Goal: Task Accomplishment & Management: Complete application form

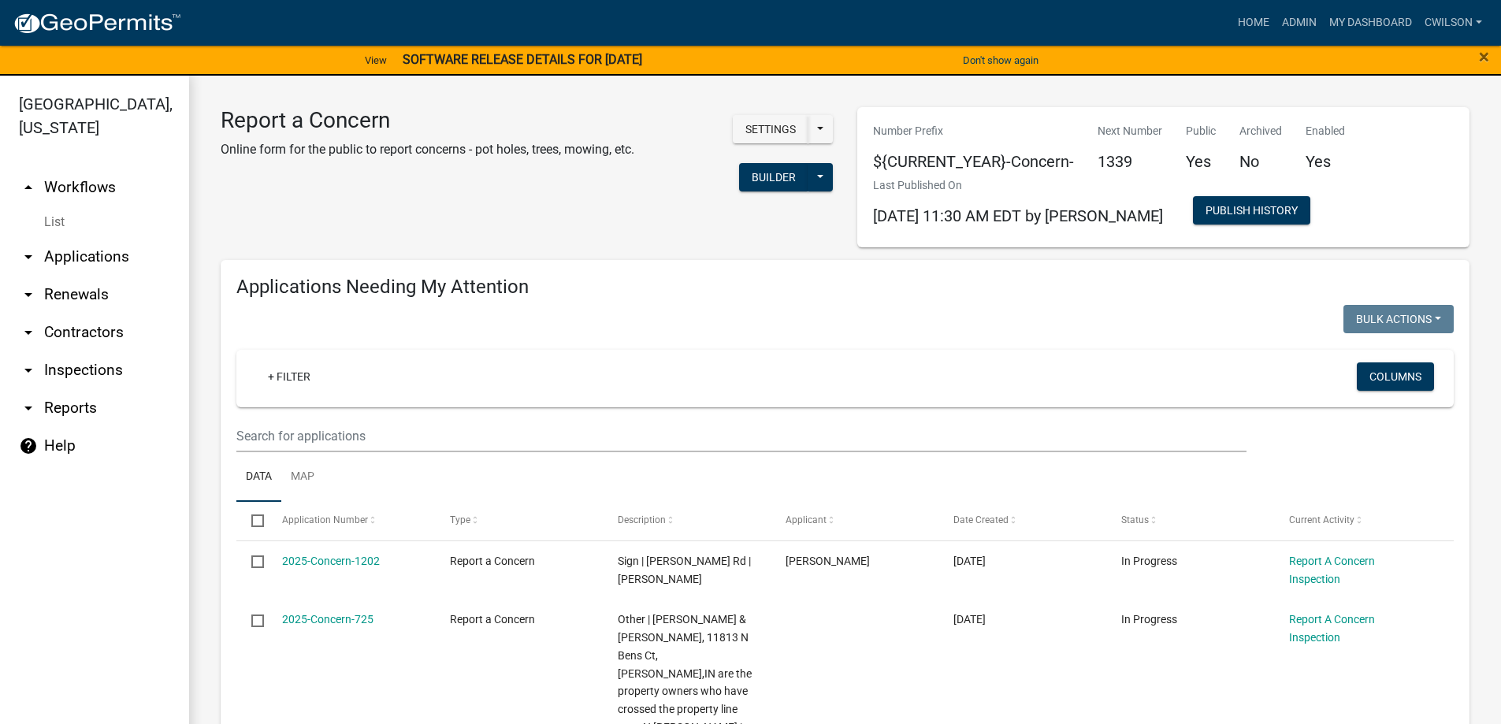
select select "2: 50"
click at [1300, 18] on link "Admin" at bounding box center [1298, 23] width 47 height 30
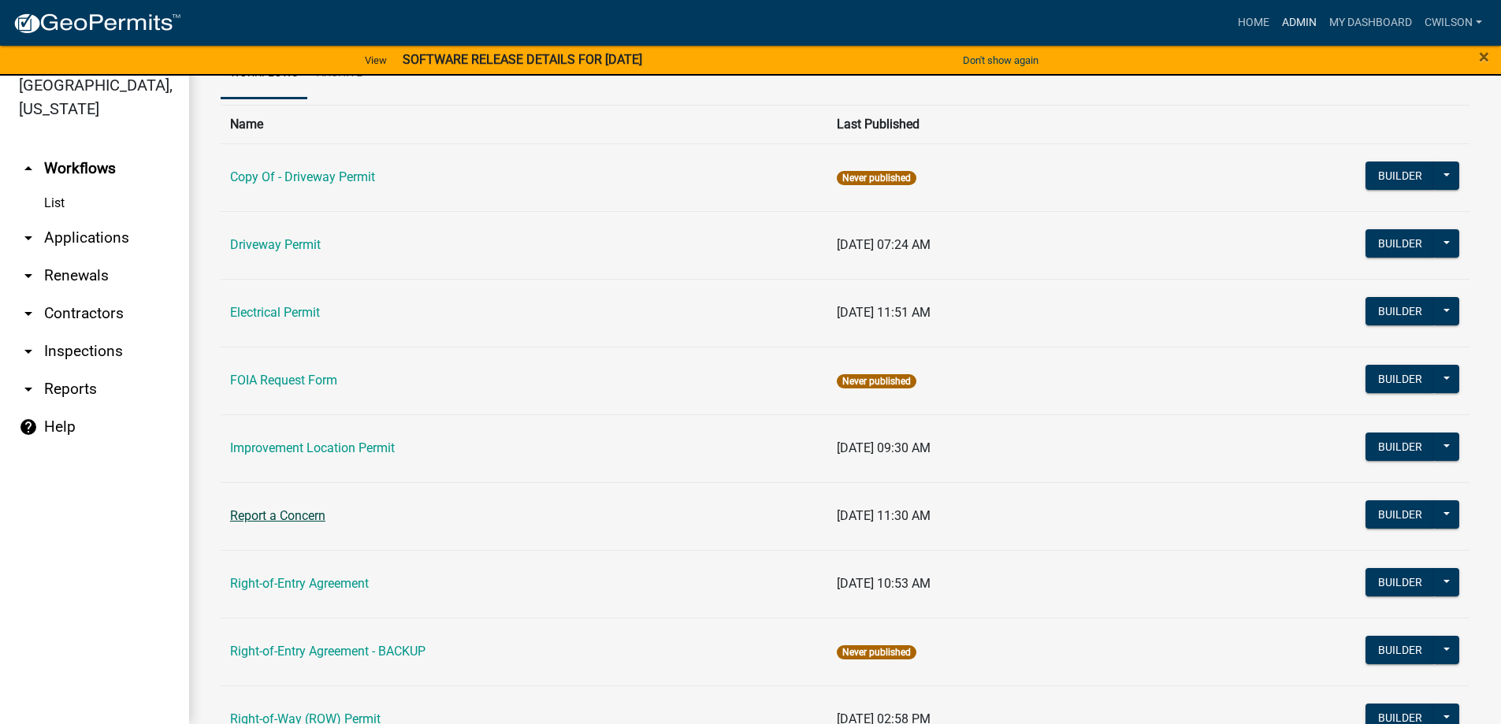
scroll to position [45, 0]
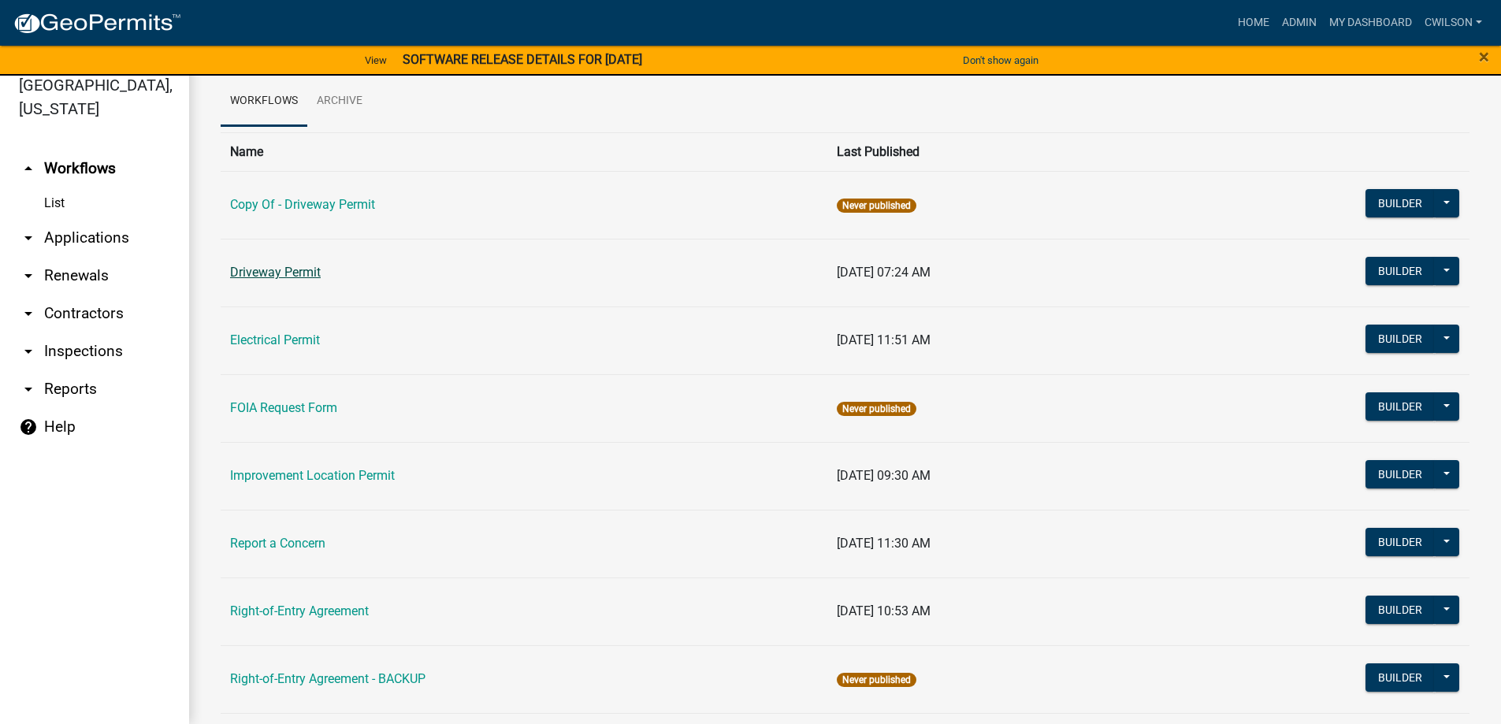
click at [271, 269] on link "Driveway Permit" at bounding box center [275, 272] width 91 height 15
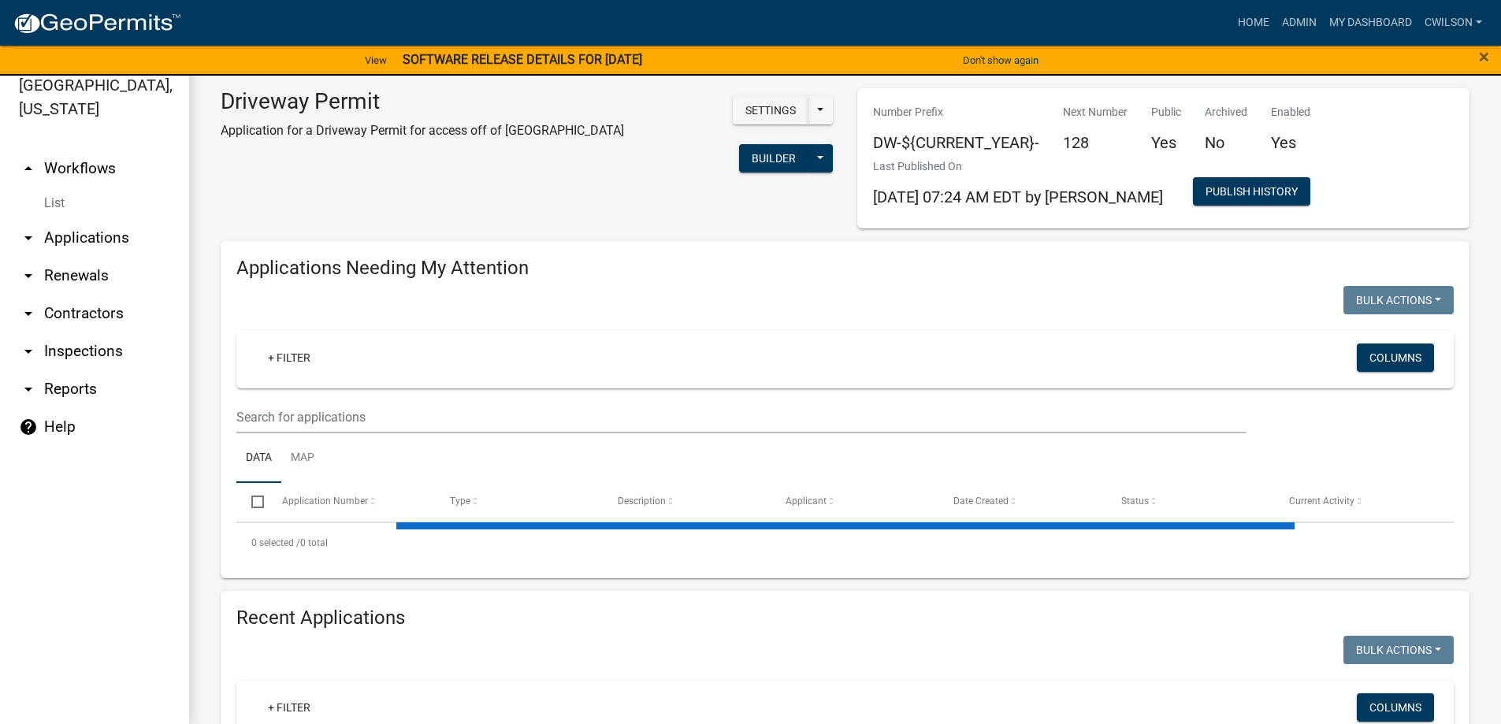
select select "2: 50"
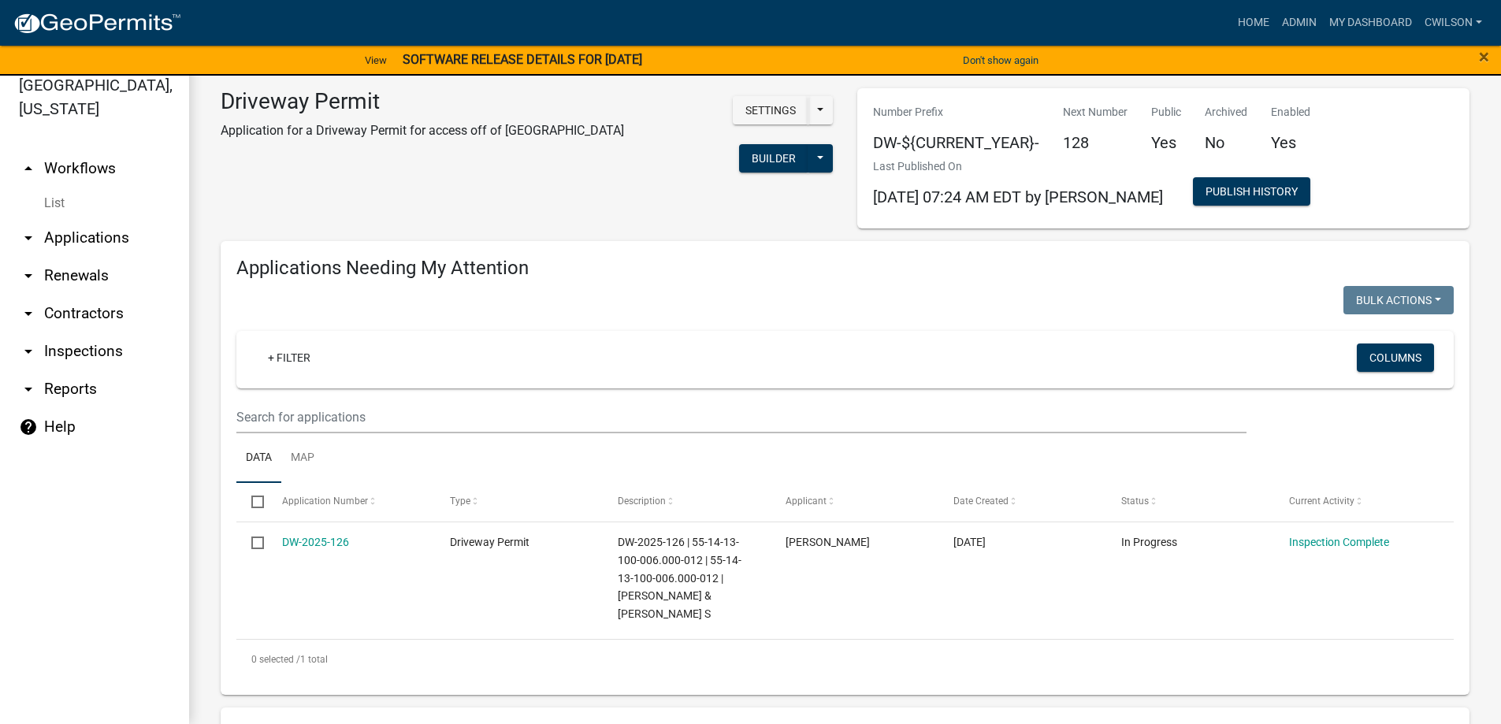
scroll to position [236, 0]
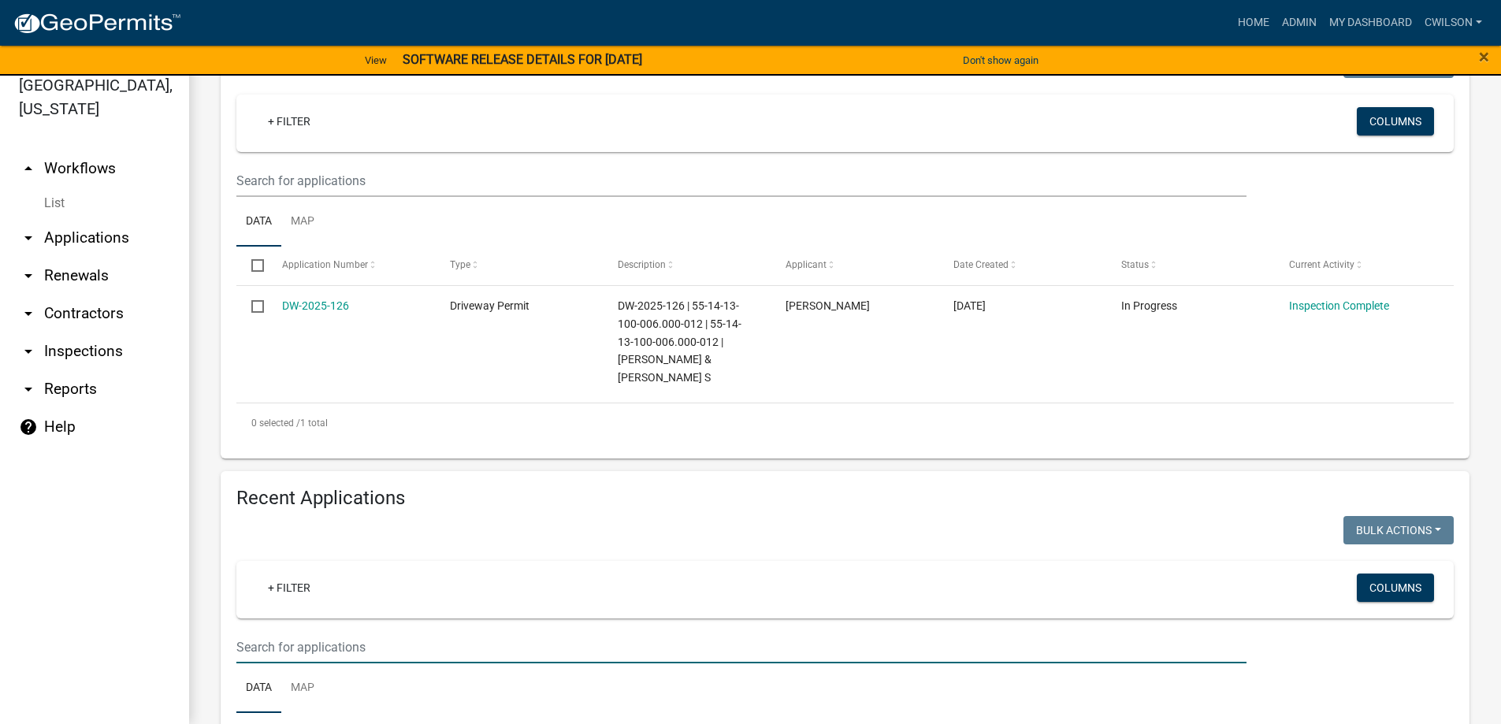
click at [309, 652] on input "text" at bounding box center [741, 647] width 1010 height 32
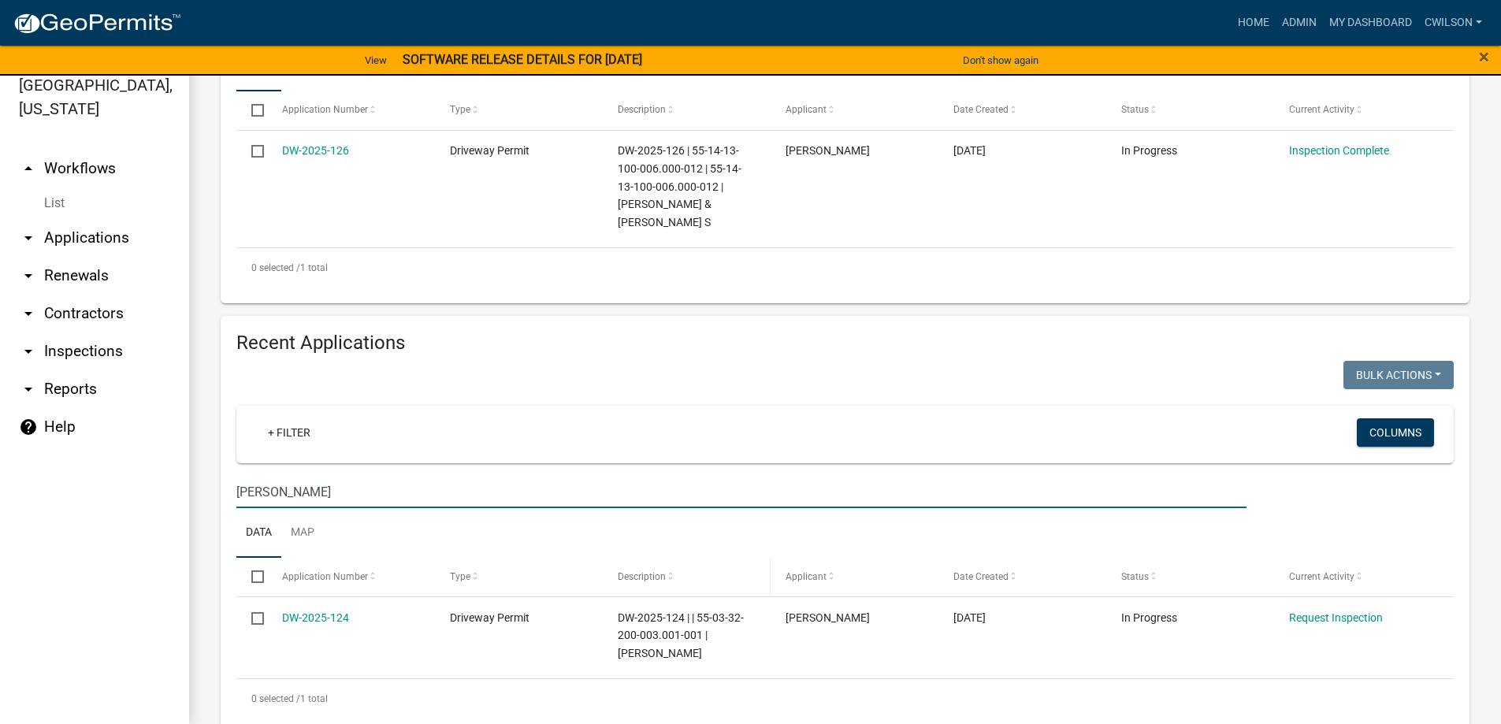
scroll to position [433, 0]
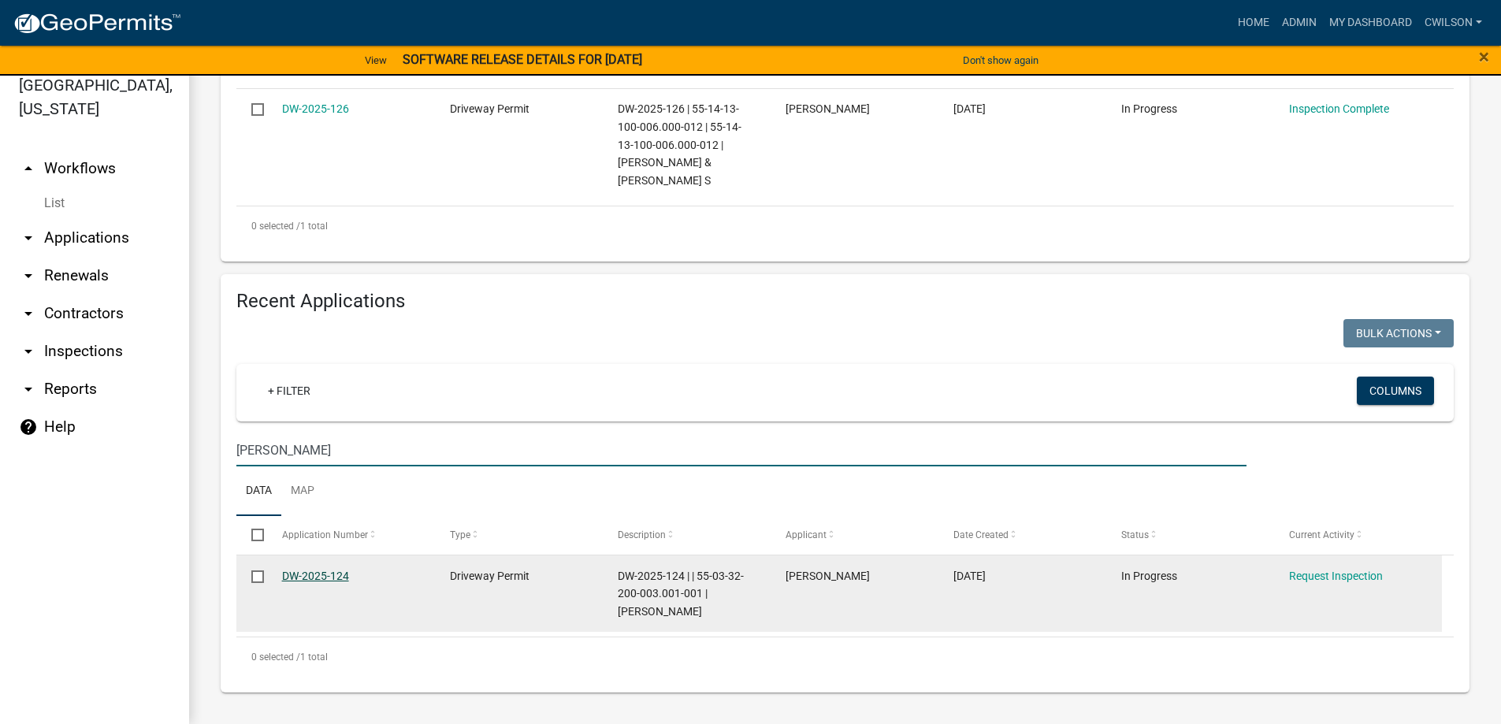
type input "thornton"
click at [342, 572] on link "DW-2025-124" at bounding box center [315, 575] width 67 height 13
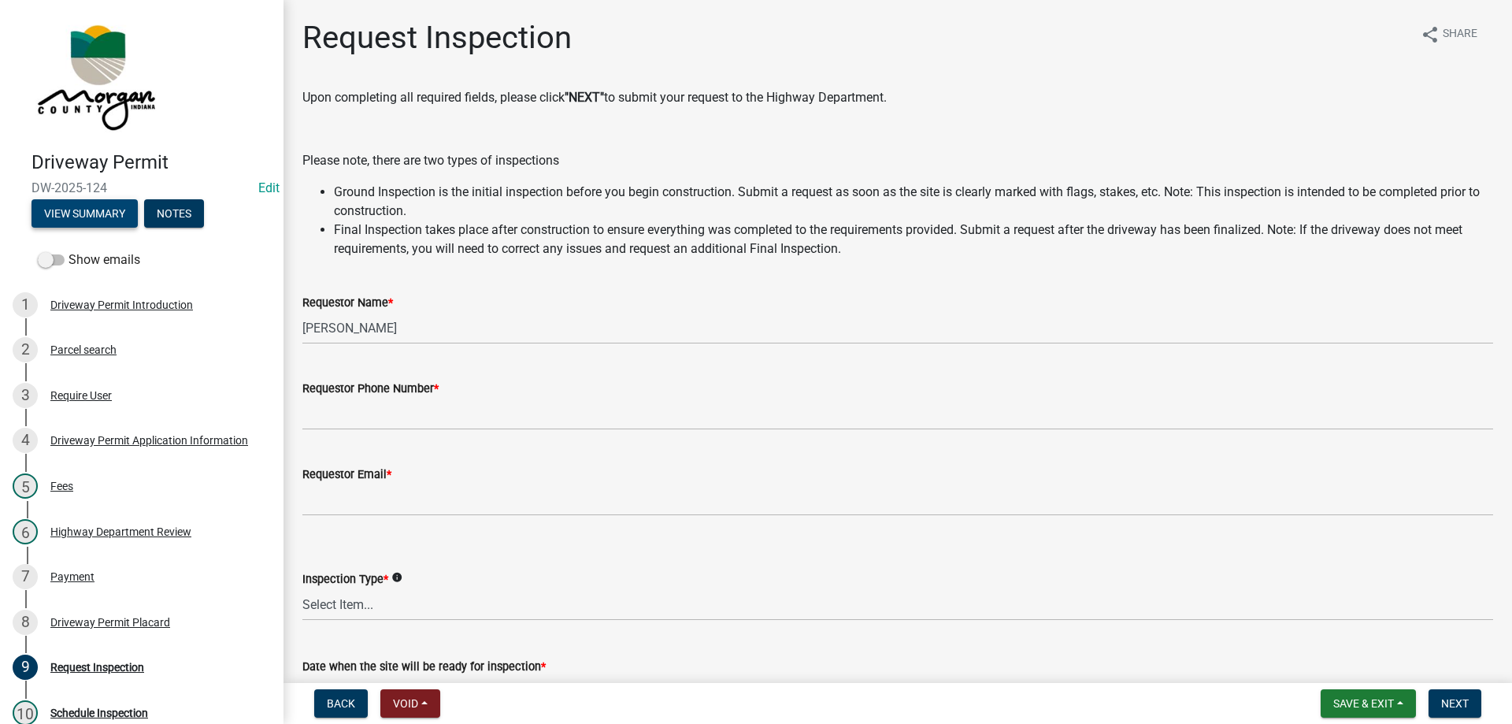
click at [97, 217] on button "View Summary" at bounding box center [85, 213] width 106 height 28
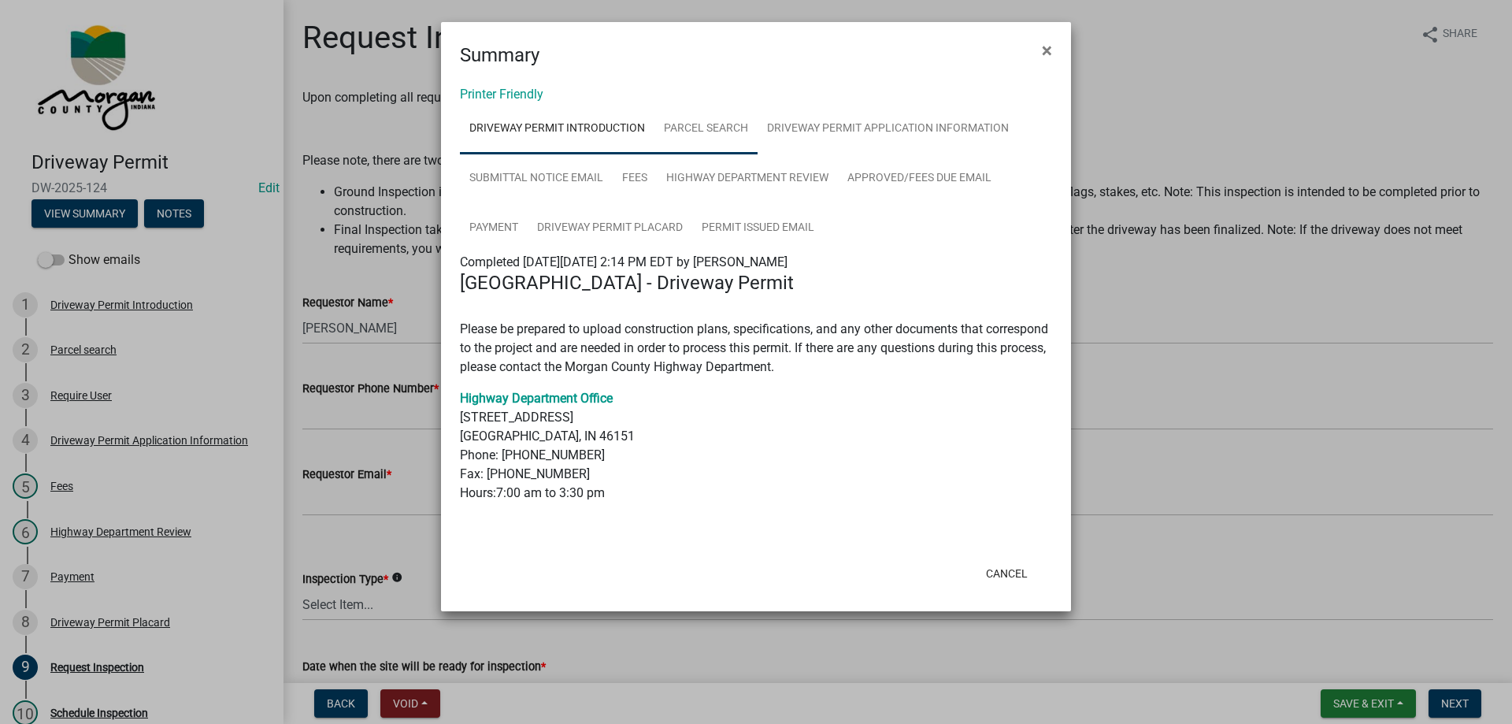
click at [705, 128] on link "Parcel search" at bounding box center [706, 129] width 103 height 50
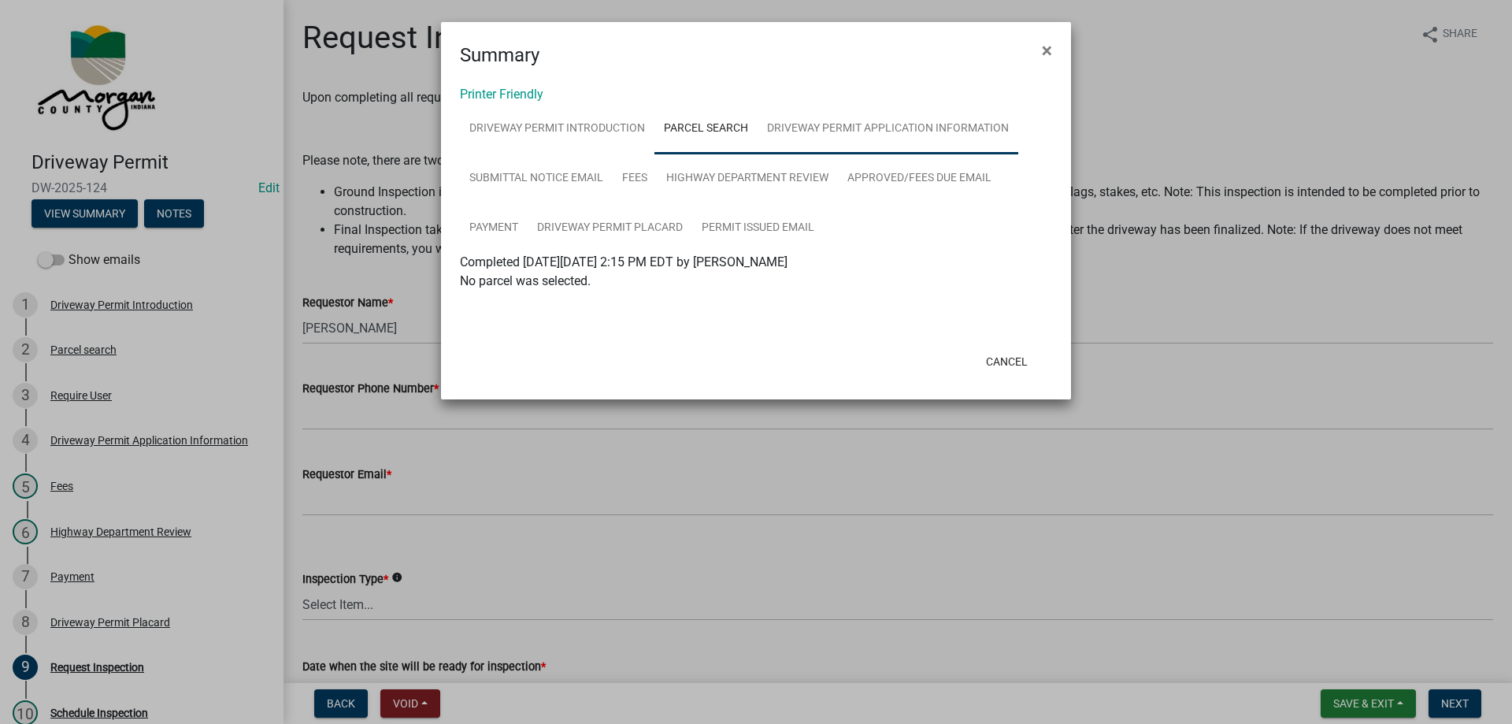
click at [878, 123] on link "Driveway Permit Application Information" at bounding box center [888, 129] width 261 height 50
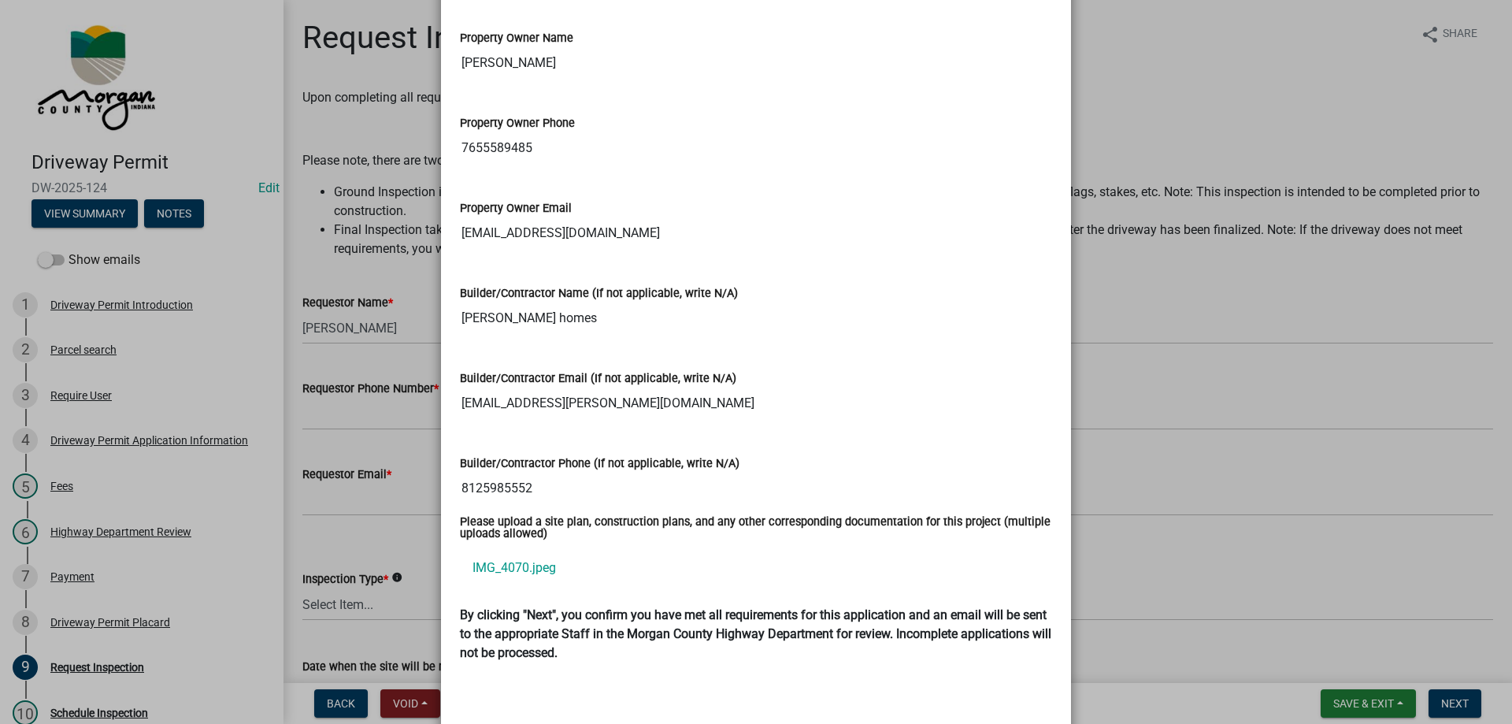
scroll to position [1890, 0]
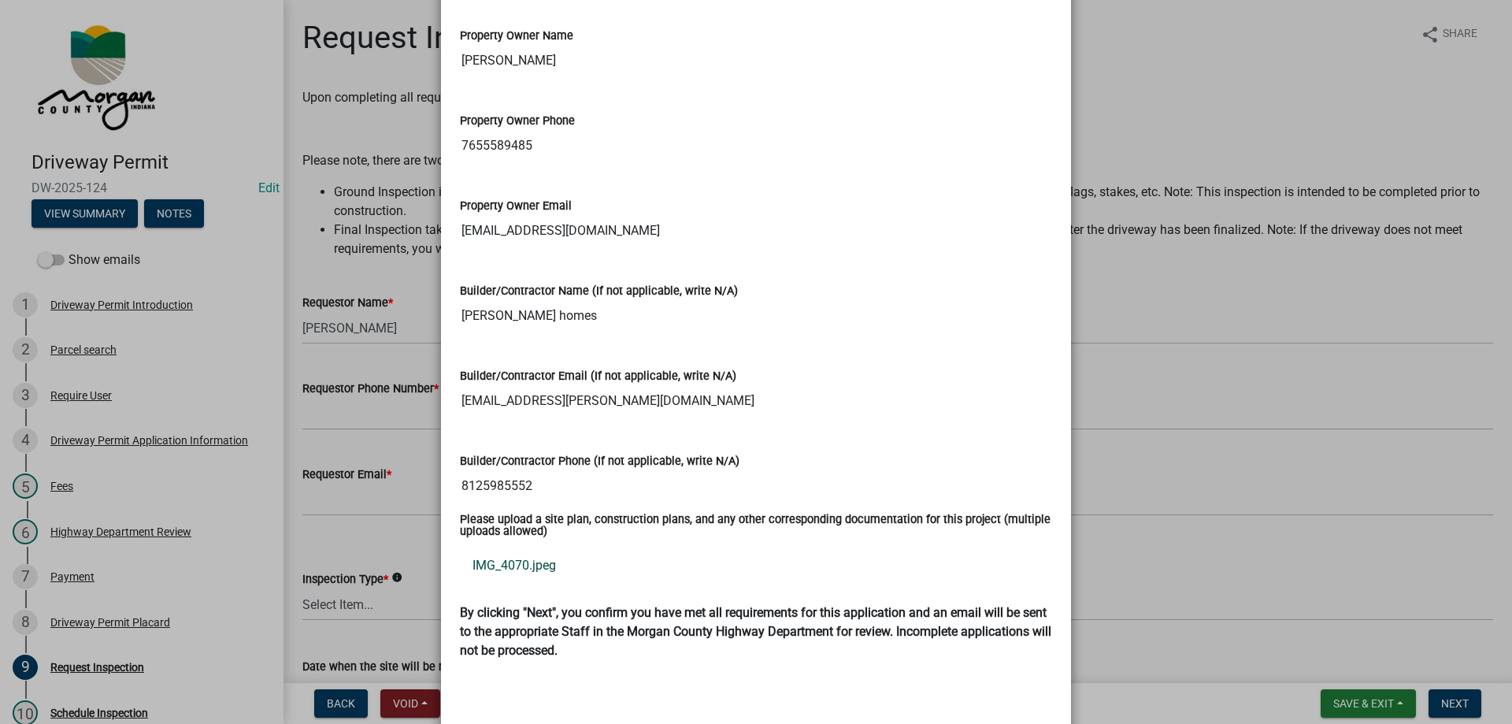
click at [517, 547] on link "IMG_4070.jpeg" at bounding box center [756, 566] width 592 height 38
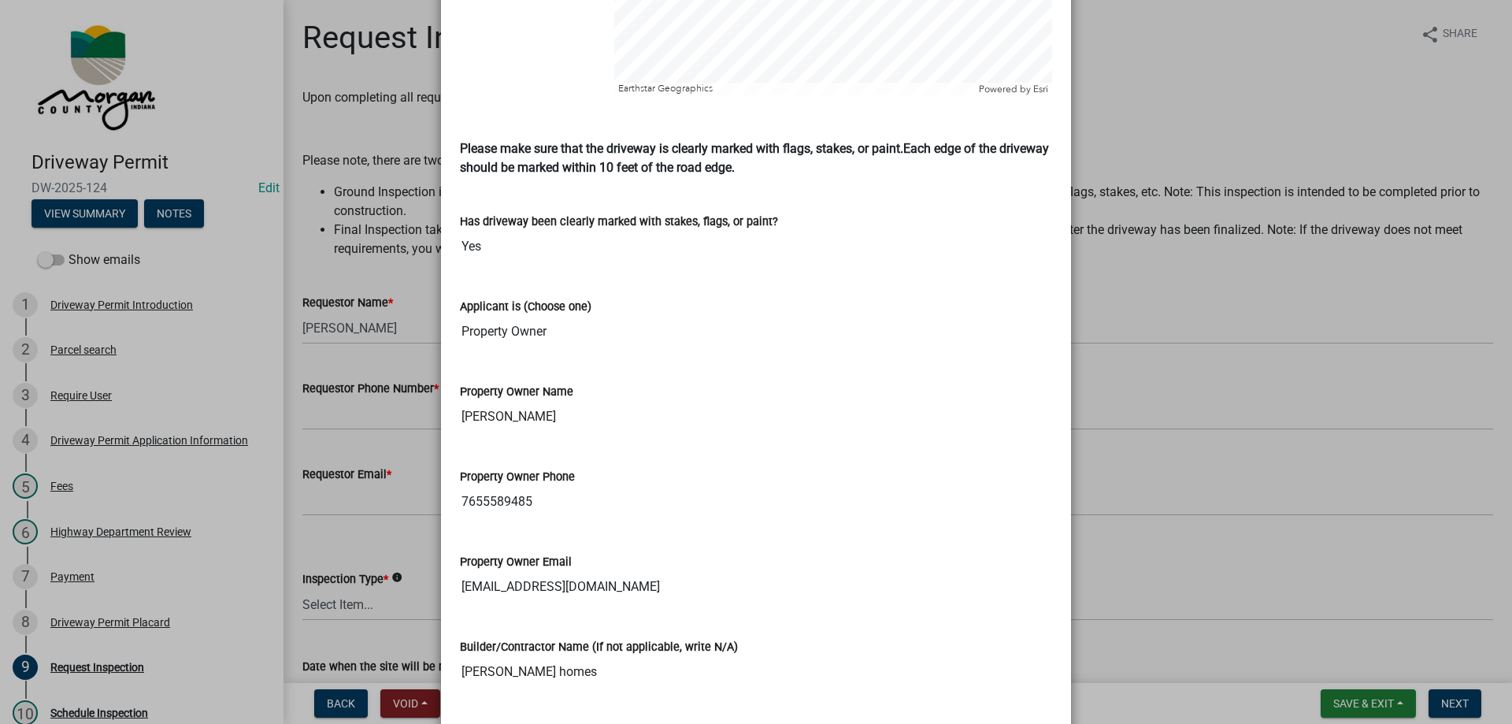
scroll to position [1497, 0]
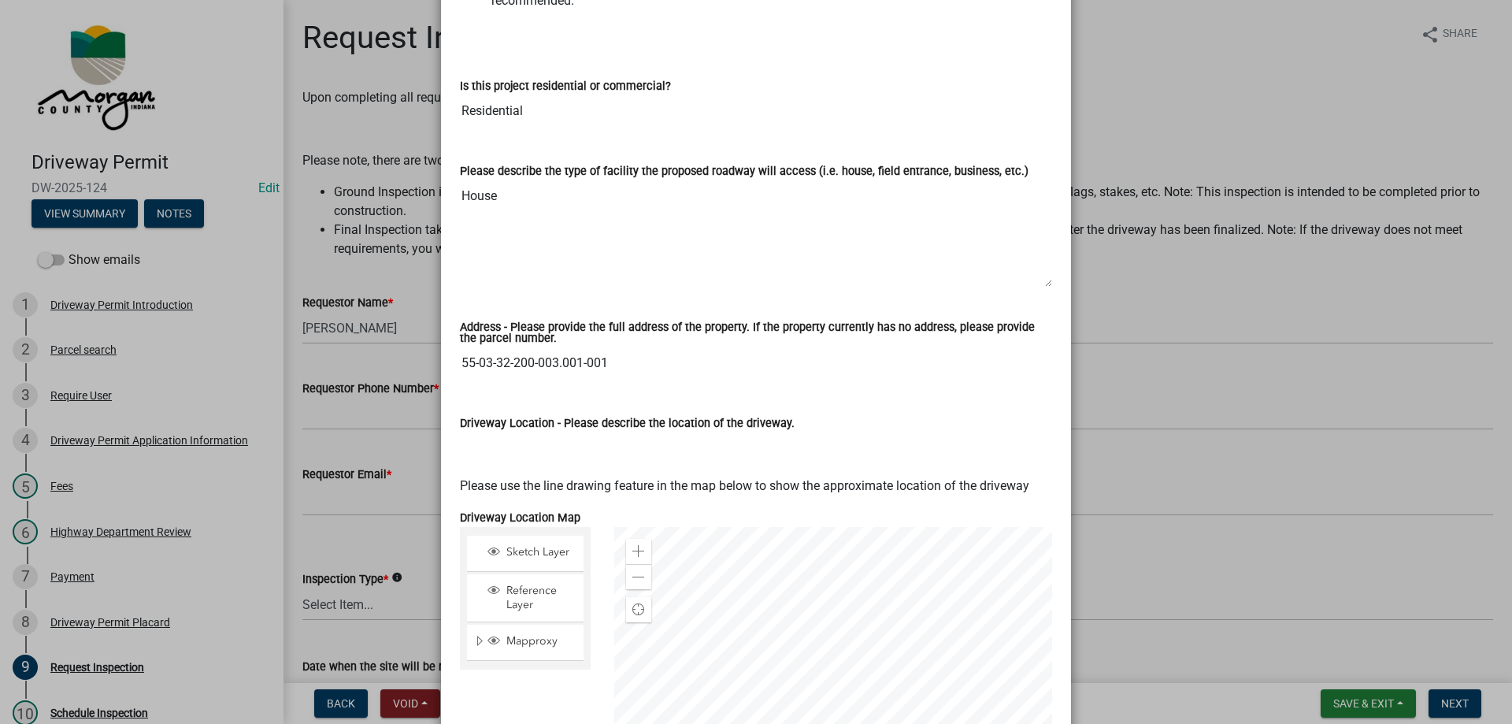
click at [640, 432] on input "Driveway Location - Please describe the location of the driveway." at bounding box center [756, 448] width 592 height 32
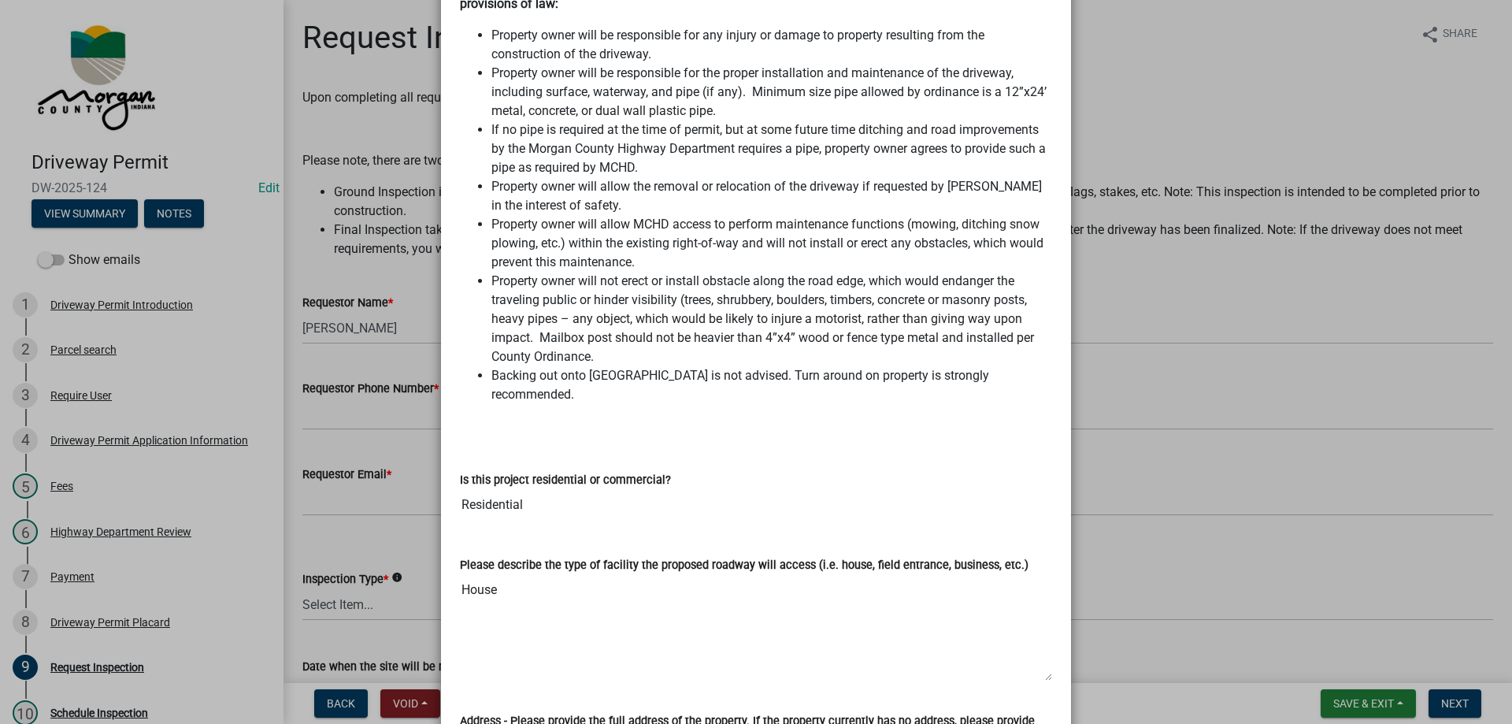
scroll to position [0, 0]
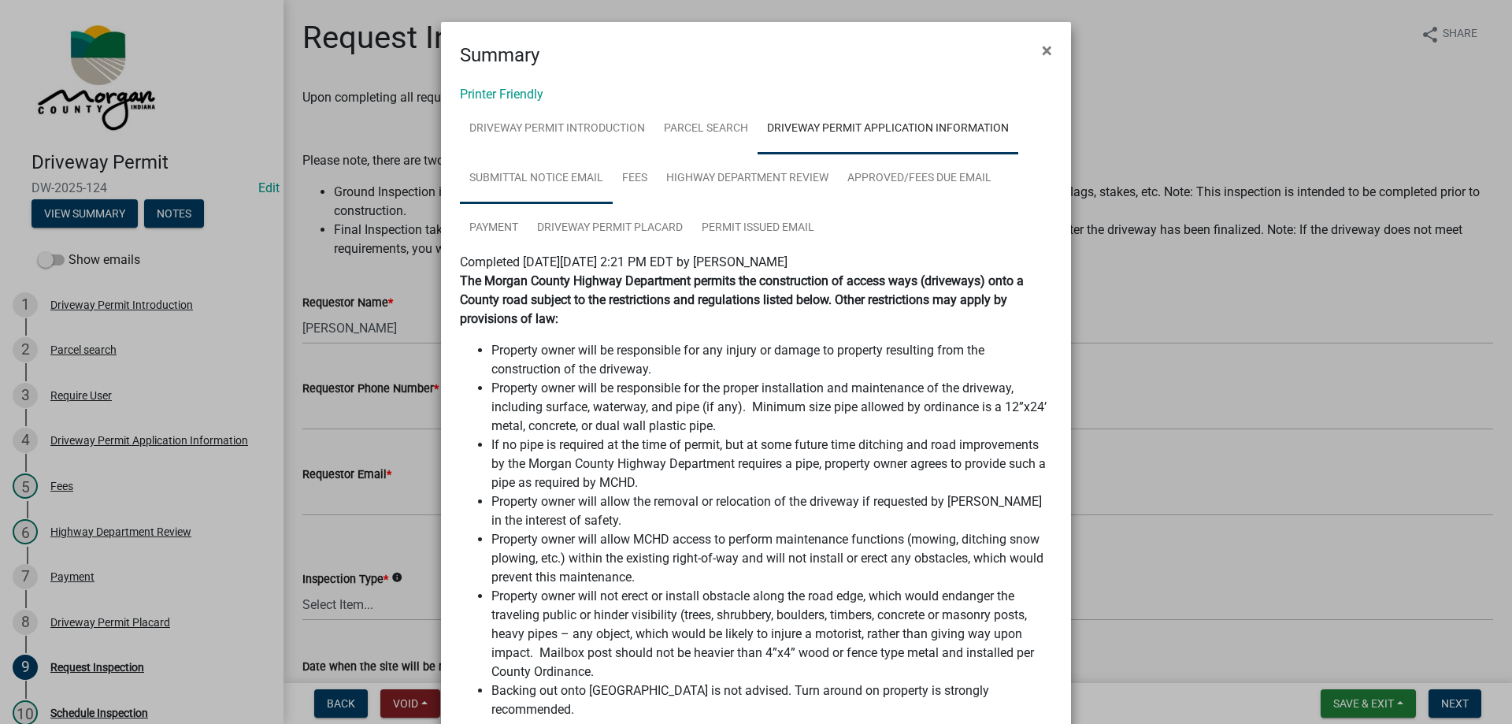
click at [556, 184] on link "Submittal Notice Email" at bounding box center [536, 179] width 153 height 50
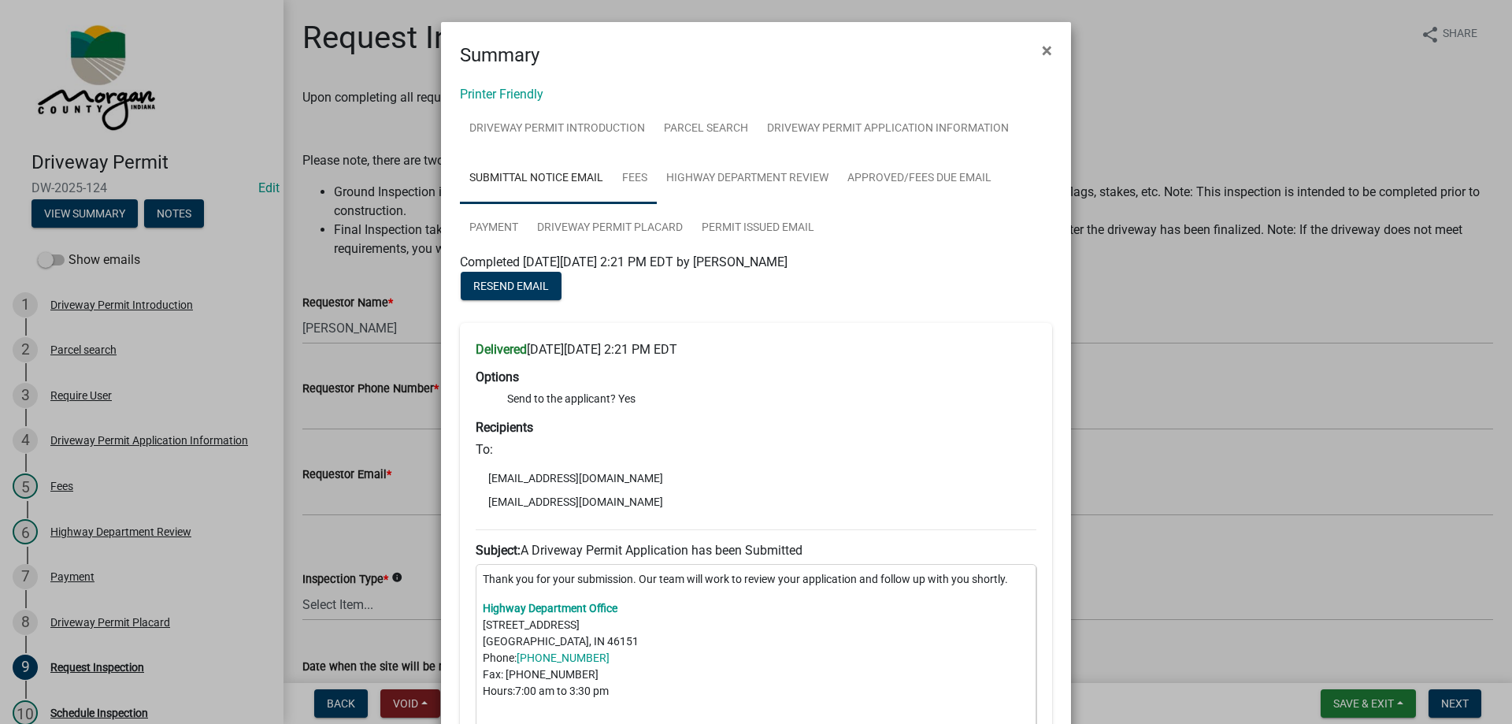
click at [634, 173] on link "Fees" at bounding box center [635, 179] width 44 height 50
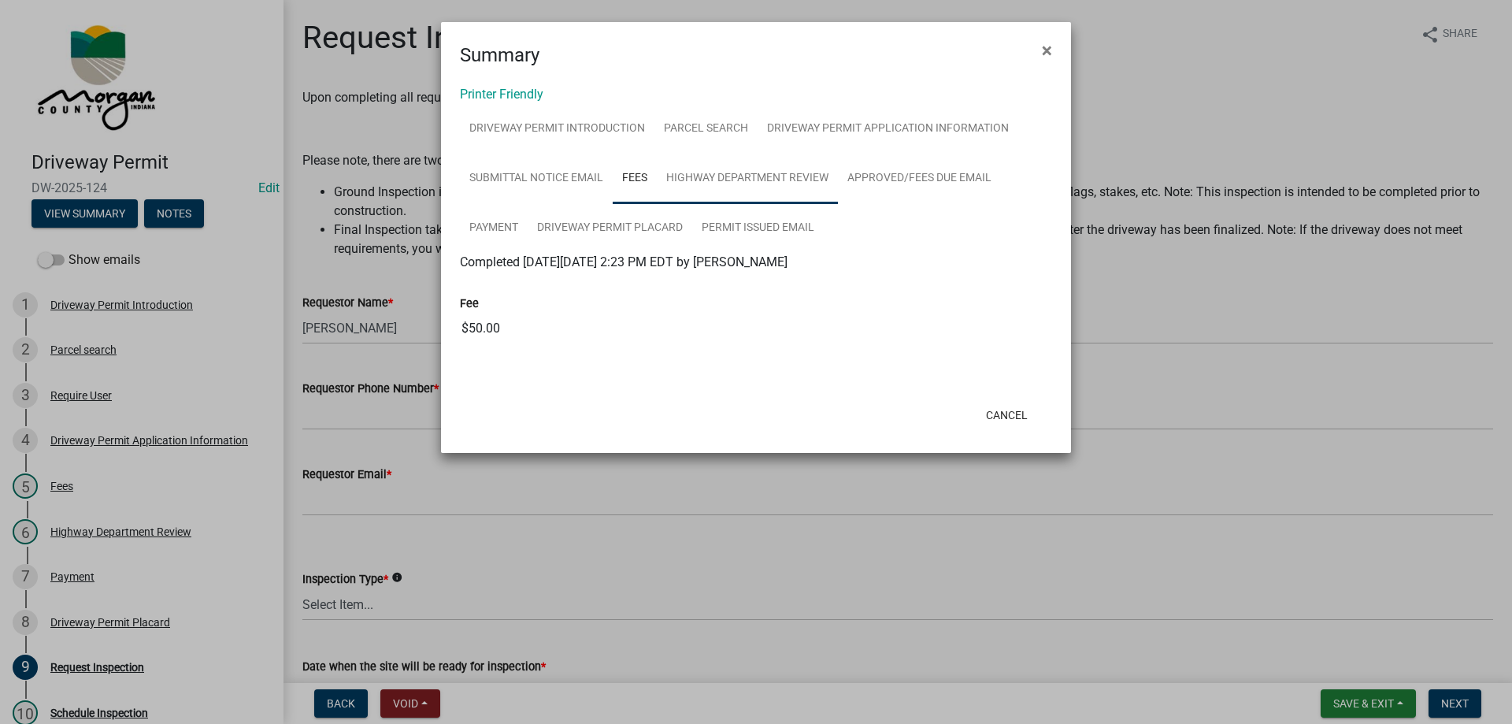
click at [762, 180] on link "Highway Department Review" at bounding box center [747, 179] width 181 height 50
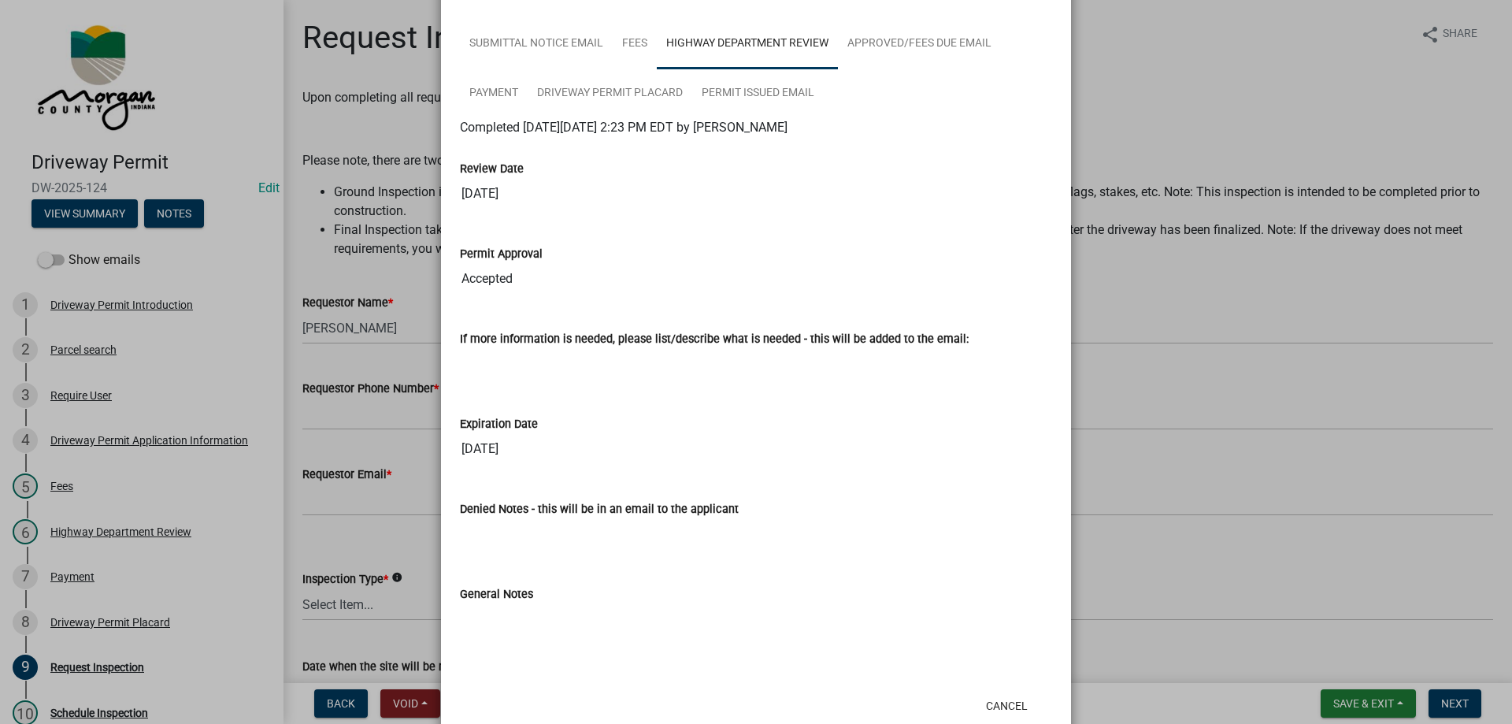
scroll to position [98, 0]
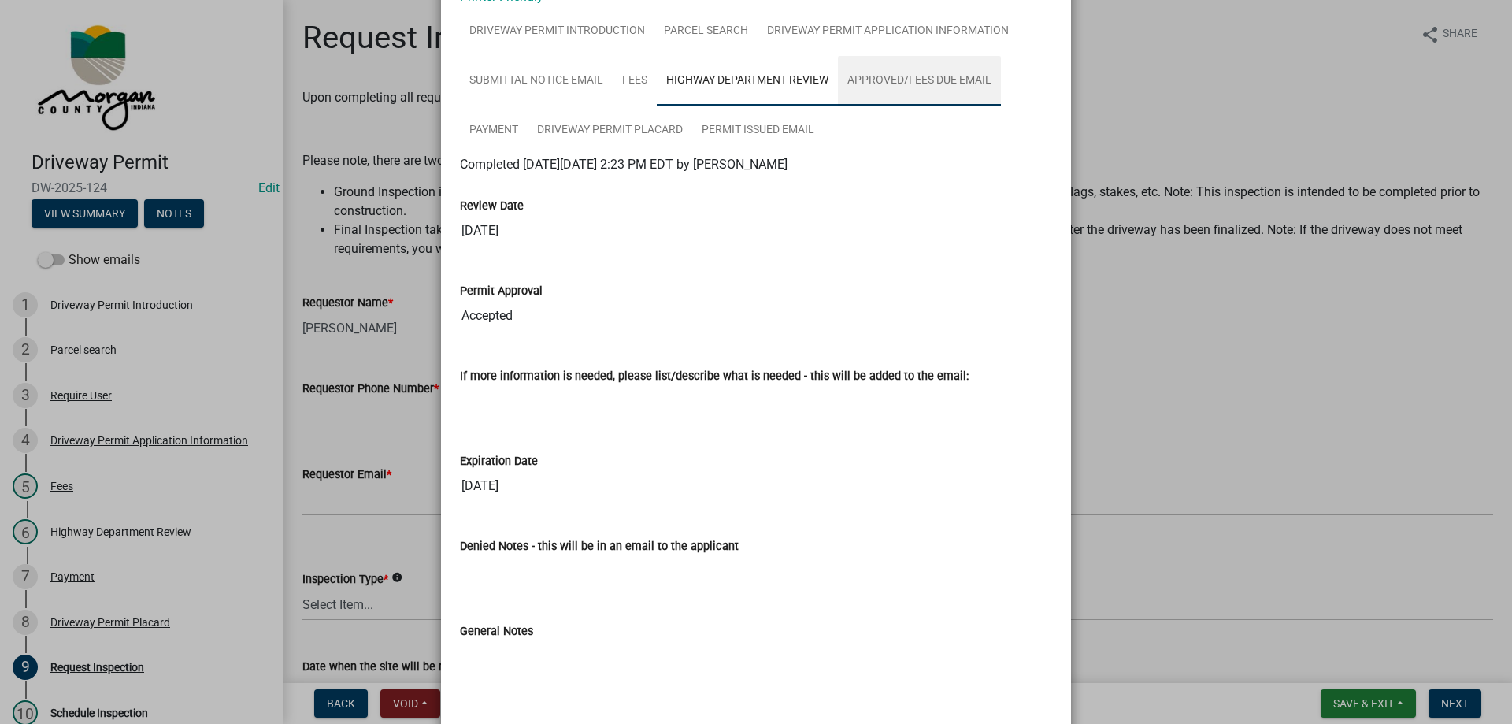
click at [900, 76] on link "Approved/Fees Due Email" at bounding box center [919, 81] width 163 height 50
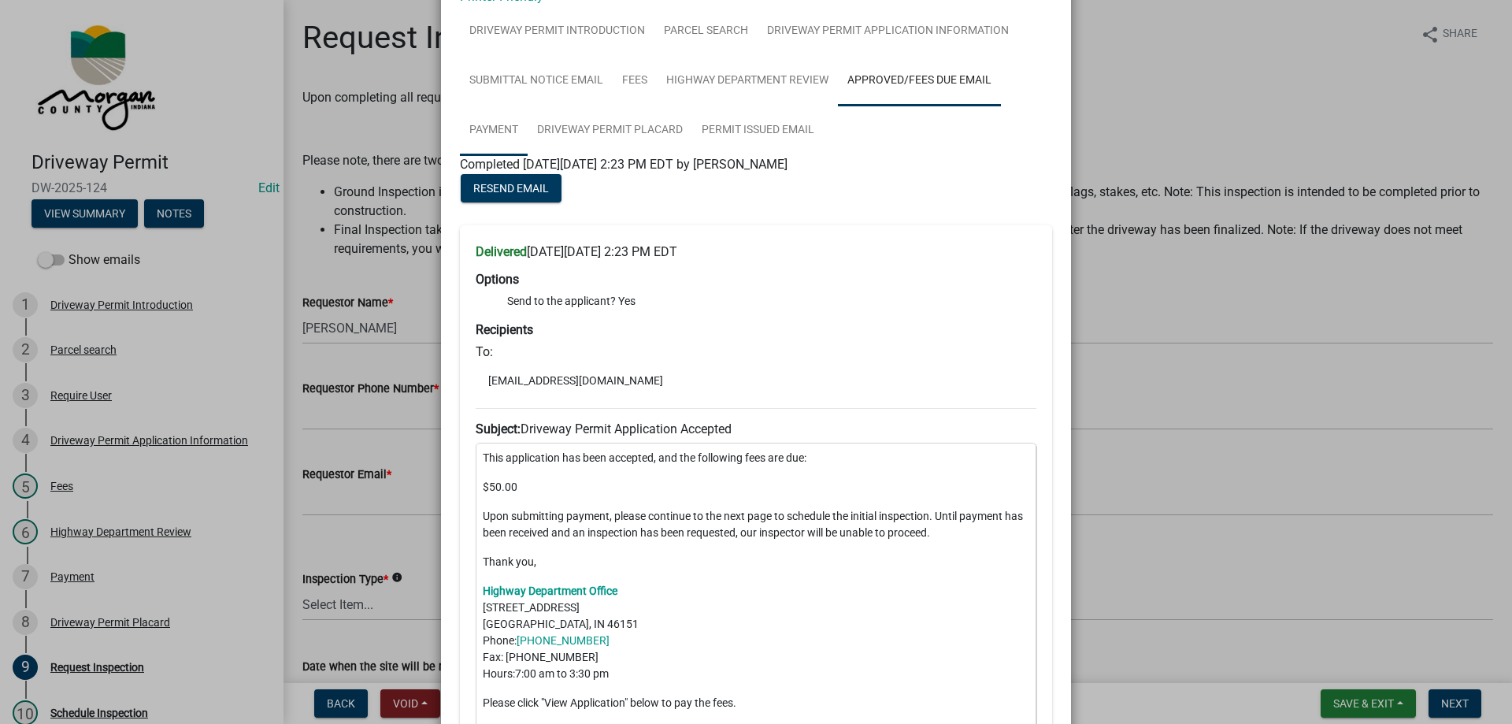
click at [489, 122] on link "Payment" at bounding box center [494, 131] width 68 height 50
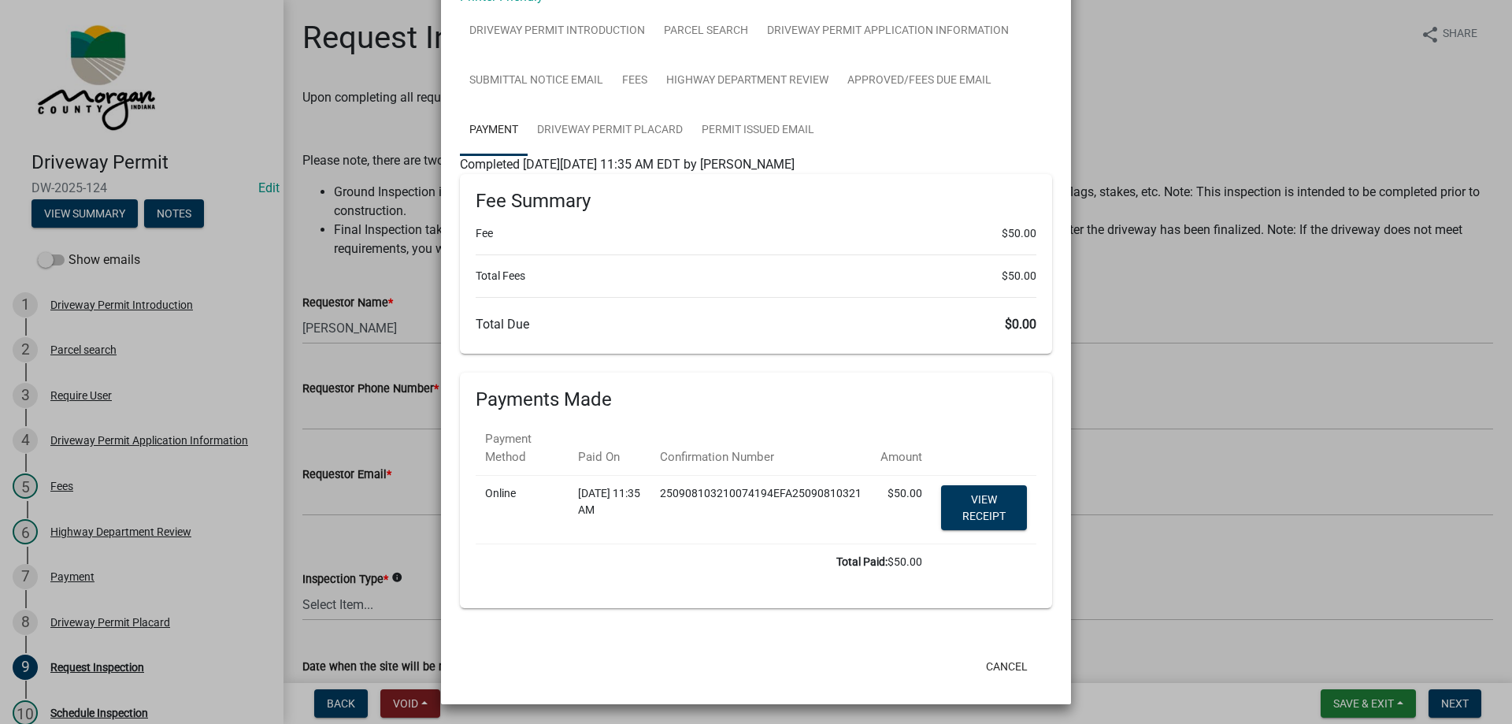
scroll to position [100, 0]
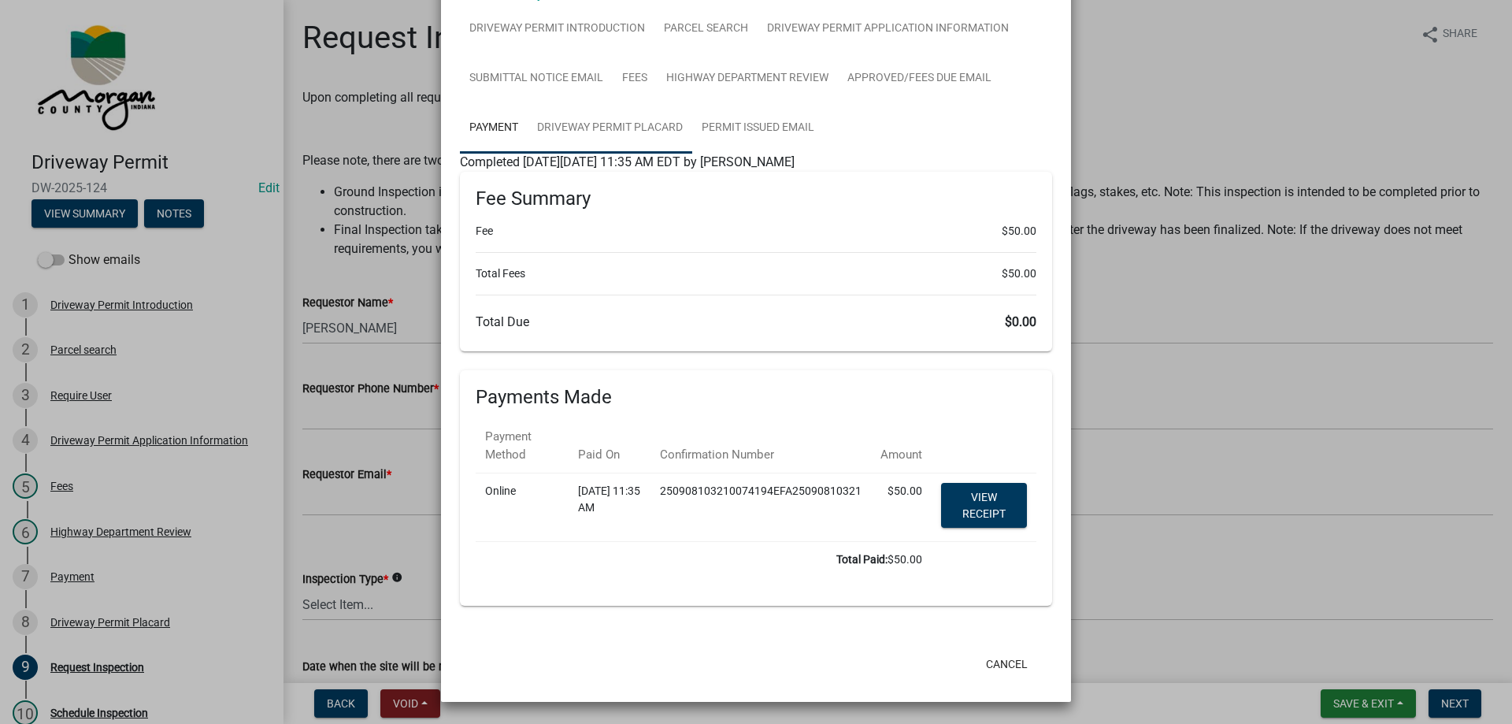
click at [617, 128] on link "Driveway Permit Placard" at bounding box center [610, 128] width 165 height 50
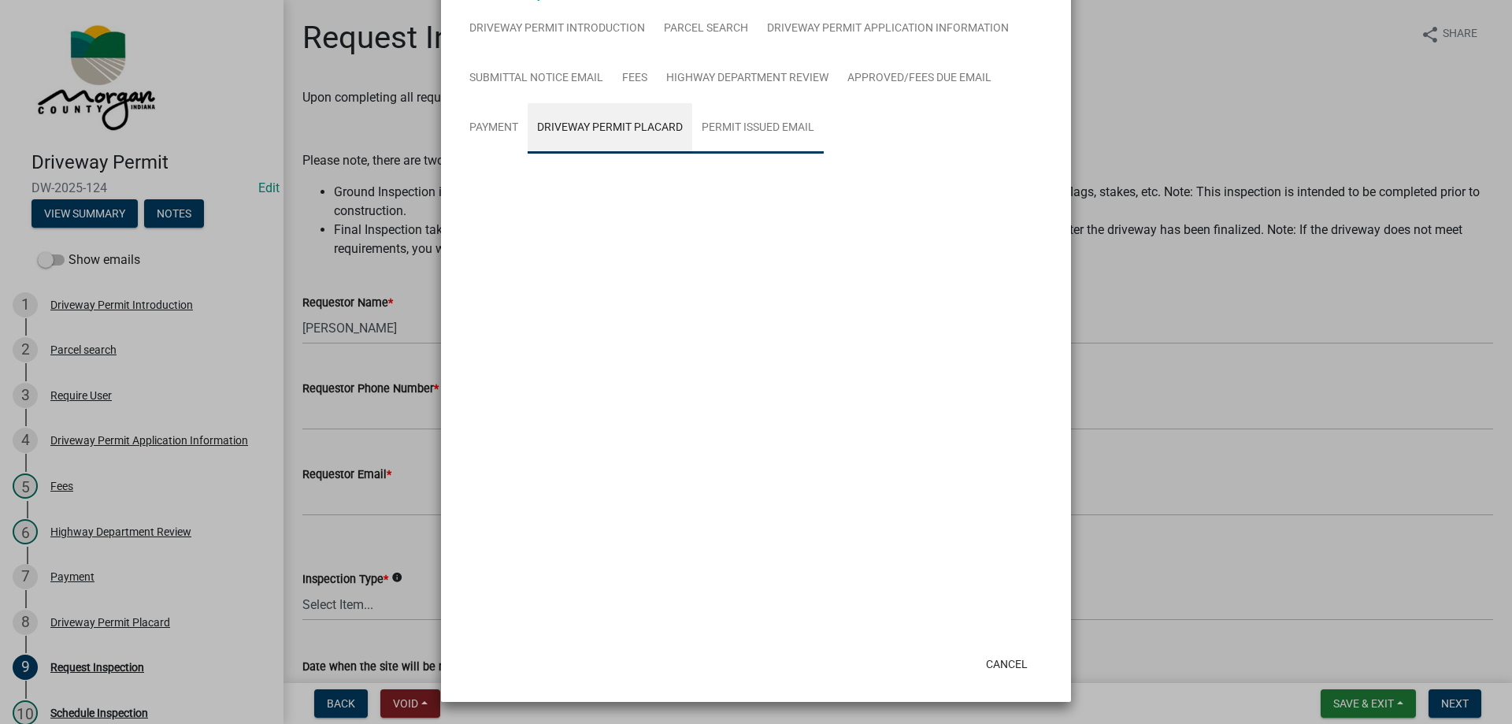
scroll to position [0, 0]
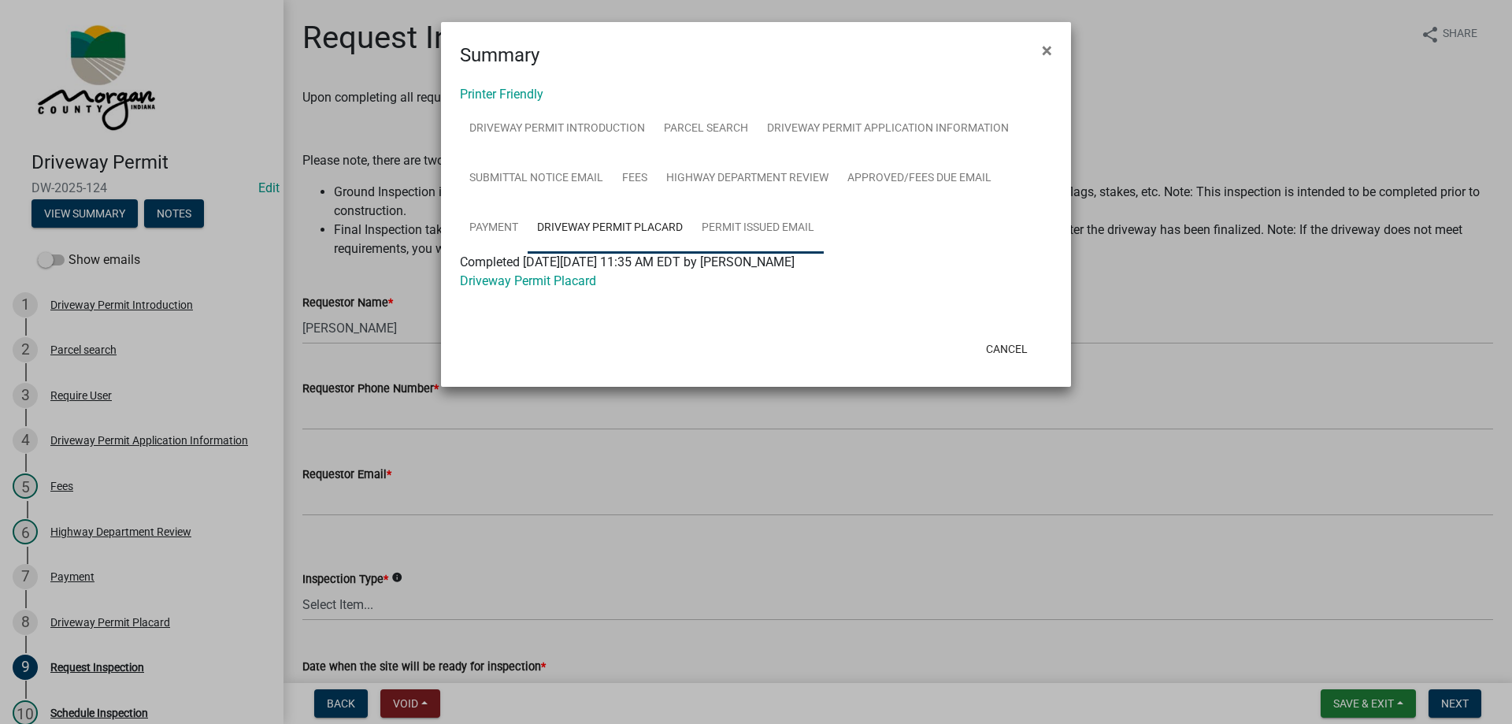
click at [788, 221] on link "Permit Issued Email" at bounding box center [758, 228] width 132 height 50
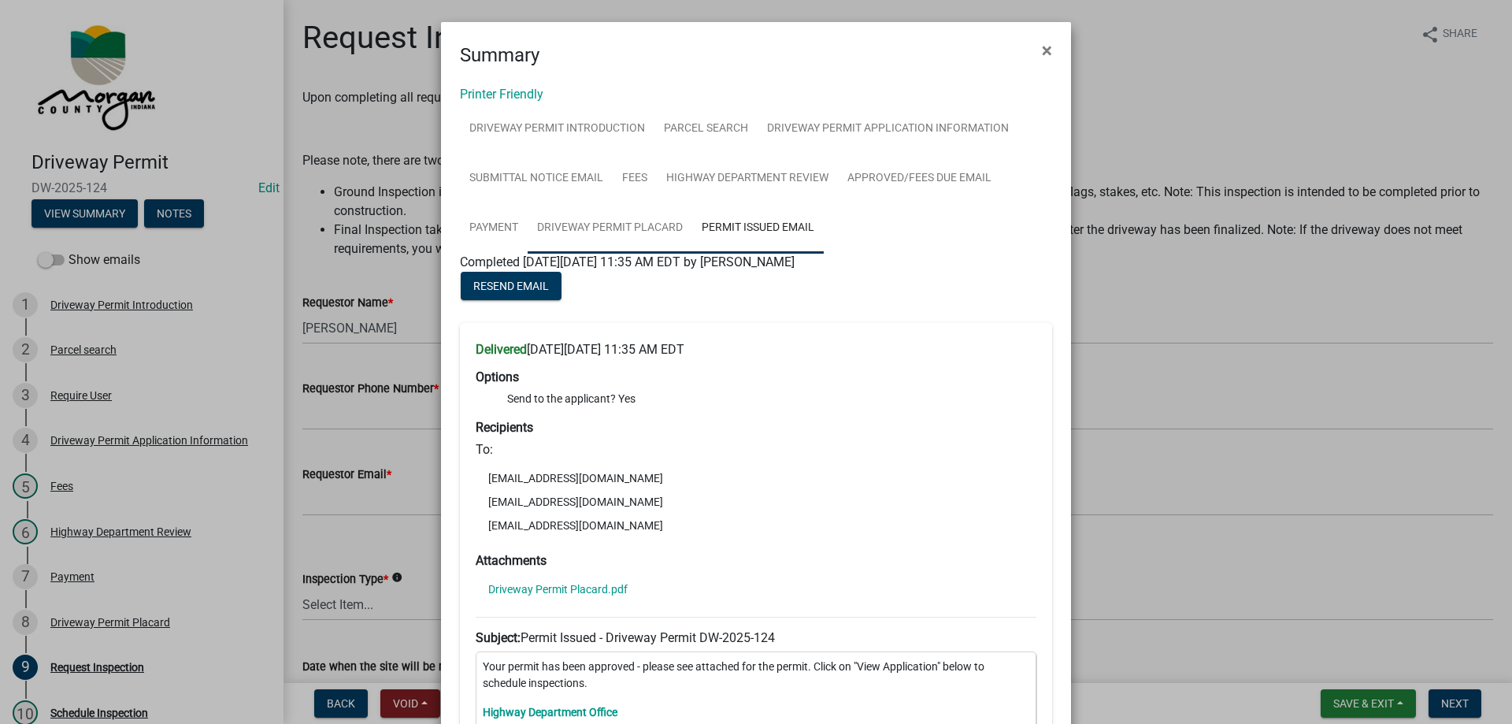
click at [550, 224] on link "Driveway Permit Placard" at bounding box center [610, 228] width 165 height 50
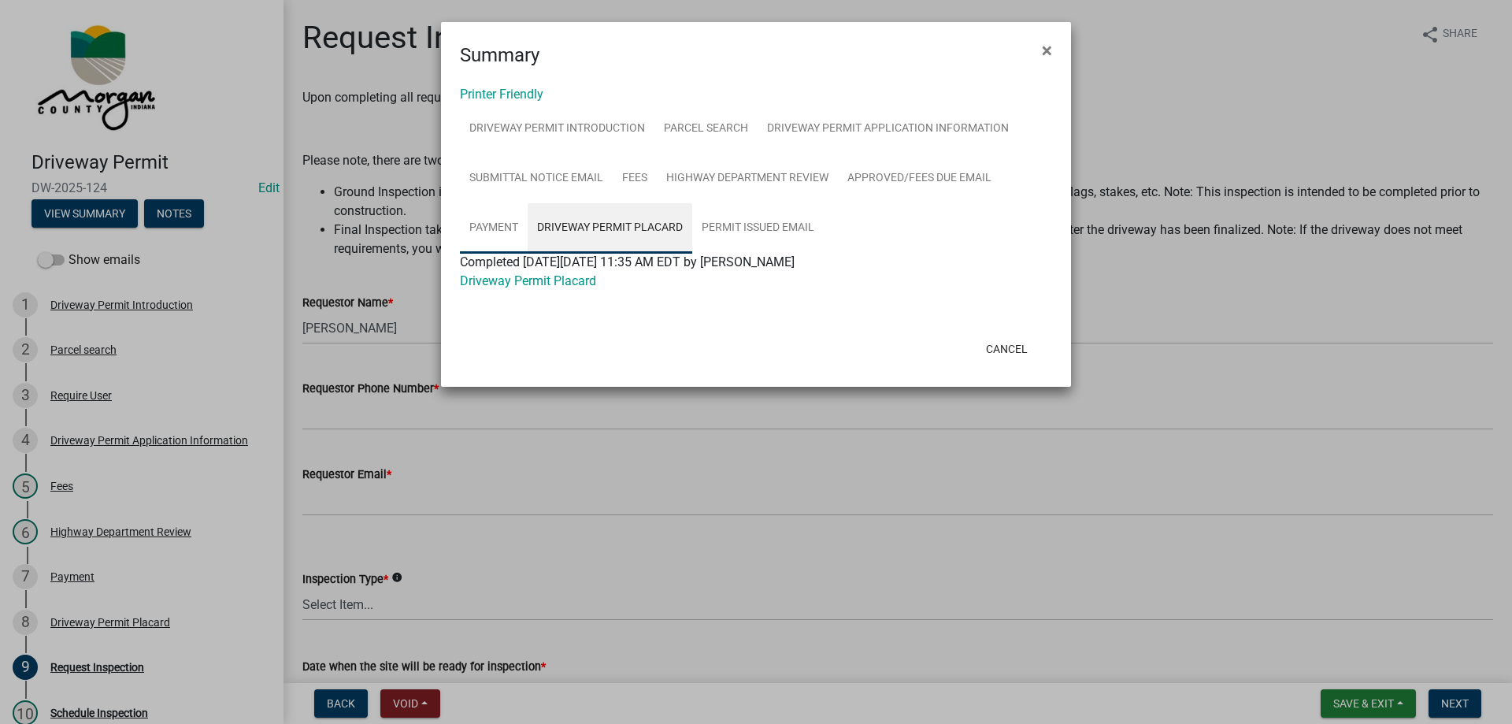
click at [499, 228] on link "Payment" at bounding box center [494, 228] width 68 height 50
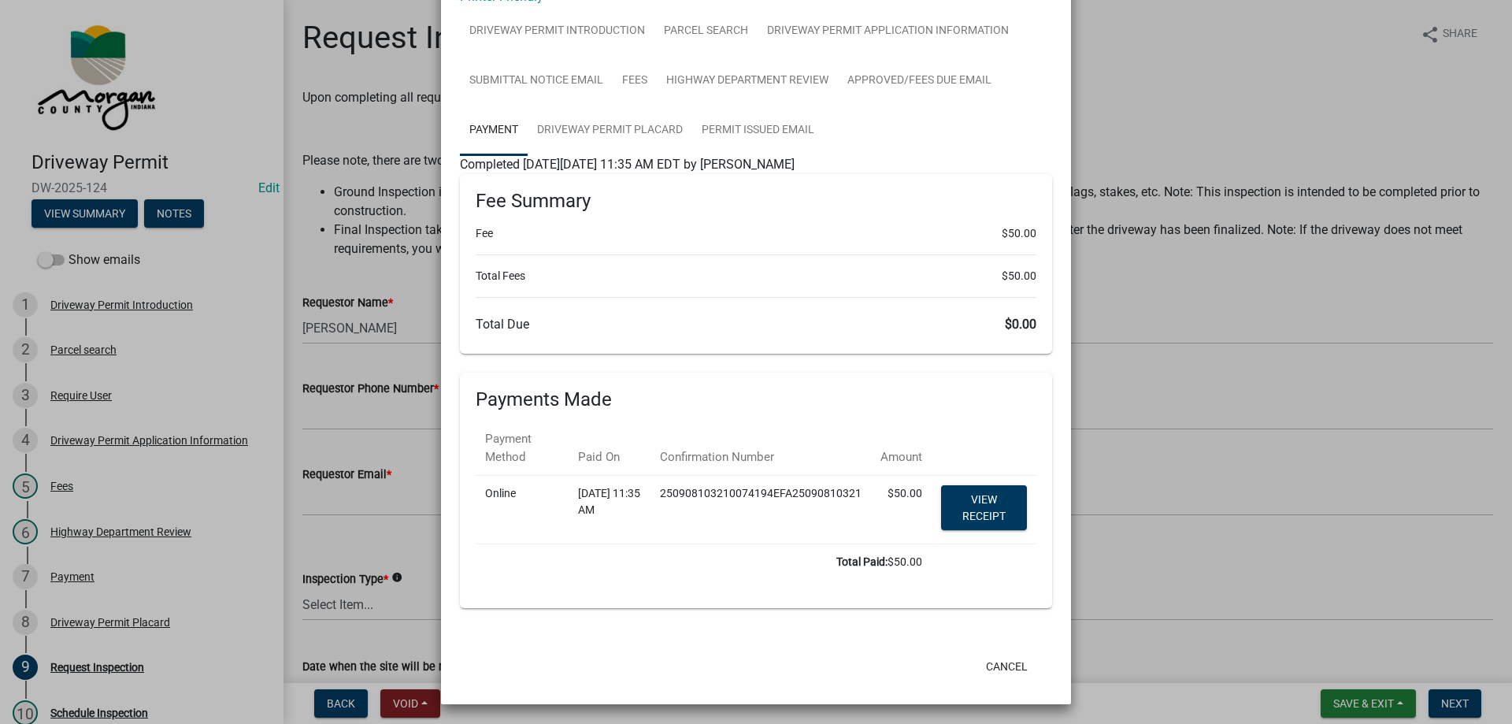
scroll to position [100, 0]
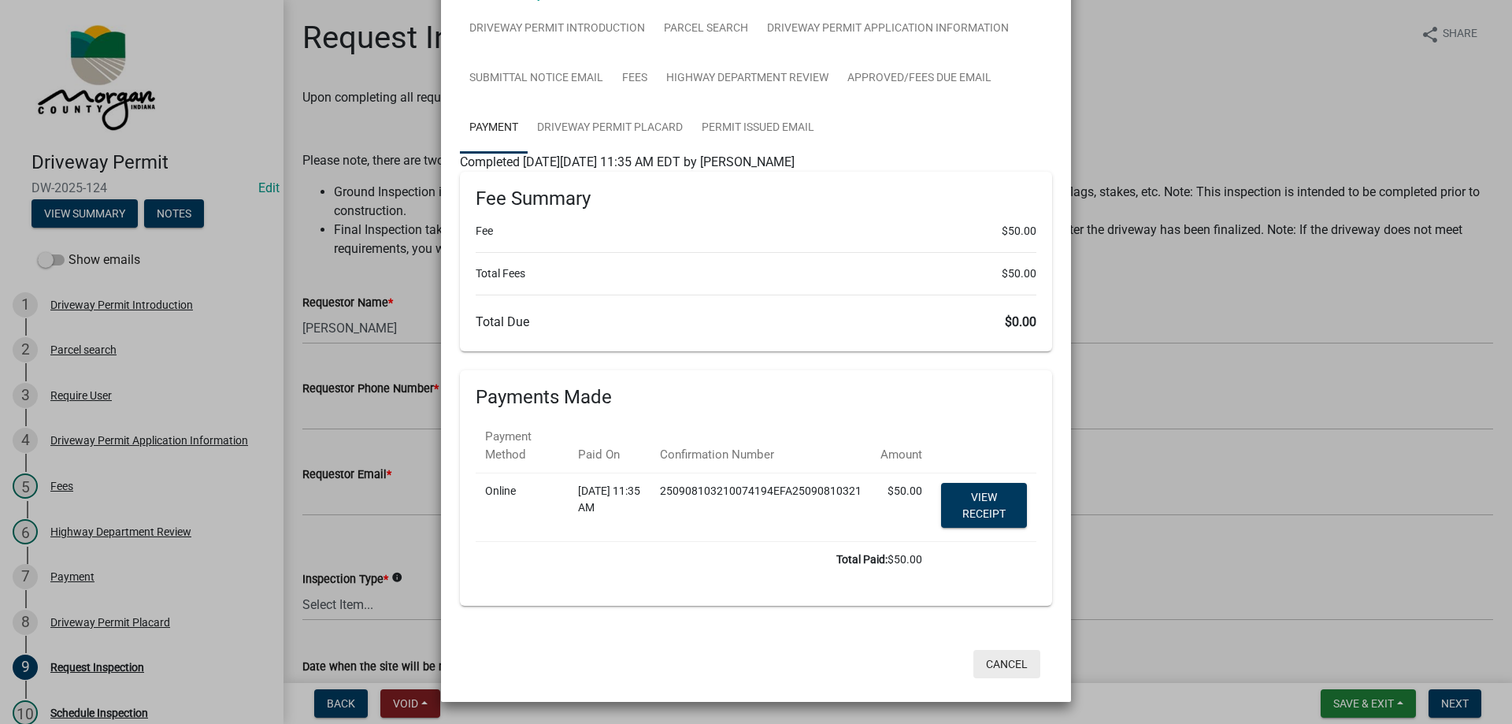
click at [1007, 666] on button "Cancel" at bounding box center [1007, 664] width 67 height 28
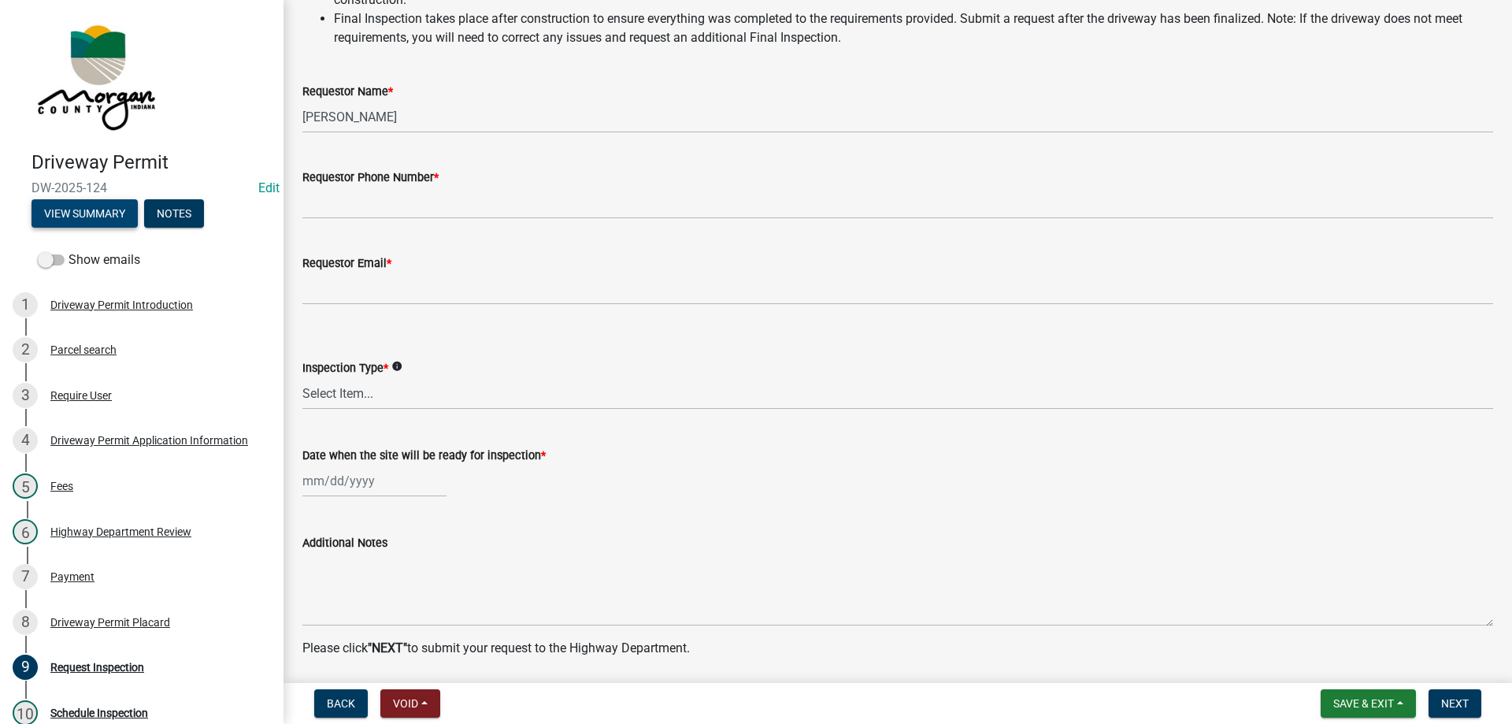
scroll to position [236, 0]
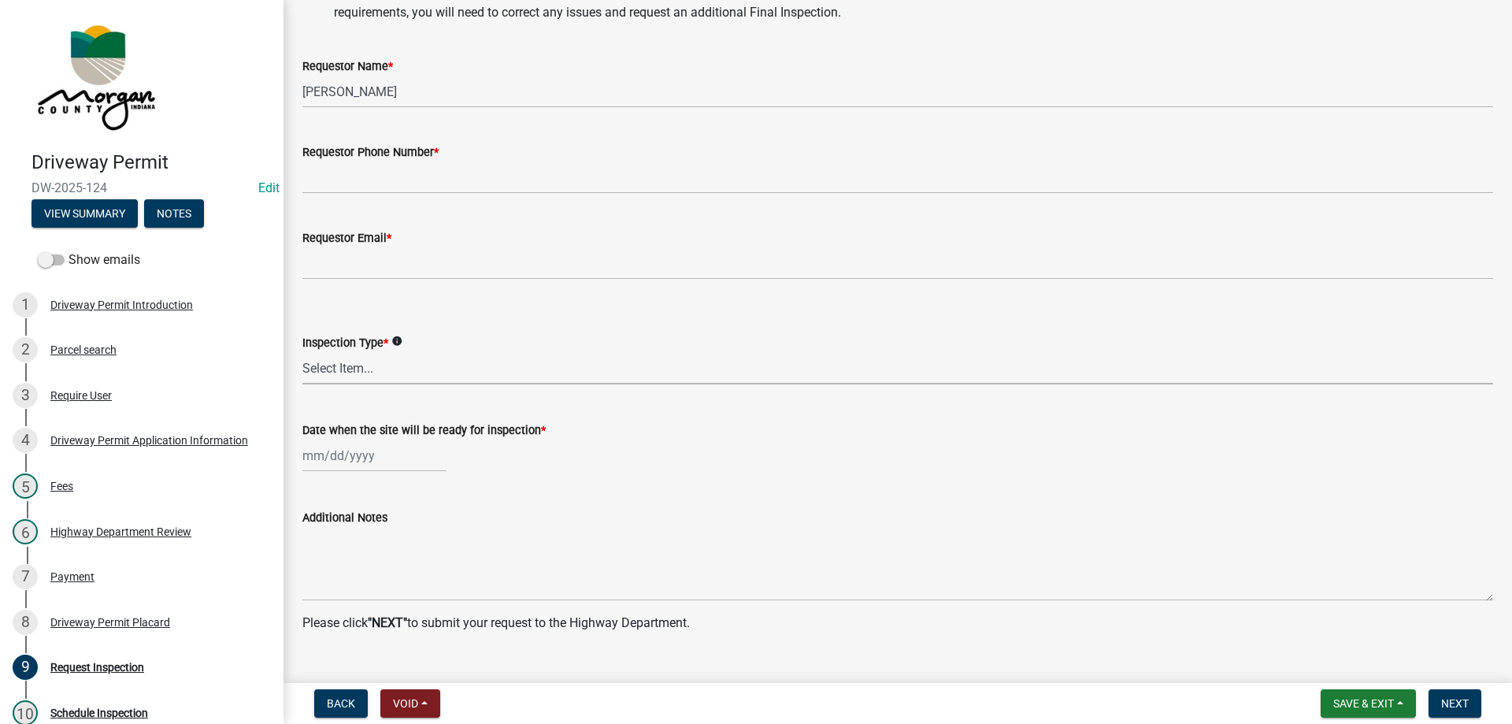
click at [371, 358] on select "Select Item... Ground Final" at bounding box center [897, 368] width 1191 height 32
click at [403, 357] on select "Select Item... Ground Final" at bounding box center [897, 368] width 1191 height 32
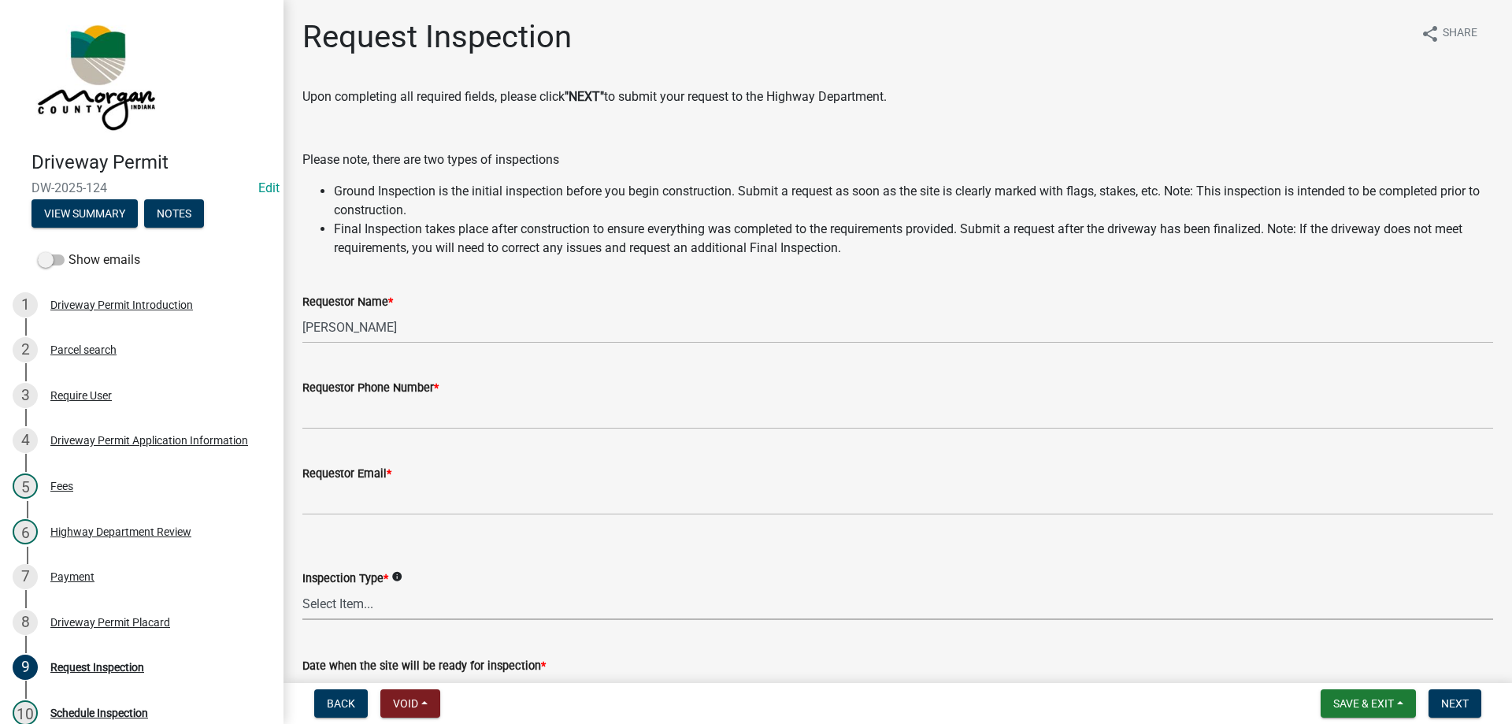
scroll to position [0, 0]
click at [117, 221] on button "View Summary" at bounding box center [85, 213] width 106 height 28
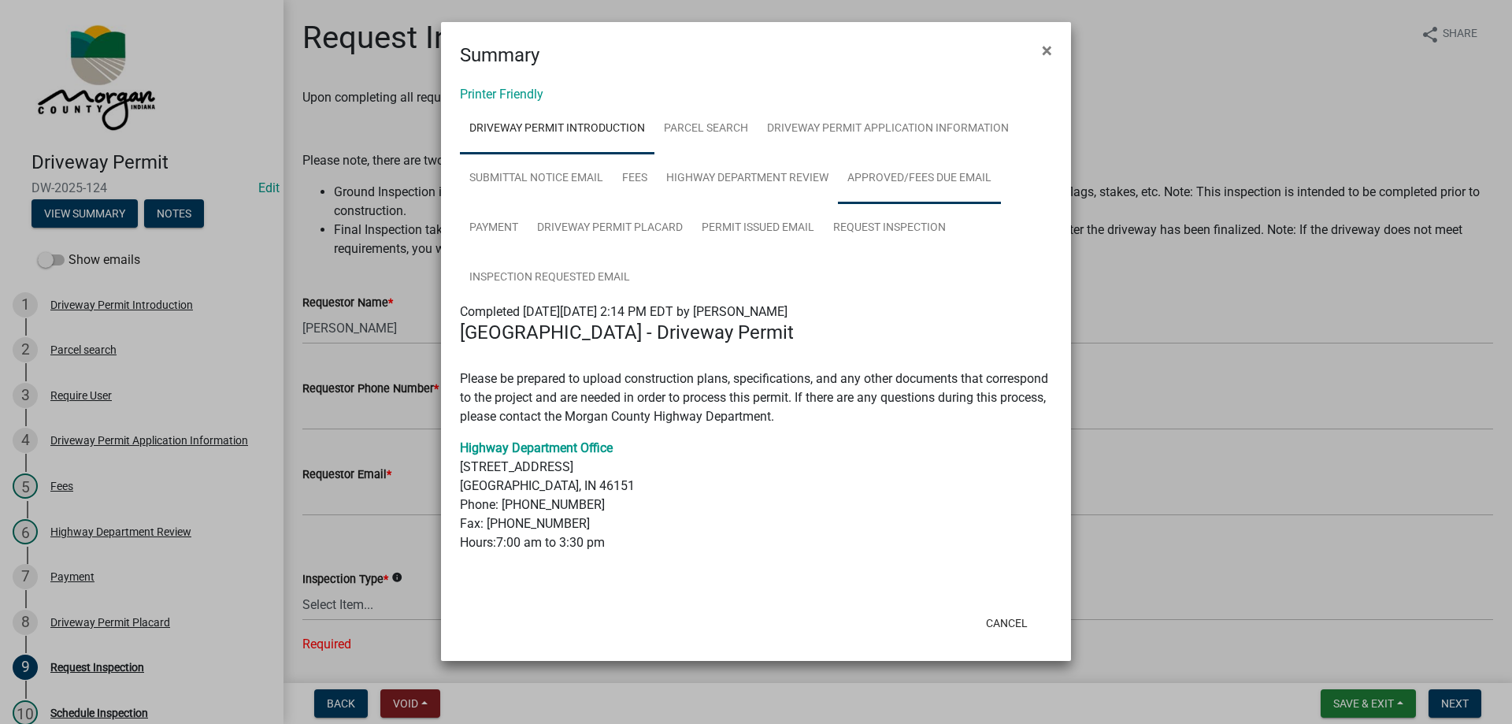
click at [866, 167] on link "Approved/Fees Due Email" at bounding box center [919, 179] width 163 height 50
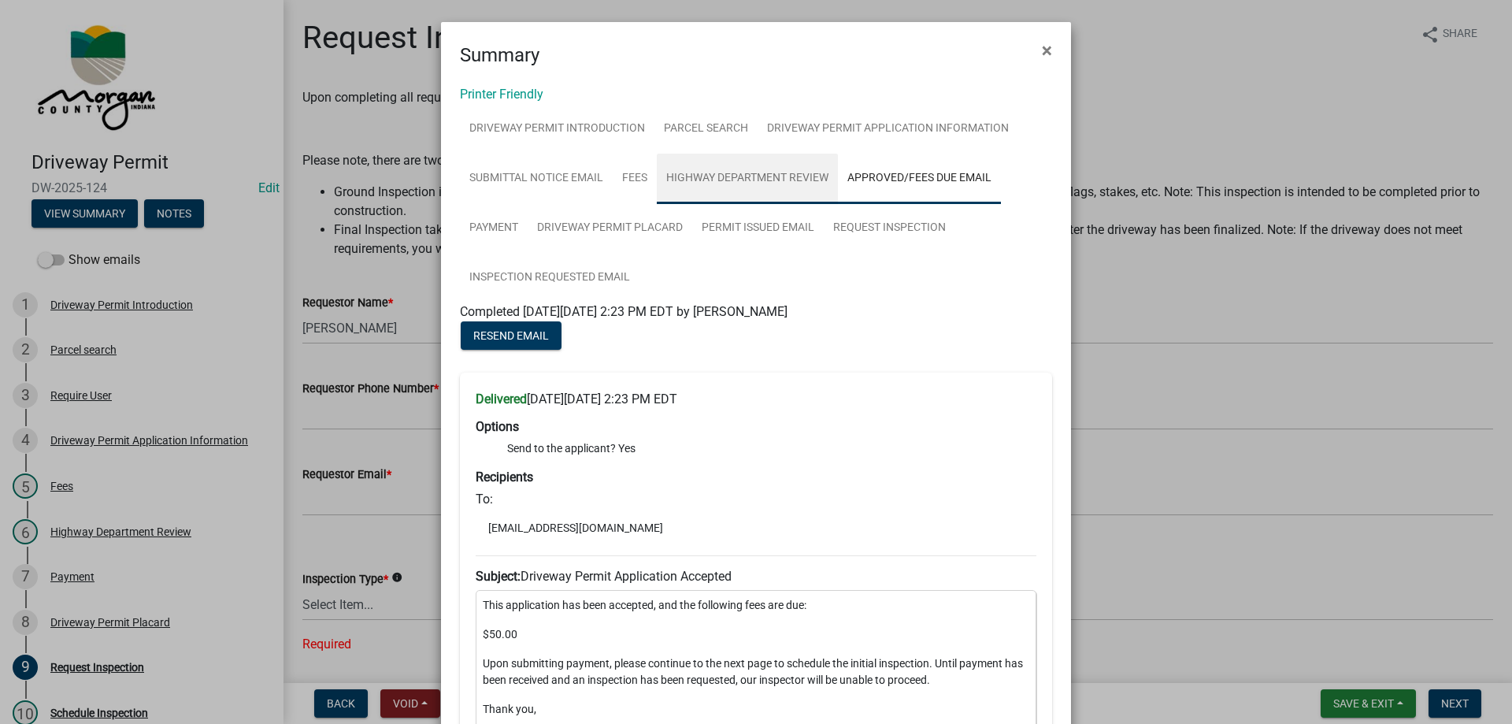
click at [727, 180] on link "Highway Department Review" at bounding box center [747, 179] width 181 height 50
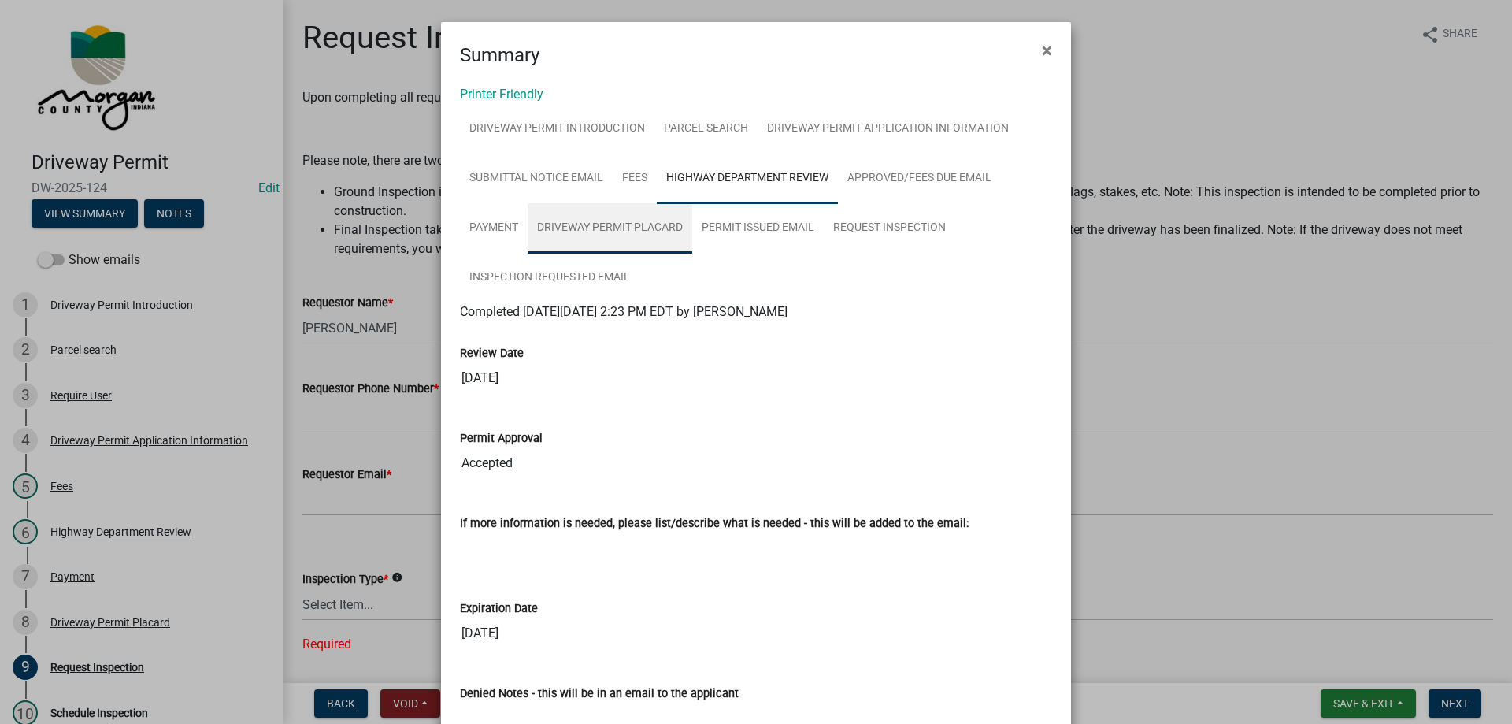
click at [566, 229] on link "Driveway Permit Placard" at bounding box center [610, 228] width 165 height 50
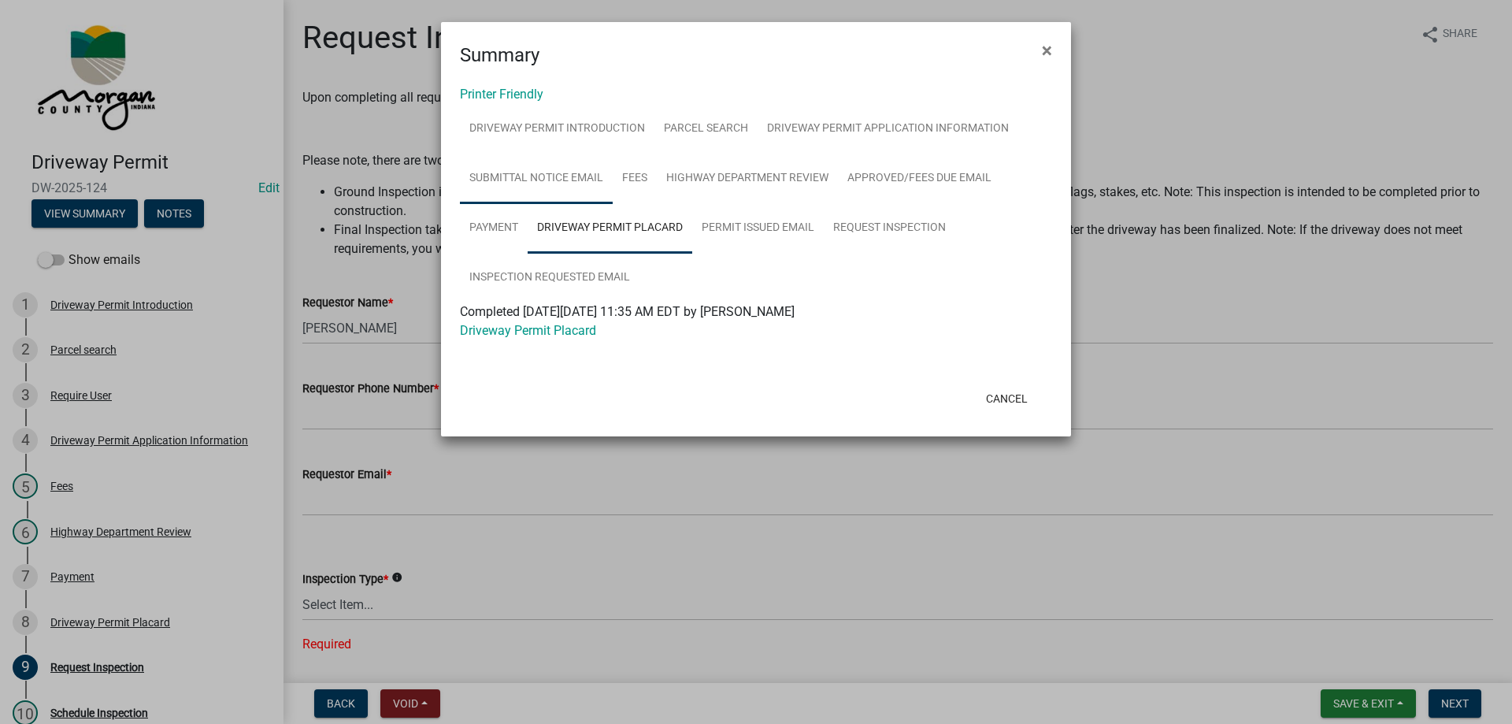
click at [527, 178] on link "Submittal Notice Email" at bounding box center [536, 179] width 153 height 50
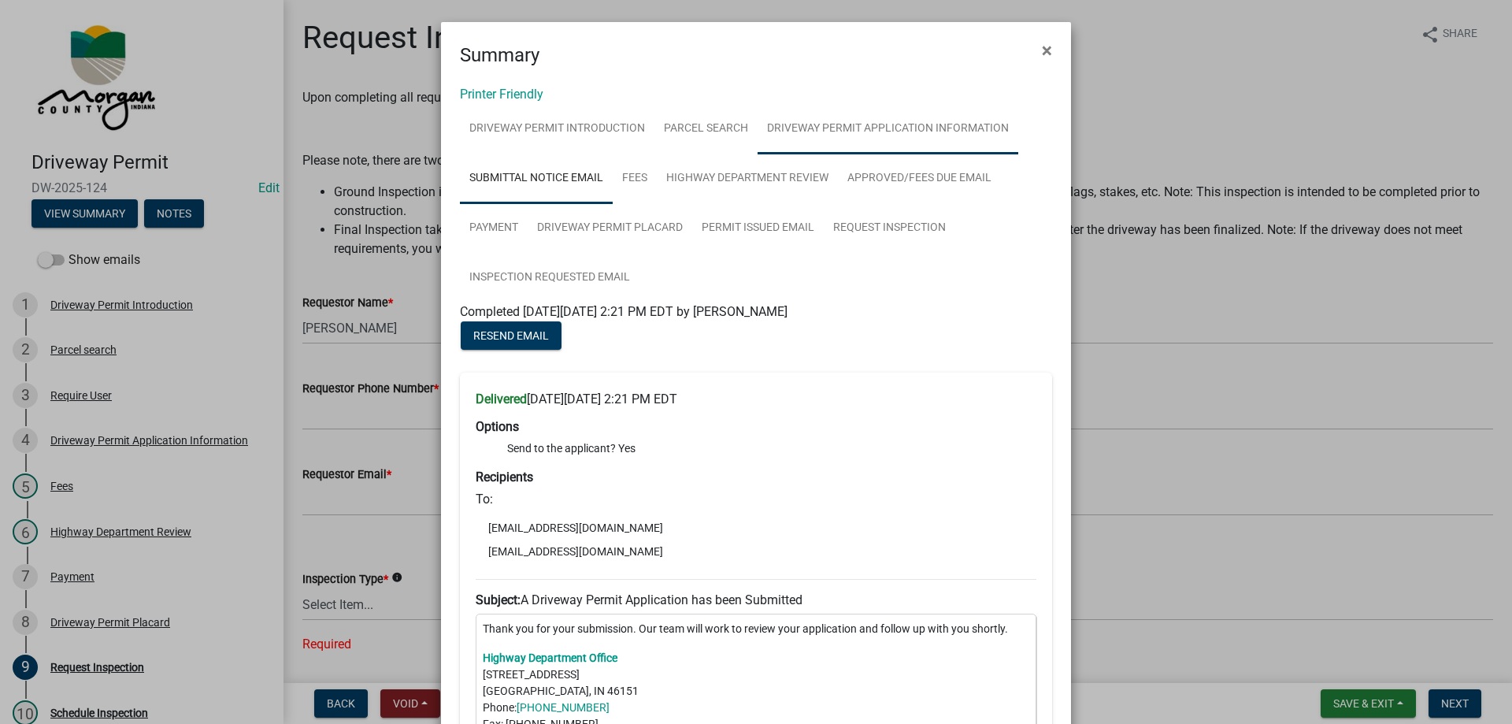
click at [839, 128] on link "Driveway Permit Application Information" at bounding box center [888, 129] width 261 height 50
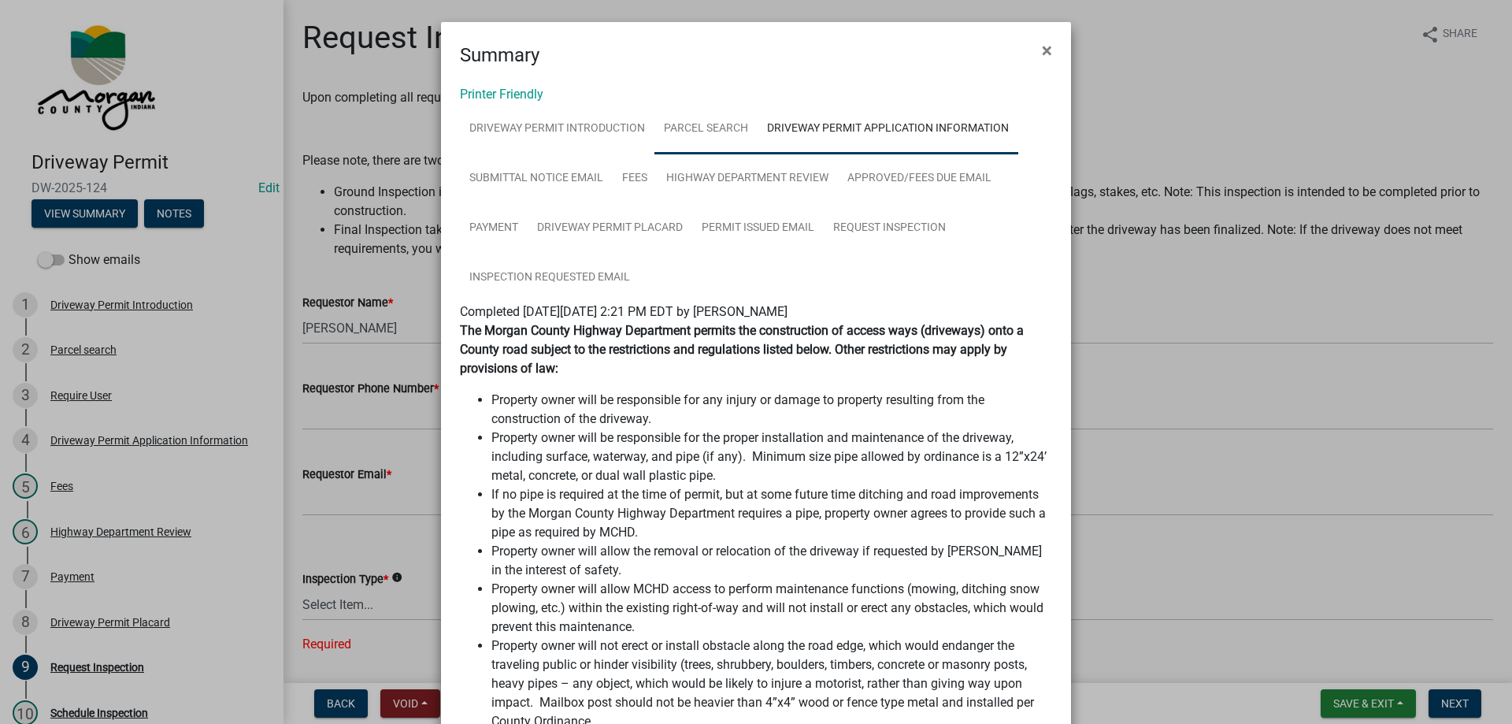
click at [680, 128] on link "Parcel search" at bounding box center [706, 129] width 103 height 50
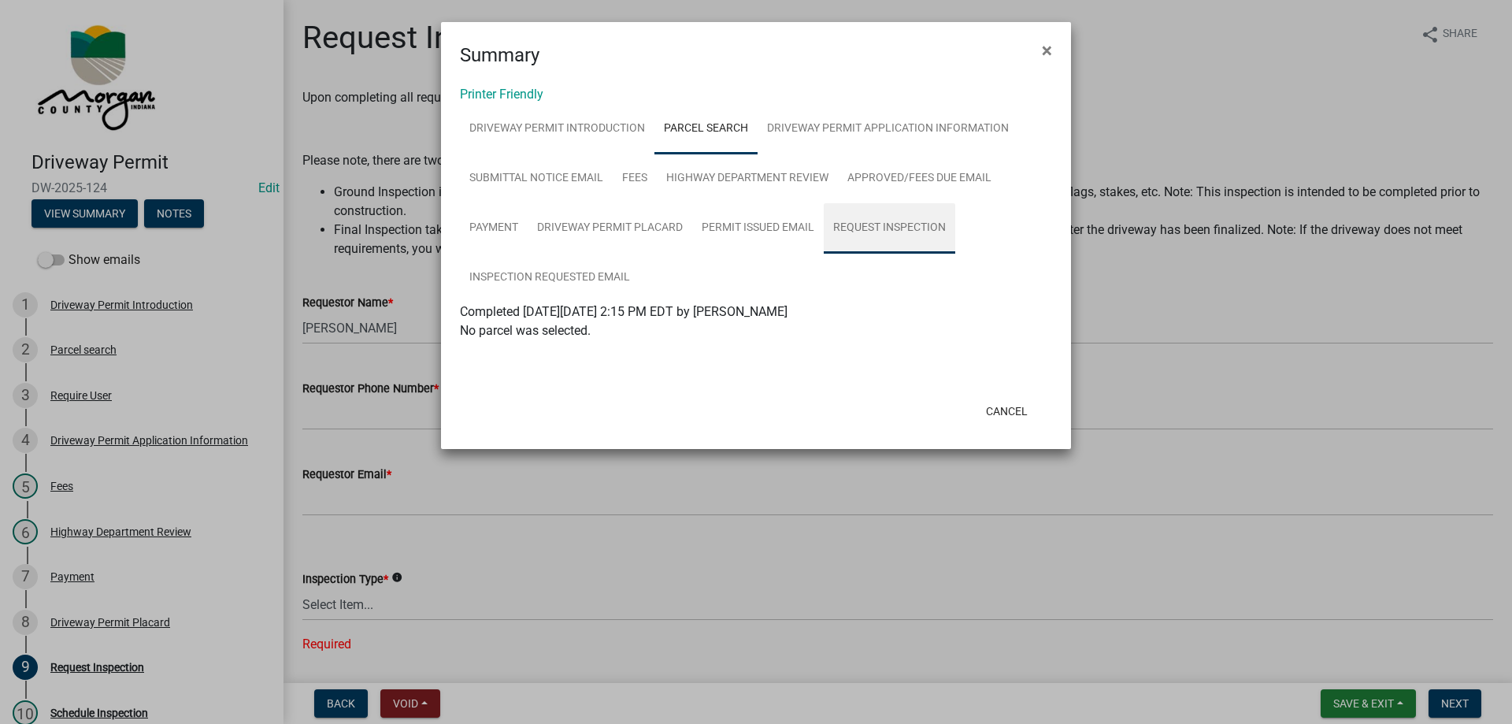
click at [853, 226] on link "Request Inspection" at bounding box center [890, 228] width 132 height 50
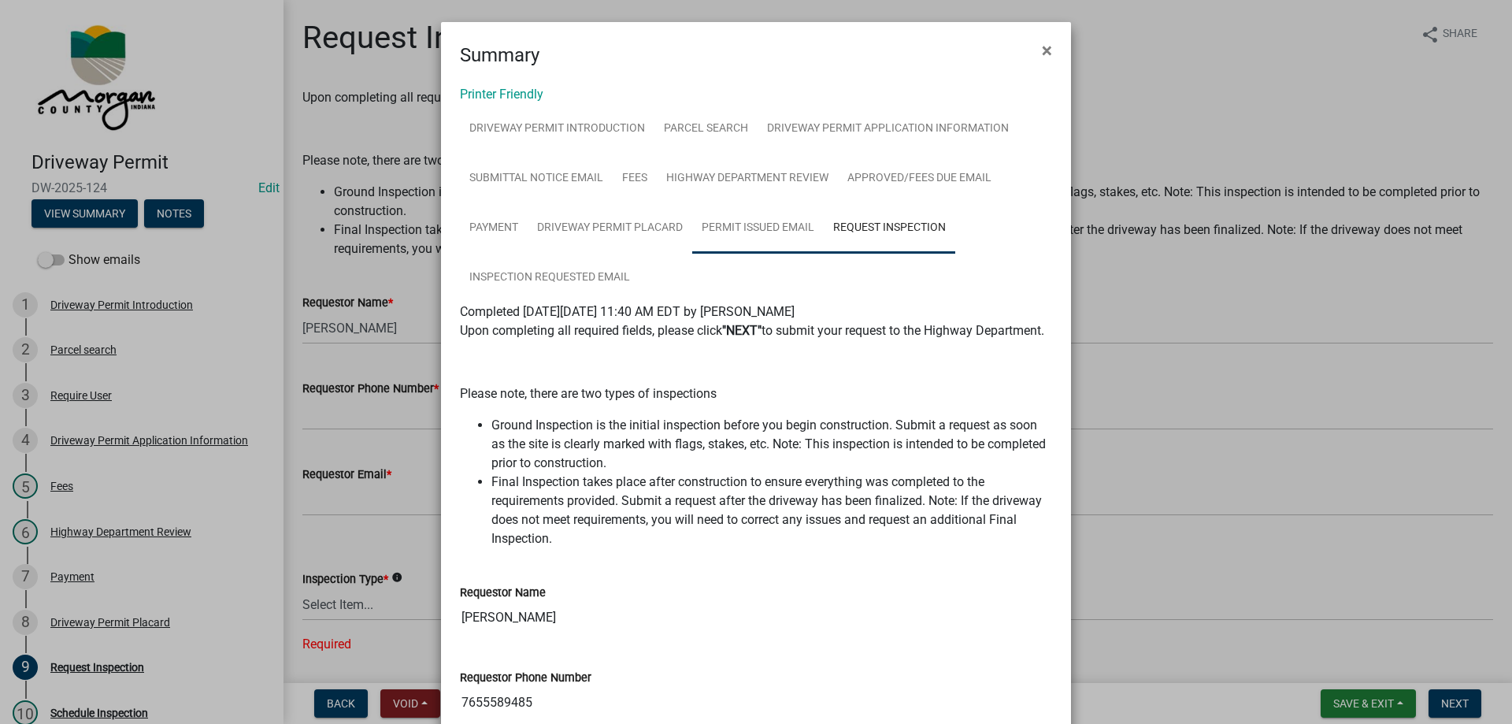
click at [727, 222] on link "Permit Issued Email" at bounding box center [758, 228] width 132 height 50
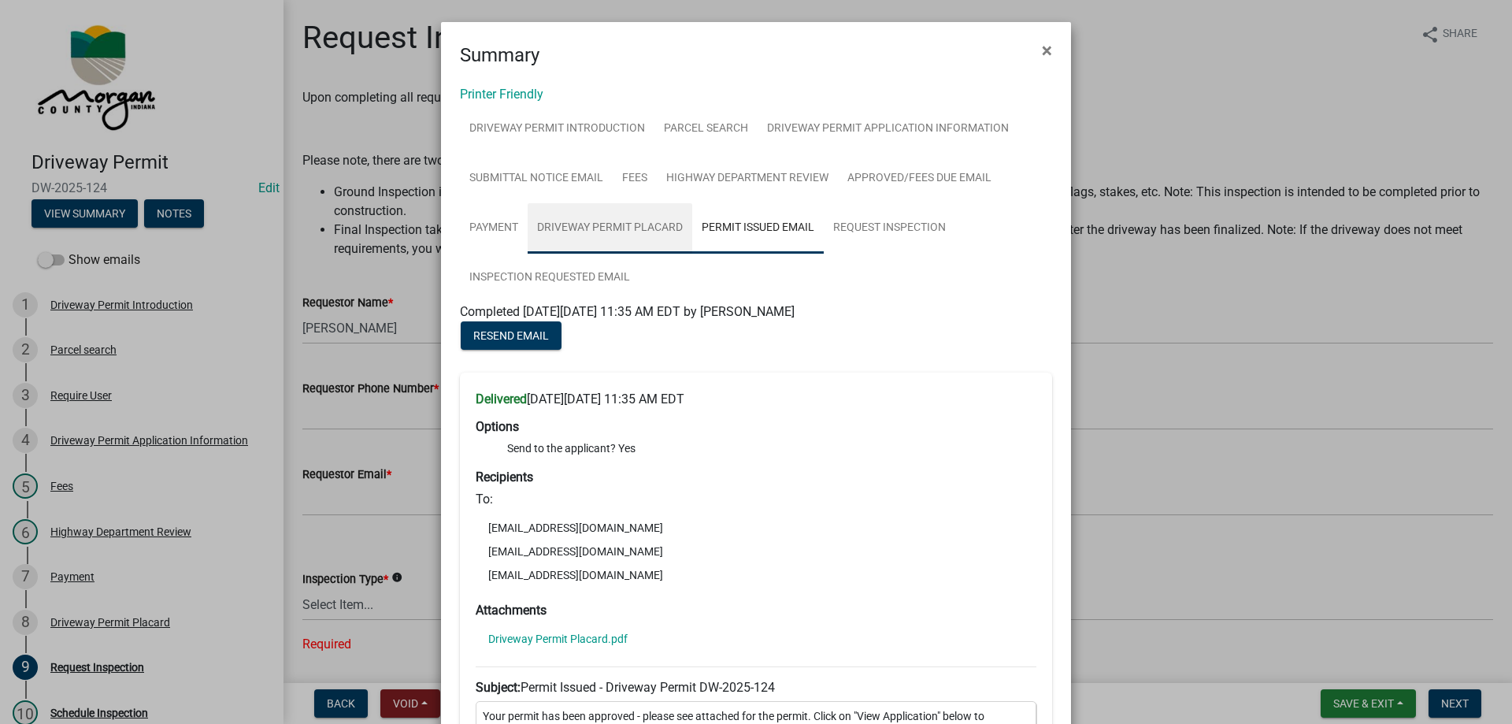
click at [588, 234] on link "Driveway Permit Placard" at bounding box center [610, 228] width 165 height 50
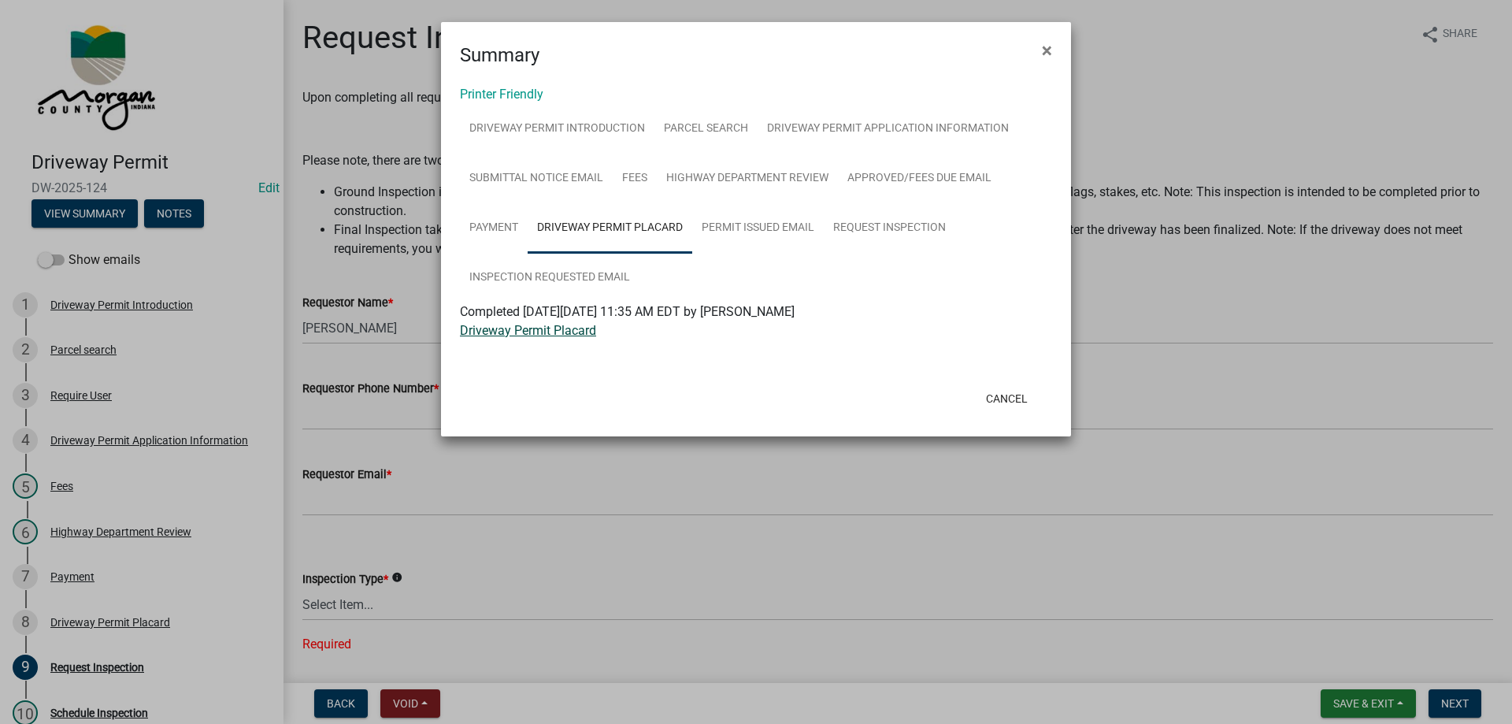
click at [524, 329] on link "Driveway Permit Placard" at bounding box center [528, 330] width 136 height 15
click at [1054, 52] on button "×" at bounding box center [1046, 50] width 35 height 44
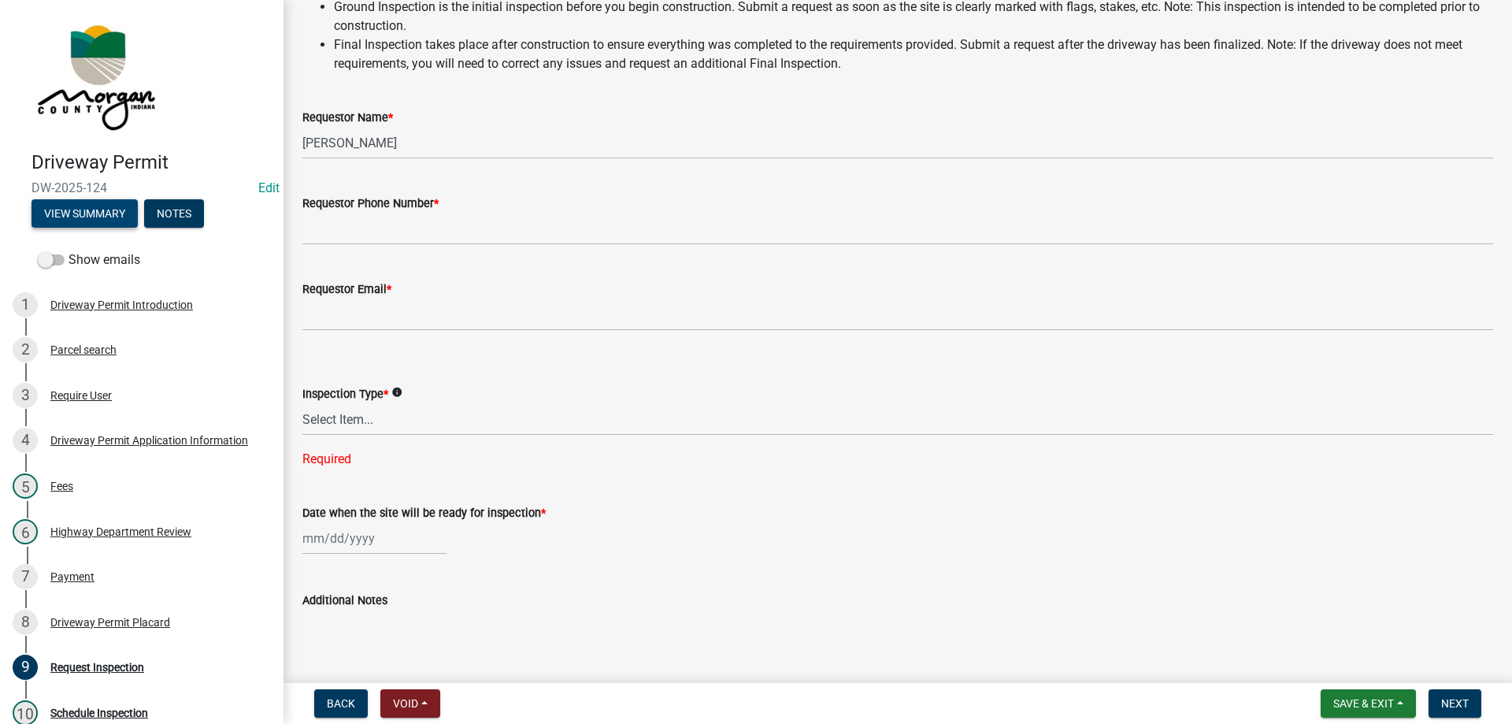
scroll to position [158, 0]
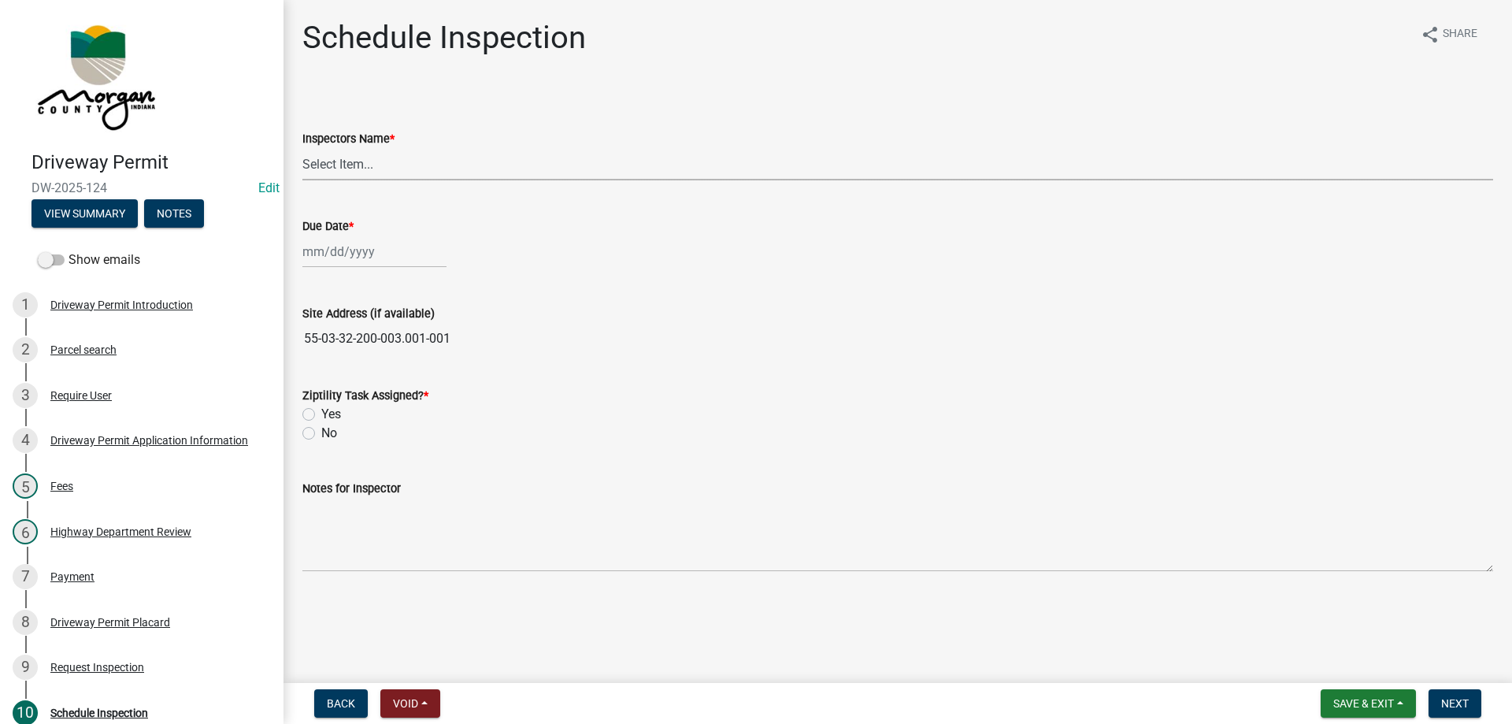
click at [362, 170] on select "Select Item... zvanbibber (Zachary VanBibber) Tim-Harris (Tim-Harris) cwilson (…" at bounding box center [897, 164] width 1191 height 32
select select "f43c685e-11f8-4afe-9ab5-5cb009ced6b8"
click at [302, 148] on select "Select Item... zvanbibber (Zachary VanBibber) Tim-Harris (Tim-Harris) cwilson (…" at bounding box center [897, 164] width 1191 height 32
click at [353, 257] on div at bounding box center [374, 252] width 144 height 32
select select "9"
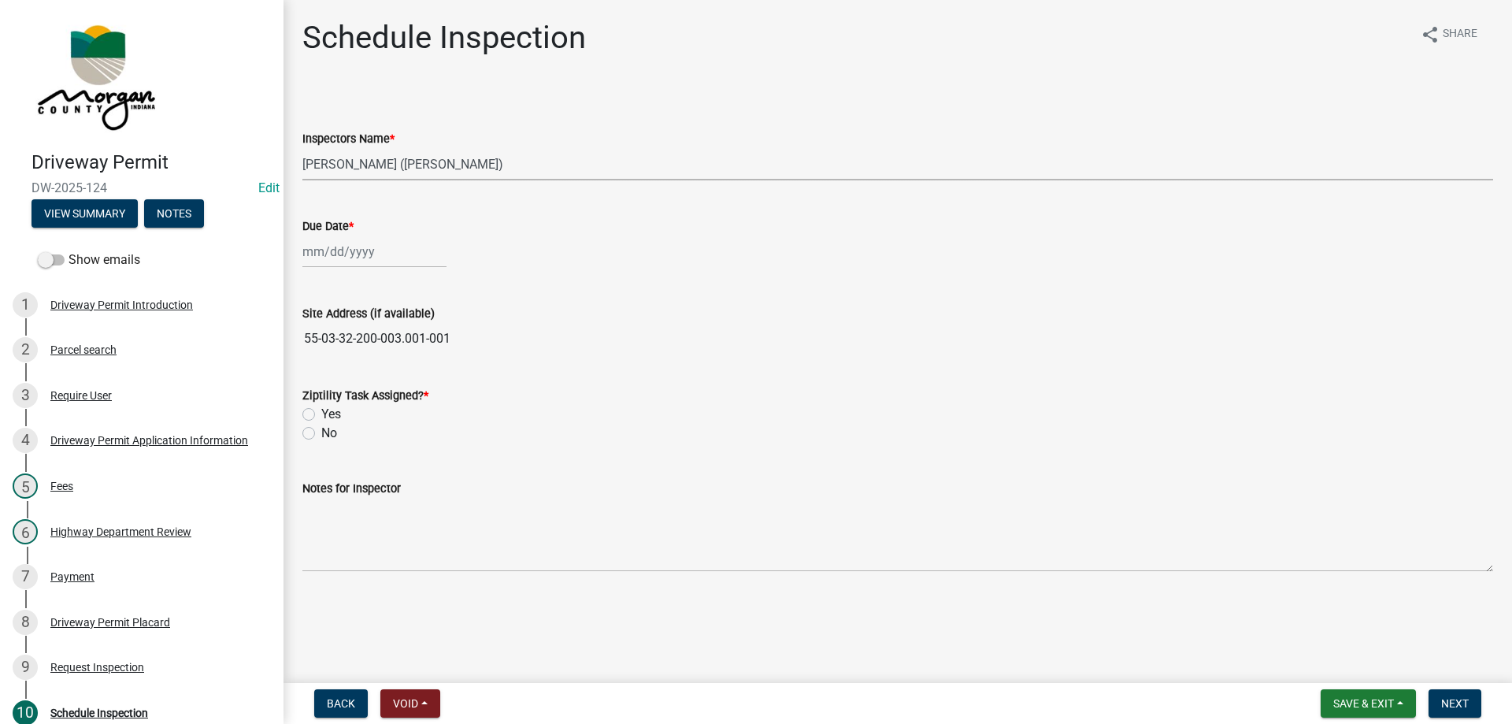
select select "2025"
click at [320, 385] on div "15" at bounding box center [318, 385] width 25 height 25
type input "09/15/2025"
click at [321, 417] on label "Yes" at bounding box center [331, 414] width 20 height 19
click at [321, 415] on input "Yes" at bounding box center [326, 410] width 10 height 10
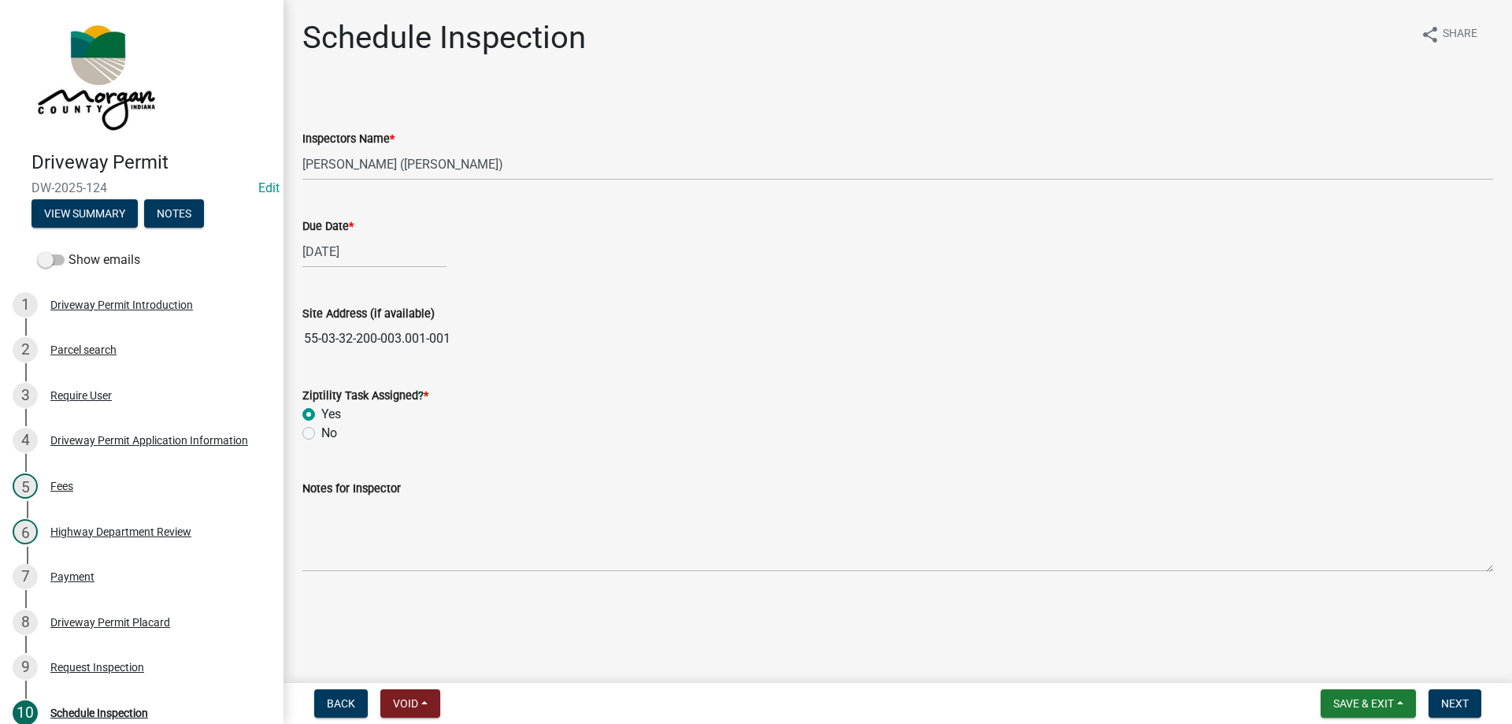
radio input "true"
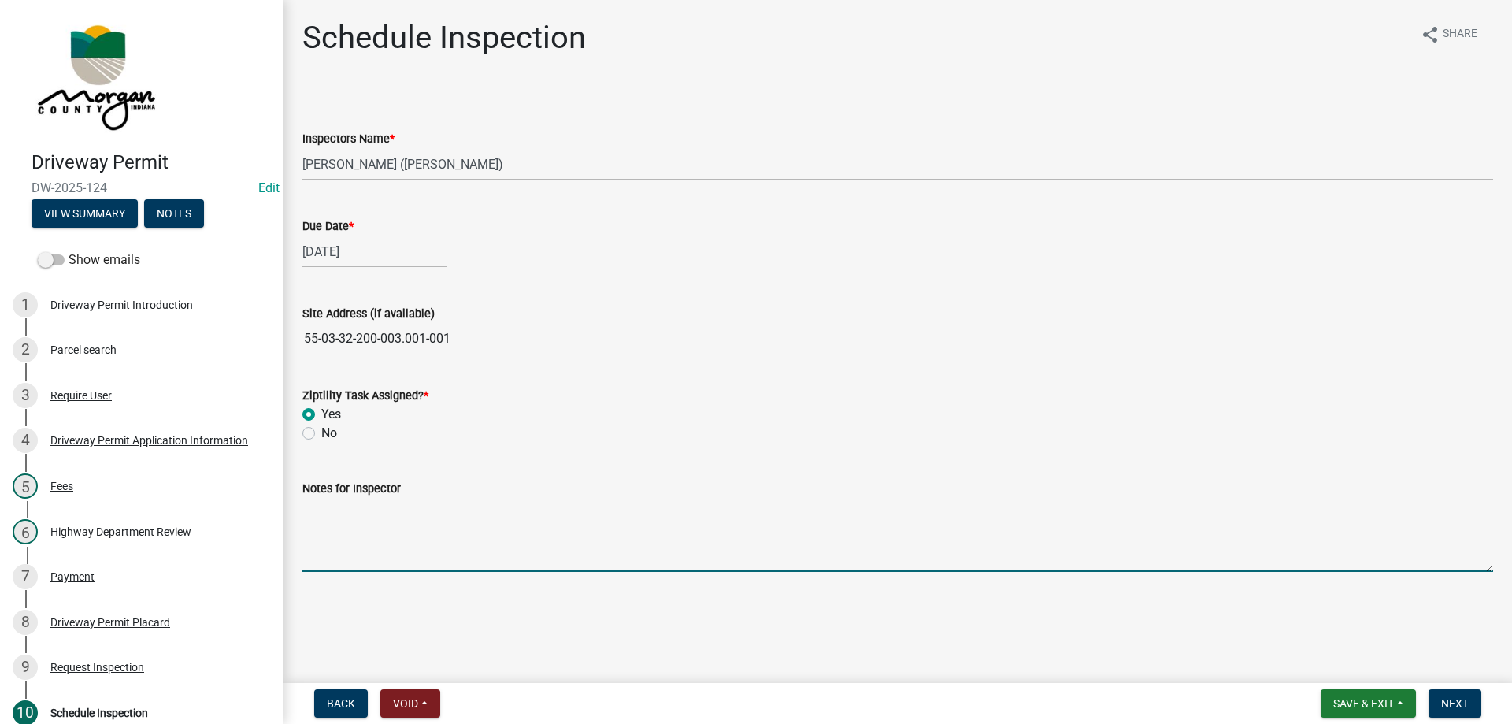
click at [372, 520] on textarea "Notes for Inspector" at bounding box center [897, 535] width 1191 height 74
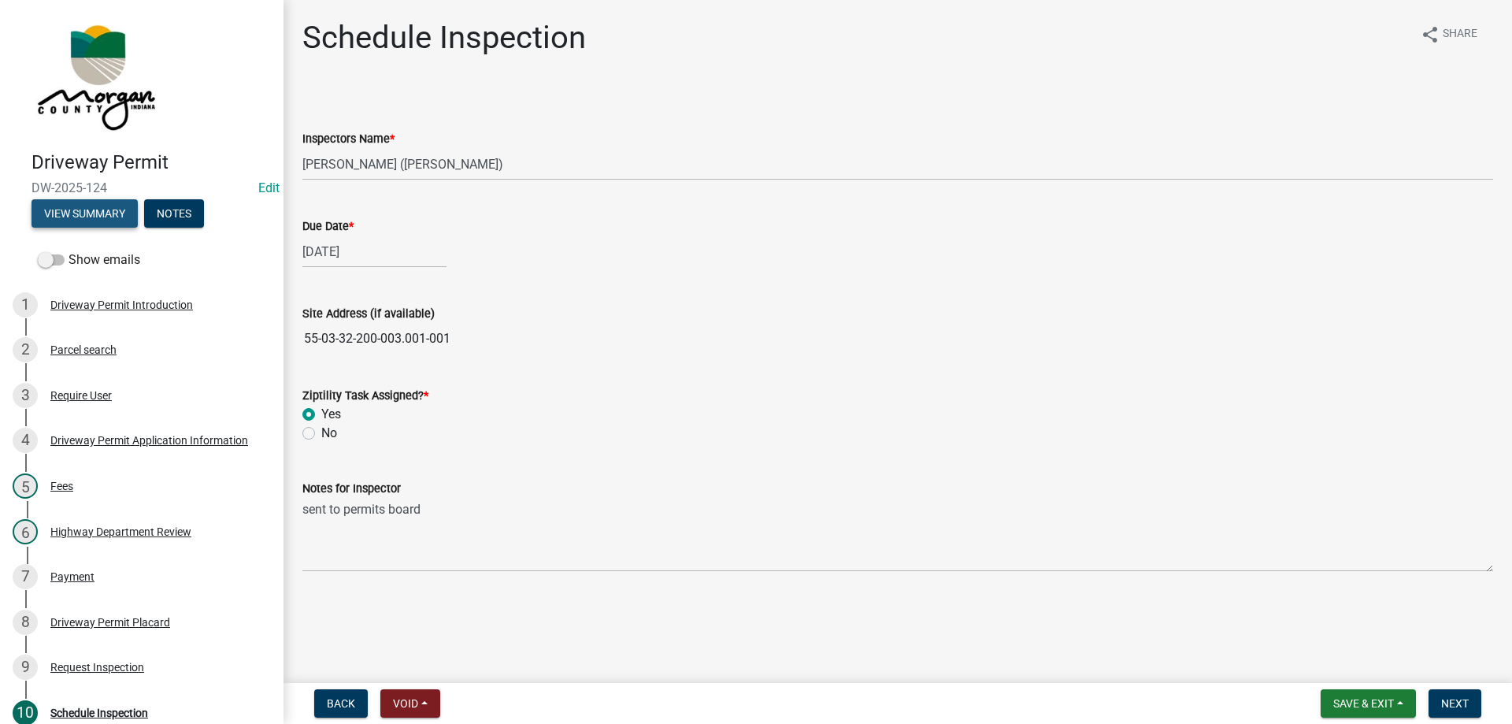
click at [94, 213] on button "View Summary" at bounding box center [85, 213] width 106 height 28
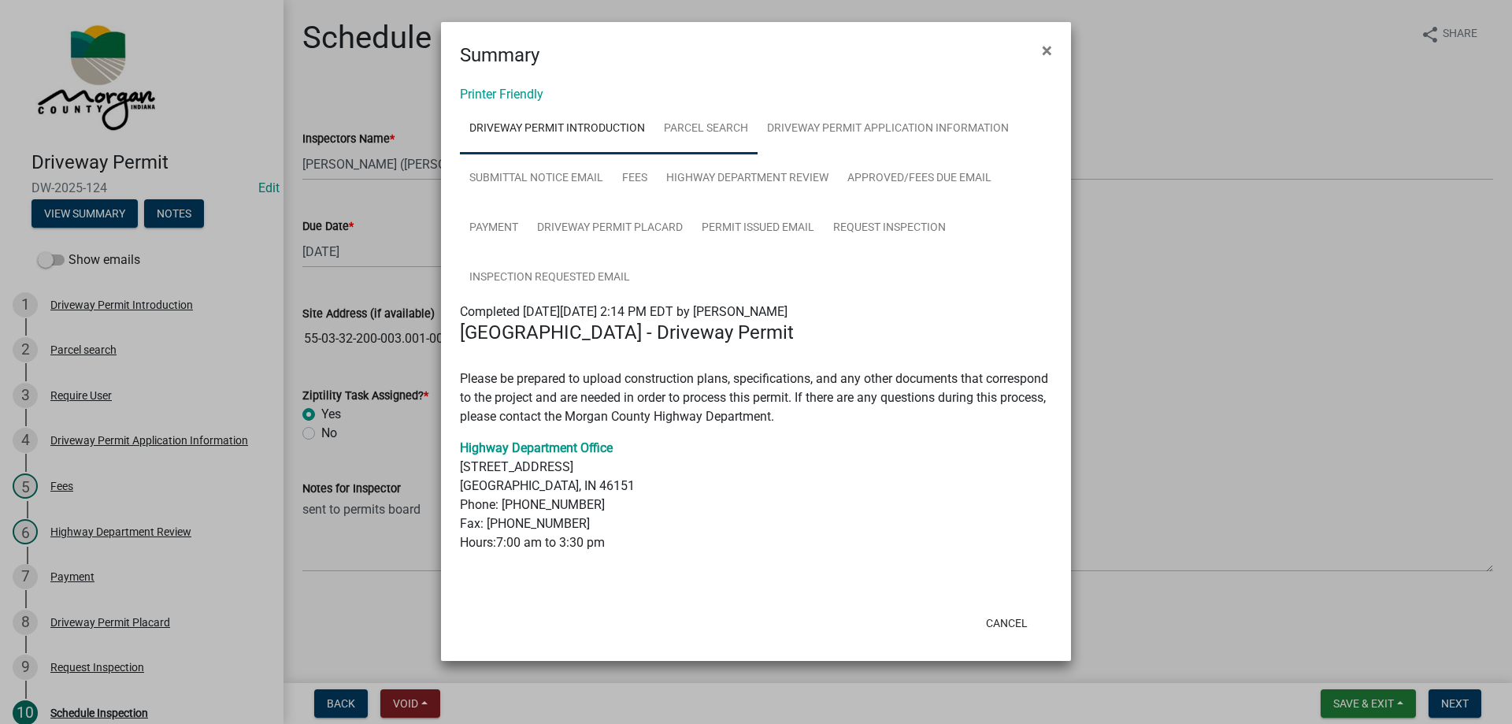
click at [701, 127] on link "Parcel search" at bounding box center [706, 129] width 103 height 50
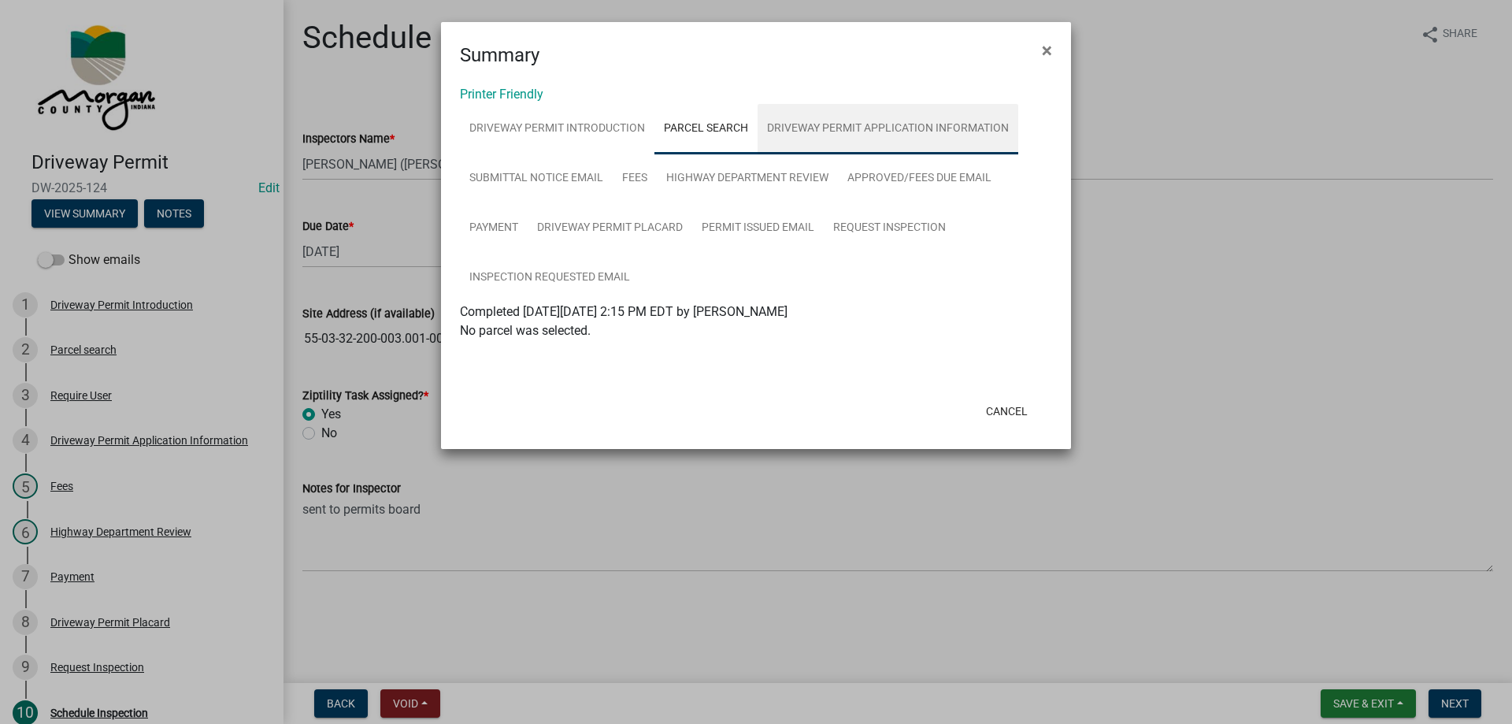
click at [829, 123] on link "Driveway Permit Application Information" at bounding box center [888, 129] width 261 height 50
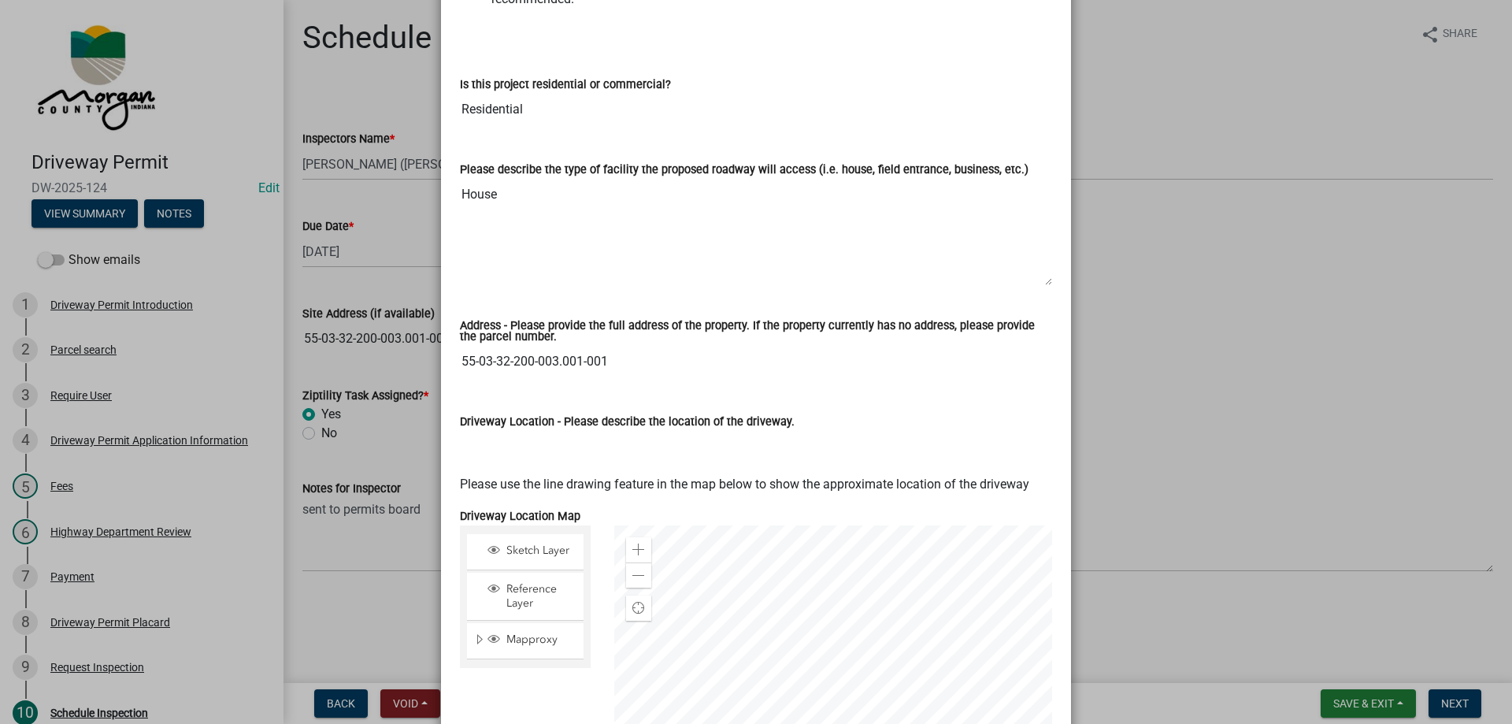
scroll to position [788, 0]
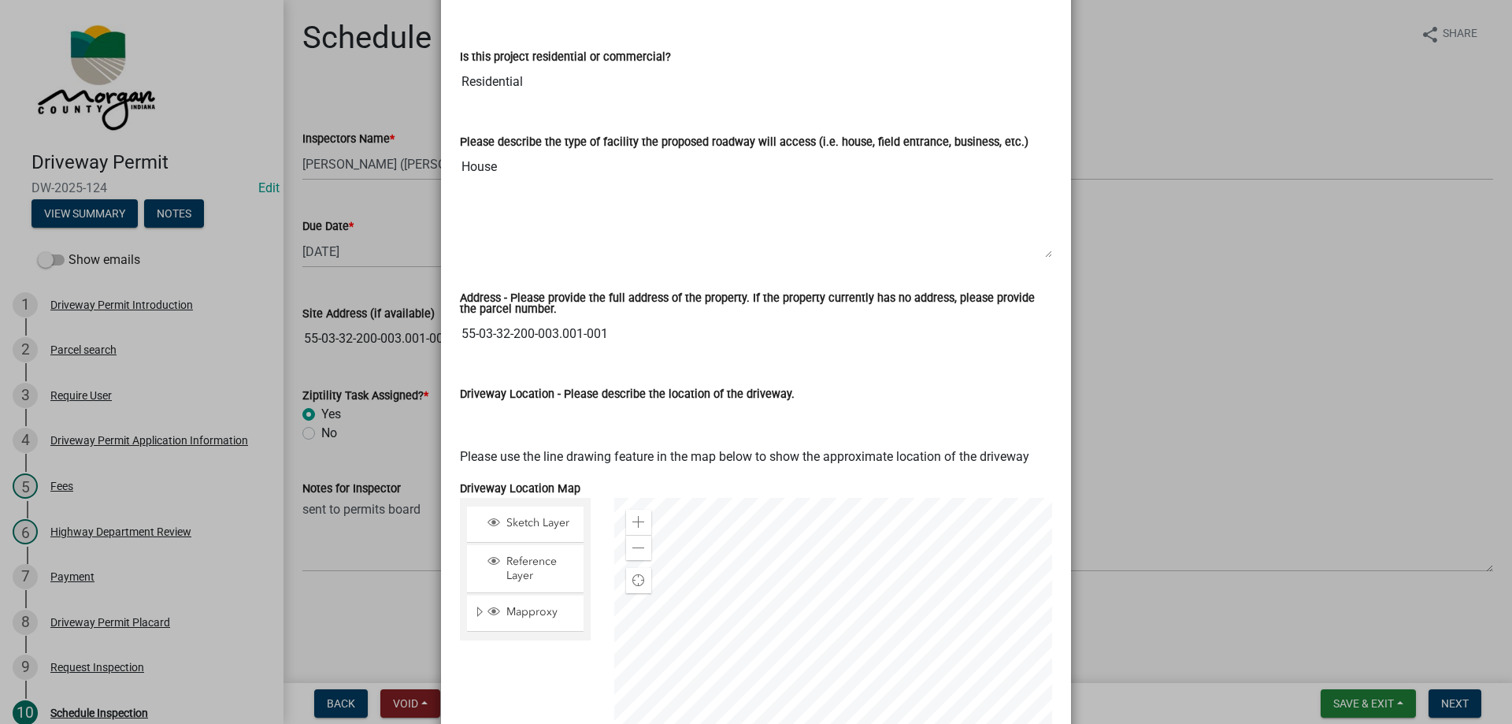
drag, startPoint x: 455, startPoint y: 313, endPoint x: 634, endPoint y: 320, distance: 178.9
click at [634, 320] on input "55-03-32-200-003.001-001" at bounding box center [756, 334] width 592 height 32
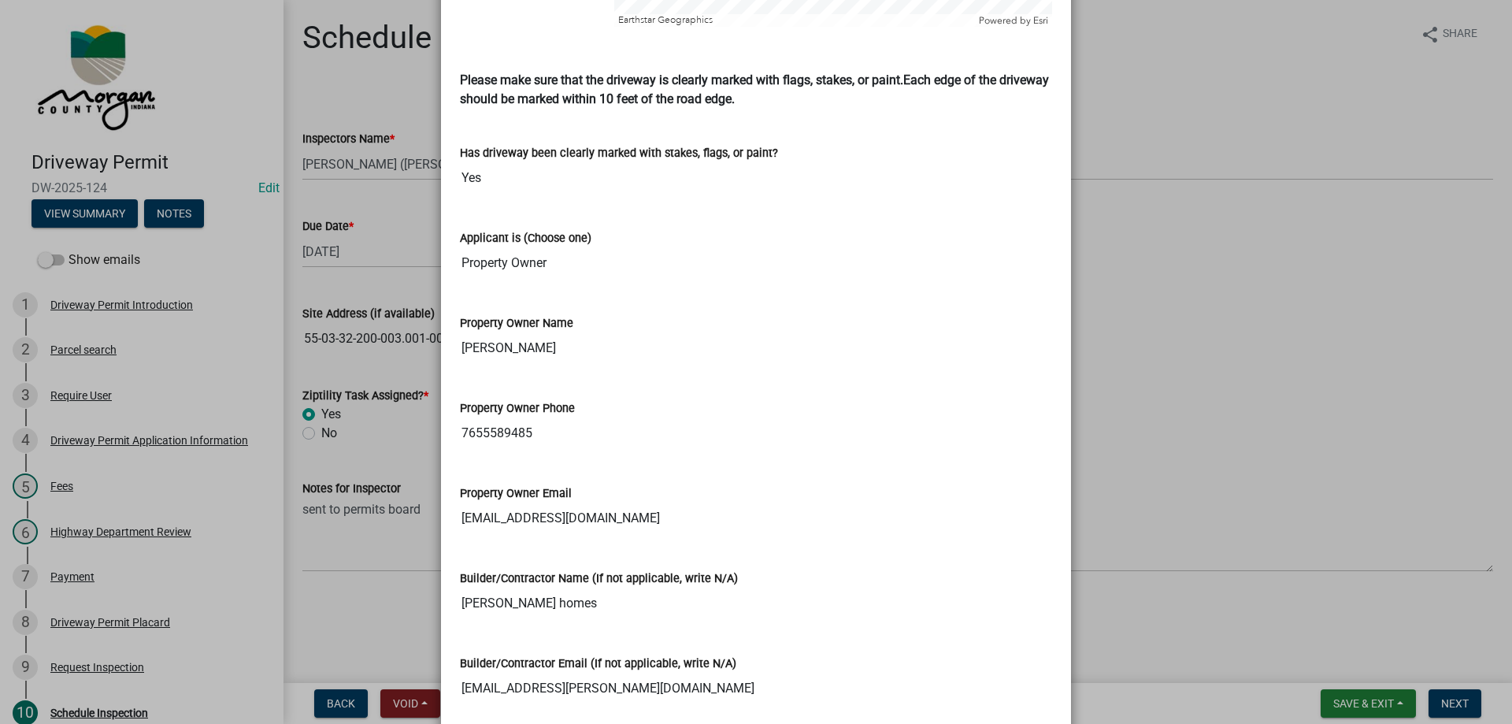
scroll to position [1654, 0]
drag, startPoint x: 458, startPoint y: 328, endPoint x: 577, endPoint y: 326, distance: 118.9
click at [577, 331] on input "Joe Thornton" at bounding box center [756, 347] width 592 height 32
drag, startPoint x: 456, startPoint y: 411, endPoint x: 543, endPoint y: 406, distance: 86.8
click at [543, 416] on input "7655589485" at bounding box center [756, 432] width 592 height 32
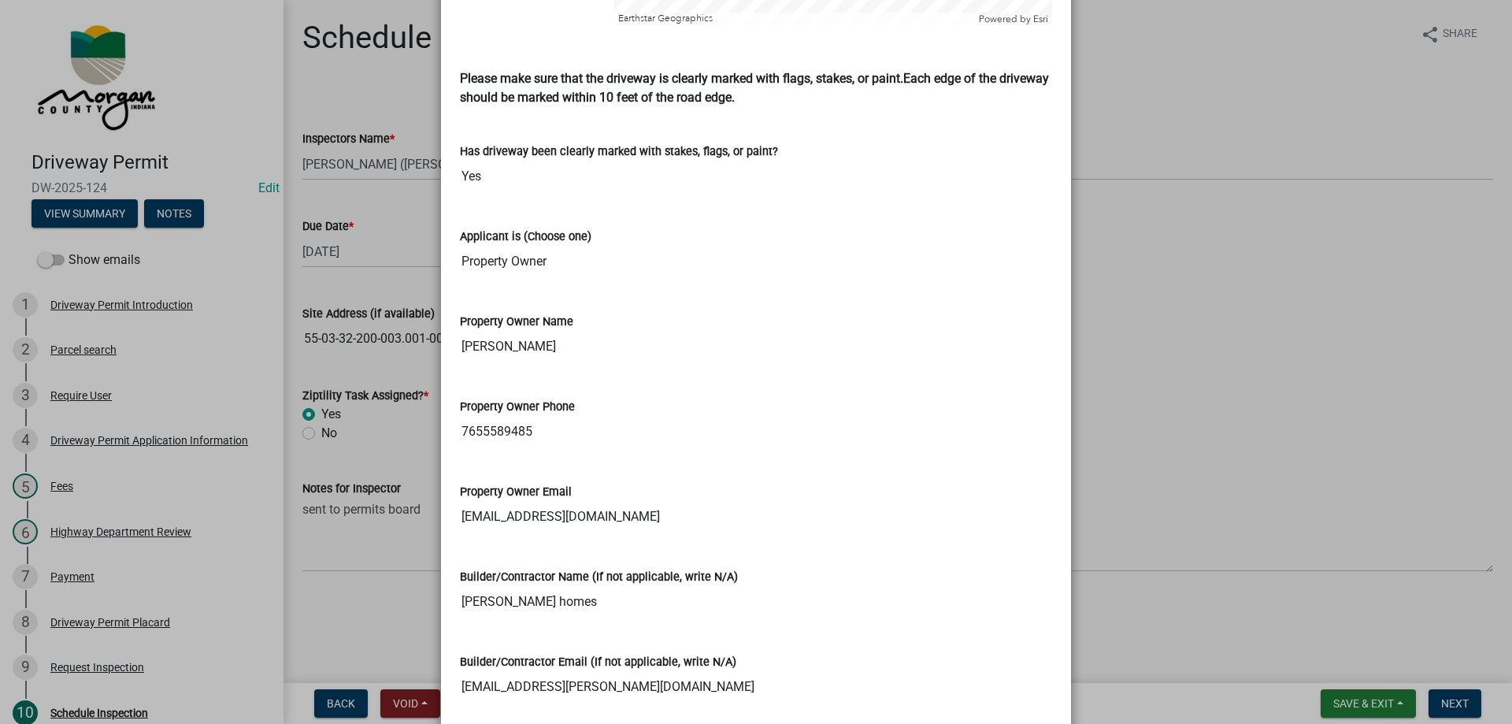
drag, startPoint x: 458, startPoint y: 495, endPoint x: 695, endPoint y: 499, distance: 236.3
click at [695, 501] on input "Thorntonjosrph799@gmail.com" at bounding box center [756, 517] width 592 height 32
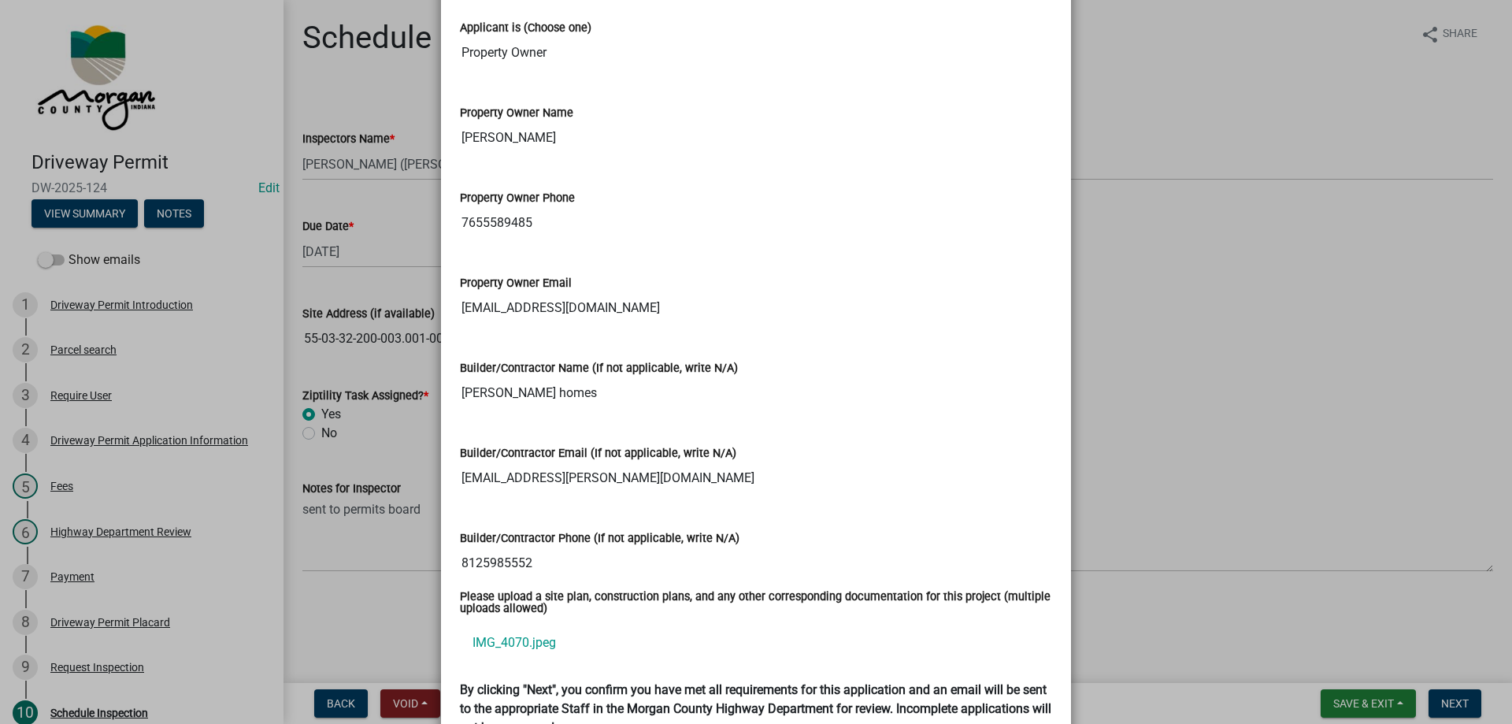
scroll to position [1890, 0]
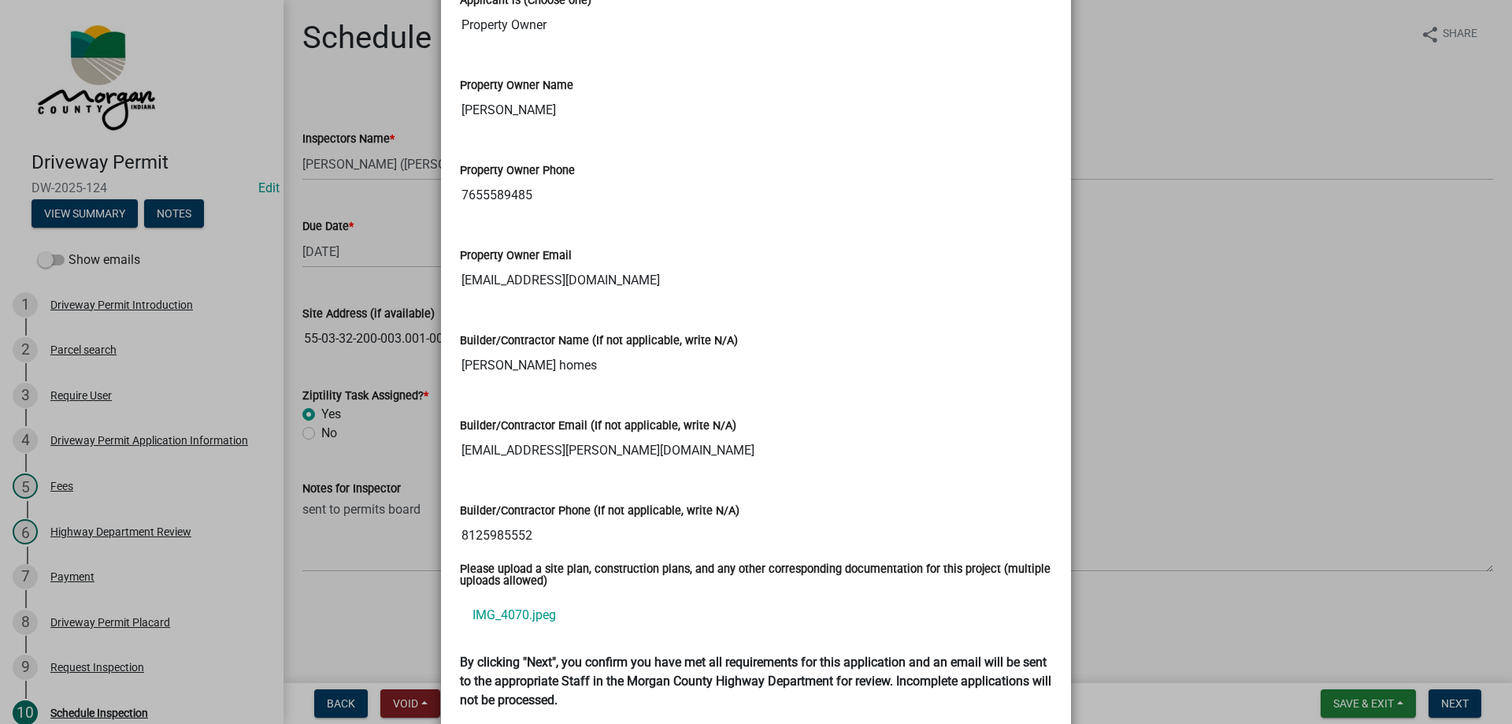
drag, startPoint x: 456, startPoint y: 428, endPoint x: 663, endPoint y: 432, distance: 207.2
click at [663, 435] on input "caleb.fulton@claytonhomes.com" at bounding box center [756, 451] width 592 height 32
click at [453, 347] on div "Builder/Contractor Name (If not applicable, write N/A) Clayton homes" at bounding box center [756, 351] width 616 height 85
drag, startPoint x: 454, startPoint y: 346, endPoint x: 565, endPoint y: 348, distance: 111.1
click at [565, 350] on input "Clayton homes" at bounding box center [756, 366] width 592 height 32
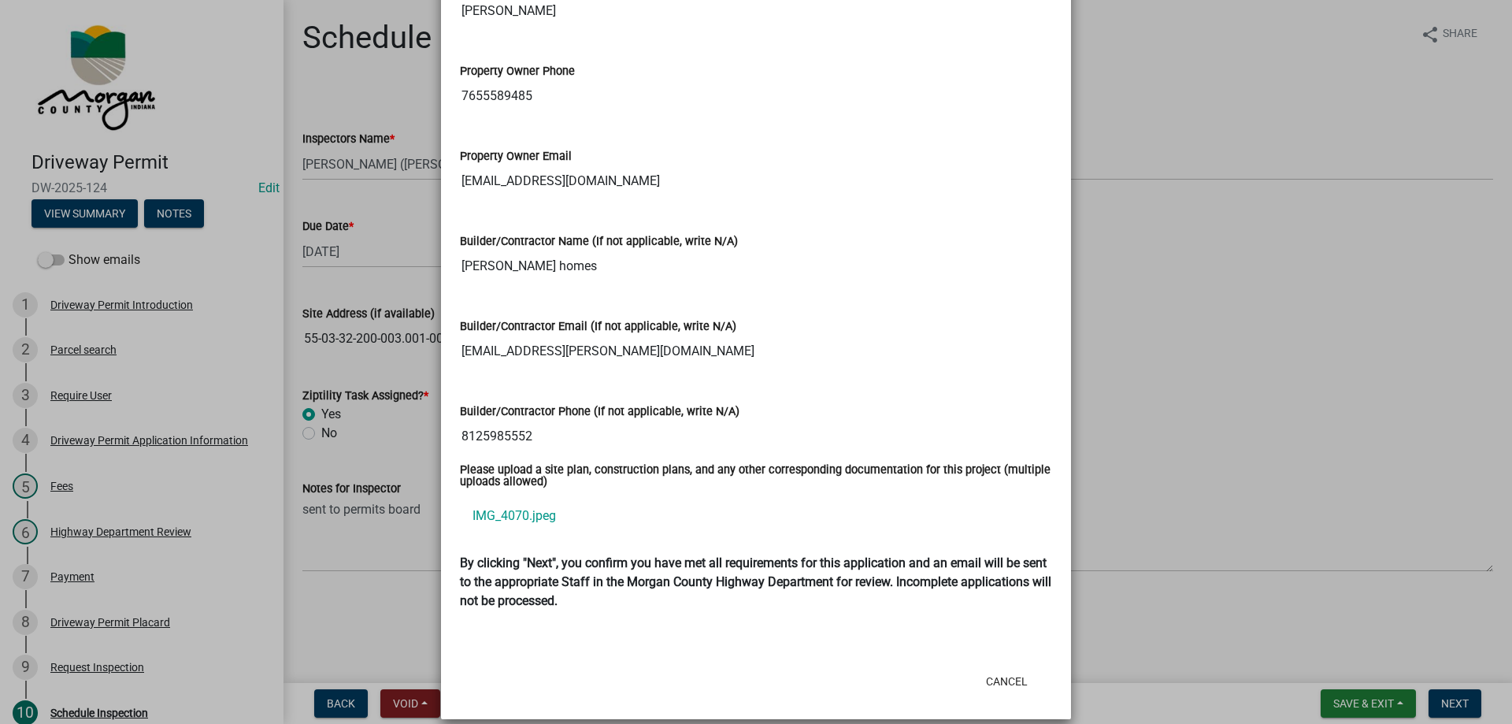
scroll to position [1596, 0]
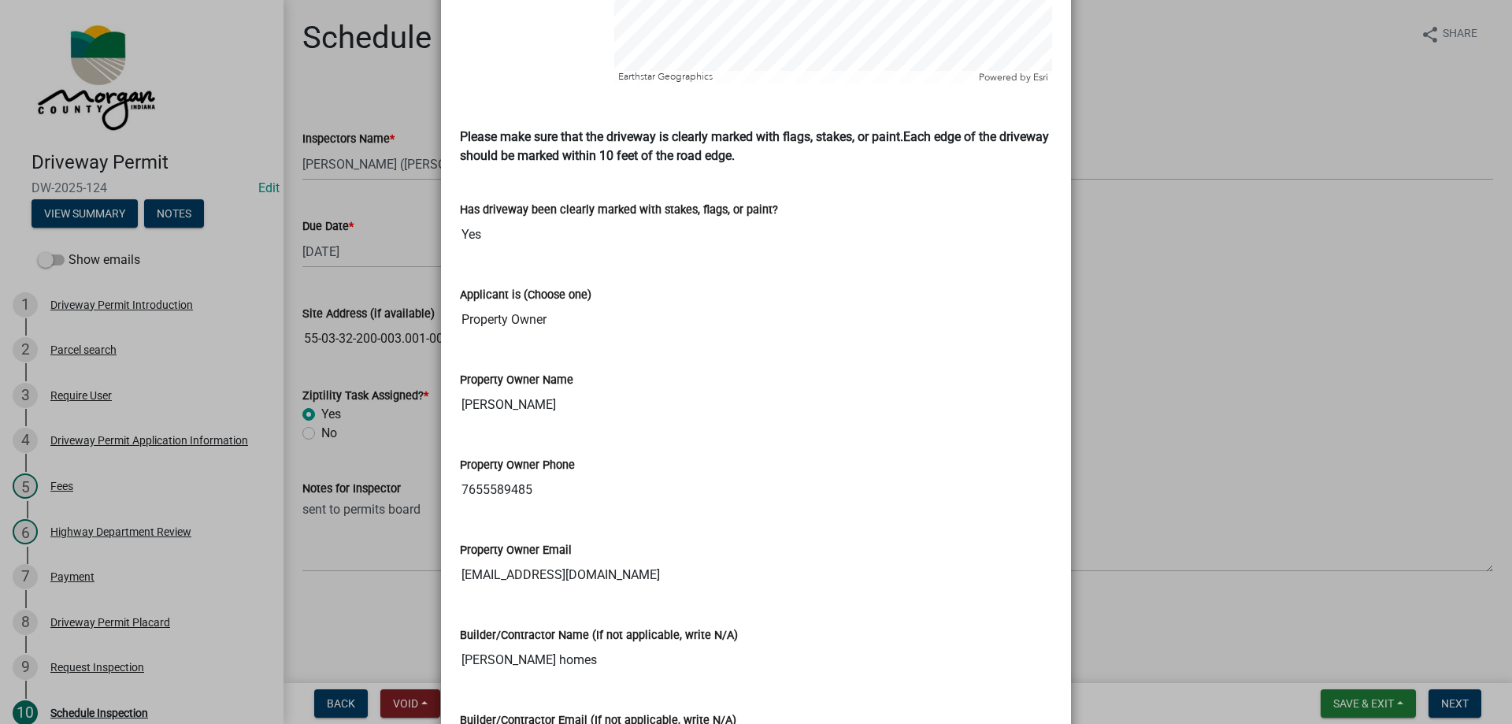
click at [133, 184] on ngb-modal-window "Summary × Printer Friendly Driveway Permit Introduction Parcel search Driveway …" at bounding box center [756, 362] width 1512 height 724
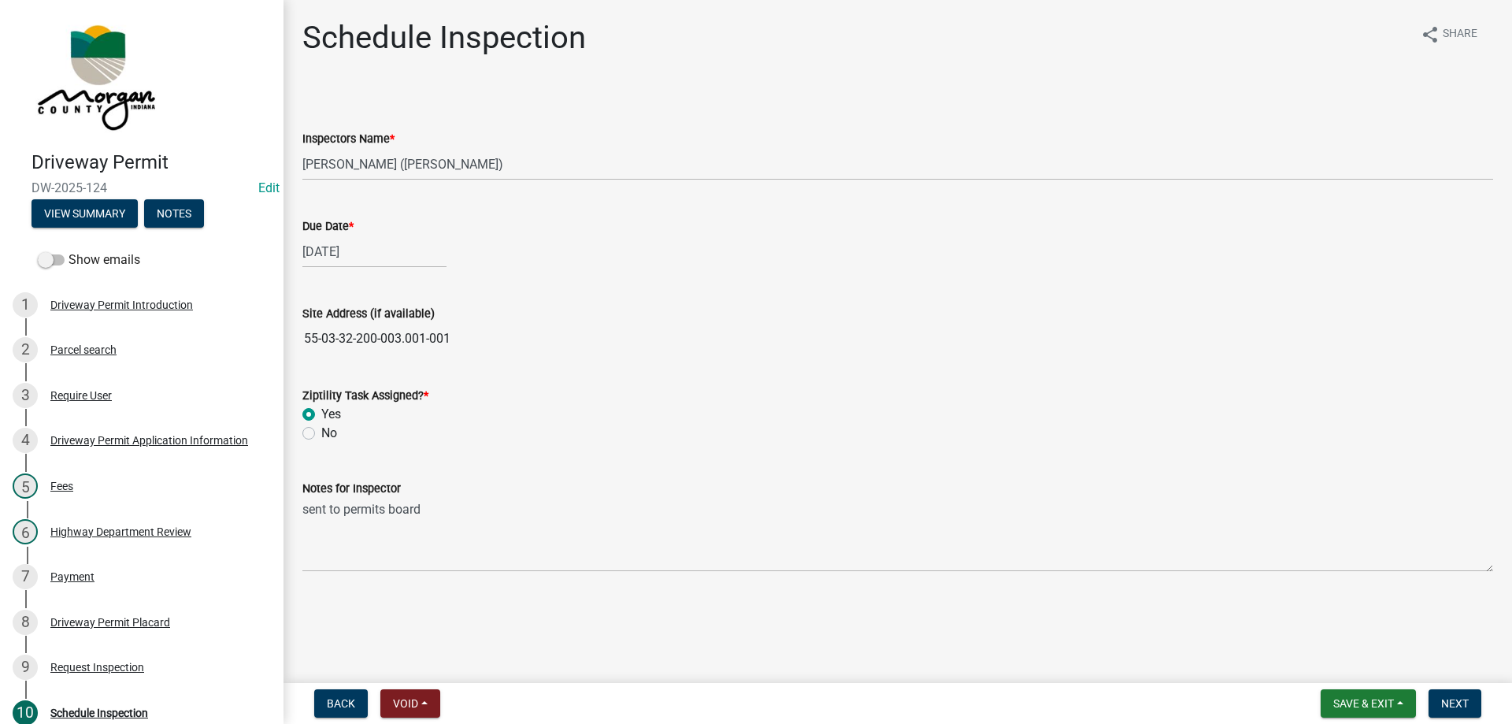
click at [35, 182] on div "Driveway Permit DW-2025-124 Edit View Summary Notes" at bounding box center [142, 185] width 258 height 93
drag, startPoint x: 32, startPoint y: 182, endPoint x: 119, endPoint y: 187, distance: 86.8
click at [119, 187] on span "DW-2025-124" at bounding box center [142, 187] width 221 height 15
copy span "DW-2025-124"
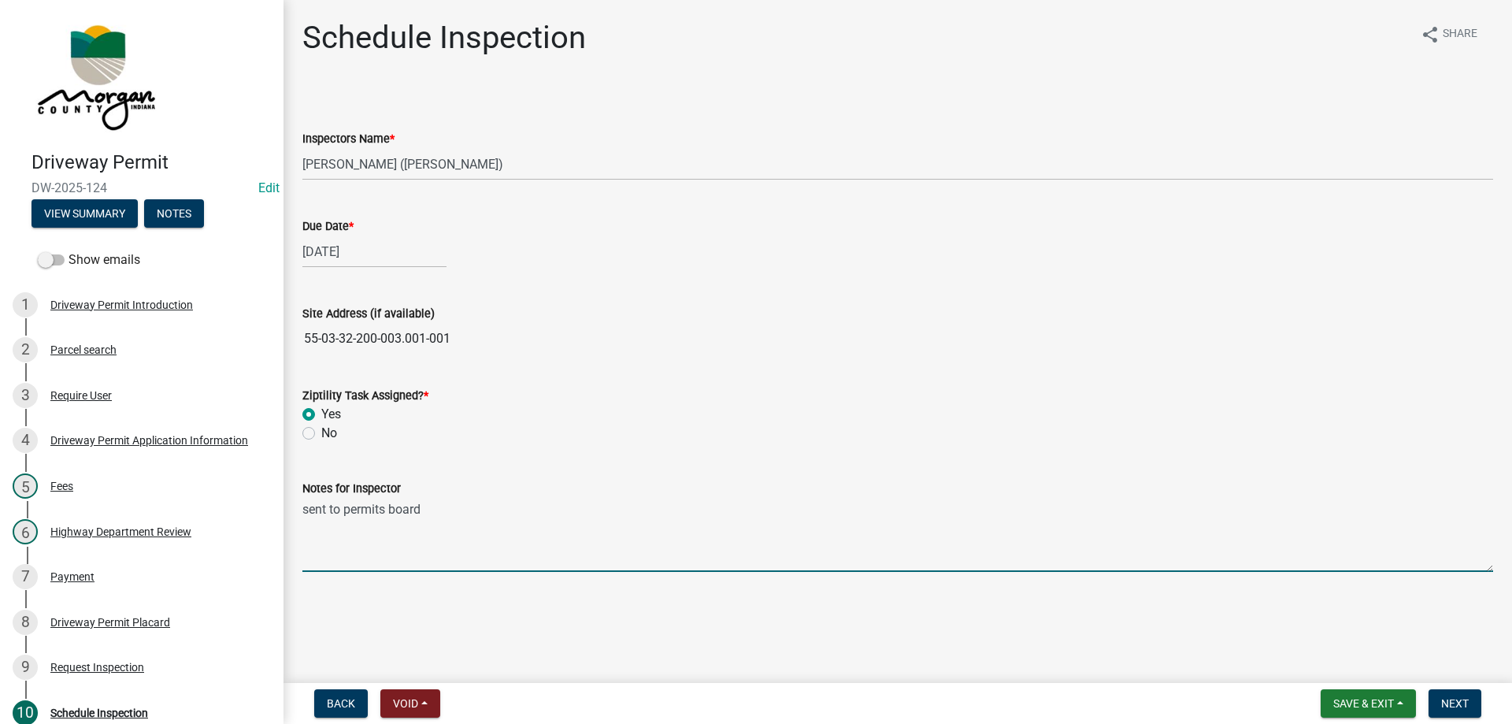
click at [462, 511] on textarea "sent to permits board" at bounding box center [897, 535] width 1191 height 74
type textarea "sent to permits board for ground inspection"
click at [1475, 698] on button "Next" at bounding box center [1455, 703] width 53 height 28
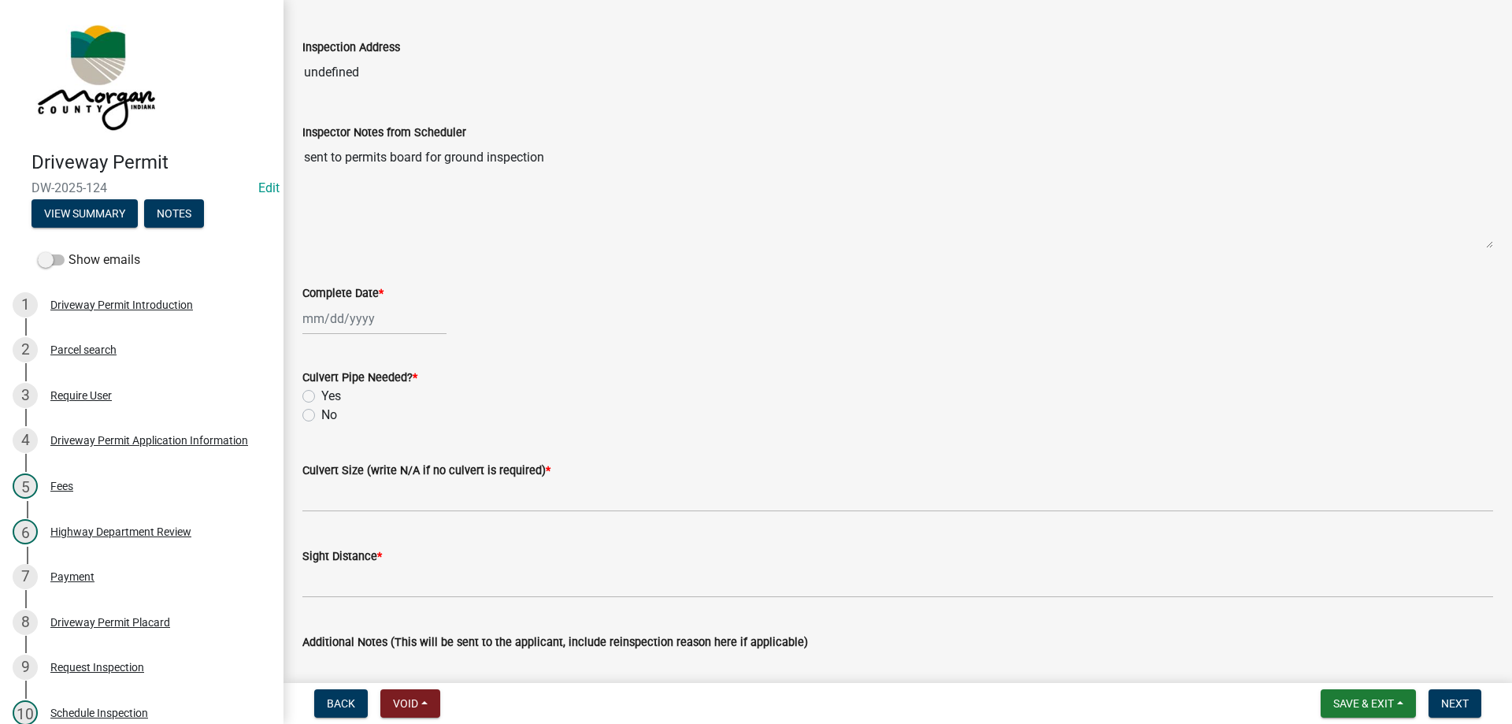
scroll to position [0, 0]
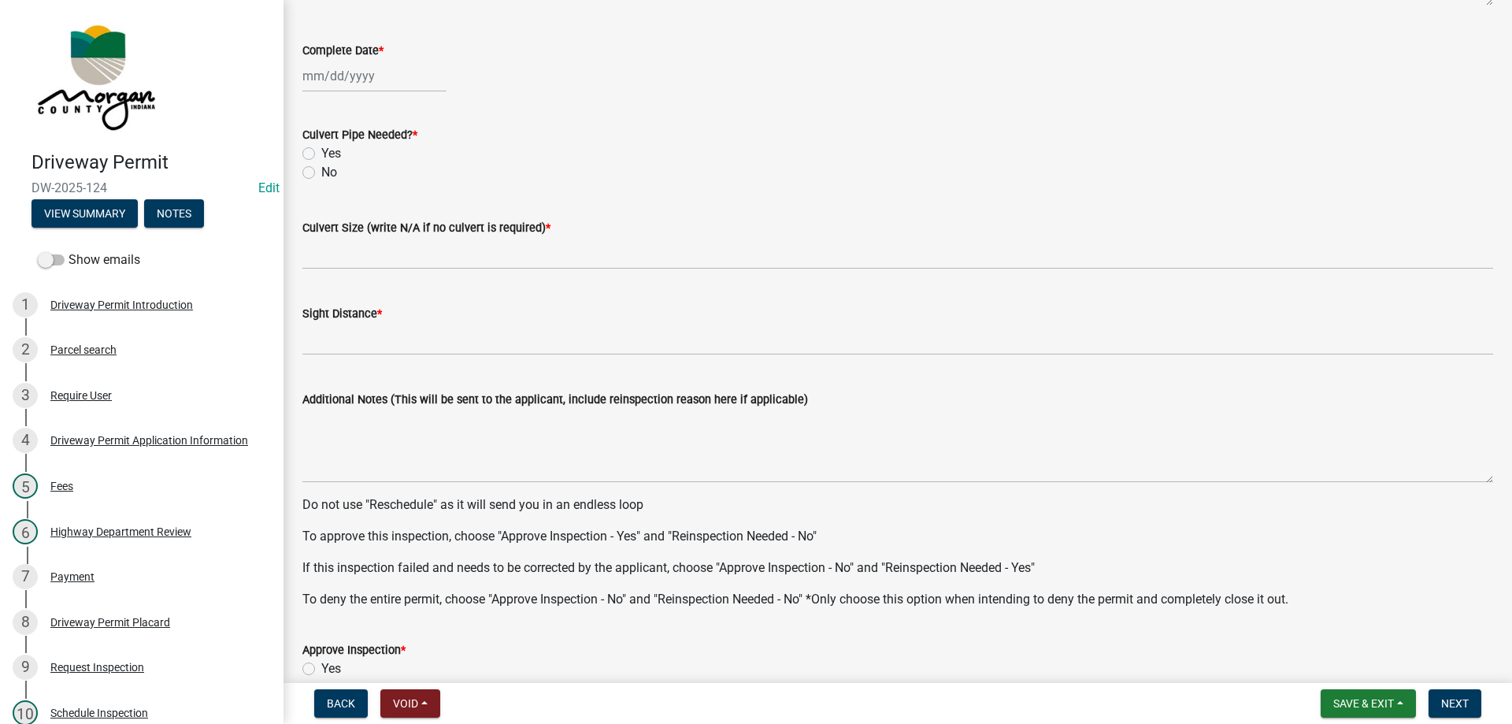
scroll to position [725, 0]
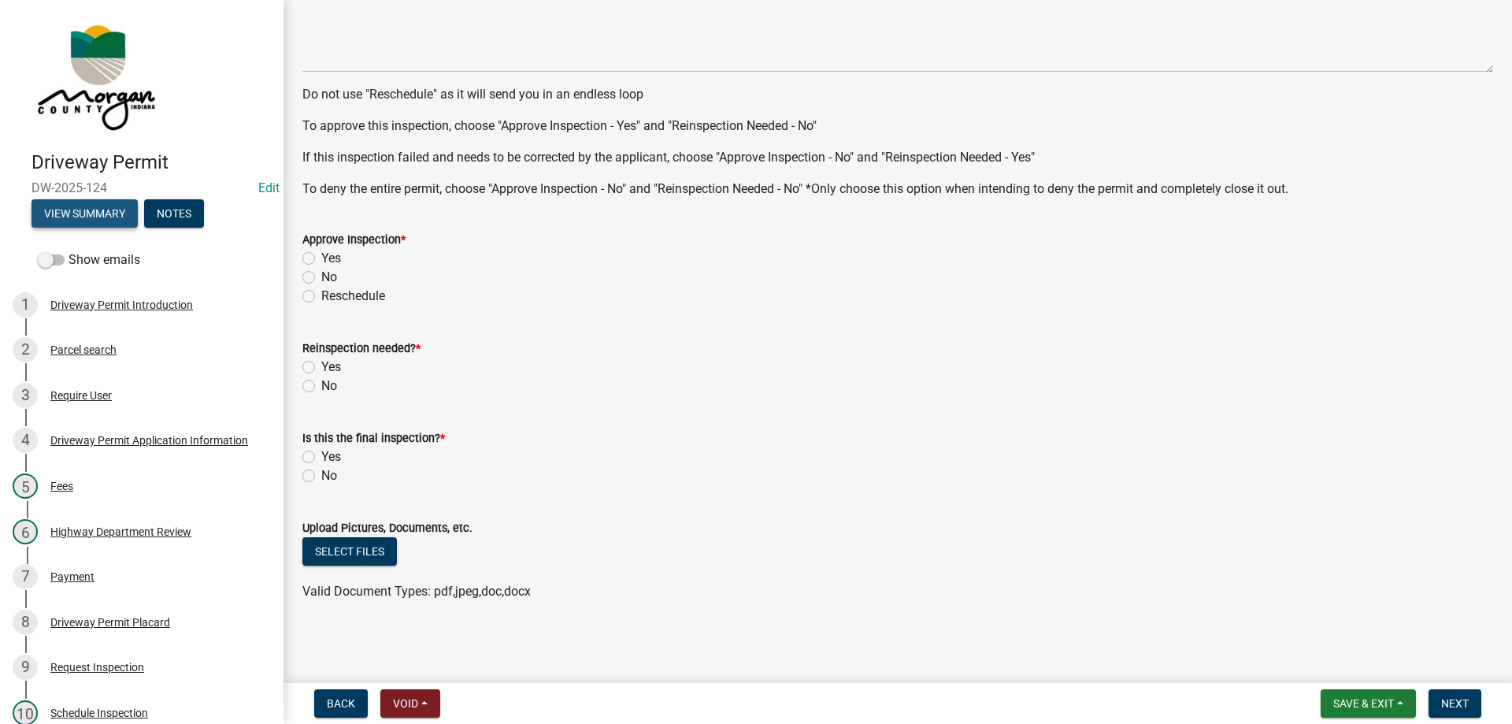
click at [97, 205] on button "View Summary" at bounding box center [85, 213] width 106 height 28
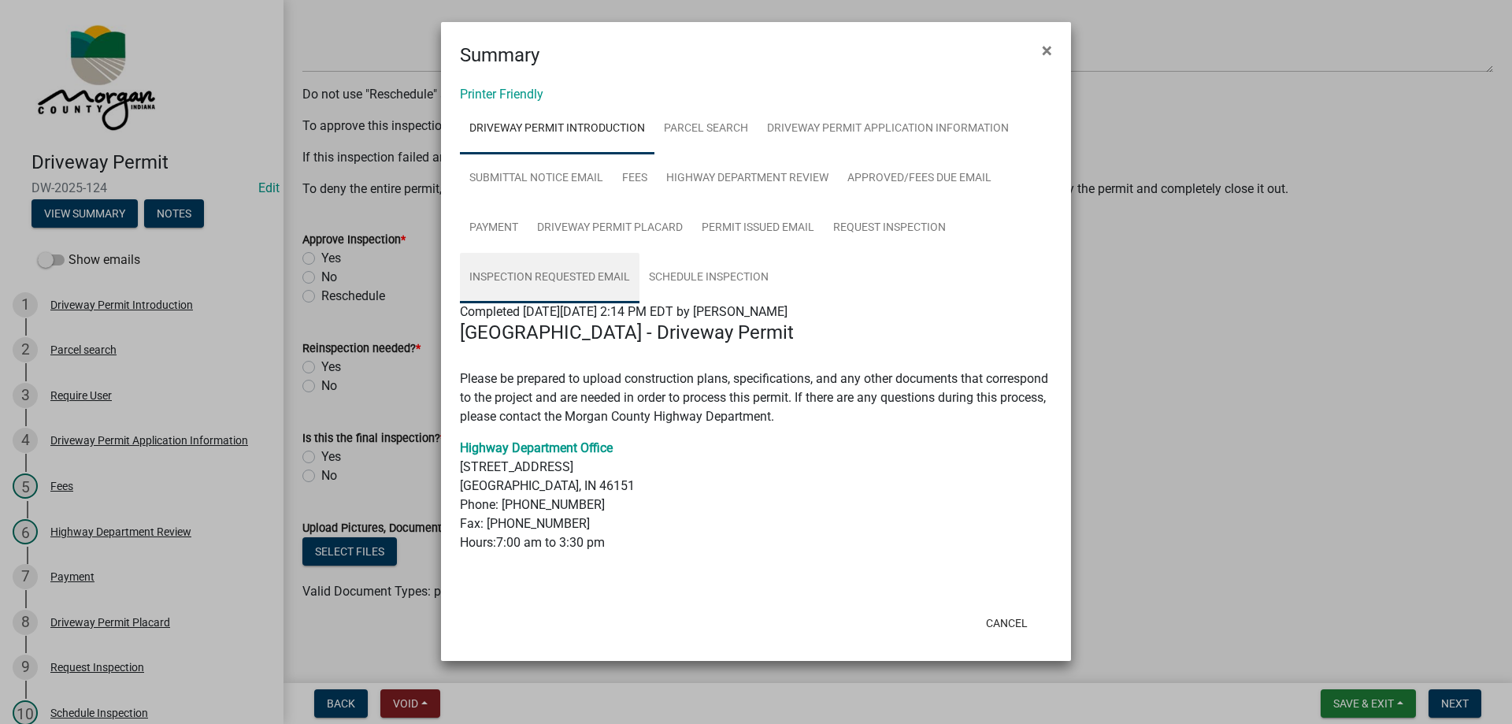
click at [545, 269] on link "Inspection Requested Email" at bounding box center [550, 278] width 180 height 50
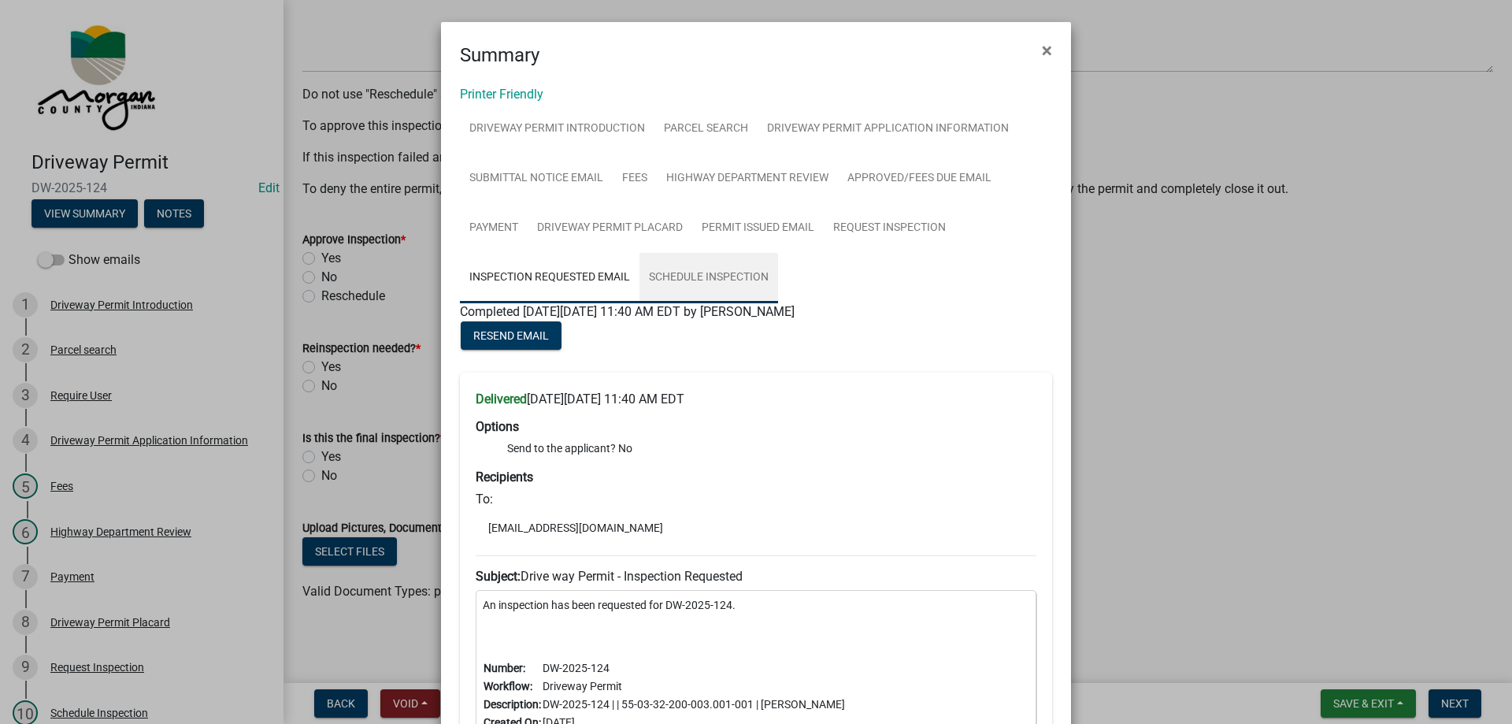
click at [666, 268] on link "Schedule Inspection" at bounding box center [709, 278] width 139 height 50
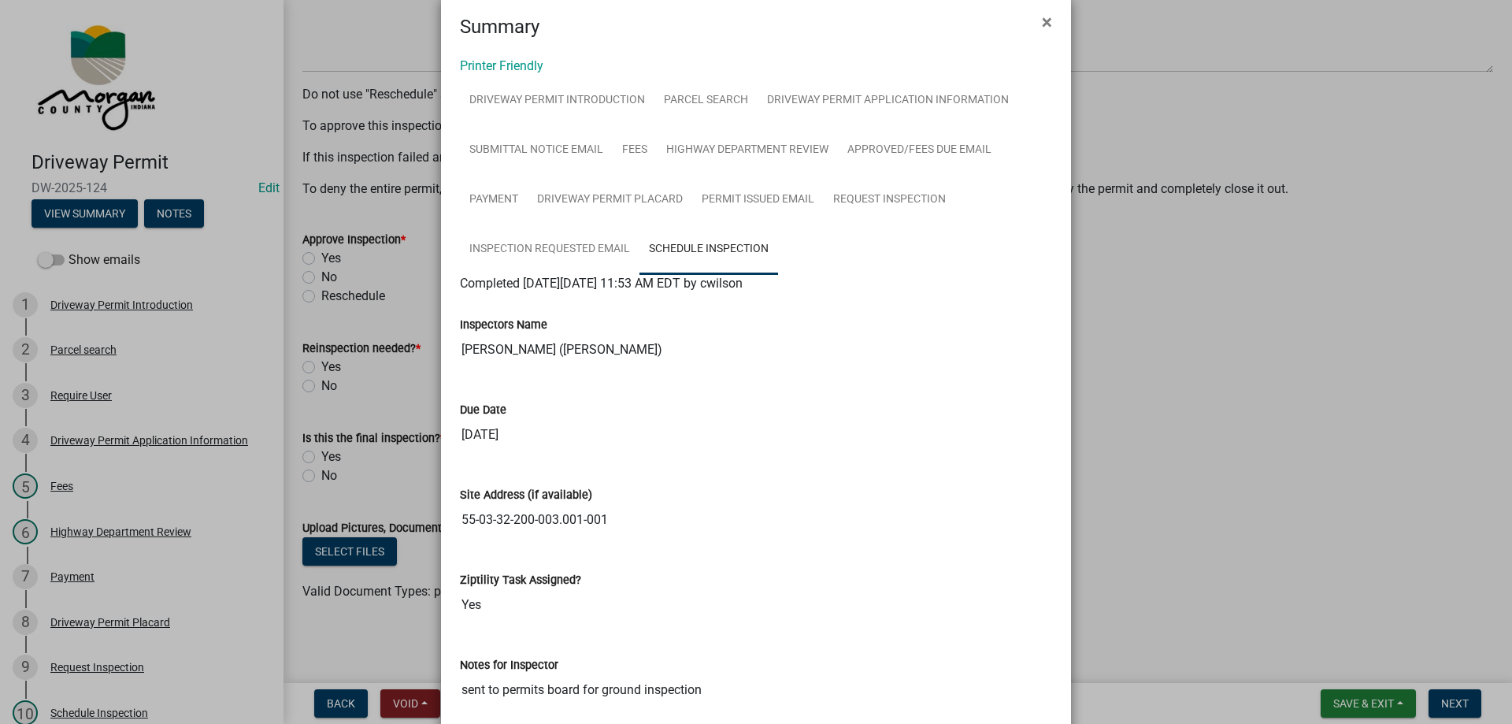
scroll to position [0, 0]
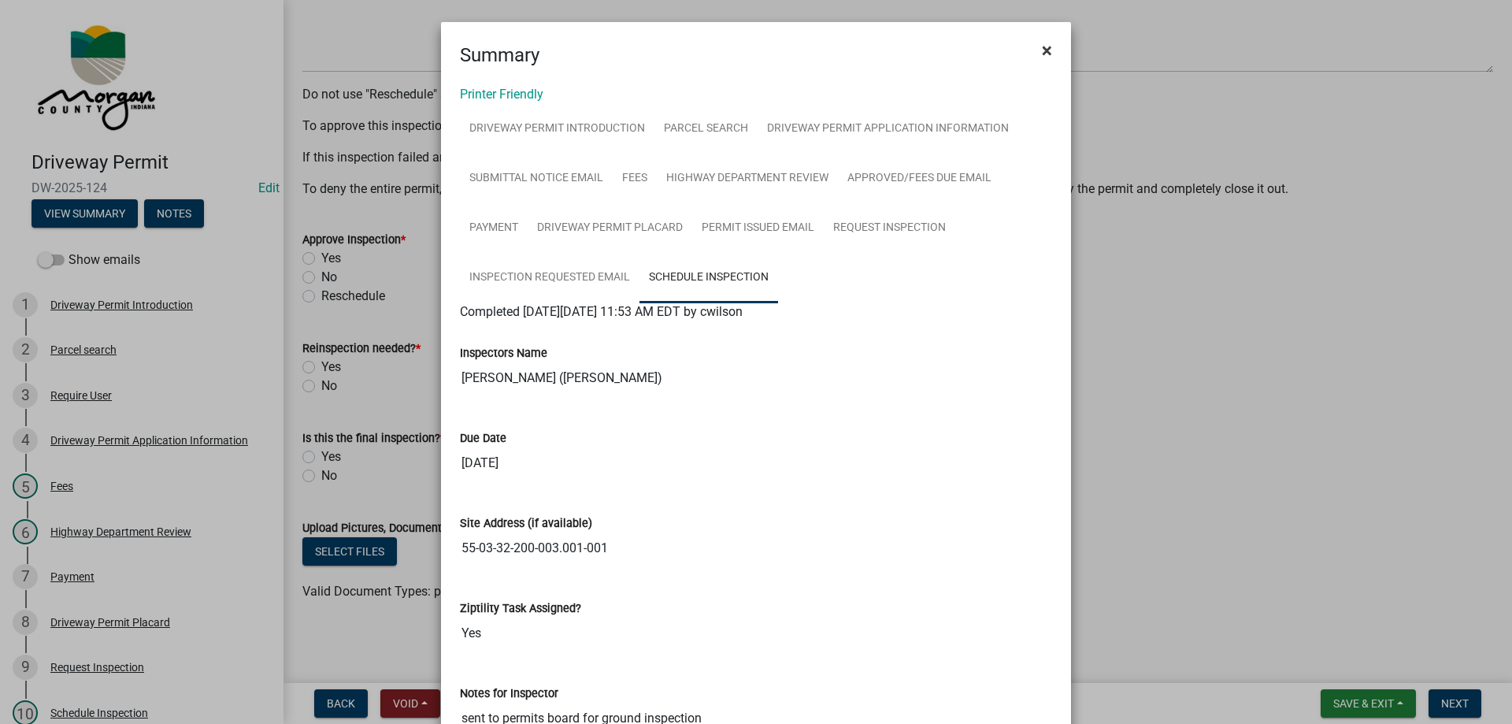
click at [1042, 46] on span "×" at bounding box center [1047, 50] width 10 height 22
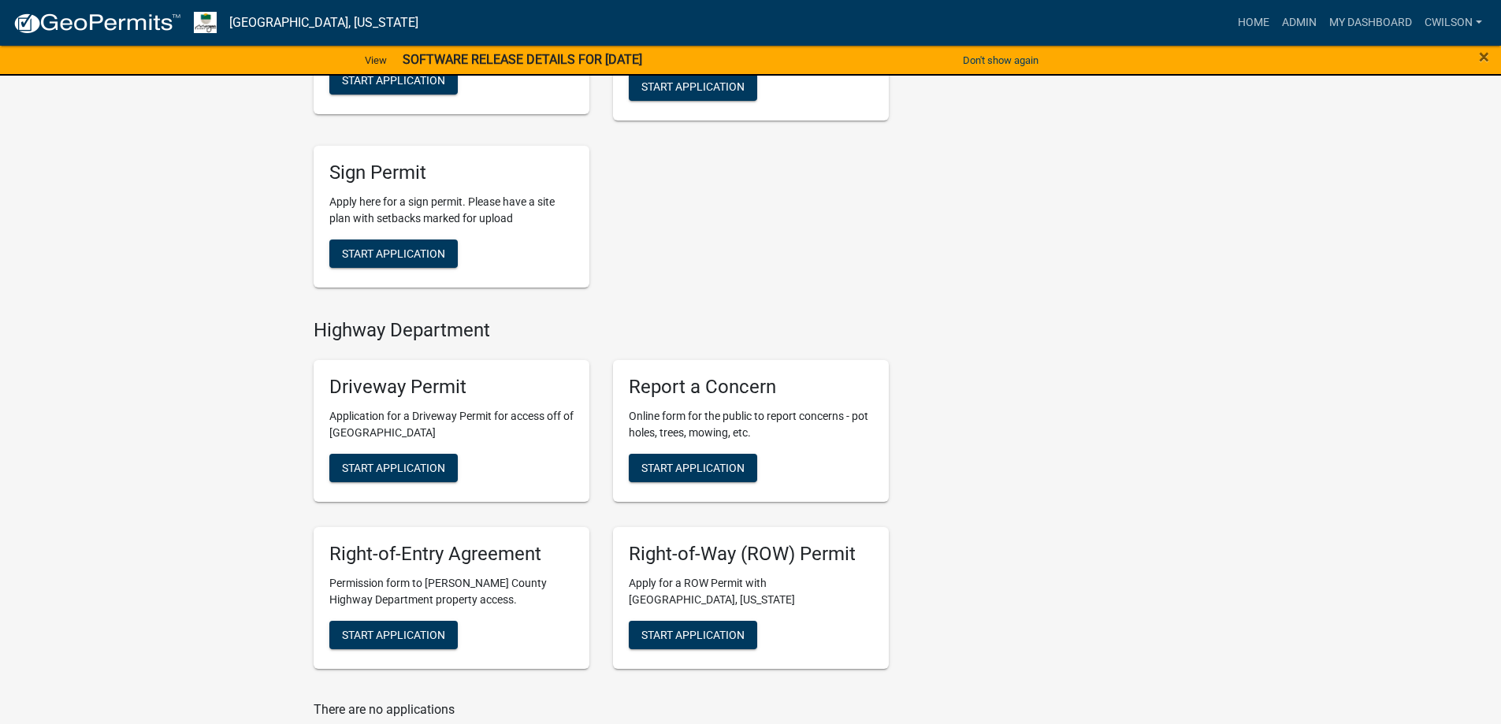
scroll to position [473, 0]
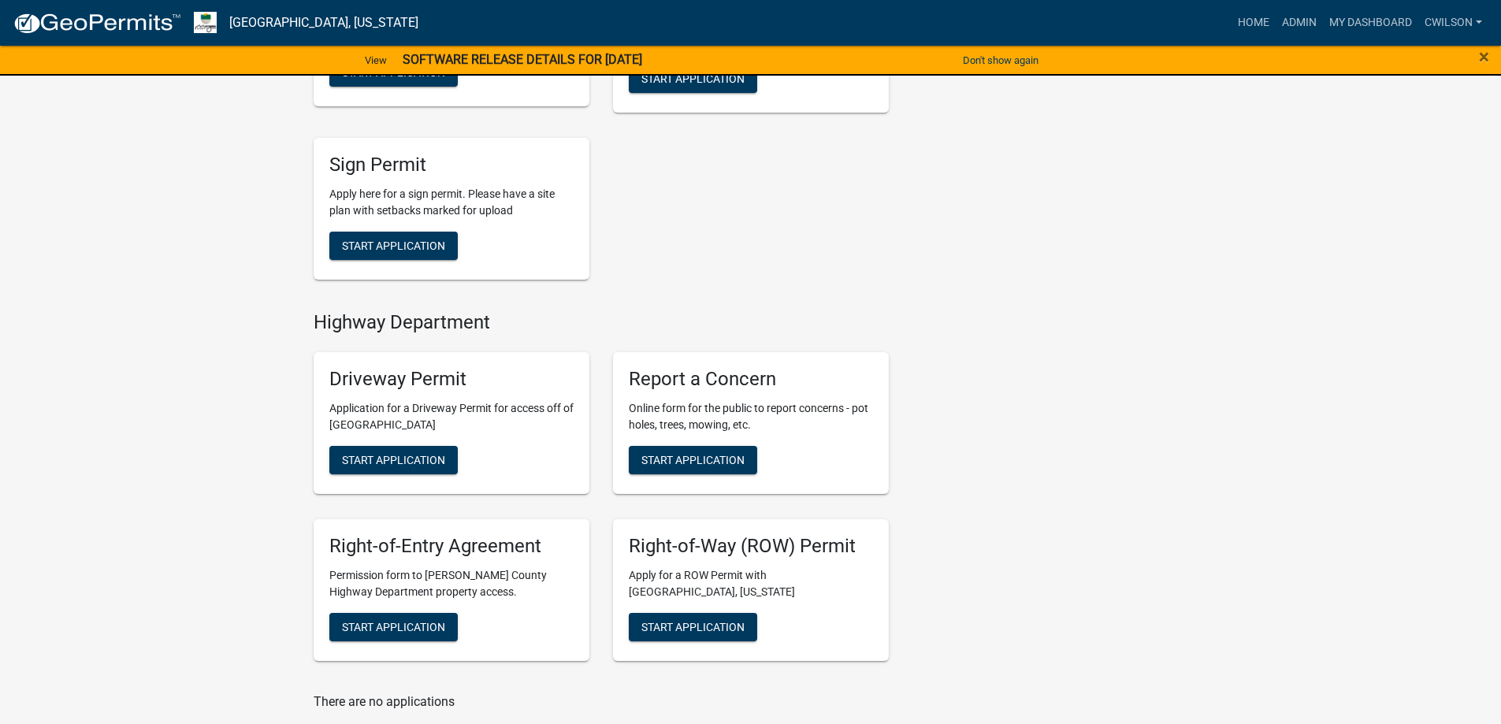
click at [1071, 465] on div "Contacts Highway Department Highway Department Office Contact Planning & Zoning…" at bounding box center [1049, 216] width 299 height 1112
click at [666, 451] on button "Start Application" at bounding box center [693, 460] width 128 height 28
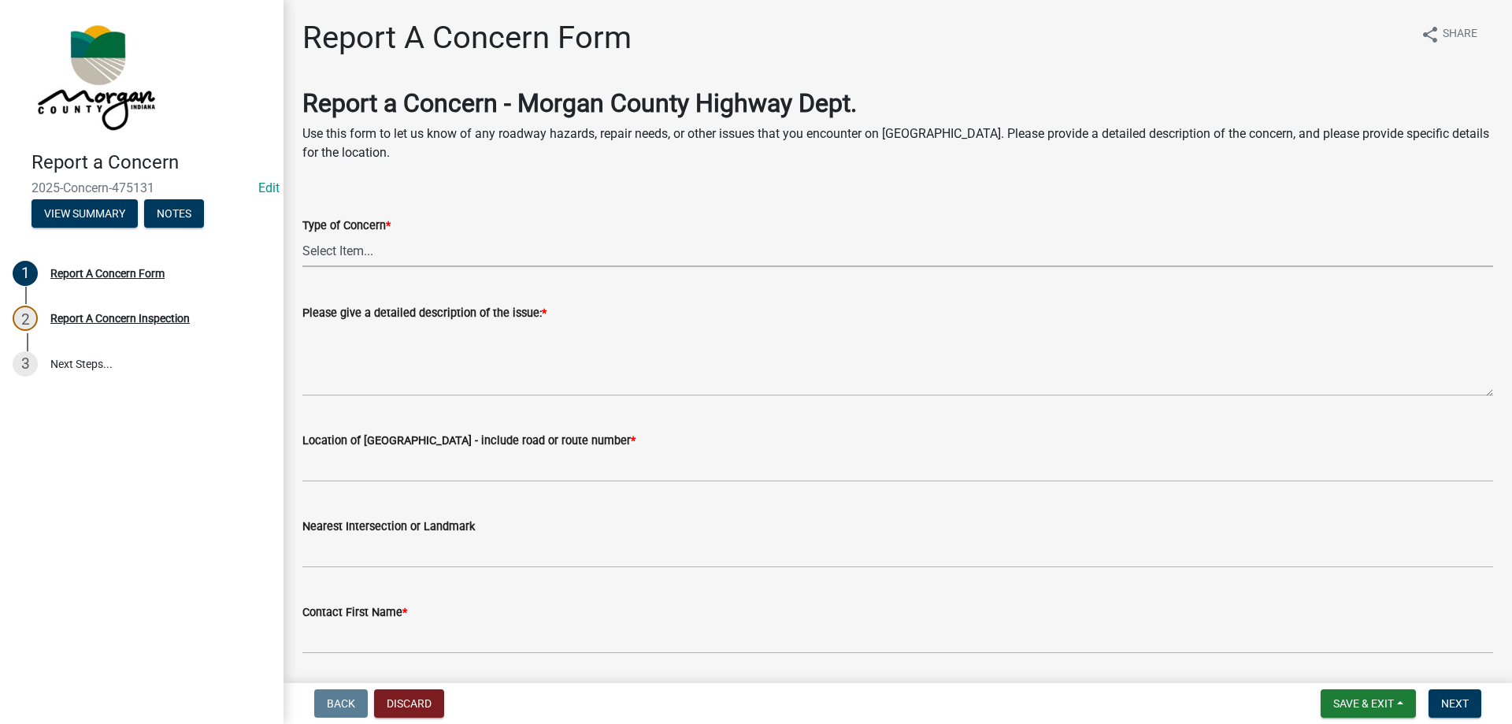
click at [405, 254] on select "Select Item... Pot Hole Patching Ditch Tree Sign Mowing Culvert Other" at bounding box center [897, 251] width 1191 height 32
click at [302, 235] on select "Select Item... Pot Hole Patching Ditch Tree Sign Mowing Culvert Other" at bounding box center [897, 251] width 1191 height 32
select select "05549d27-706b-4fc5-87d5-786b3b3055f9"
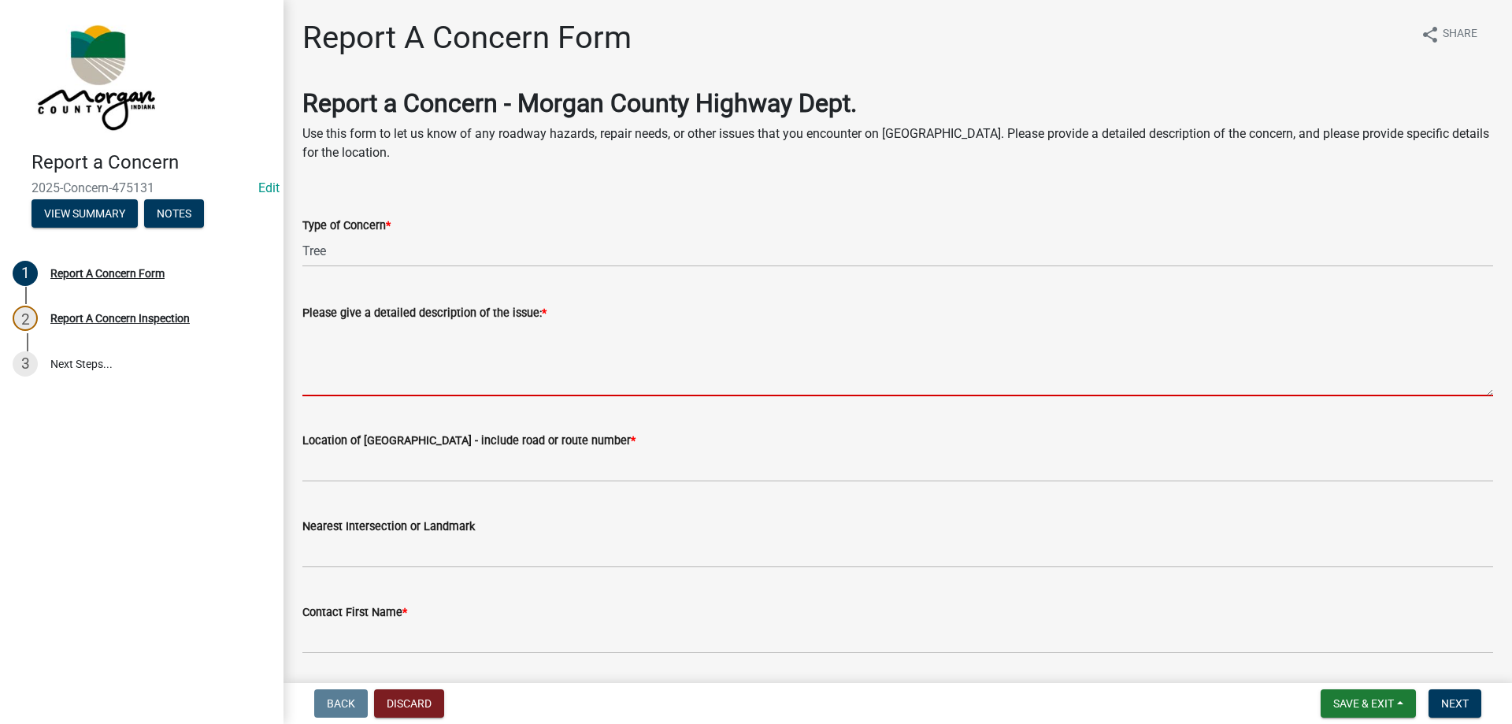
click at [369, 365] on textarea "Please give a detailed description of the issue: *" at bounding box center [897, 359] width 1191 height 74
click at [341, 340] on textarea "Please give a detailed description of the issue: *" at bounding box center [897, 359] width 1191 height 74
click at [394, 343] on textarea "Please give a detailed description of the issue: *" at bounding box center [897, 359] width 1191 height 74
click at [351, 343] on textarea "Please give a detailed description of the issue: *" at bounding box center [897, 359] width 1191 height 74
click at [338, 341] on textarea "Please give a detailed description of the issue: *" at bounding box center [897, 359] width 1191 height 74
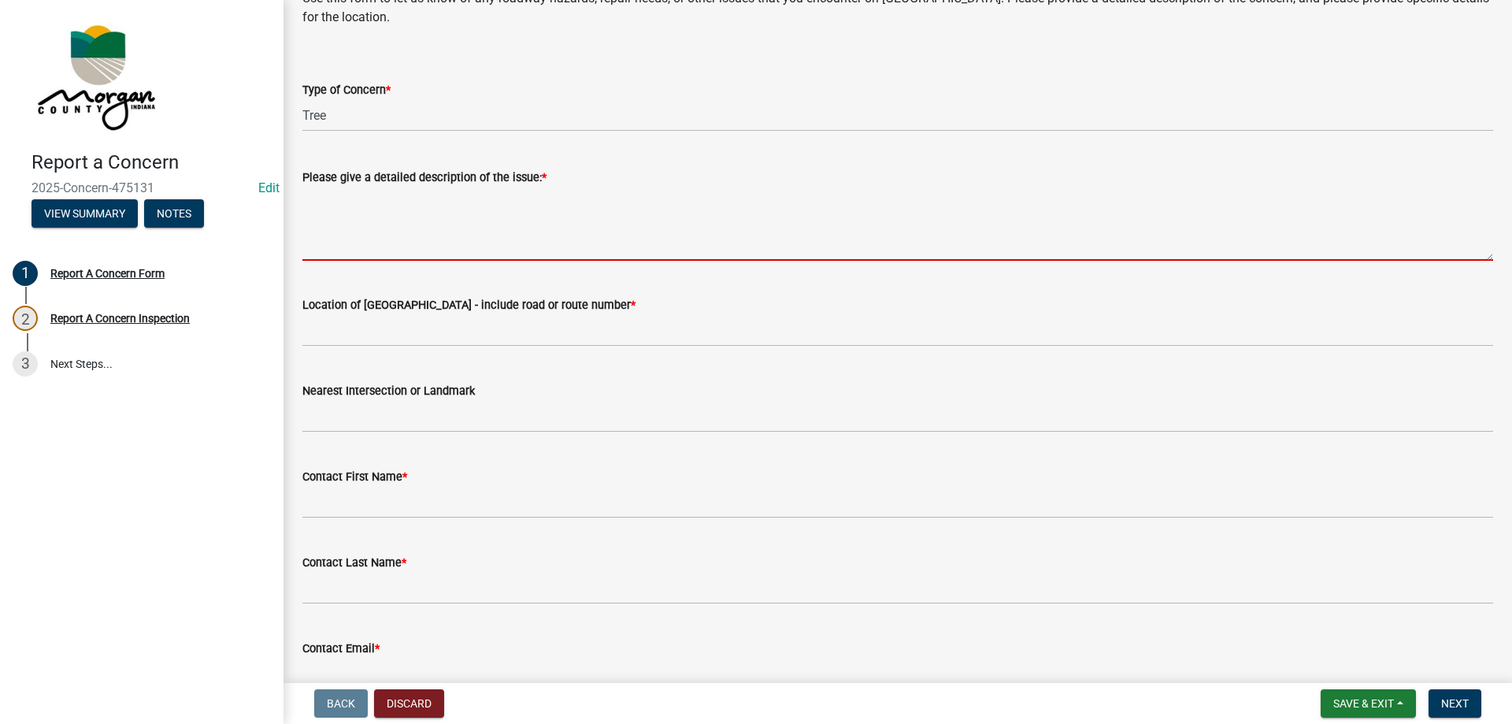
scroll to position [158, 0]
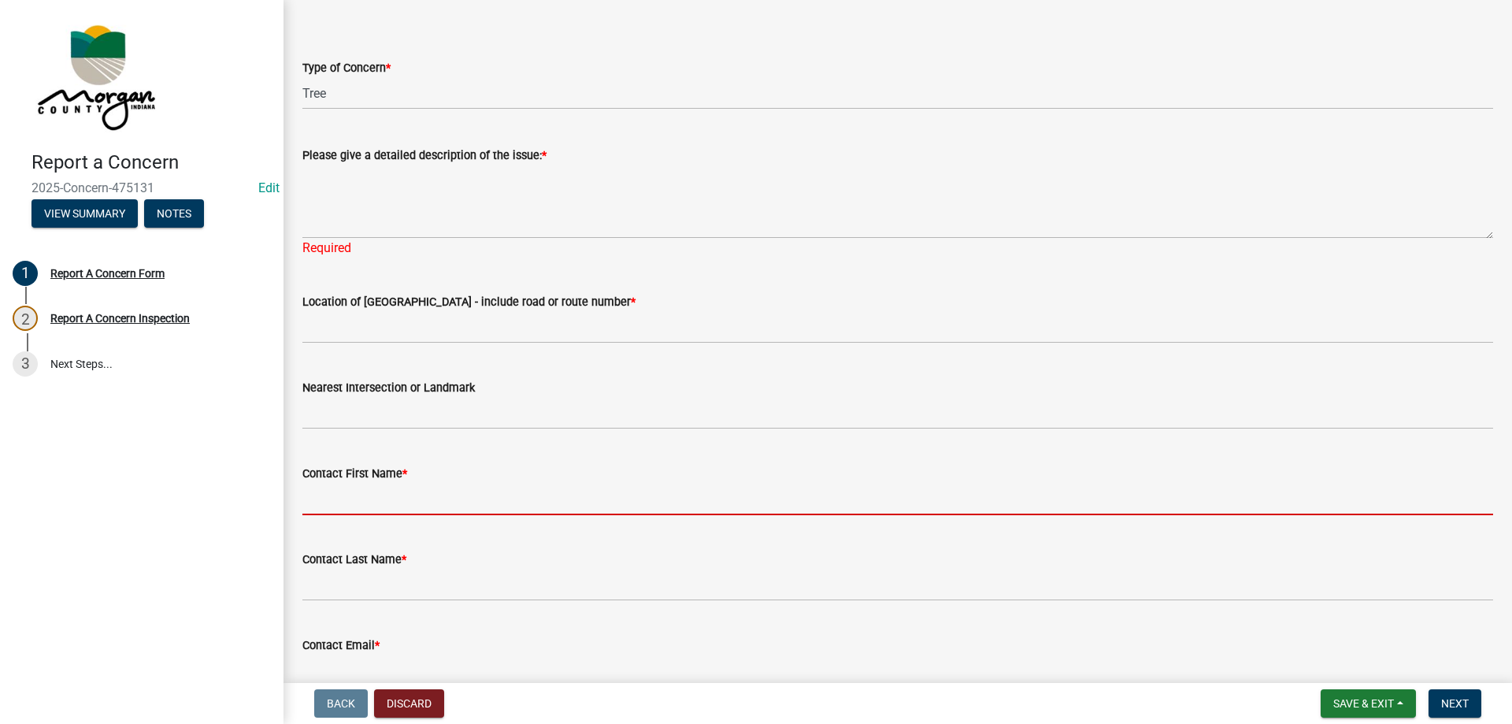
click at [400, 476] on form "Contact First Name *" at bounding box center [897, 489] width 1191 height 51
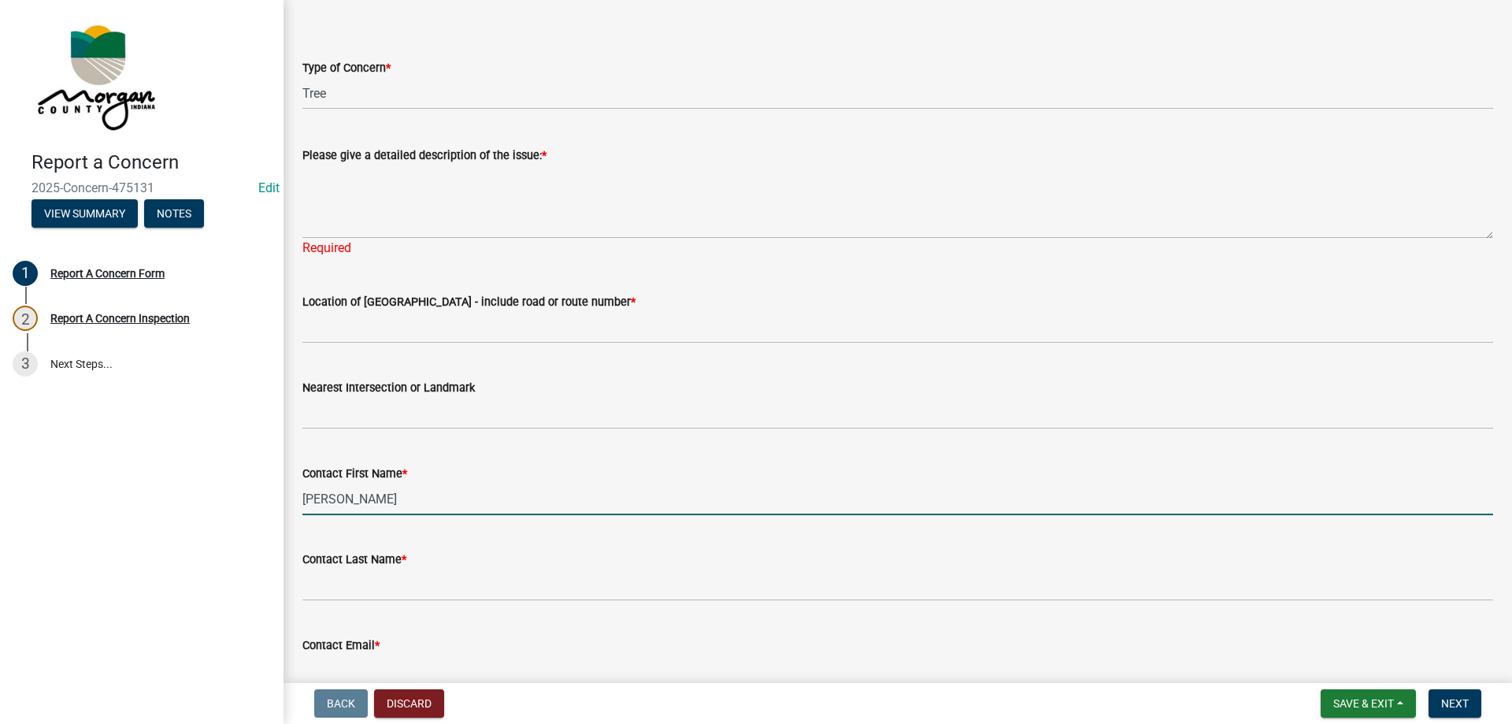
type input "Beth"
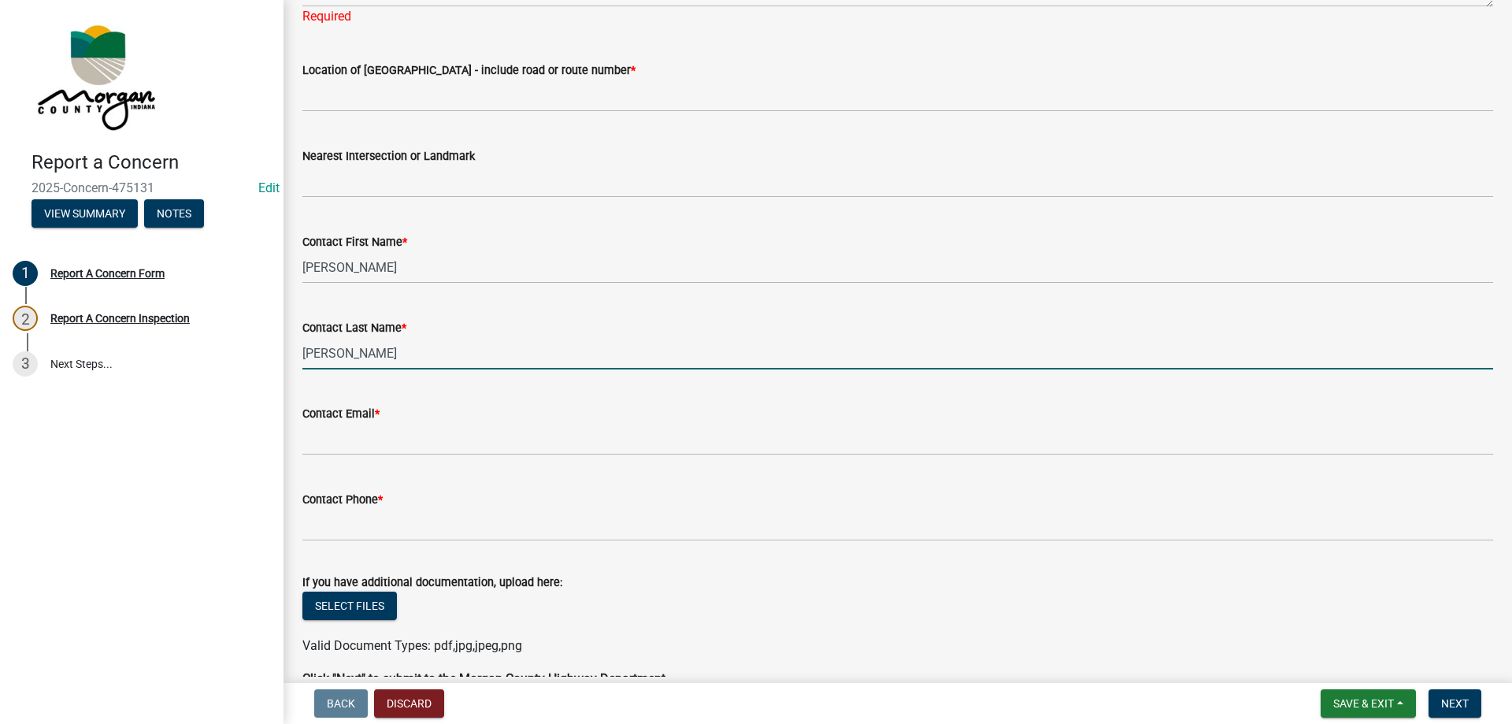
scroll to position [394, 0]
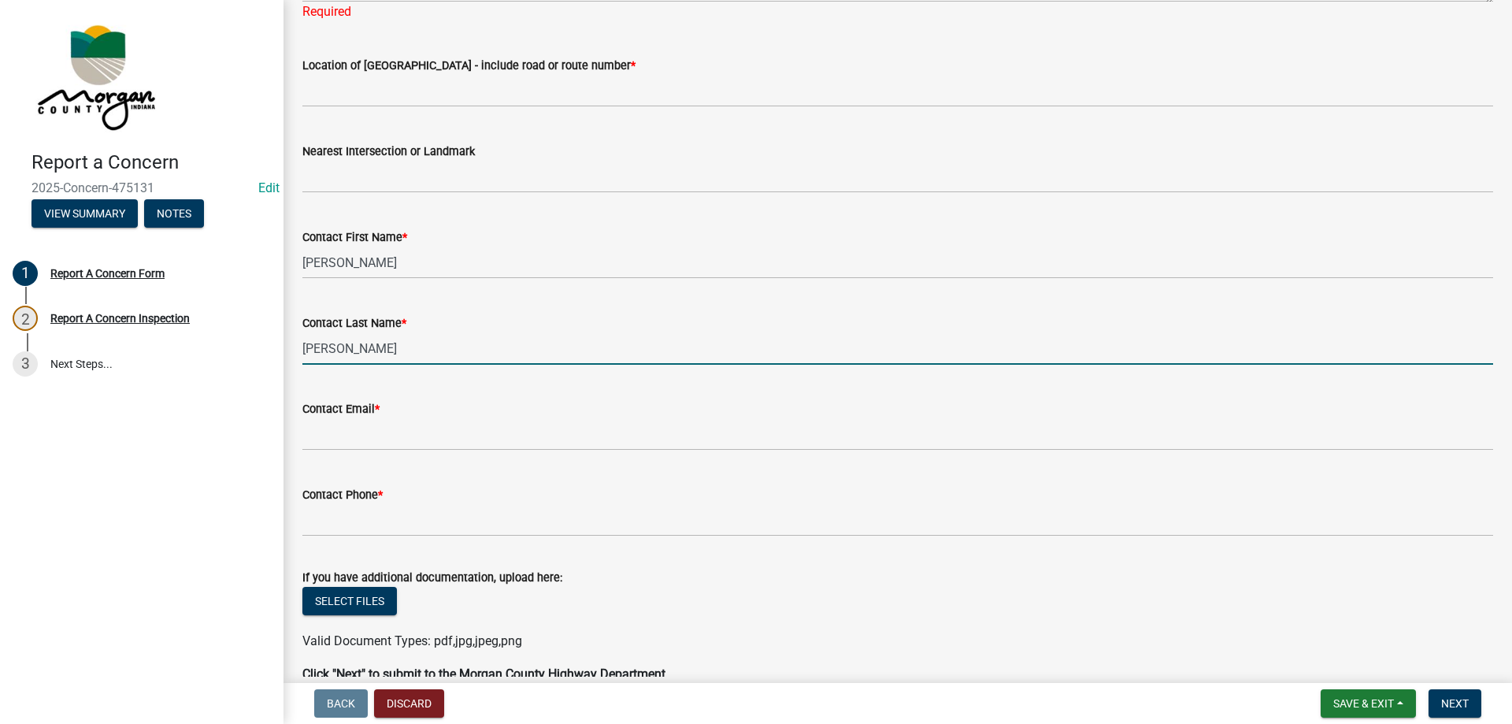
type input "Stull"
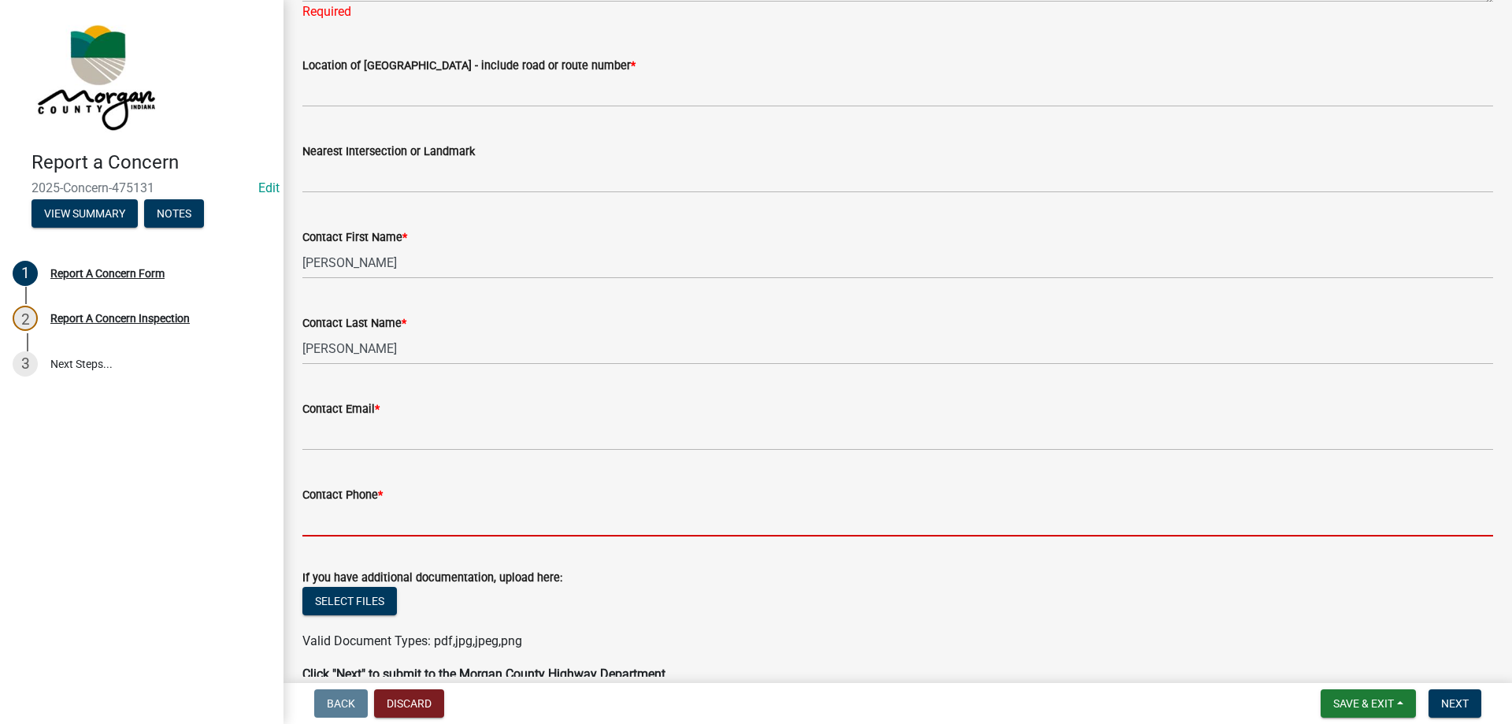
click at [404, 531] on input "Contact Phone *" at bounding box center [897, 520] width 1191 height 32
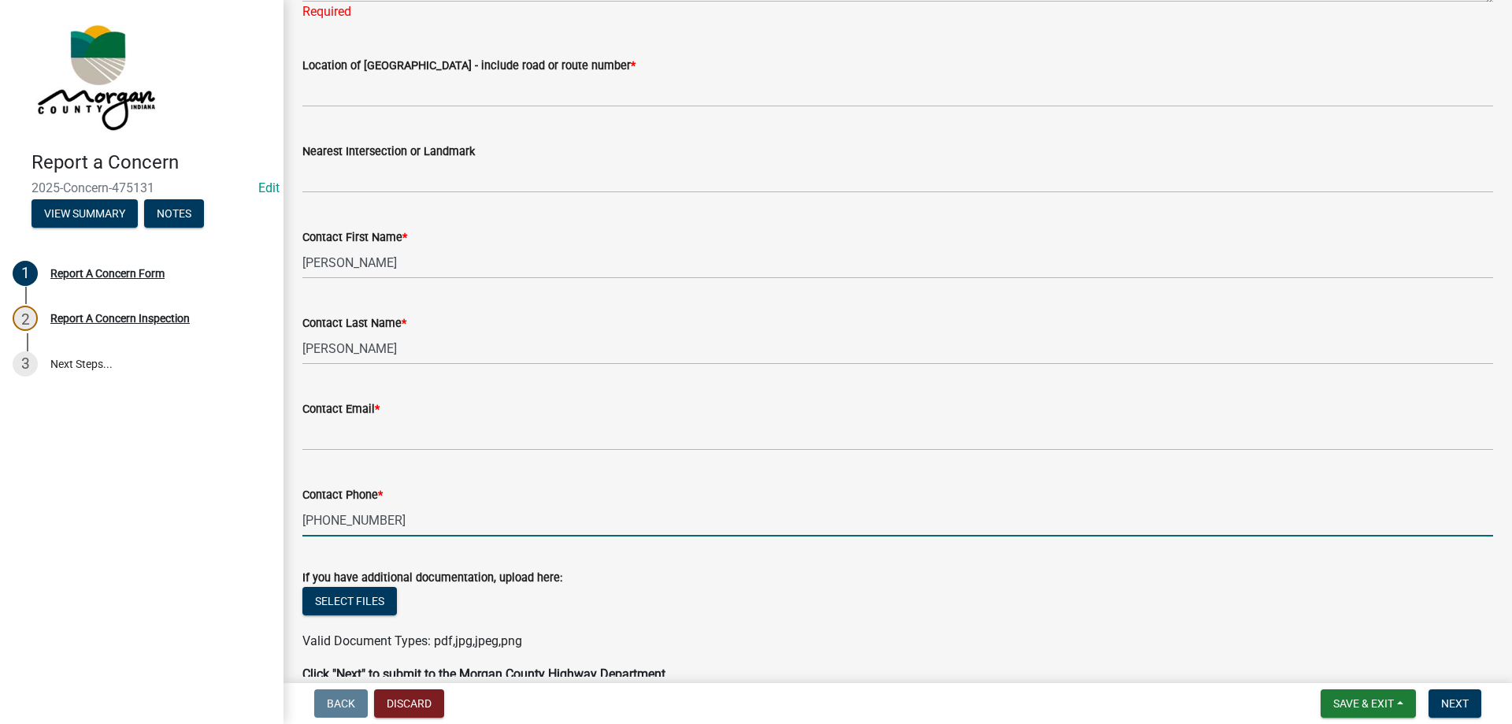
type input "317-514-7530"
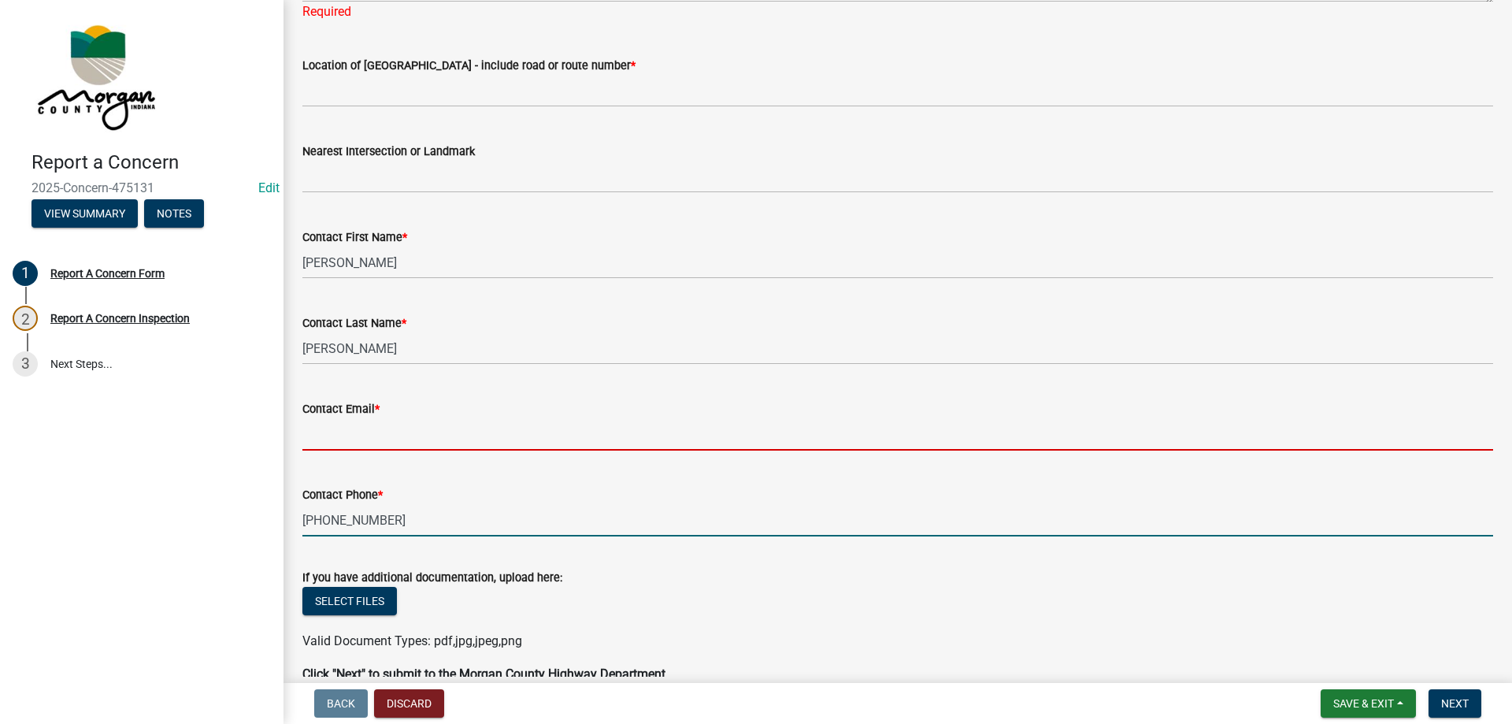
click at [403, 419] on input "Contact Email *" at bounding box center [897, 434] width 1191 height 32
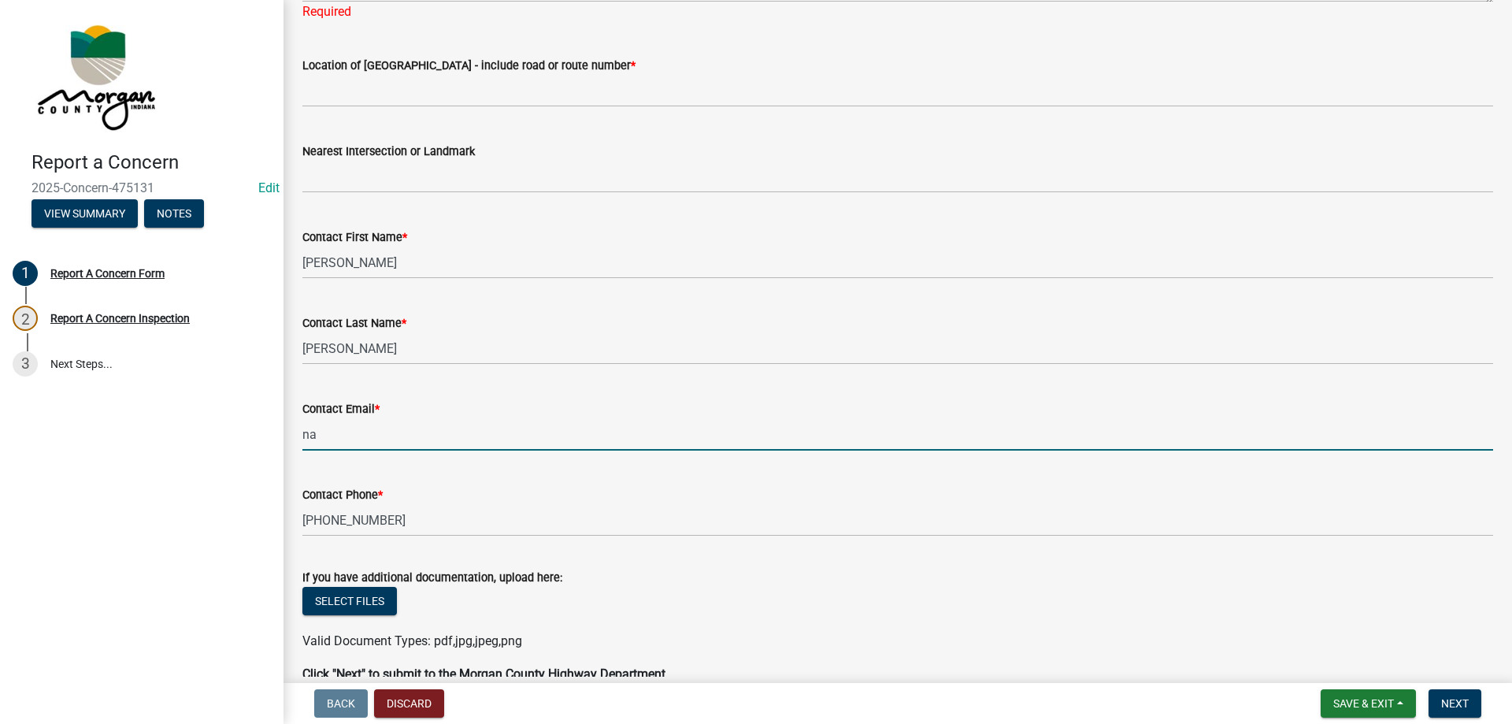
type input "na@na.na"
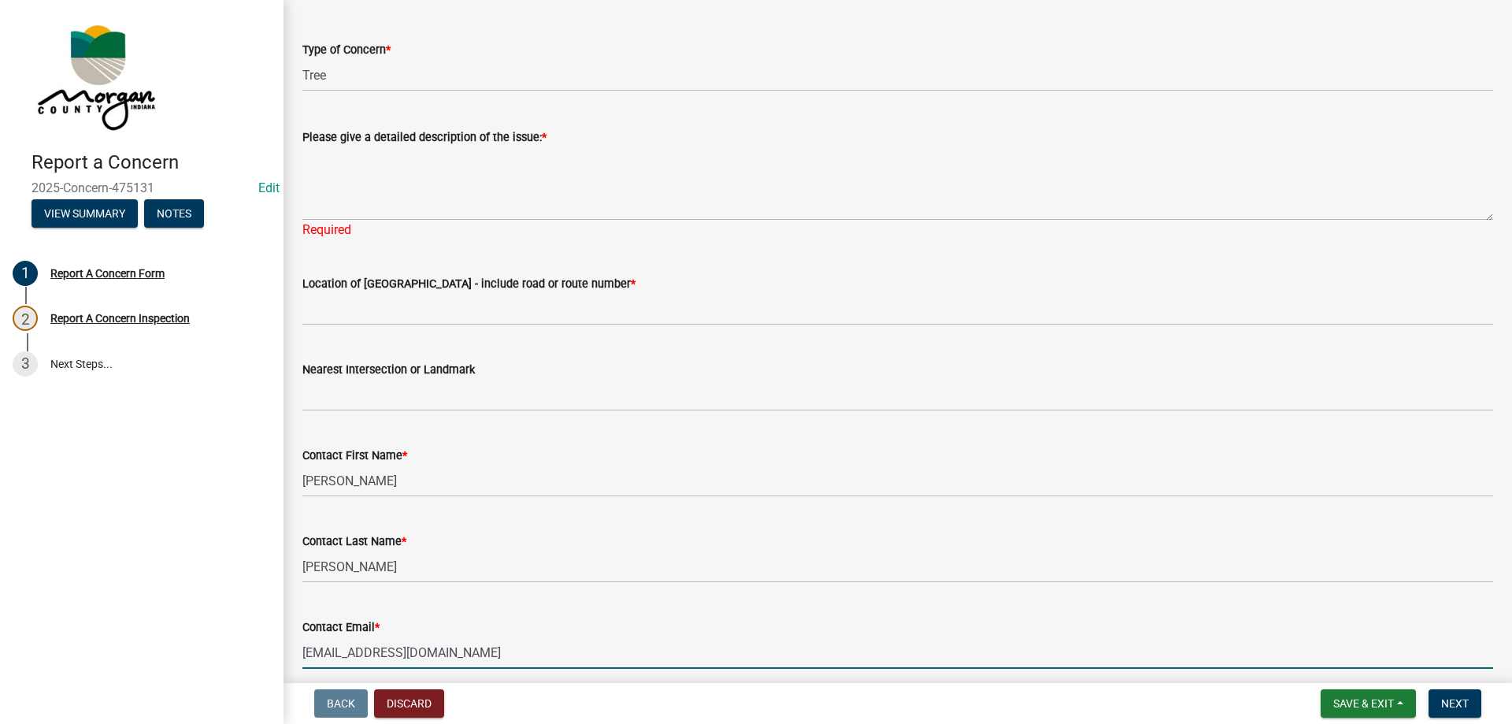
scroll to position [158, 0]
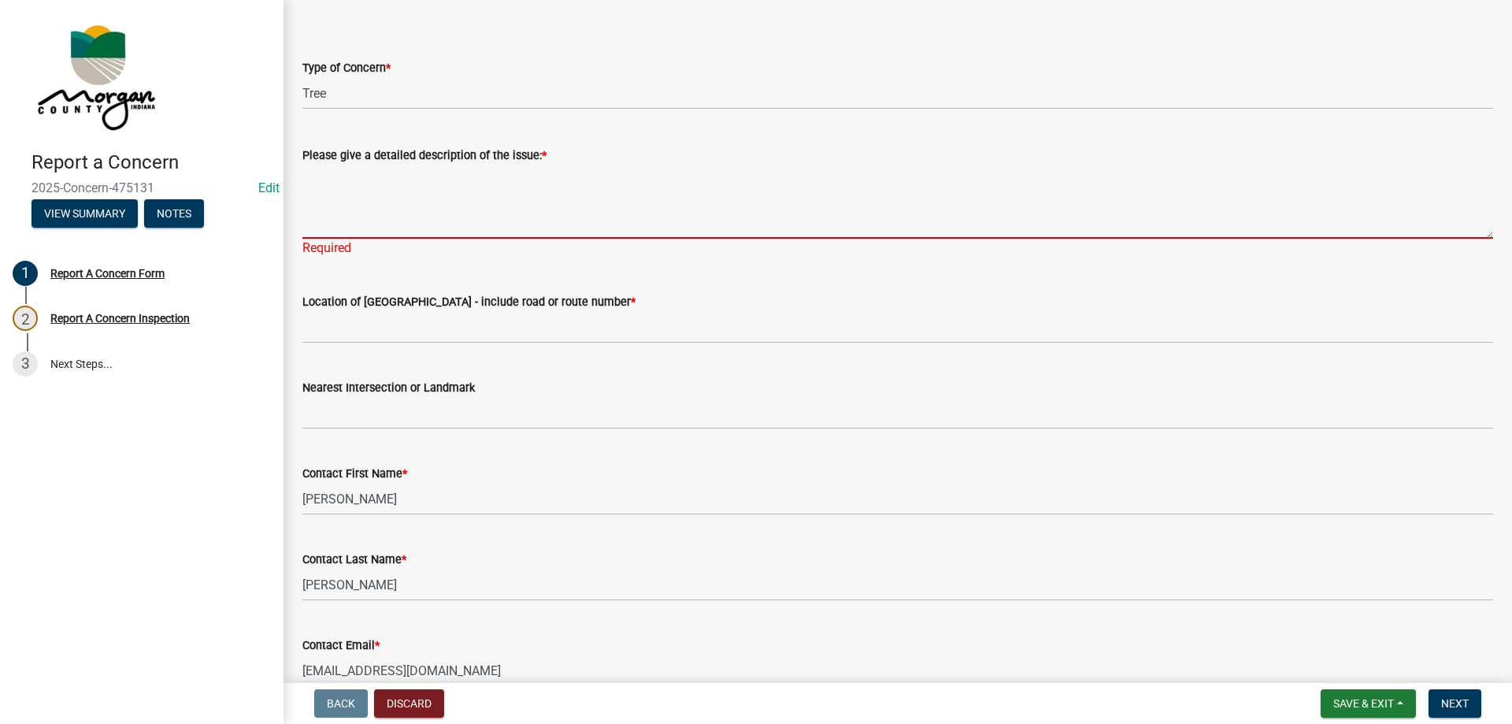
click at [432, 195] on textarea "Please give a detailed description of the issue: *" at bounding box center [897, 202] width 1191 height 74
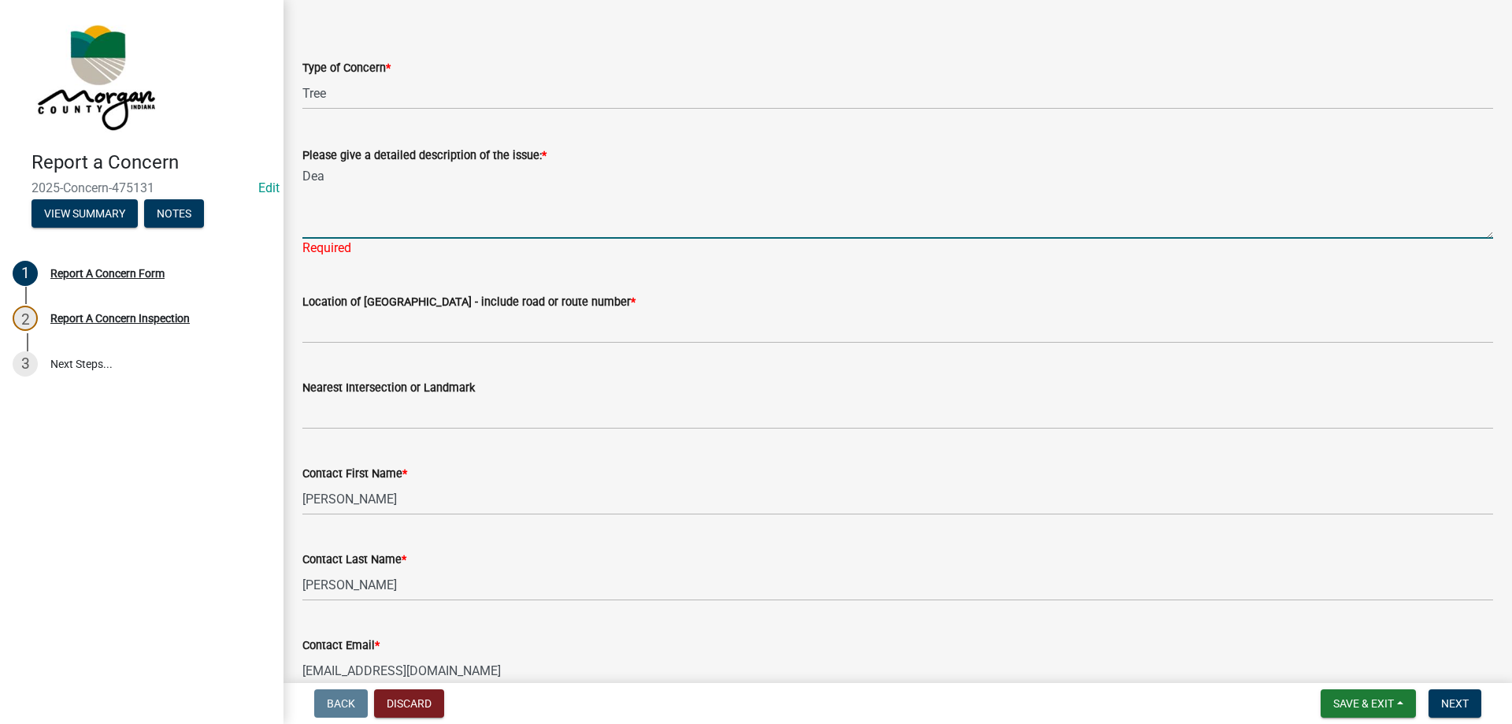
type textarea "Dea"
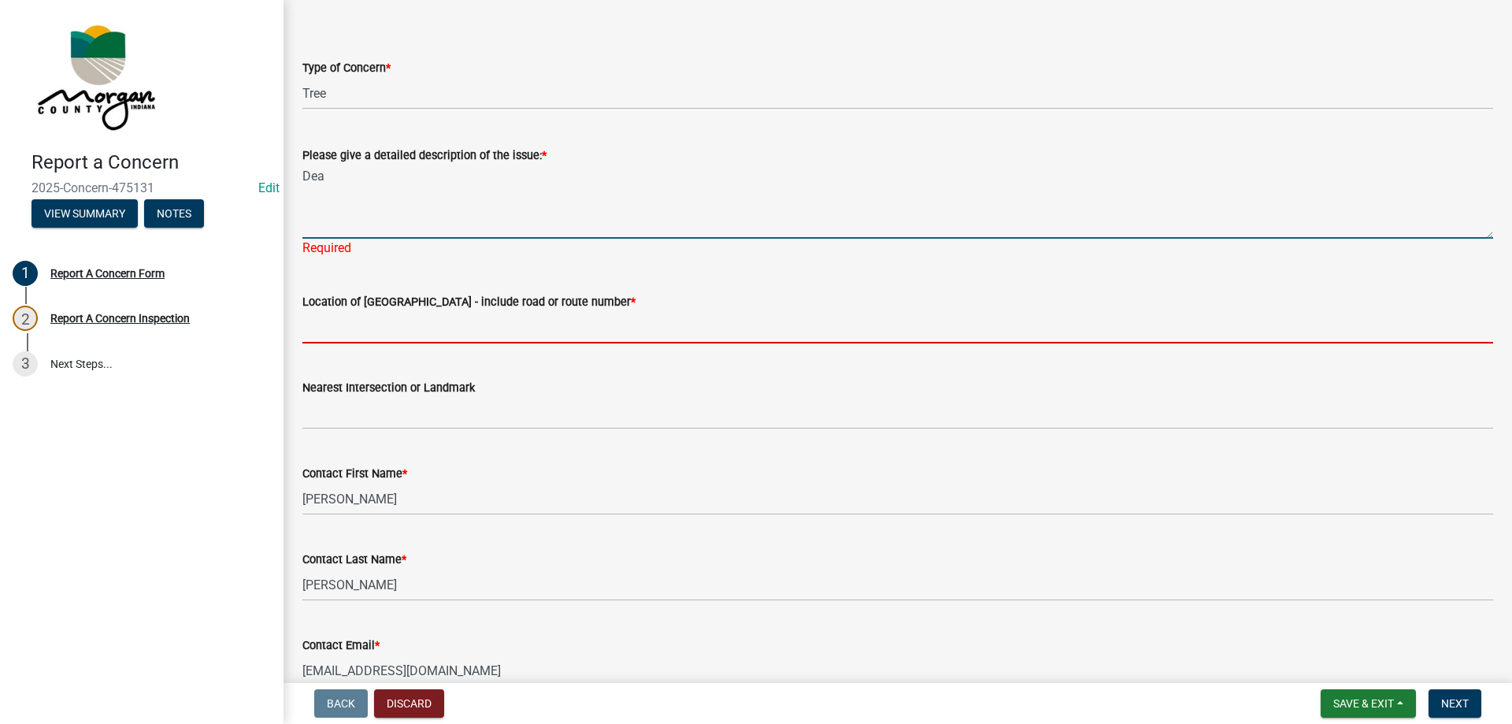
click at [414, 332] on wm-data-entity-input "Location of [GEOGRAPHIC_DATA] - include road or route number *" at bounding box center [897, 313] width 1191 height 86
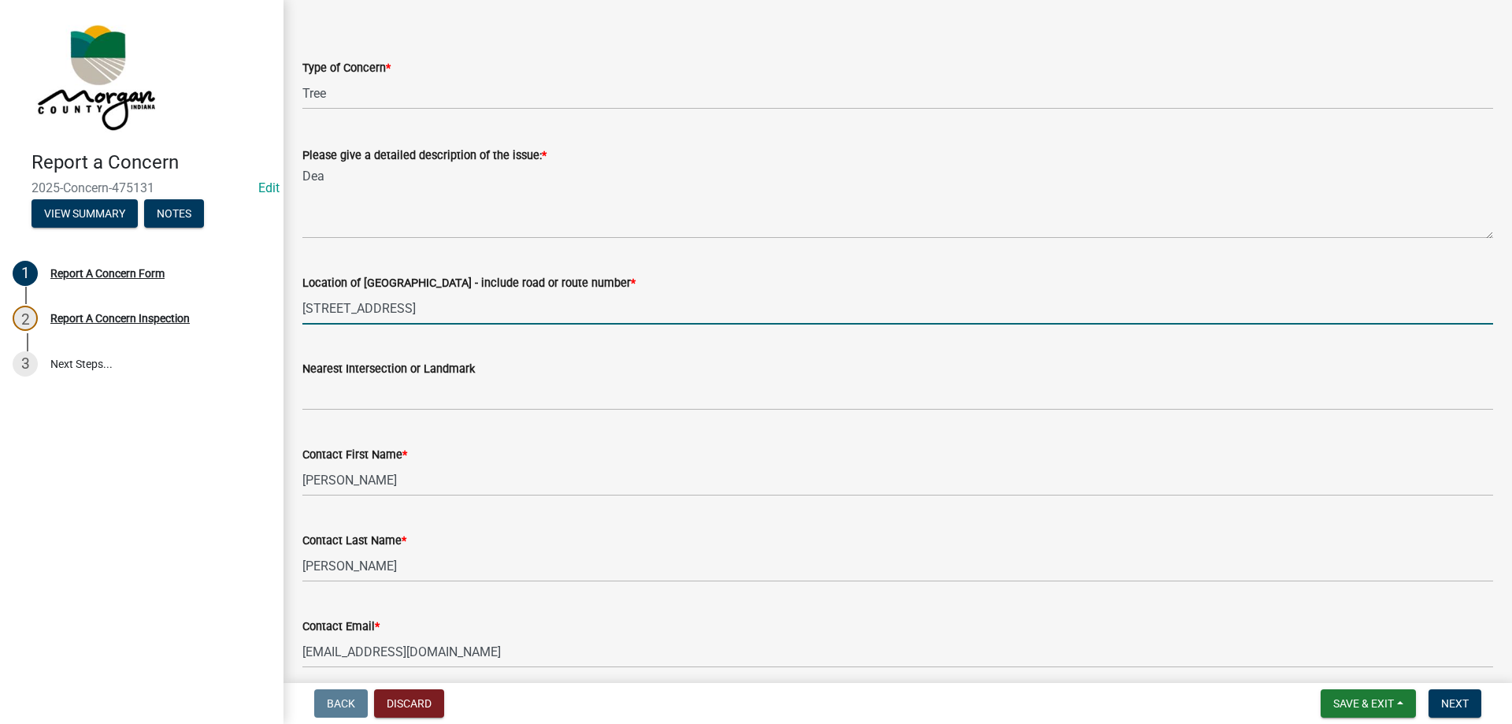
drag, startPoint x: 469, startPoint y: 313, endPoint x: 284, endPoint y: 311, distance: 185.1
click at [284, 311] on div "Report A Concern Form share Share Report a Concern - Morgan County Highway Dept…" at bounding box center [898, 394] width 1229 height 1067
type input "3341 Coopers Hawk Ct."
click at [384, 160] on label "Please give a detailed description of the issue: *" at bounding box center [424, 155] width 244 height 11
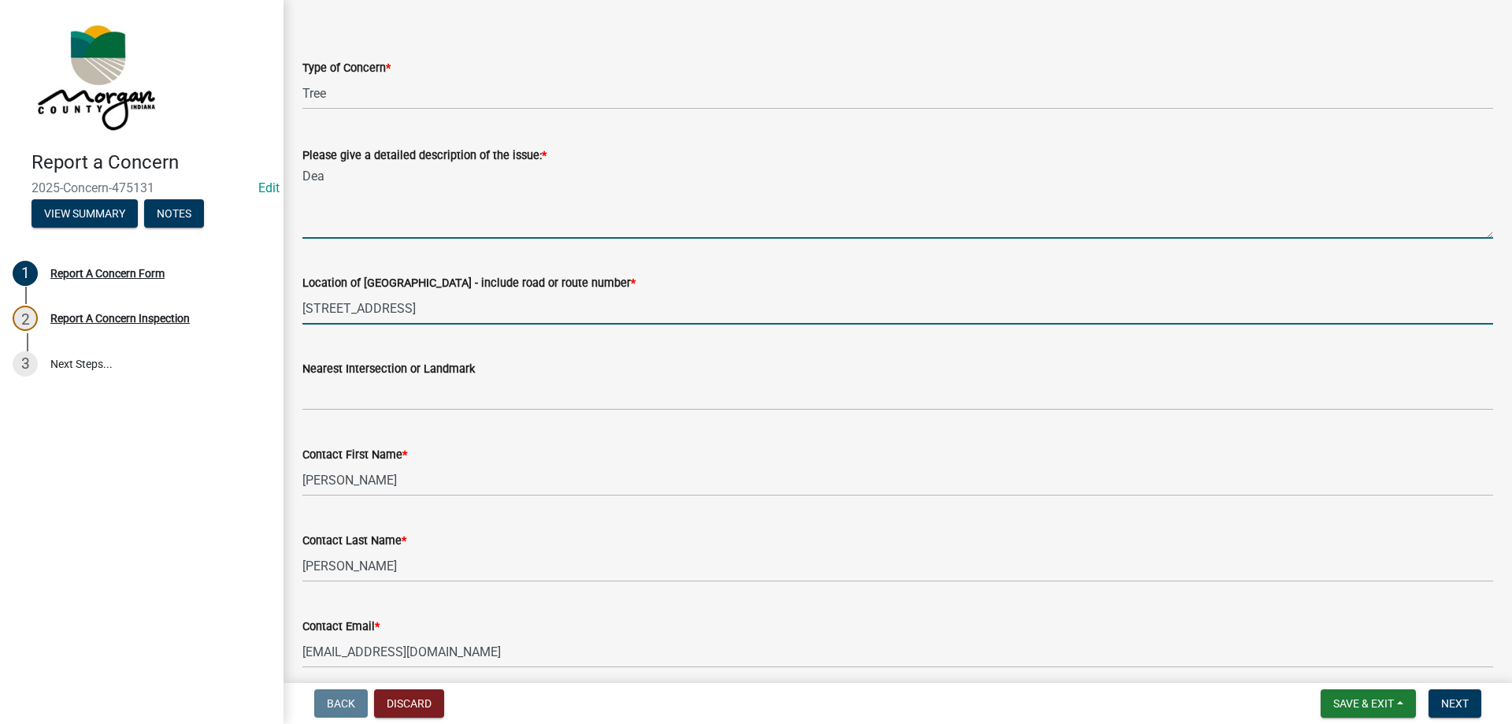
click at [384, 165] on textarea "Dea" at bounding box center [897, 202] width 1191 height 74
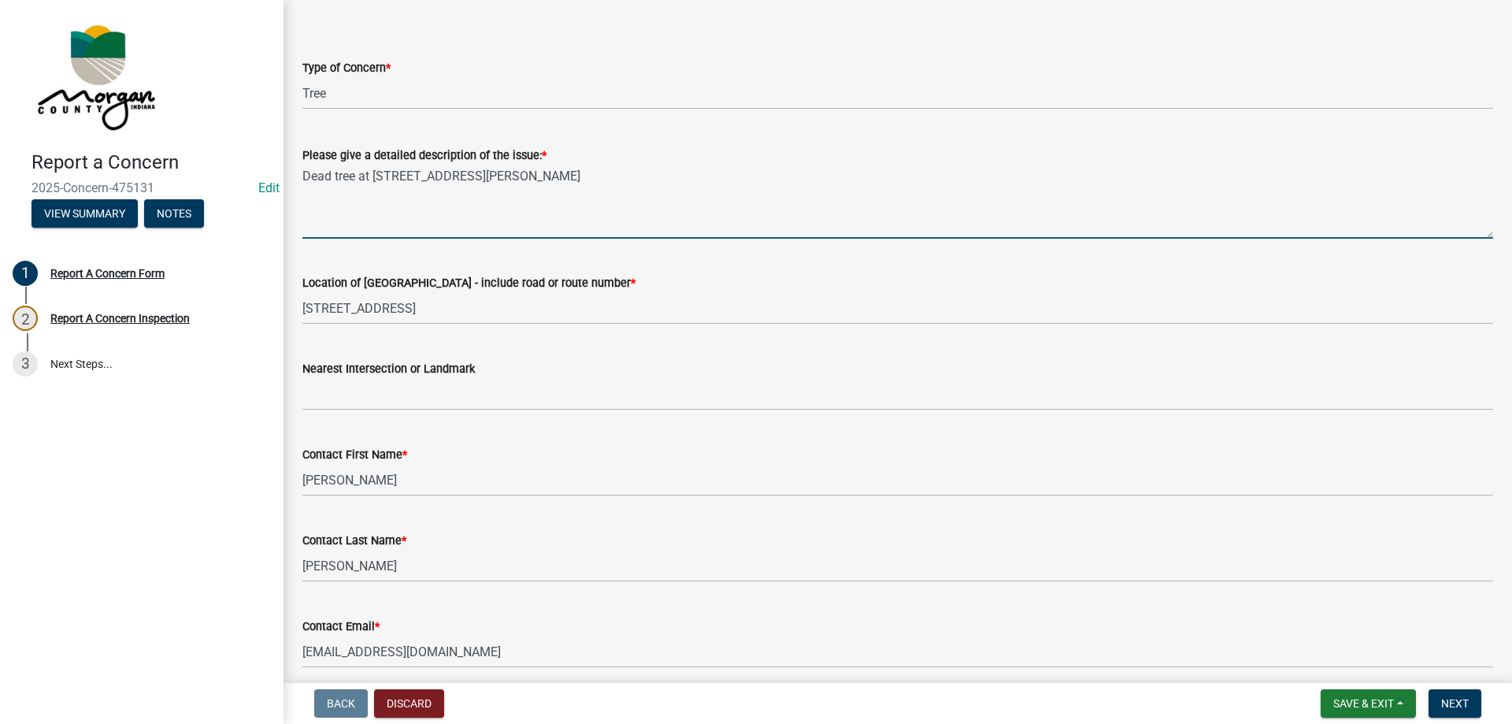
click at [367, 172] on textarea "Dead tree at 3335 Pitkin Rd" at bounding box center [897, 202] width 1191 height 74
click at [525, 169] on textarea "Dead tree south of 3335 Pitkin Rd" at bounding box center [897, 202] width 1191 height 74
click at [567, 170] on textarea "Dead tree south of 3335 Pitkin Rd" at bounding box center [897, 202] width 1191 height 74
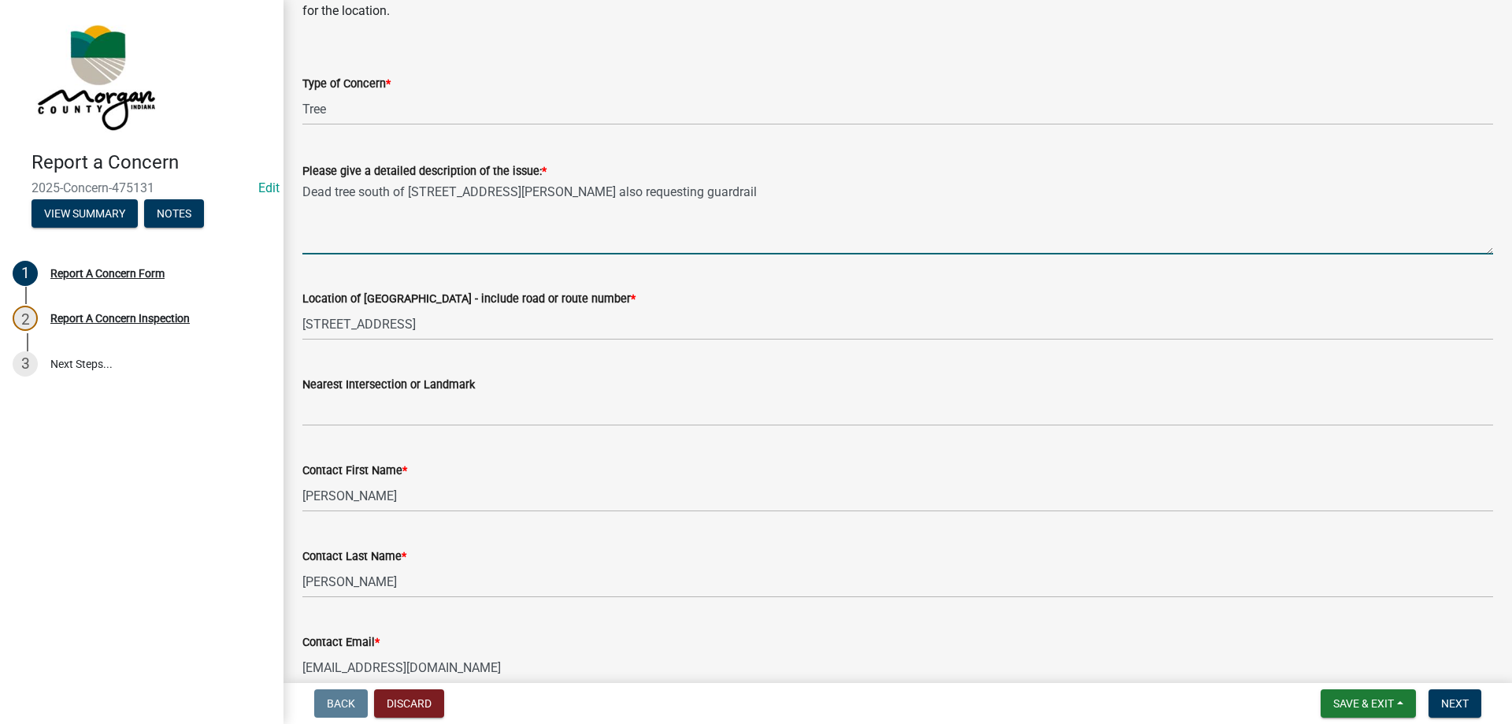
scroll to position [141, 0]
click at [747, 166] on div "Please give a detailed description of the issue: *" at bounding box center [897, 171] width 1191 height 19
click at [737, 194] on textarea "Dead tree south of 3335 Pitkin Rd also requesting guardrail" at bounding box center [897, 218] width 1191 height 74
click at [492, 198] on textarea "Dead tree south of 3335 Pitkin Rd also requesting guardrail. requesting a call …" at bounding box center [897, 218] width 1191 height 74
click at [865, 210] on textarea "Dead tree south of 3335 Pitkin Rd also requesting guardrail. requesting a call …" at bounding box center [897, 218] width 1191 height 74
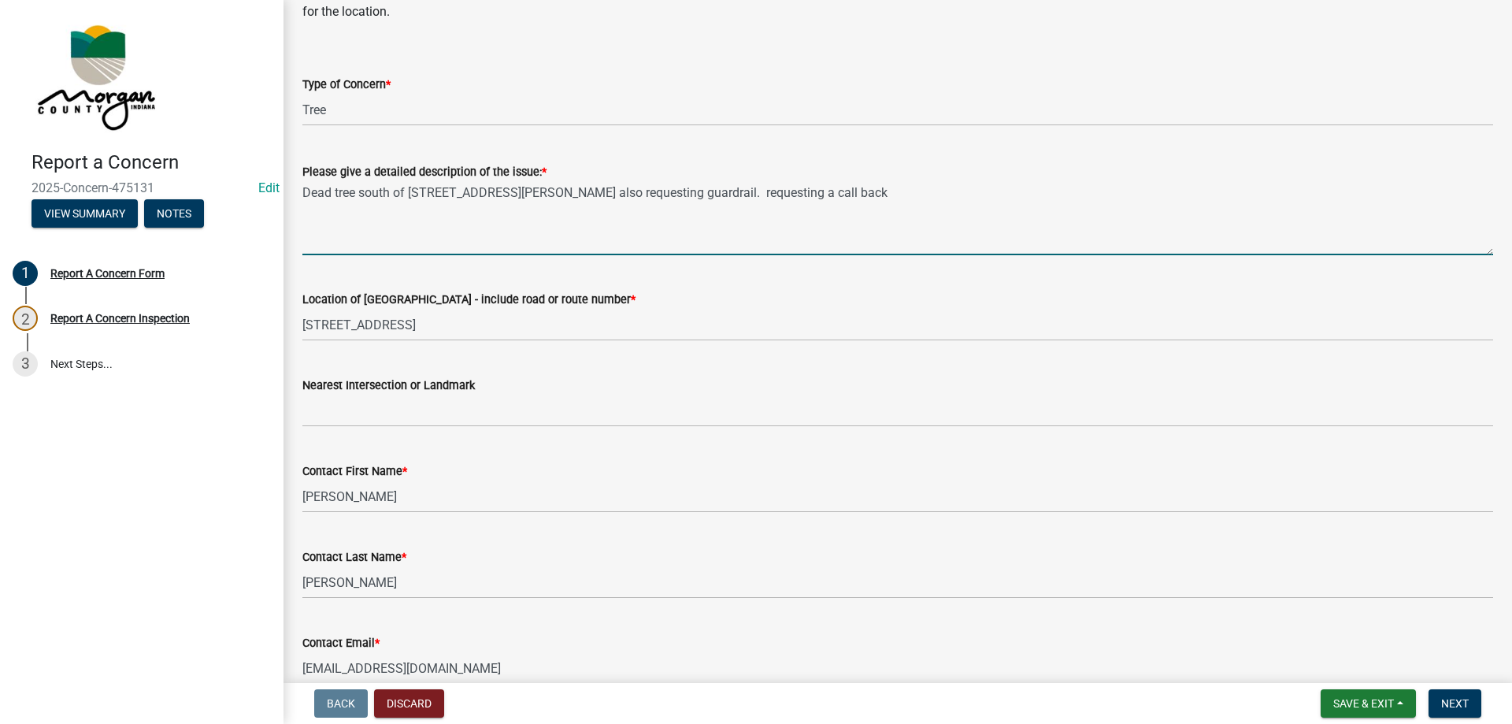
click at [492, 193] on textarea "Dead tree south of 3335 Pitkin Rd also requesting guardrail. requesting a call …" at bounding box center [897, 218] width 1191 height 74
click at [759, 193] on textarea "Dead tree south of 3335 Pitkin Rd on east side of road. also requesting guardra…" at bounding box center [897, 218] width 1191 height 74
drag, startPoint x: 827, startPoint y: 197, endPoint x: 854, endPoint y: 188, distance: 28.1
click at [832, 195] on textarea "Dead tree south of 3335 Pitkin Rd on east side of road. also requesting guardra…" at bounding box center [897, 218] width 1191 height 74
click at [989, 187] on textarea "Dead tree south of 3335 Pitkin Rd on east side of road. also requesting guardra…" at bounding box center [897, 218] width 1191 height 74
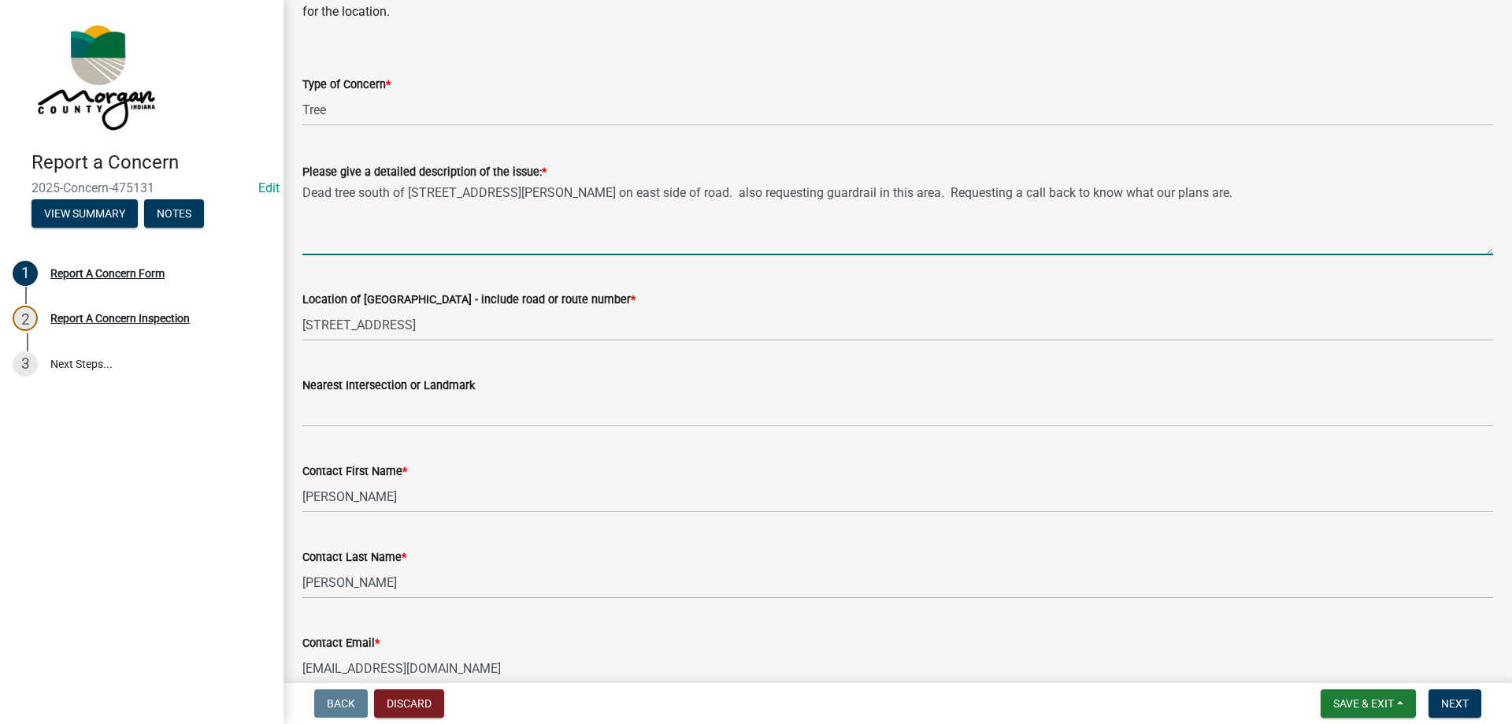
click at [1242, 221] on textarea "Dead tree south of 3335 Pitkin Rd on east side of road. also requesting guardra…" at bounding box center [897, 218] width 1191 height 74
click at [1208, 198] on textarea "Dead tree south of 3335 Pitkin Rd on east side of road. also requesting guardra…" at bounding box center [897, 218] width 1191 height 74
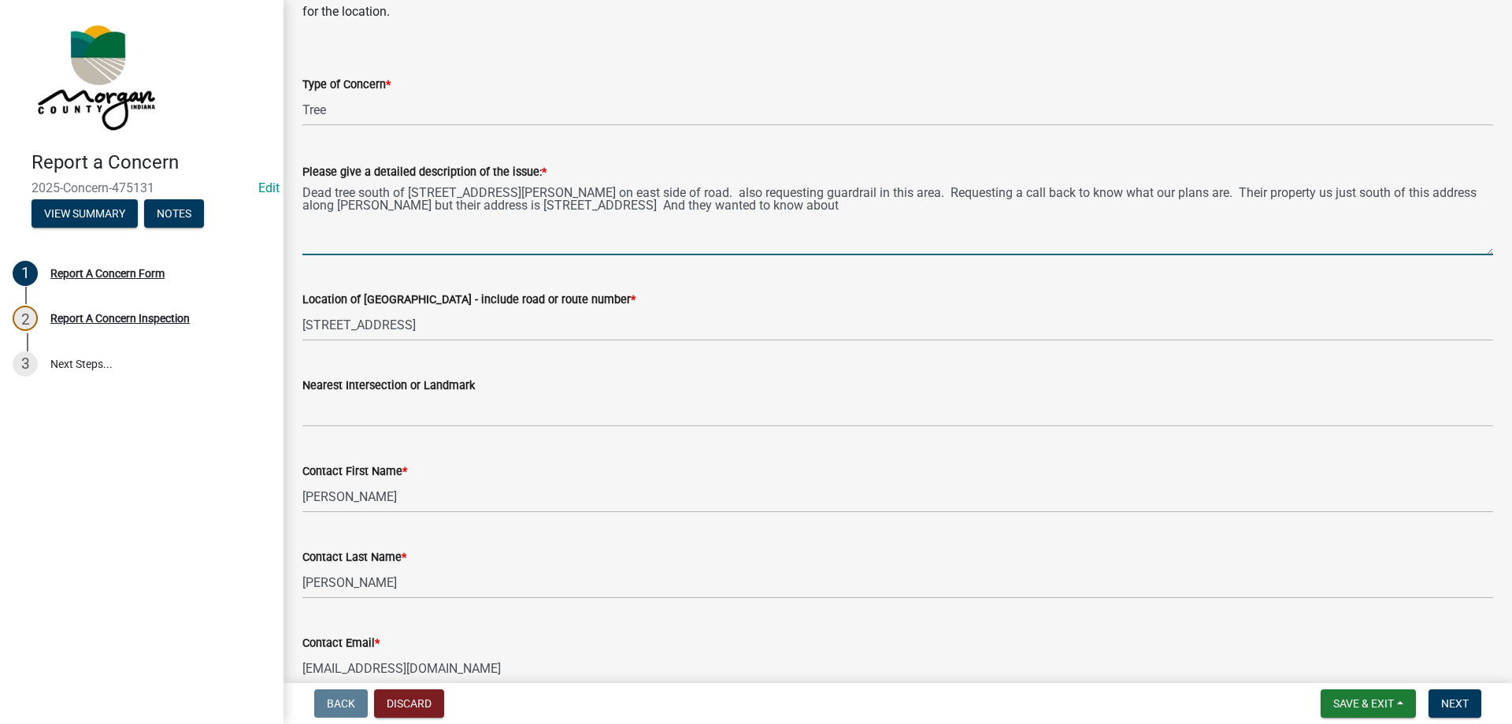
click at [755, 215] on textarea "Dead tree south of 3335 Pitkin Rd on east side of road. also requesting guardra…" at bounding box center [897, 218] width 1191 height 74
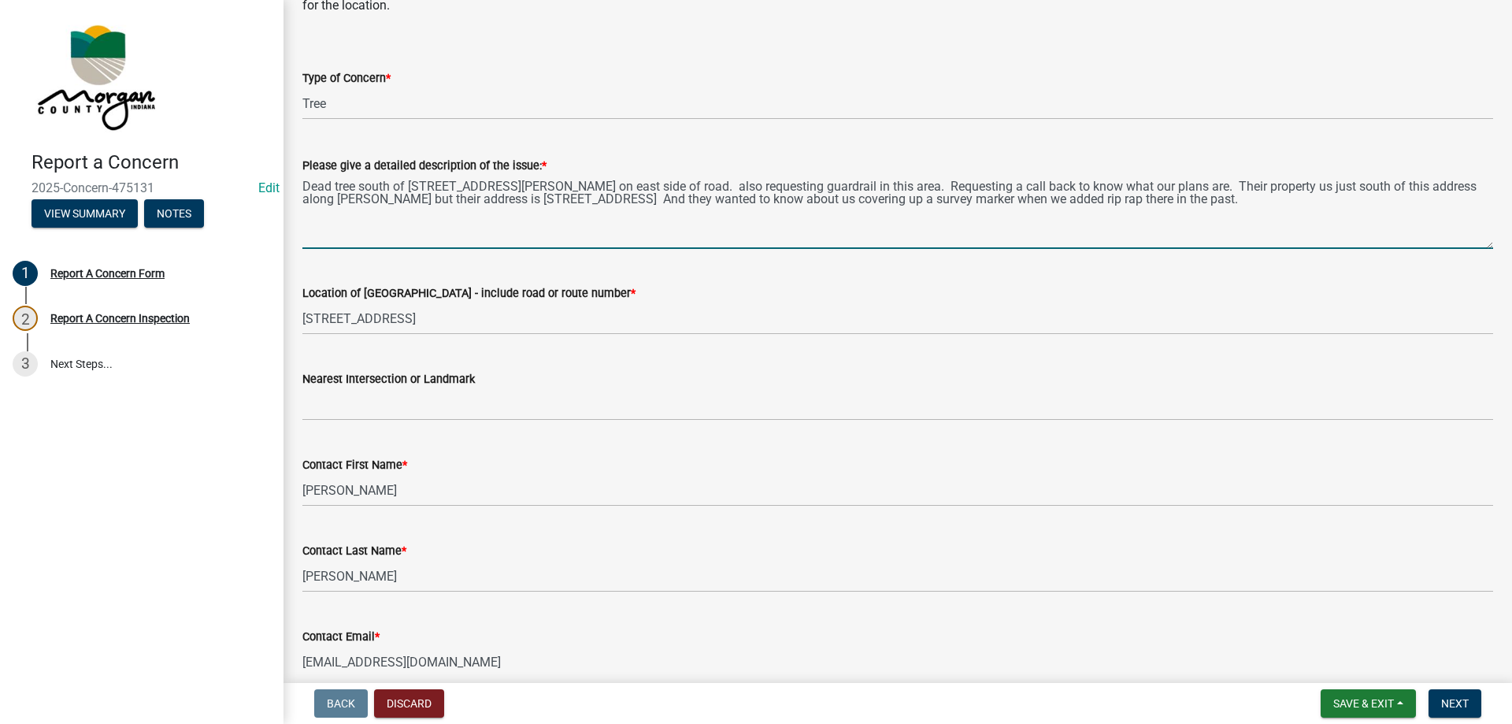
scroll to position [158, 0]
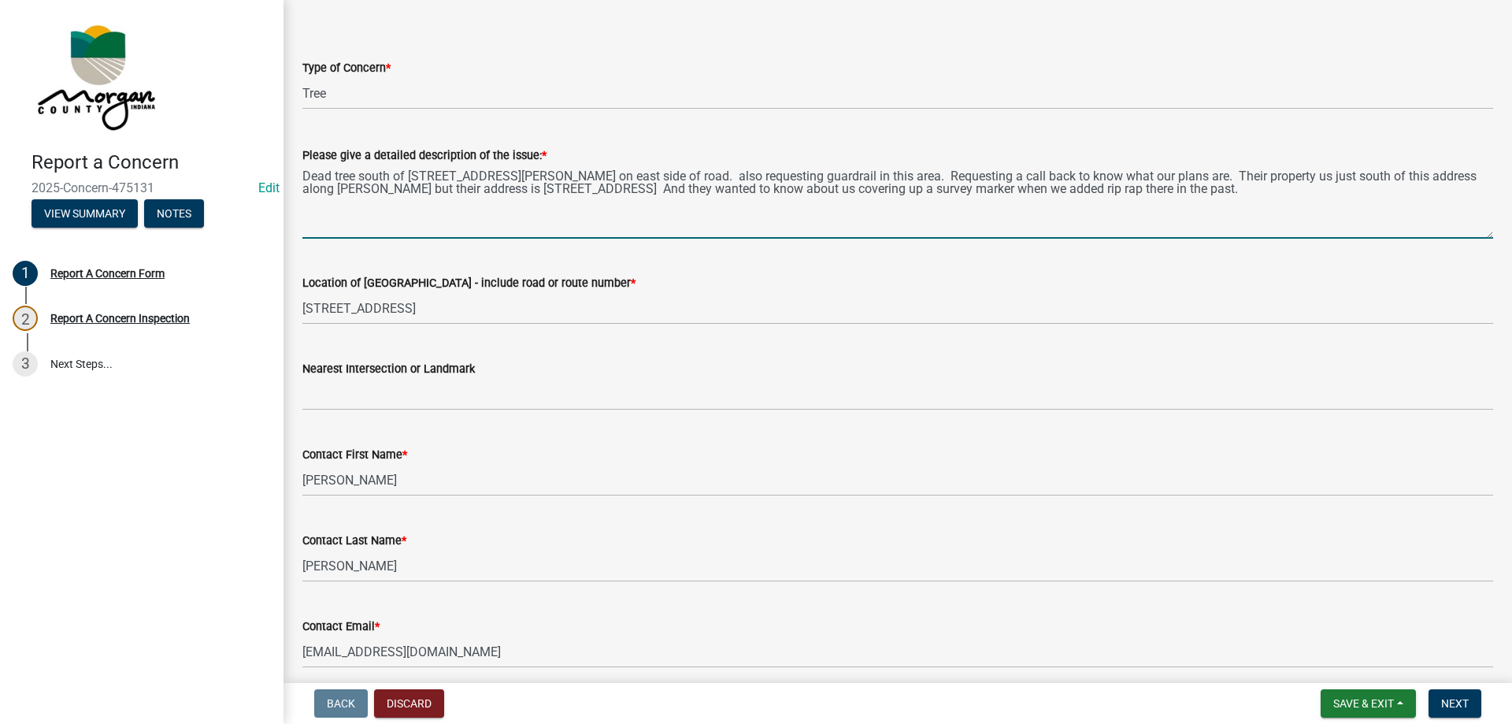
click at [304, 179] on textarea "Dead tree south of 3335 Pitkin Rd on east side of road. also requesting guardra…" at bounding box center [897, 202] width 1191 height 74
click at [756, 176] on textarea "Beth Stull 317-514-7530 Dead tree south of 3335 Pitkin Rd on east side of road.…" at bounding box center [897, 202] width 1191 height 74
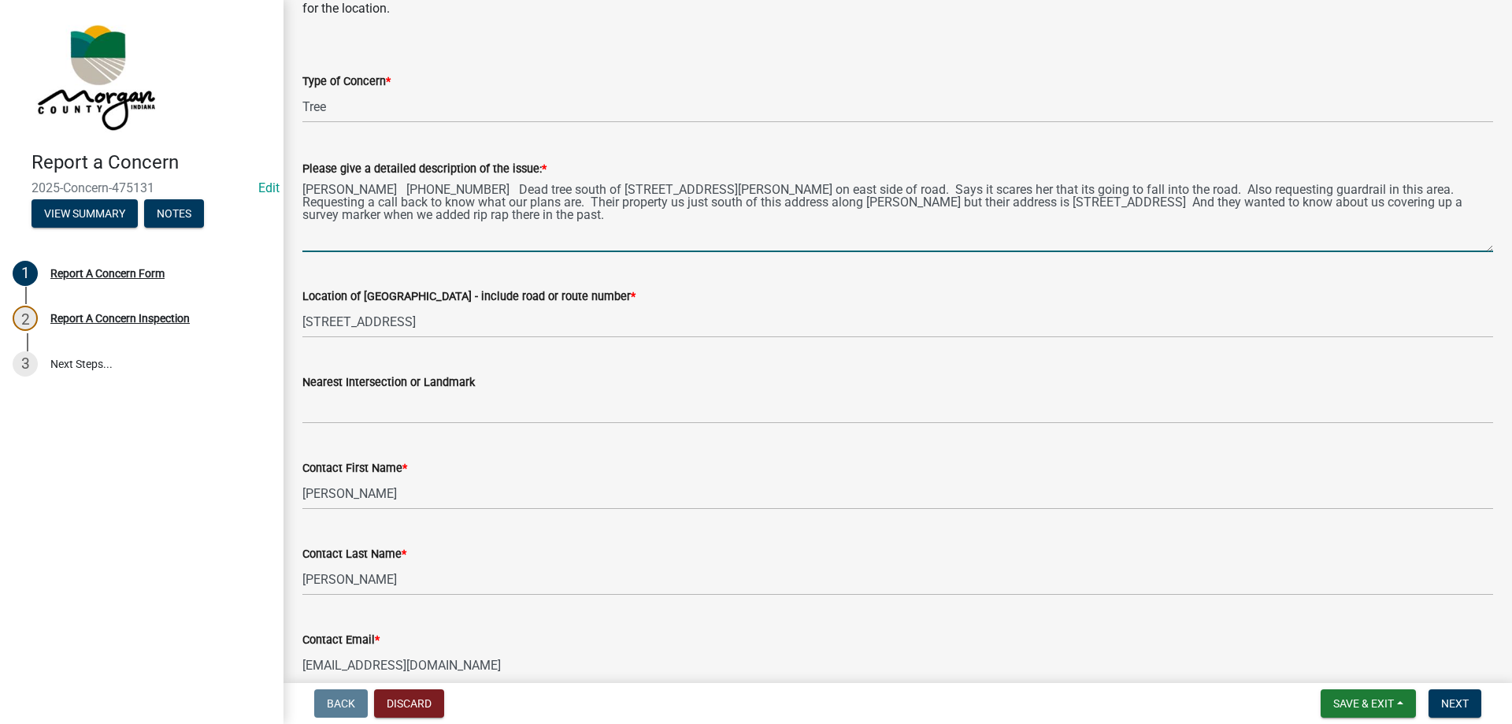
scroll to position [141, 0]
drag, startPoint x: 304, startPoint y: 189, endPoint x: 487, endPoint y: 223, distance: 185.9
click at [487, 223] on textarea "Beth Stull 317-514-7530 Dead tree south of 3335 Pitkin Rd on east side of road.…" at bounding box center [897, 218] width 1191 height 74
click at [568, 220] on textarea "Beth Stull 317-514-7530 Dead tree south of 3335 Pitkin Rd on east side of road.…" at bounding box center [897, 218] width 1191 height 74
click at [854, 240] on textarea "Beth Stull 317-514-7530 Dead tree south of 3335 Pitkin Rd on east side of road.…" at bounding box center [897, 218] width 1191 height 74
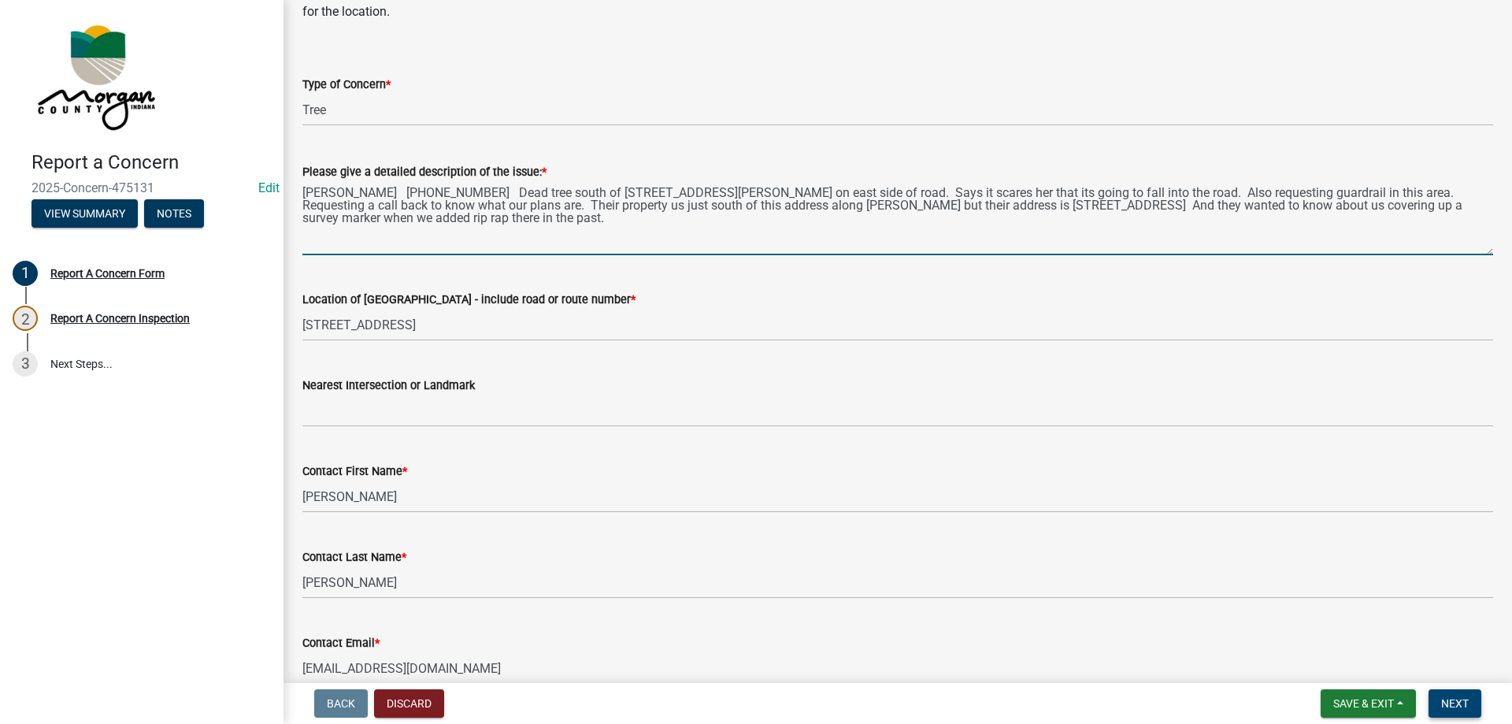
type textarea "Beth Stull 317-514-7530 Dead tree south of 3335 Pitkin Rd on east side of road.…"
click at [1452, 695] on button "Next" at bounding box center [1455, 703] width 53 height 28
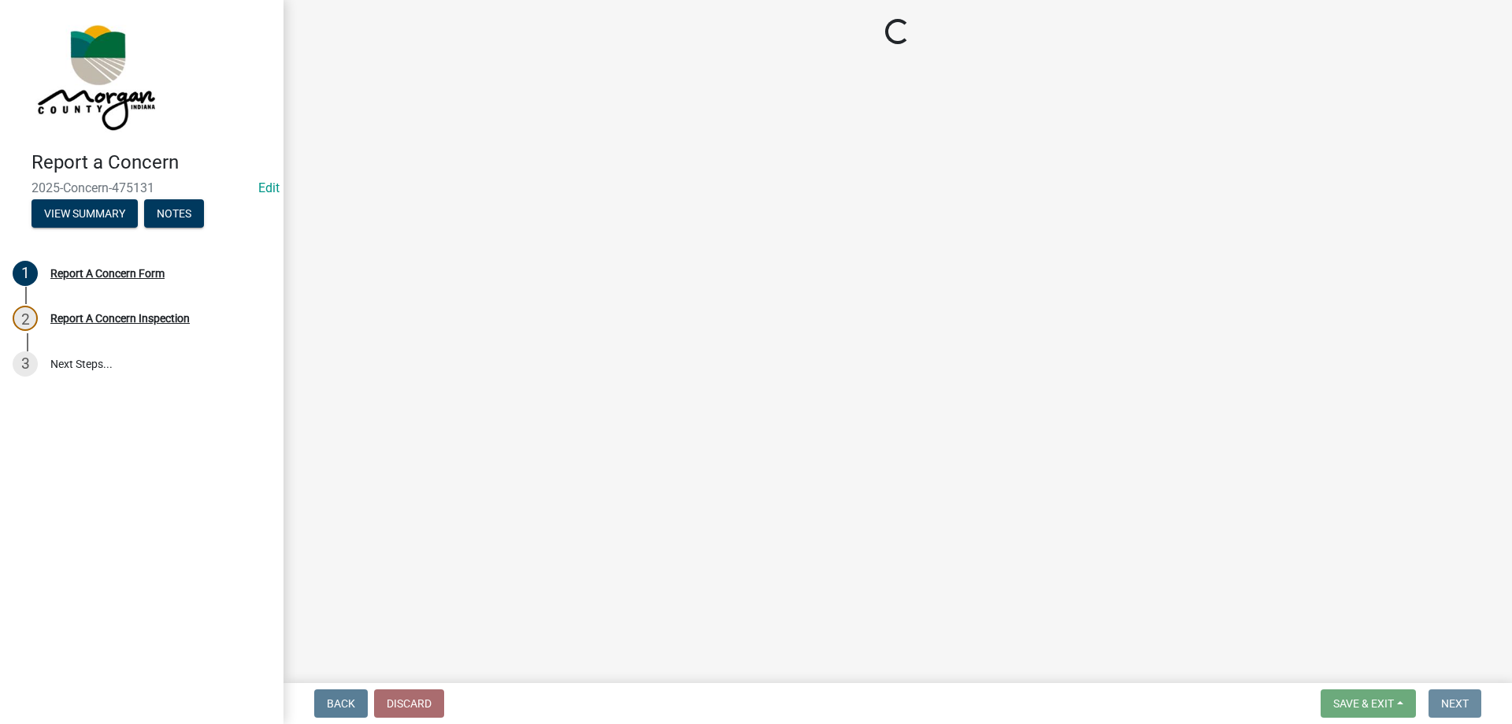
scroll to position [0, 0]
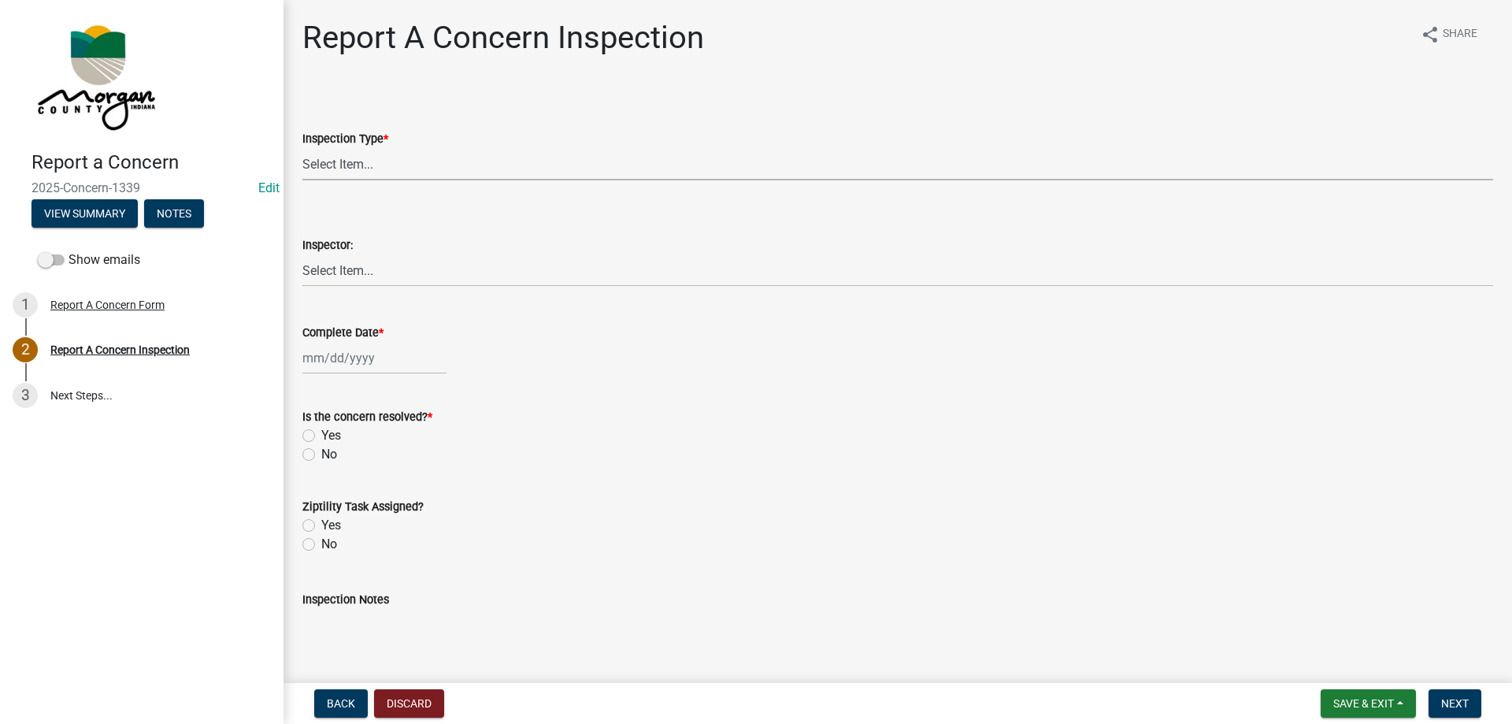
click at [403, 160] on select "Select Item... Pot Hole Patching Ditch Tree Sign Mowing Culvert Other" at bounding box center [897, 164] width 1191 height 32
click at [302, 148] on select "Select Item... Pot Hole Patching Ditch Tree Sign Mowing Culvert Other" at bounding box center [897, 164] width 1191 height 32
select select "05549d27-706b-4fc5-87d5-786b3b3055f9"
click at [358, 172] on select "Select Item... Pot Hole Patching Ditch Tree Sign Mowing Culvert Other" at bounding box center [897, 164] width 1191 height 32
click at [302, 148] on select "Select Item... Pot Hole Patching Ditch Tree Sign Mowing Culvert Other" at bounding box center [897, 164] width 1191 height 32
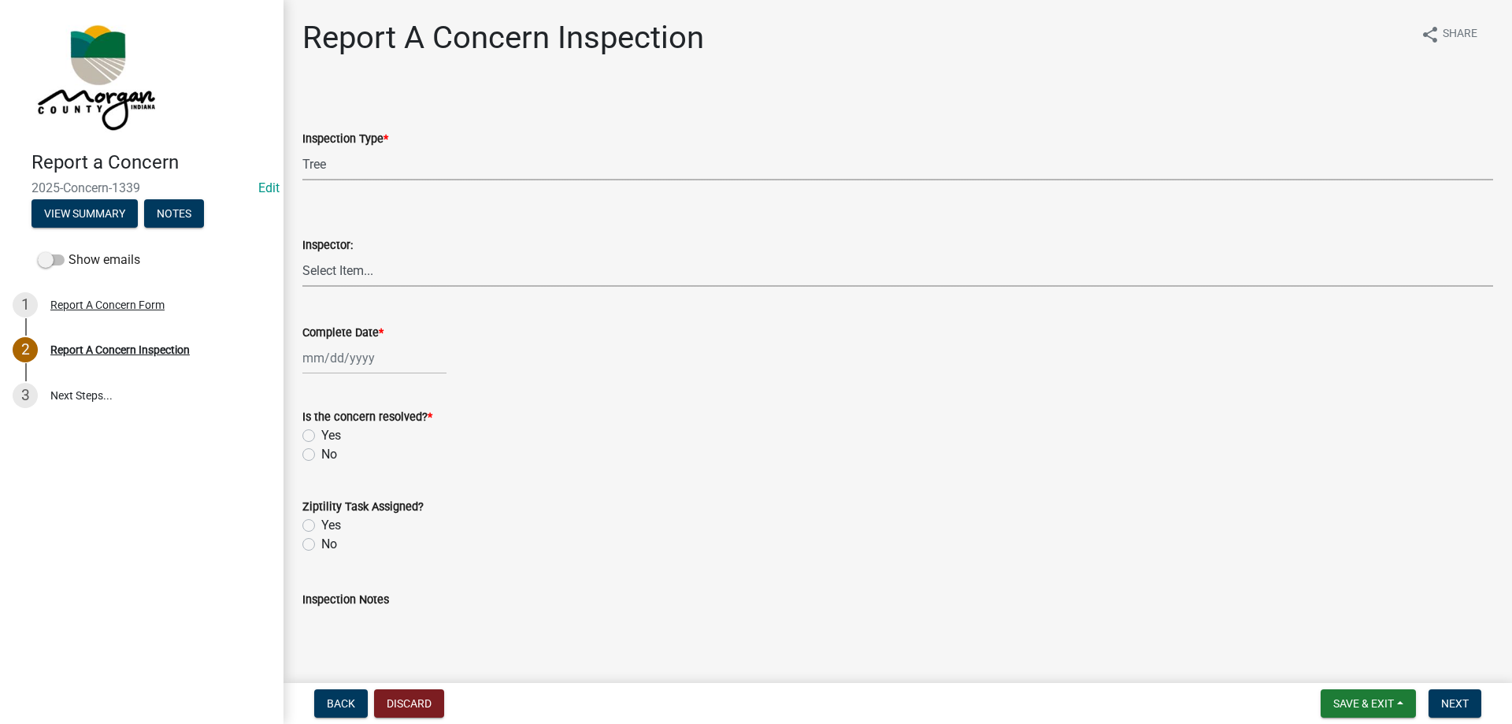
click at [347, 280] on select "Select Item... [PERSON_NAME] [PERSON_NAME] [PERSON_NAME] [PERSON_NAME] [PERSON_…" at bounding box center [897, 270] width 1191 height 32
click at [302, 254] on select "Select Item... [PERSON_NAME] [PERSON_NAME] [PERSON_NAME] [PERSON_NAME] [PERSON_…" at bounding box center [897, 270] width 1191 height 32
select select "8bda91b2-ac7b-41e2-ae5b-cef6dd645a83"
click at [337, 346] on div at bounding box center [374, 358] width 144 height 32
select select "9"
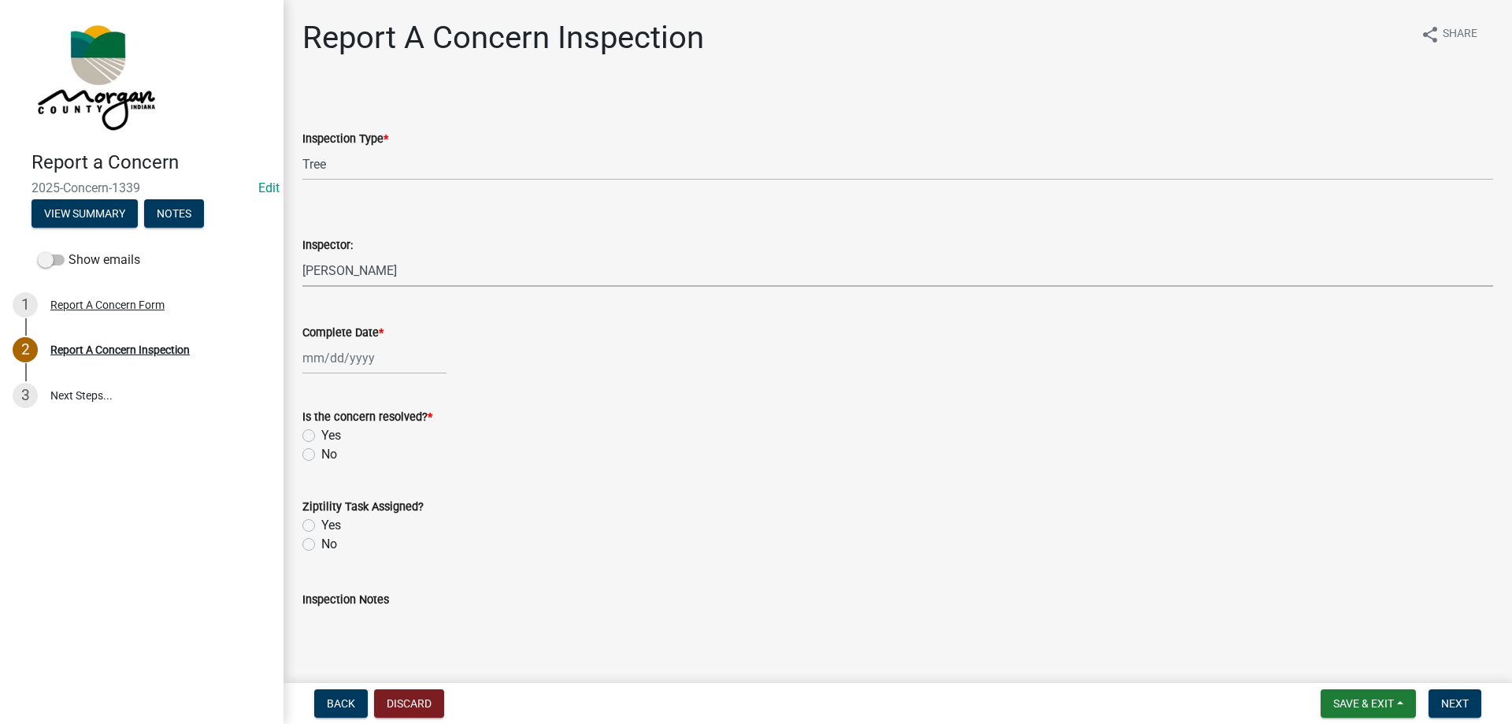
select select "2025"
click at [318, 469] on div "8" at bounding box center [318, 466] width 25 height 25
type input "[DATE]"
drag, startPoint x: 303, startPoint y: 430, endPoint x: 321, endPoint y: 486, distance: 58.5
click at [321, 430] on label "Yes" at bounding box center [331, 435] width 20 height 19
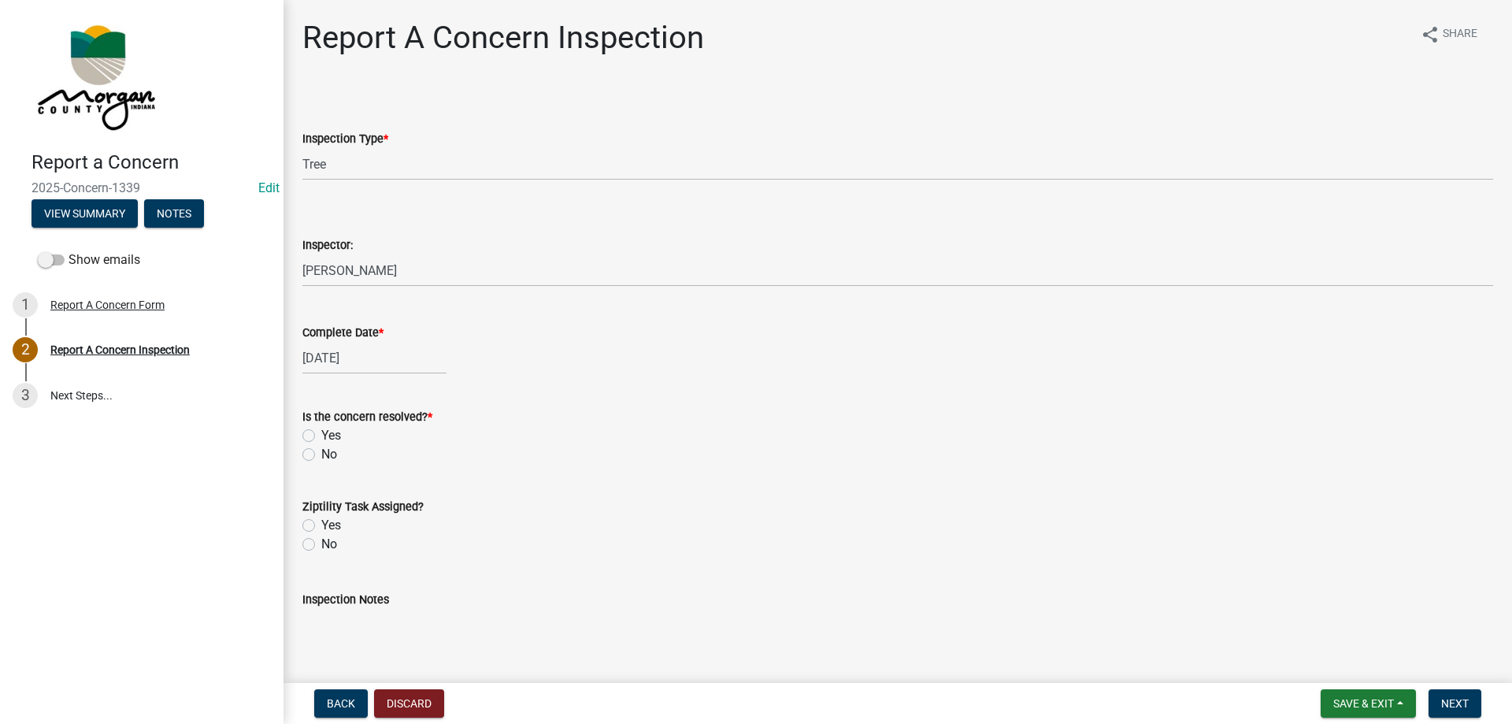
click at [321, 430] on input "Yes" at bounding box center [326, 431] width 10 height 10
radio input "true"
click at [302, 525] on div "Ziptility Task Assigned? Yes No" at bounding box center [898, 516] width 1215 height 76
click at [321, 529] on label "Yes" at bounding box center [331, 525] width 20 height 19
click at [321, 526] on input "Yes" at bounding box center [326, 521] width 10 height 10
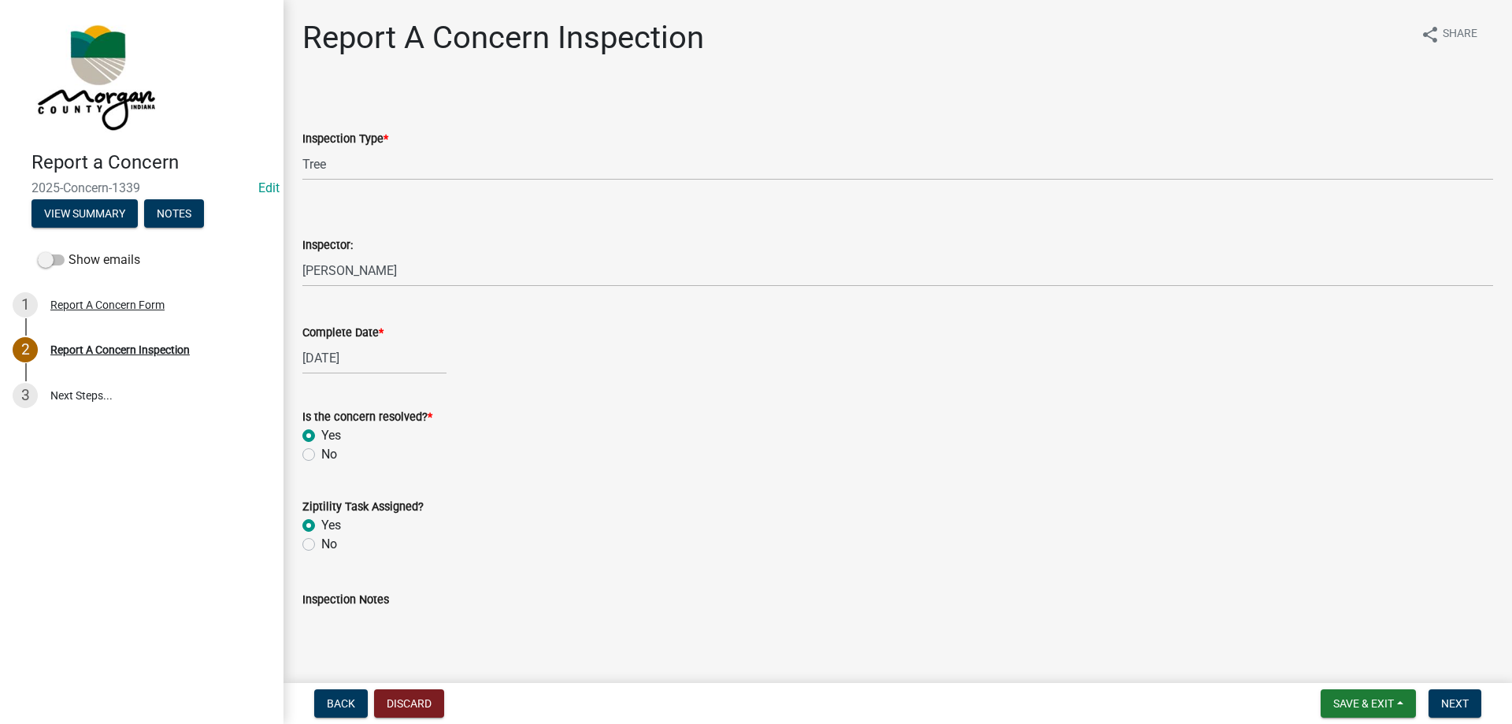
radio input "true"
click at [358, 626] on textarea "Inspection Notes" at bounding box center [897, 646] width 1191 height 74
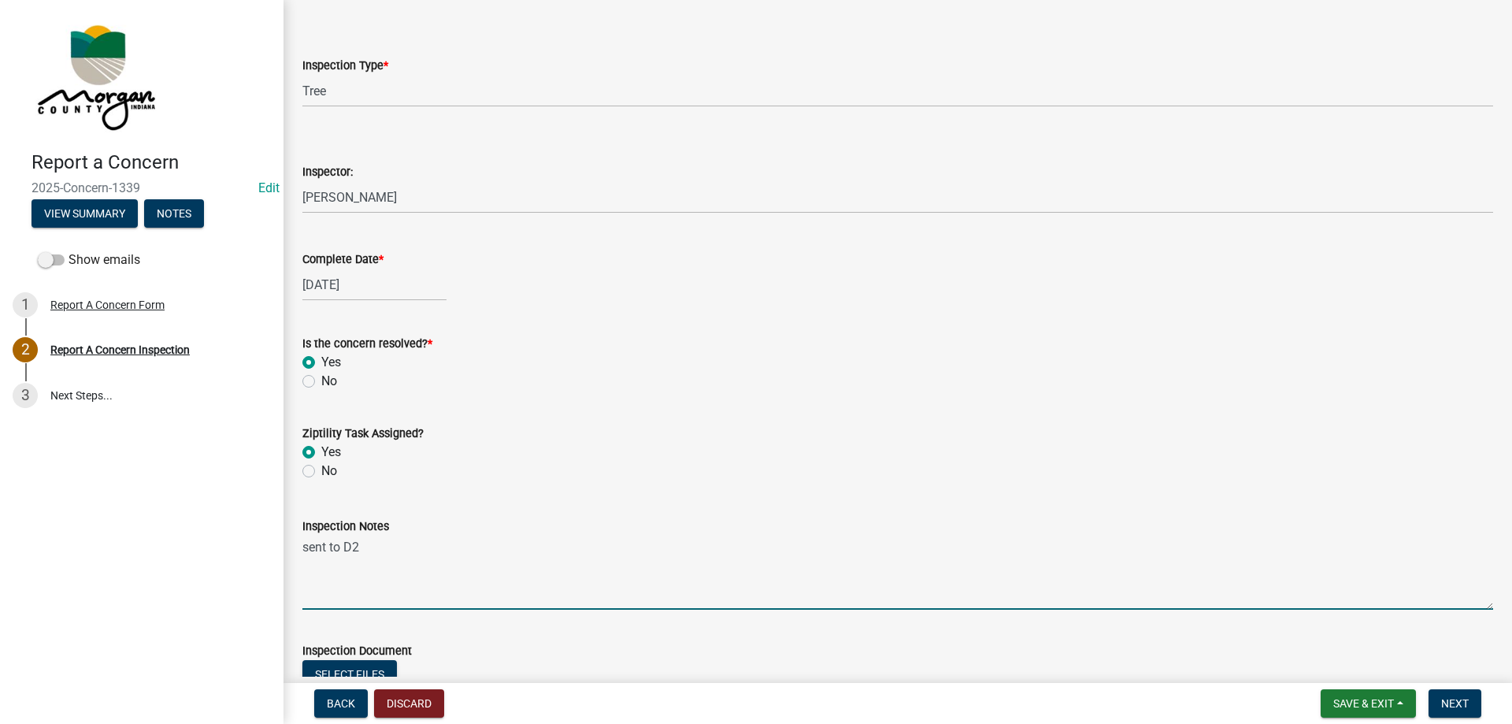
scroll to position [158, 0]
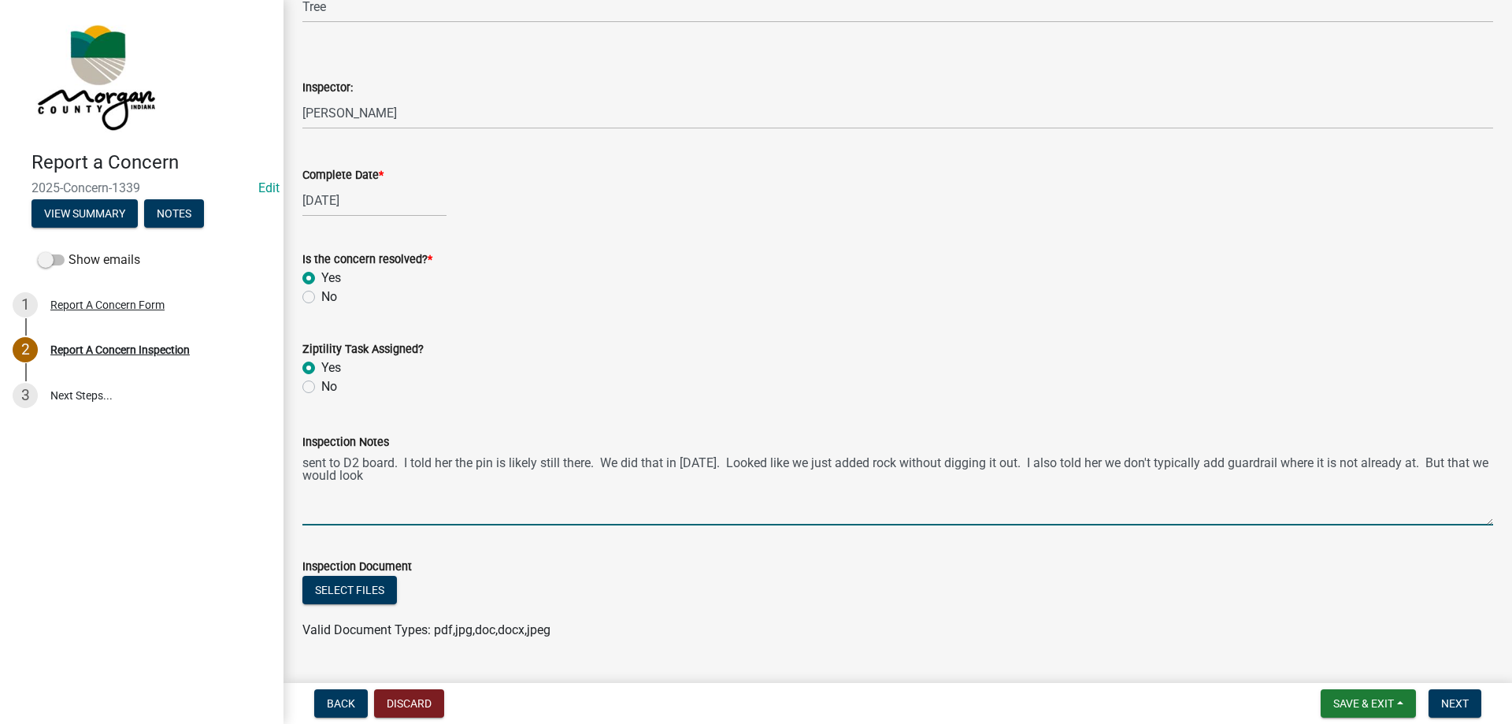
click at [484, 478] on textarea "sent to D2 board. I told her the pin is likely still there. We did that in 2022…" at bounding box center [897, 488] width 1191 height 74
click at [486, 462] on textarea "sent to D2 board. I told her the pin is likely still there. We did that in 2022…" at bounding box center [897, 488] width 1191 height 74
click at [477, 461] on textarea "sent to D2 board. I told her the pin is likely still there. We did that in 2022…" at bounding box center [897, 488] width 1191 height 74
type textarea "sent to D2 board. I told her the Survey pin is likely still there. We did that …"
click at [1127, 505] on textarea "sent to D2 board. I told her the Survey pin is likely still there. We did that …" at bounding box center [897, 488] width 1191 height 74
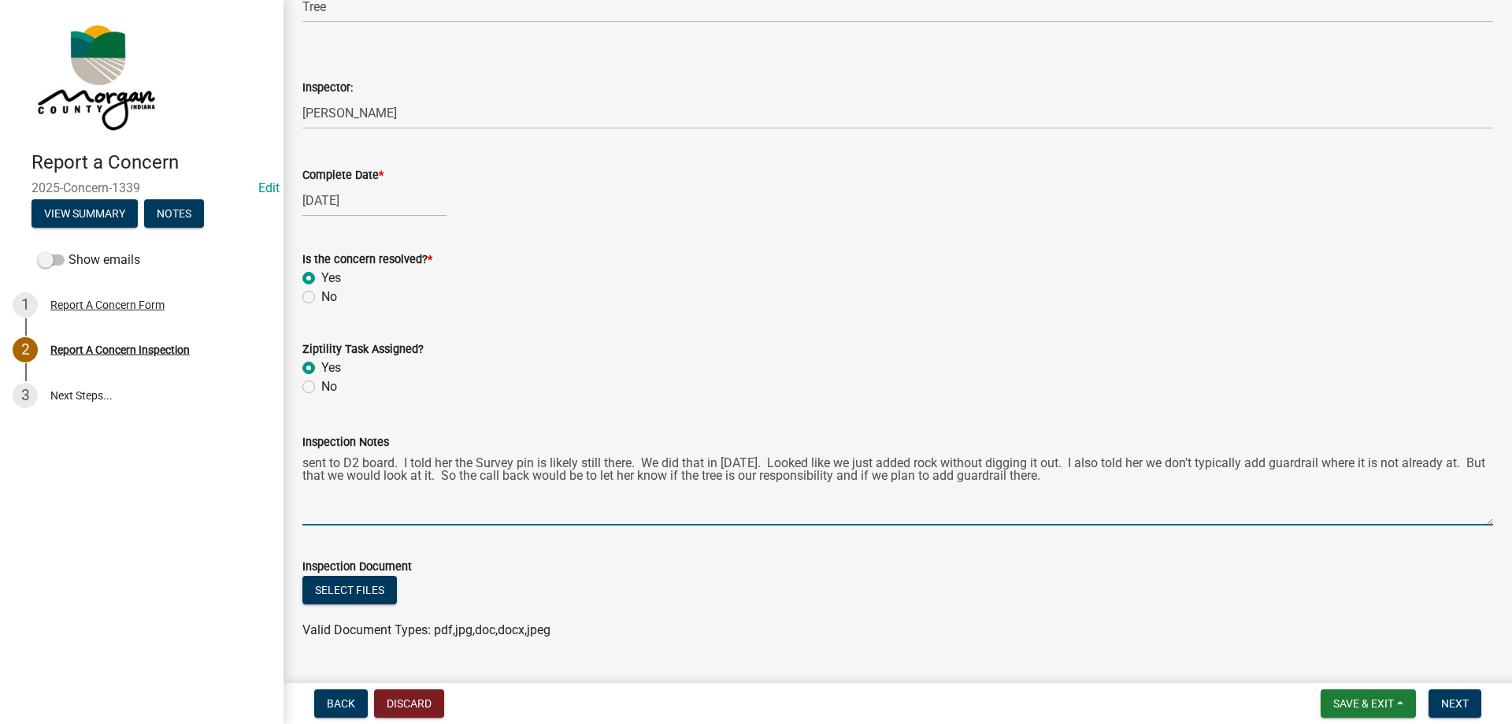
drag, startPoint x: 400, startPoint y: 466, endPoint x: 1231, endPoint y: 508, distance: 832.1
click at [1231, 508] on textarea "sent to D2 board. I told her the Survey pin is likely still there. We did that …" at bounding box center [897, 488] width 1191 height 74
click at [572, 502] on textarea "sent to D2 board. I told her the Survey pin is likely still there. We did that …" at bounding box center [897, 488] width 1191 height 74
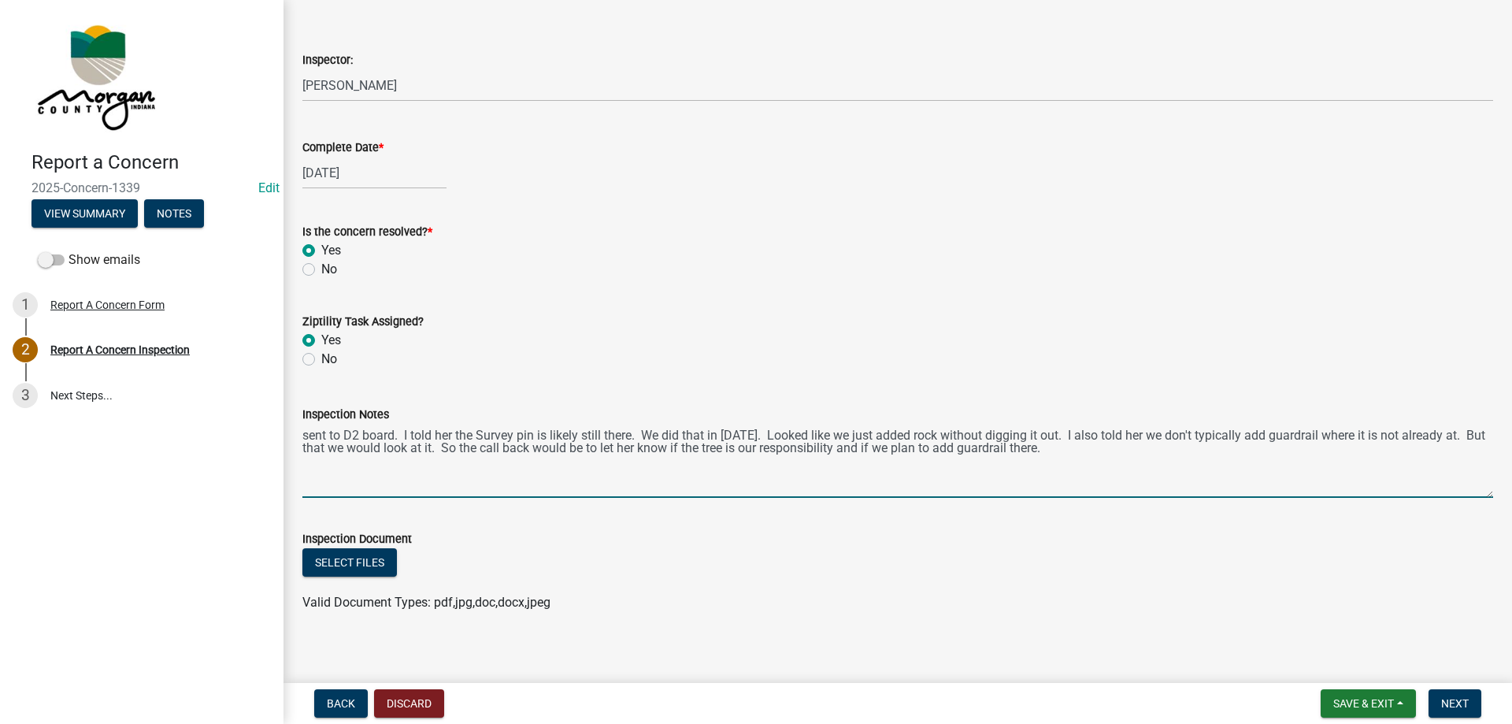
scroll to position [196, 0]
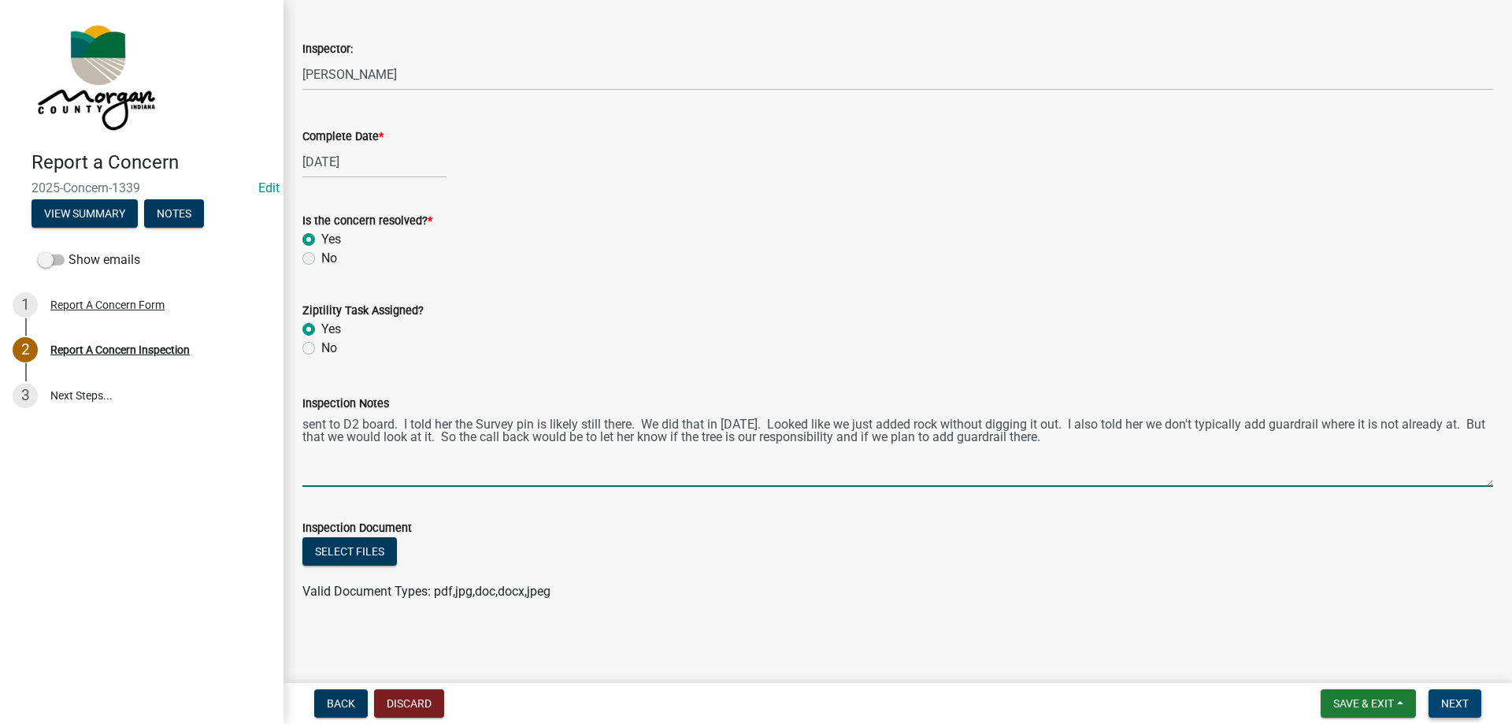
click at [1475, 706] on button "Next" at bounding box center [1455, 703] width 53 height 28
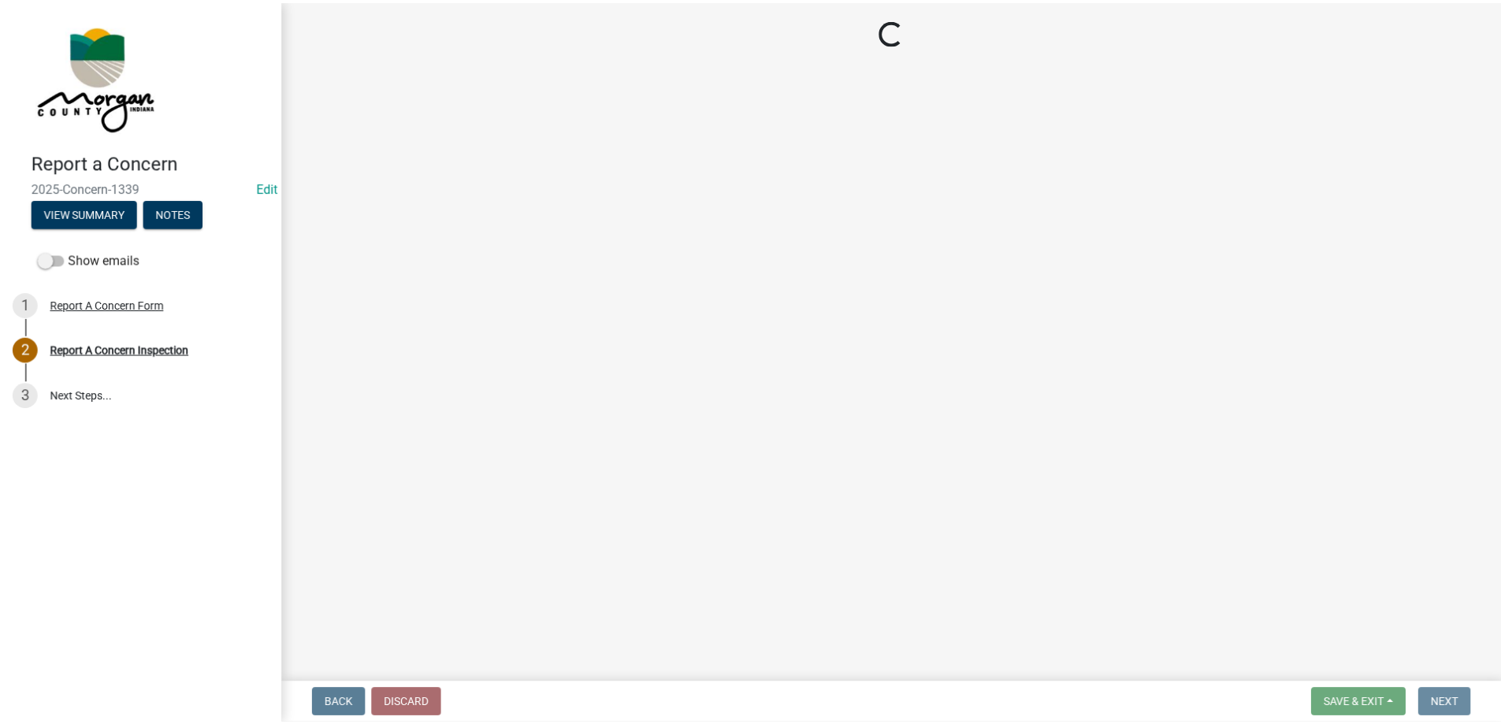
scroll to position [0, 0]
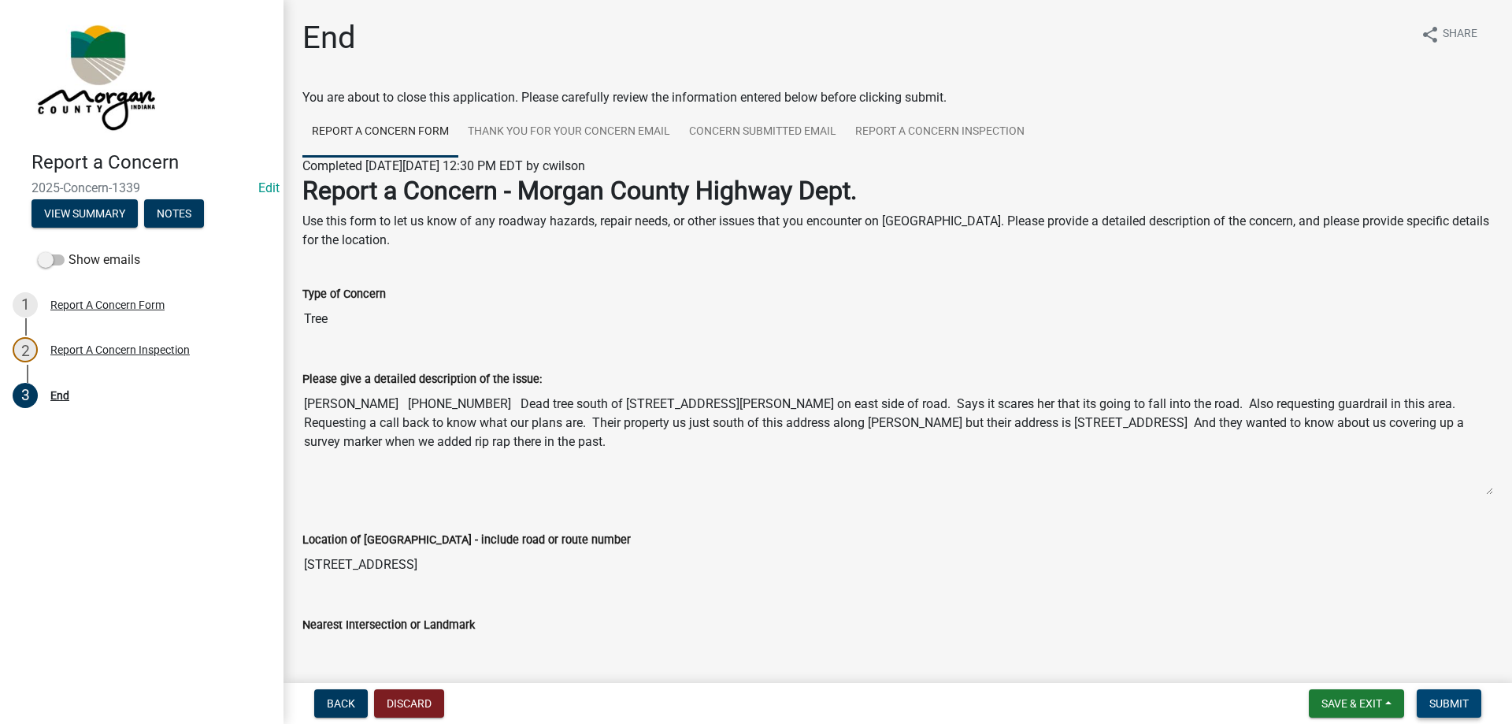
click at [1467, 699] on span "Submit" at bounding box center [1449, 703] width 39 height 13
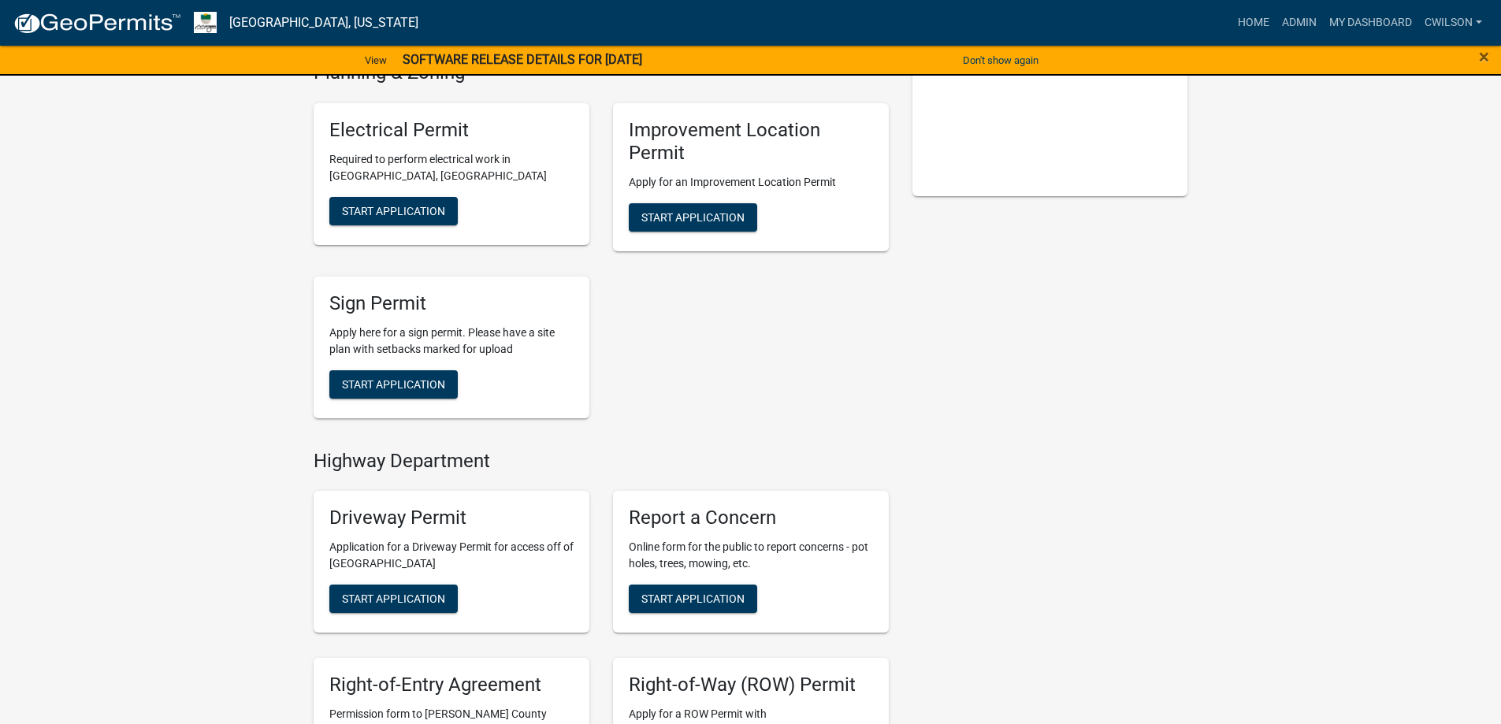
scroll to position [473, 0]
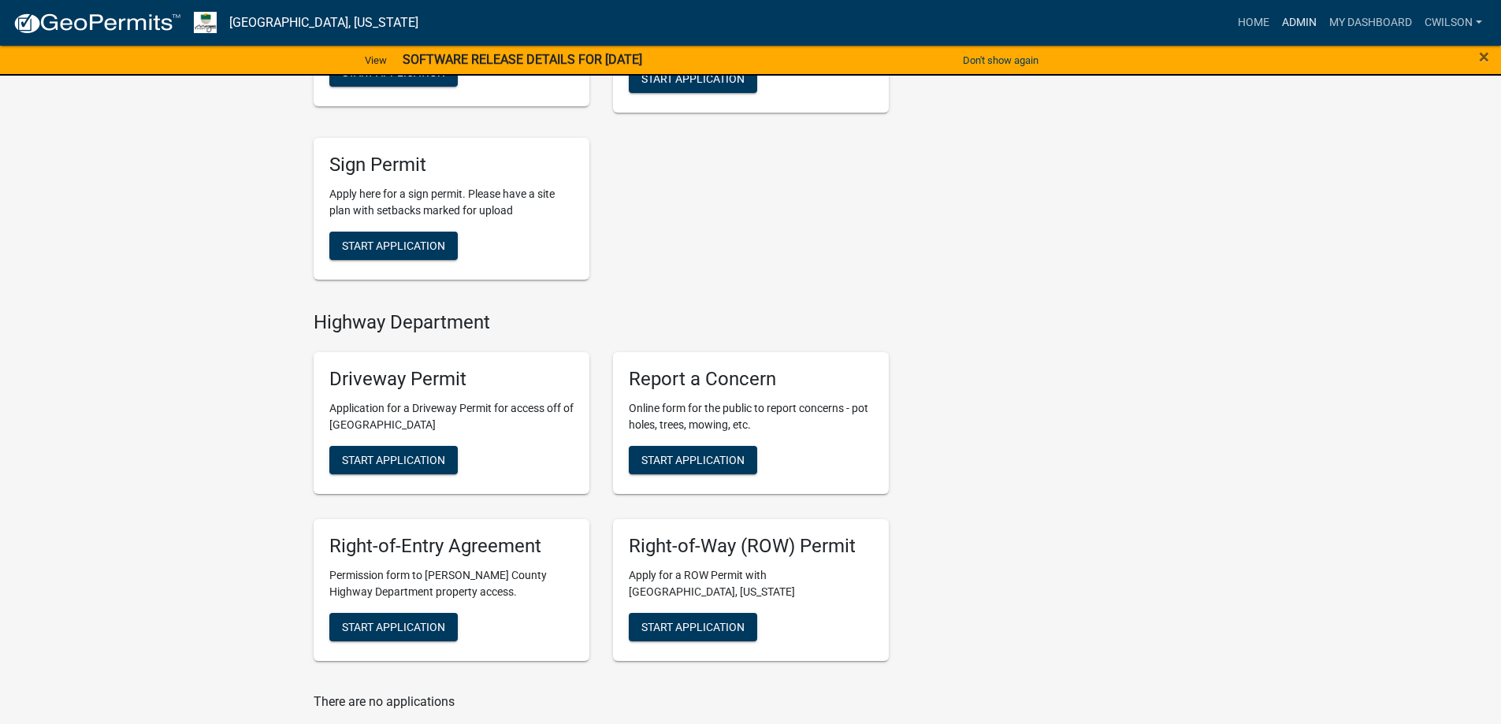
click at [1304, 23] on link "Admin" at bounding box center [1298, 23] width 47 height 30
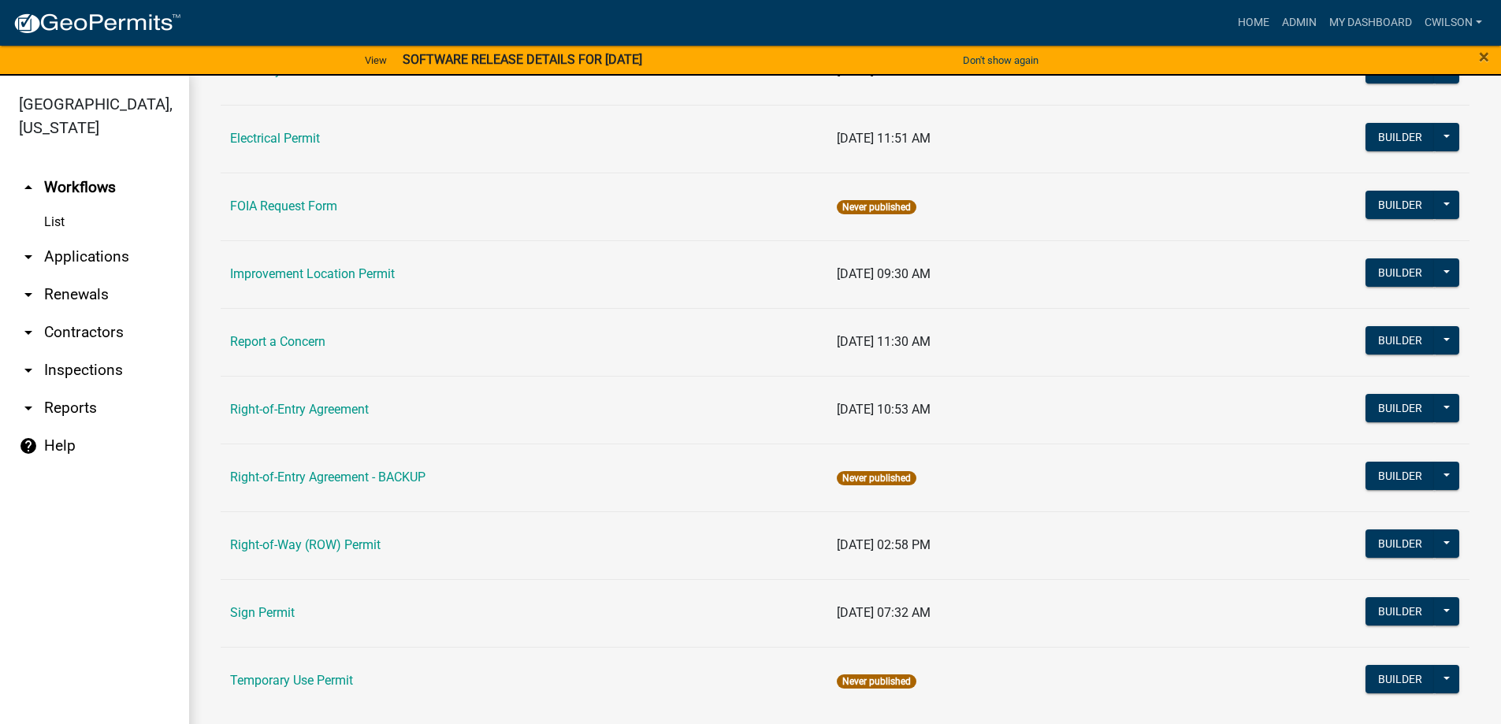
scroll to position [281, 0]
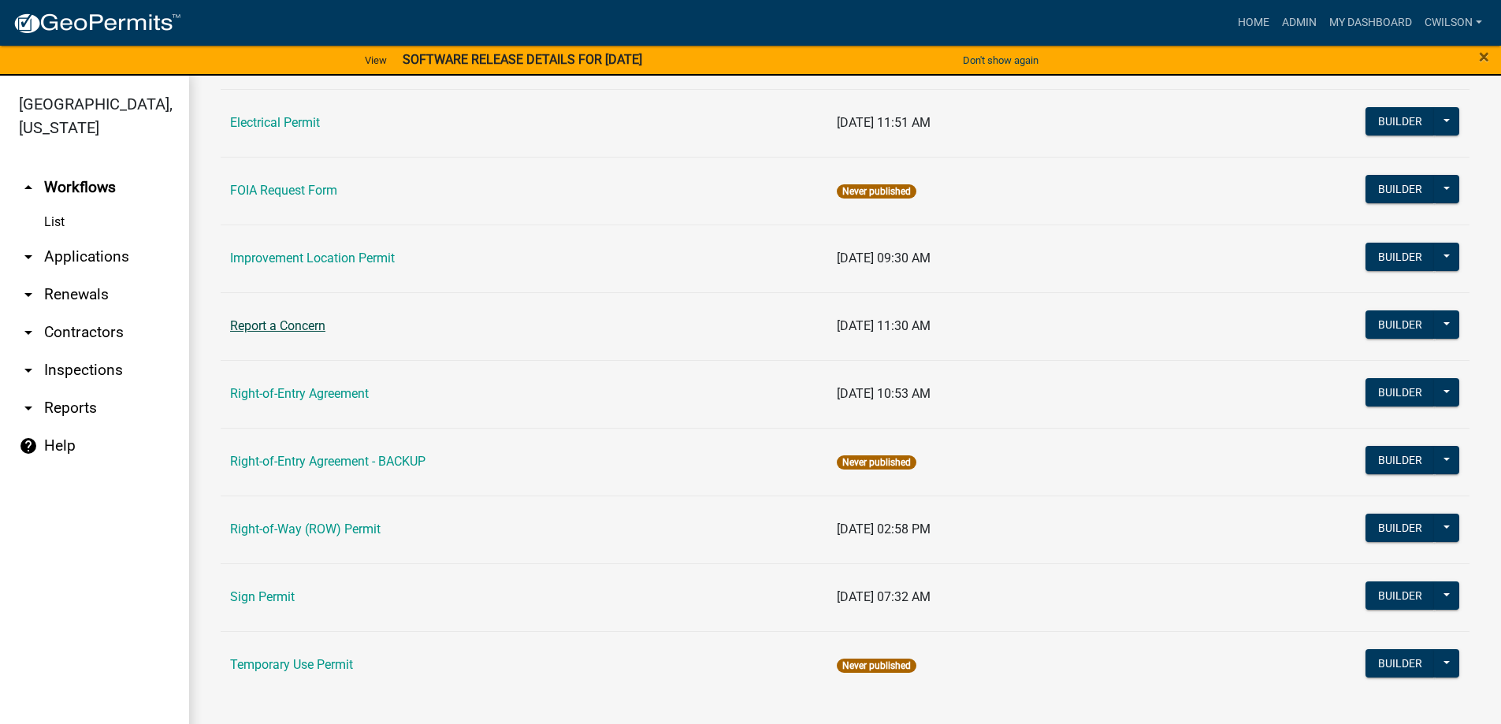
click at [305, 330] on link "Report a Concern" at bounding box center [277, 325] width 95 height 15
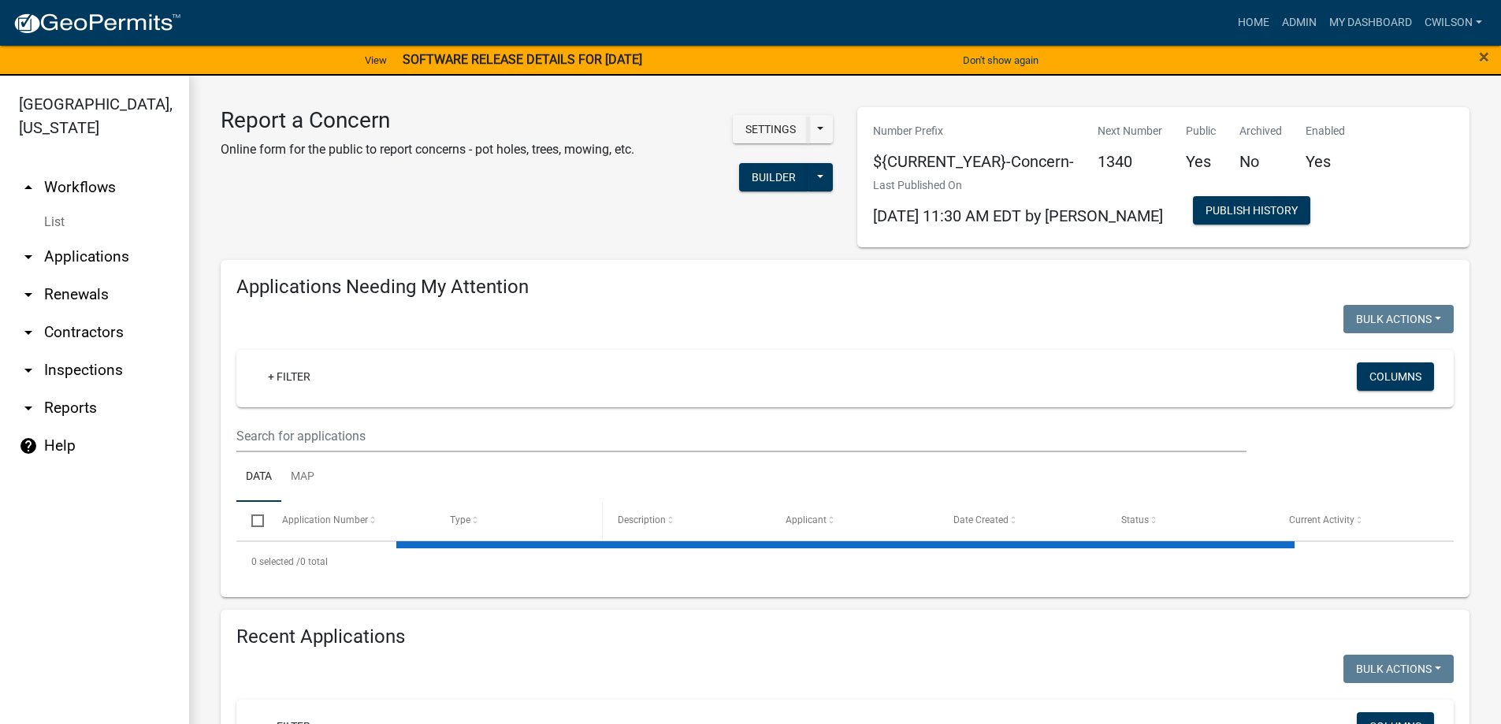
select select "2: 50"
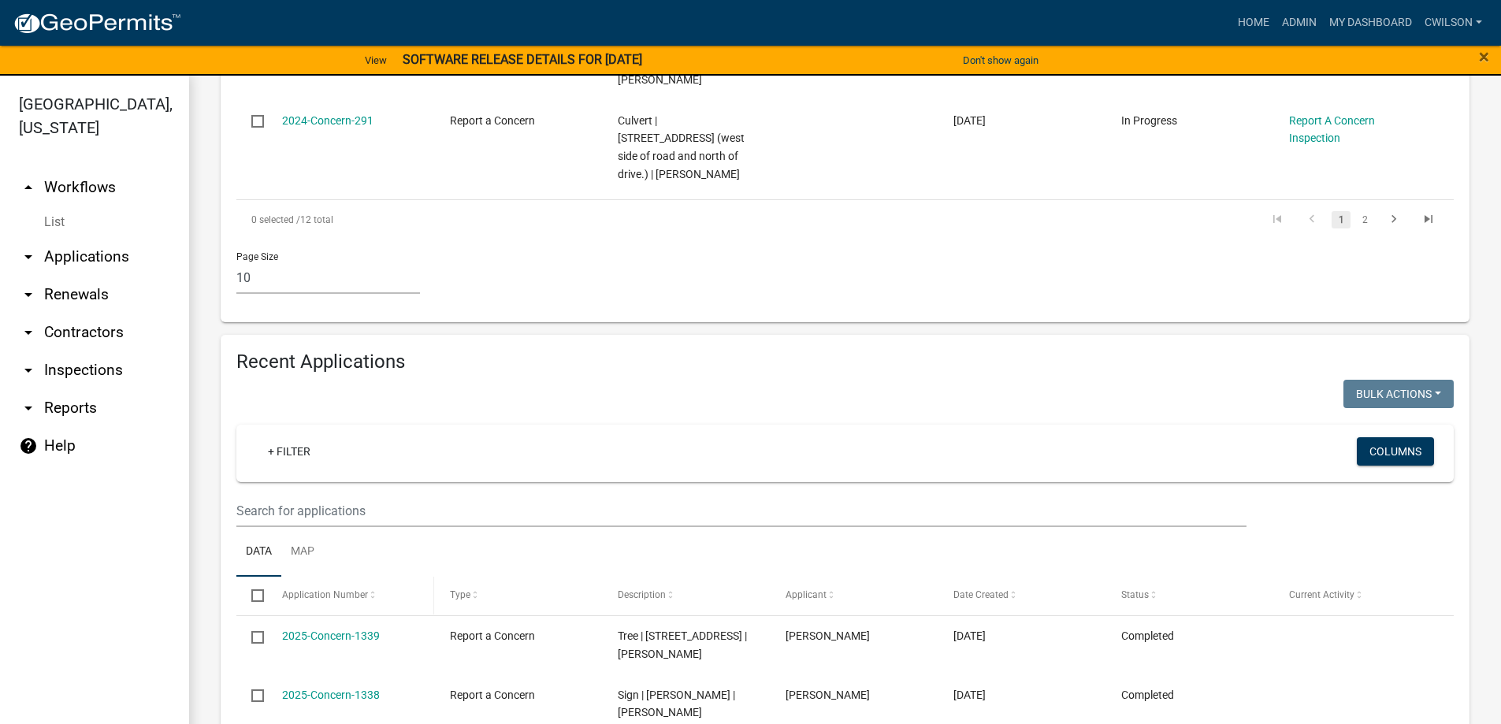
scroll to position [1182, 0]
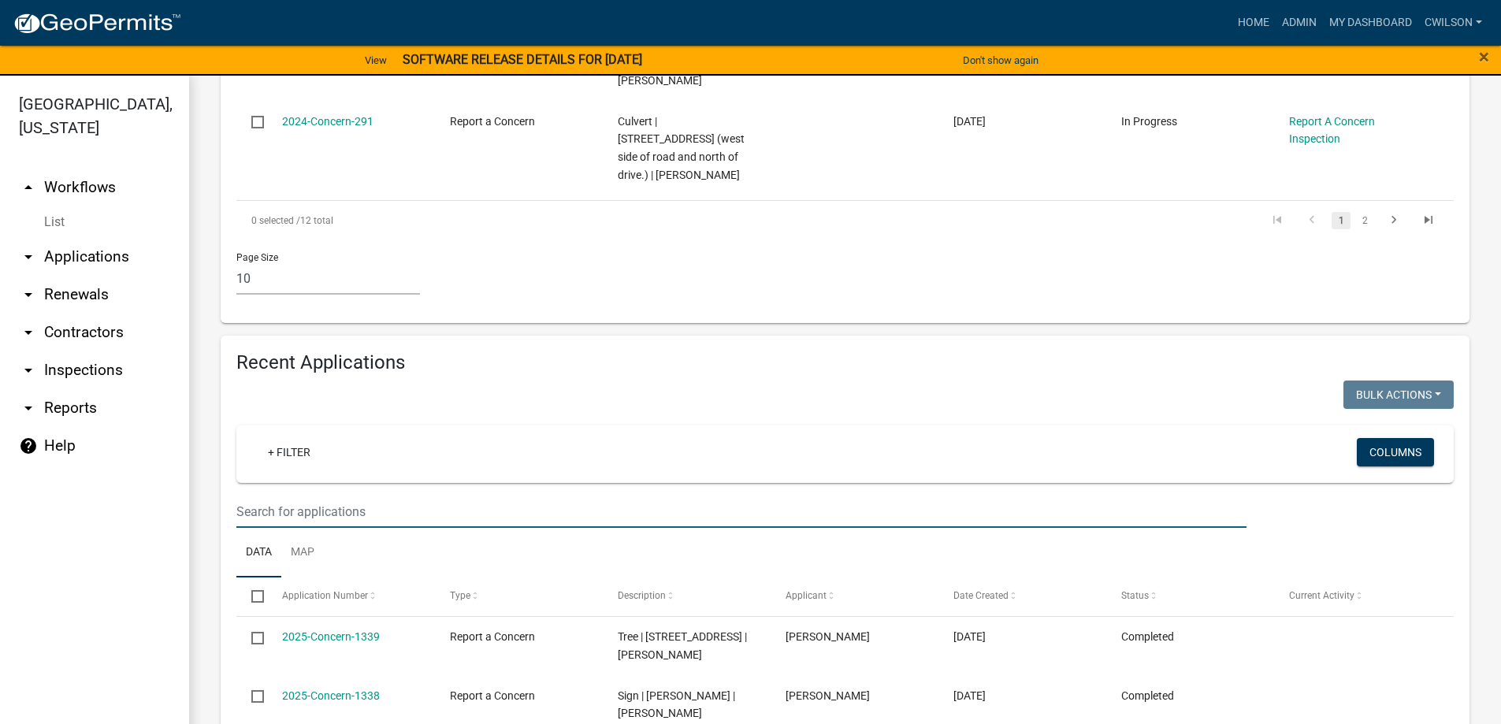
click at [317, 495] on input "text" at bounding box center [741, 511] width 1010 height 32
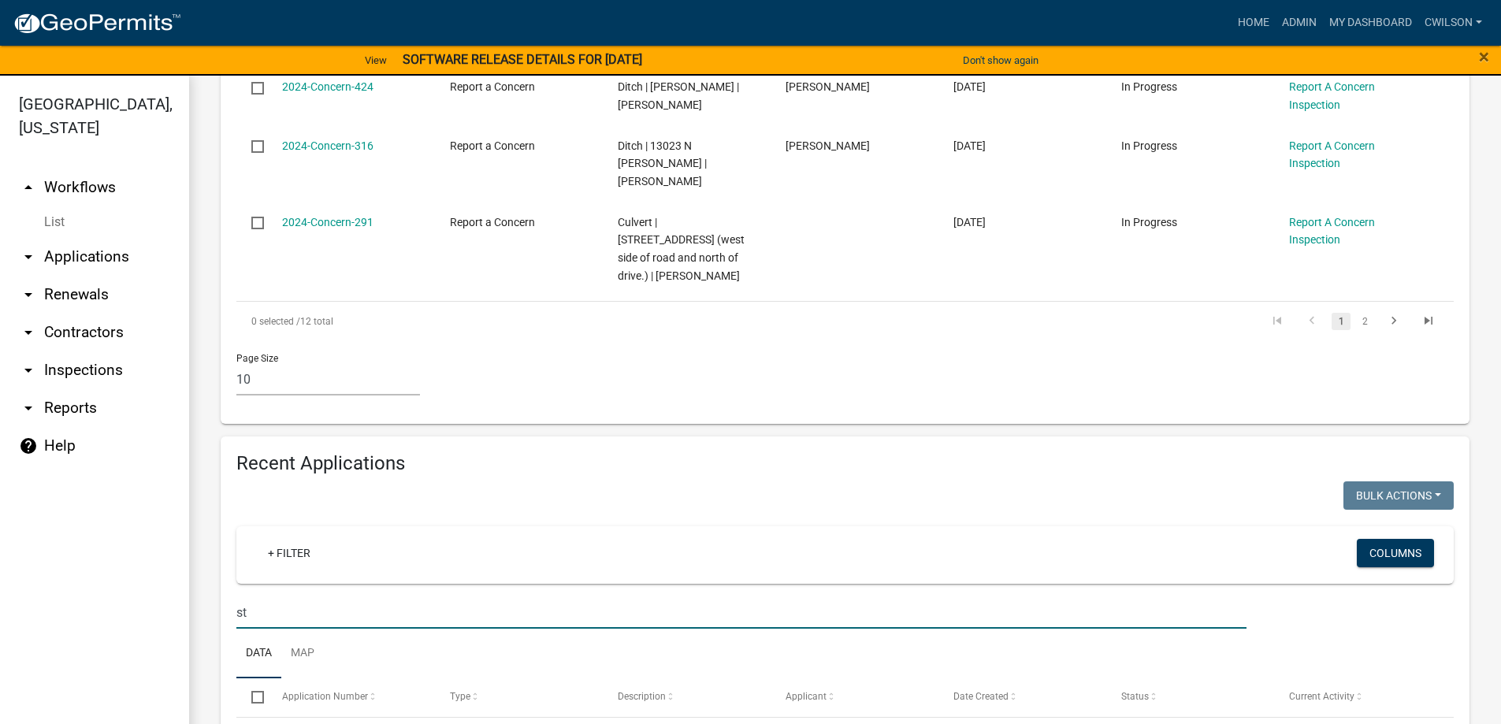
type input "s"
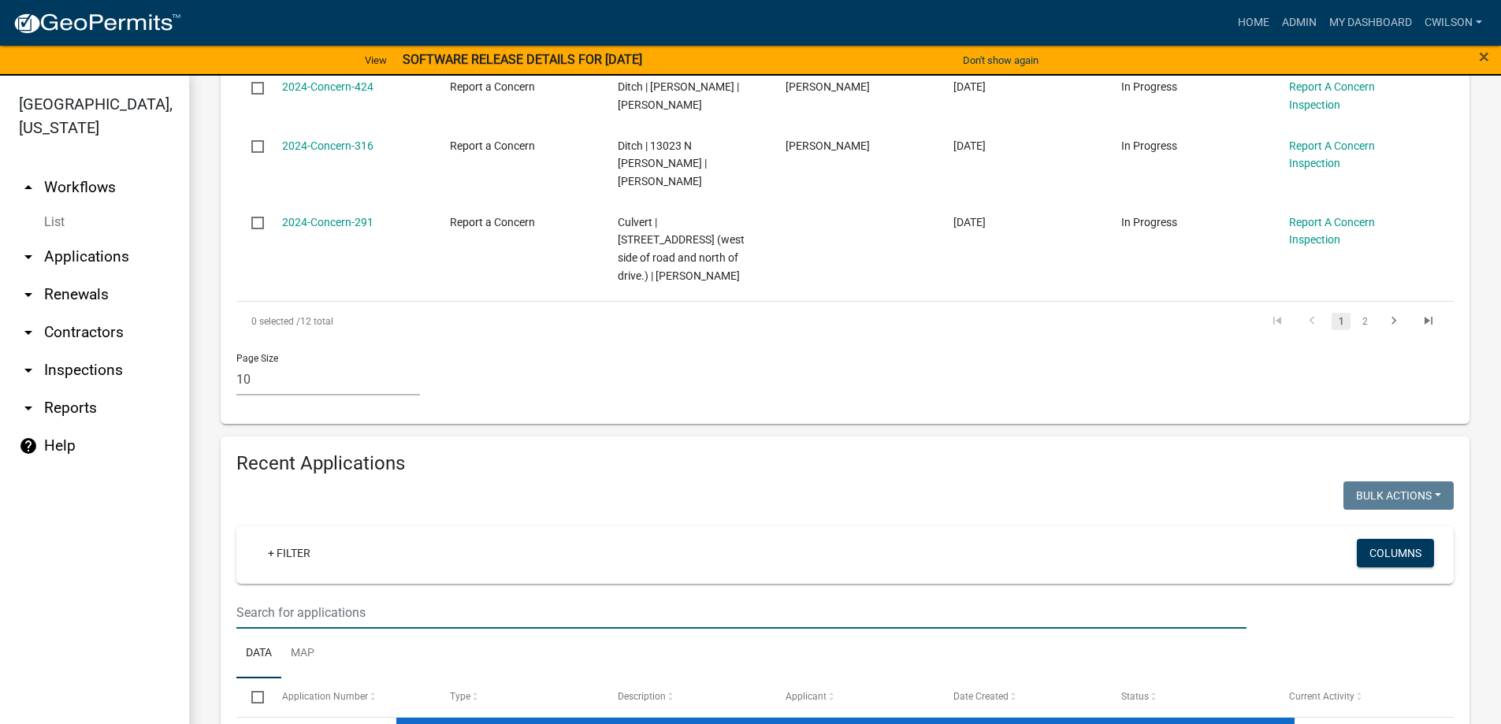
select select "2: 50"
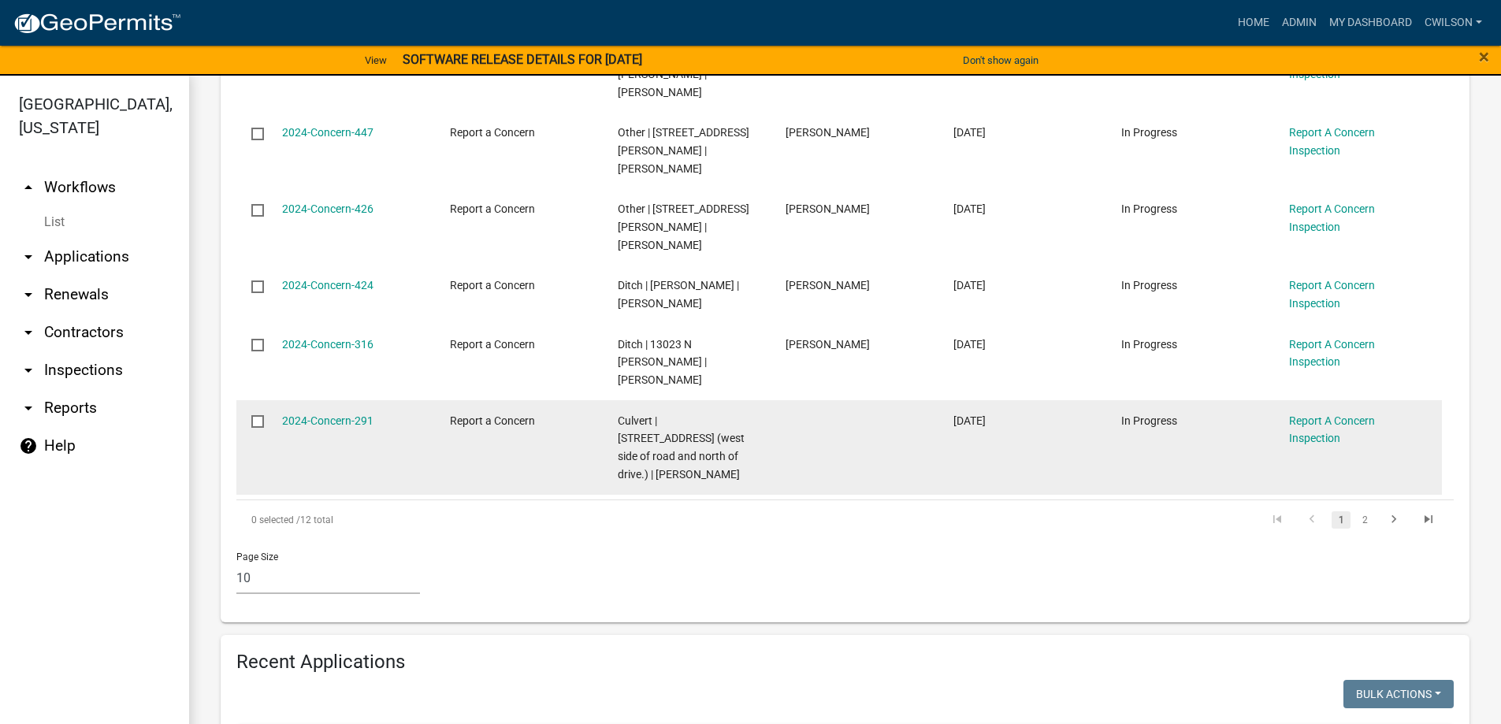
scroll to position [866, 0]
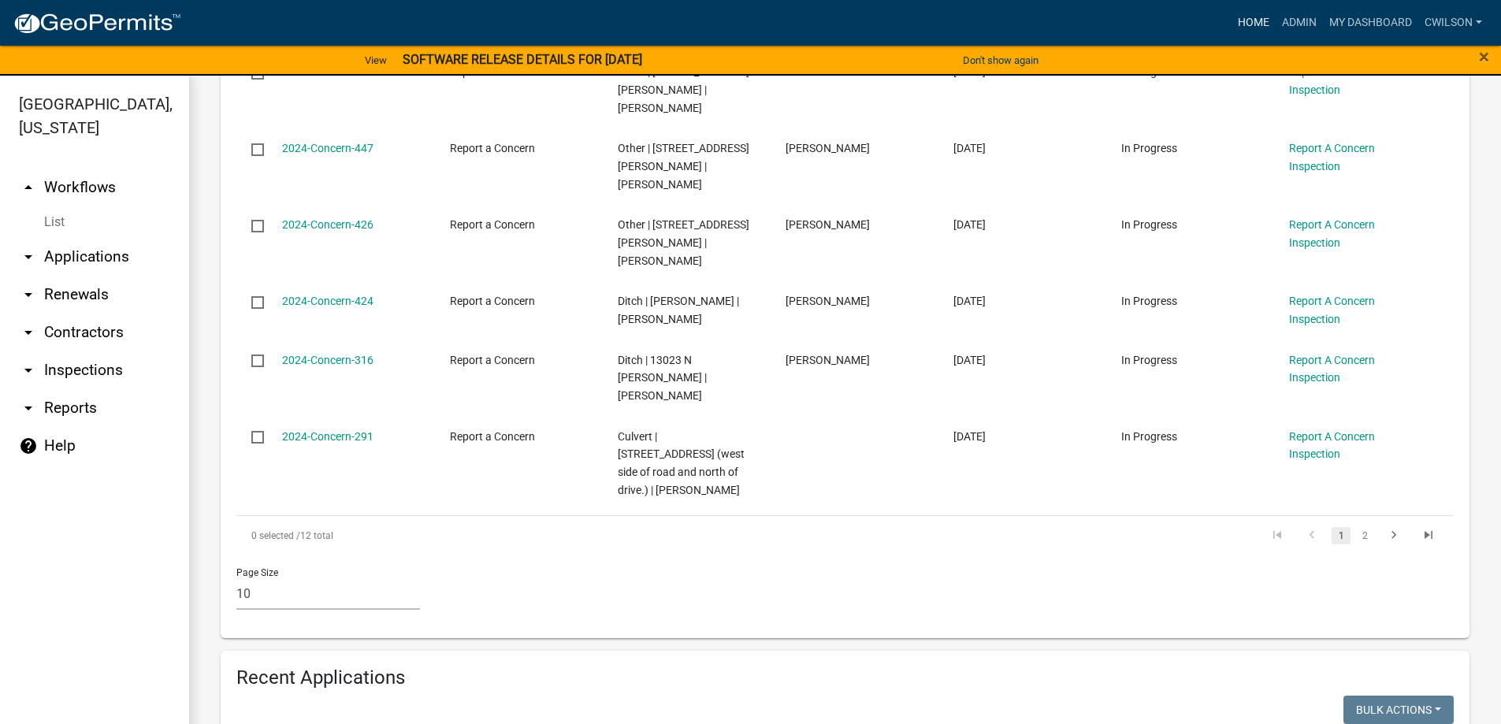
click at [1249, 20] on link "Home" at bounding box center [1253, 23] width 44 height 30
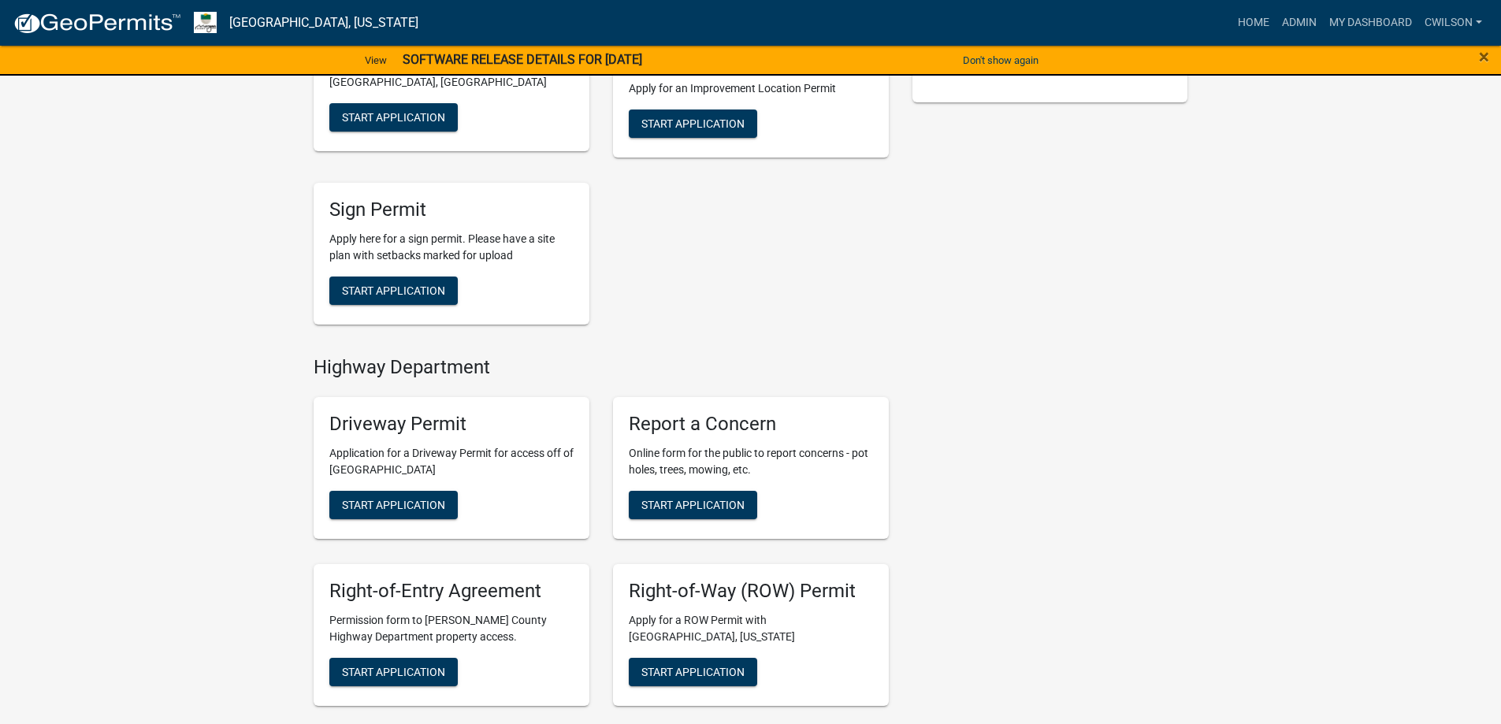
scroll to position [625, 0]
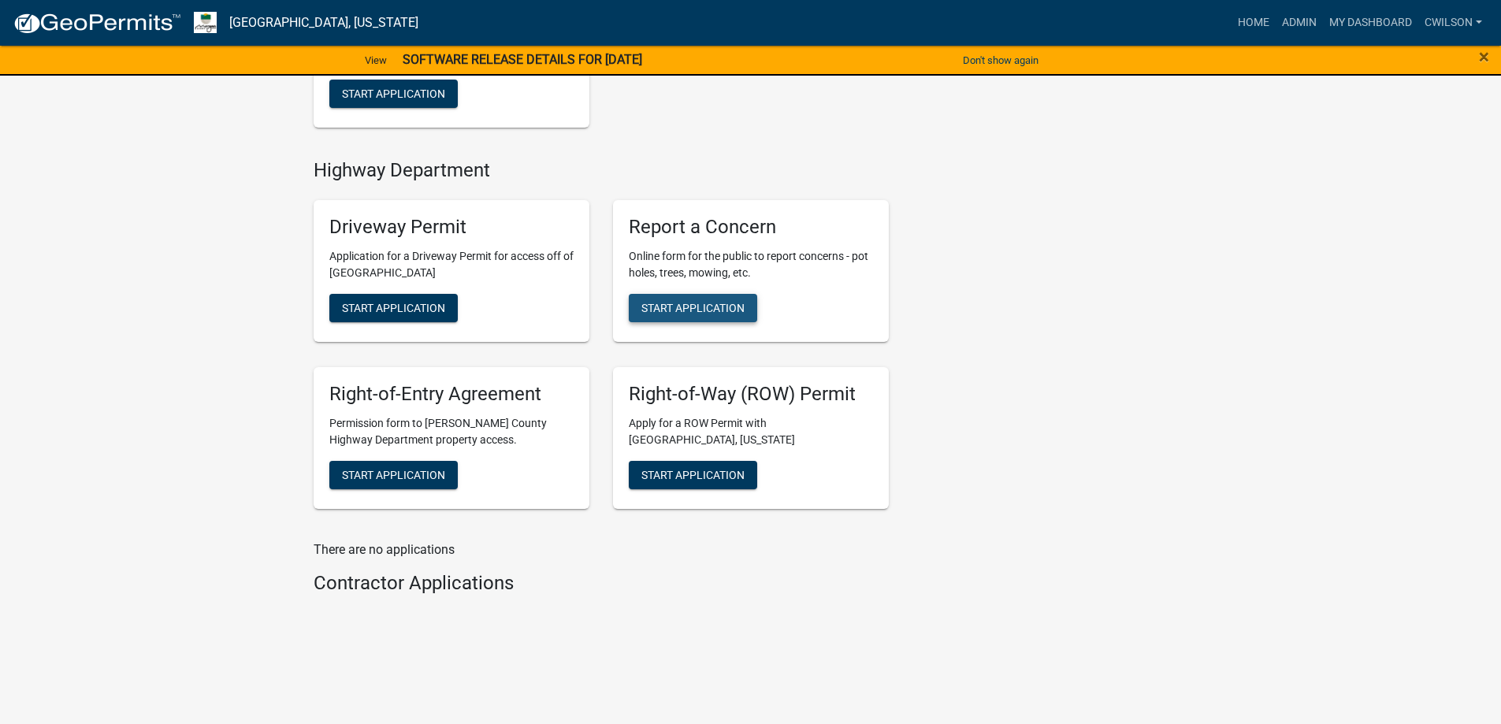
click at [718, 310] on span "Start Application" at bounding box center [692, 308] width 103 height 13
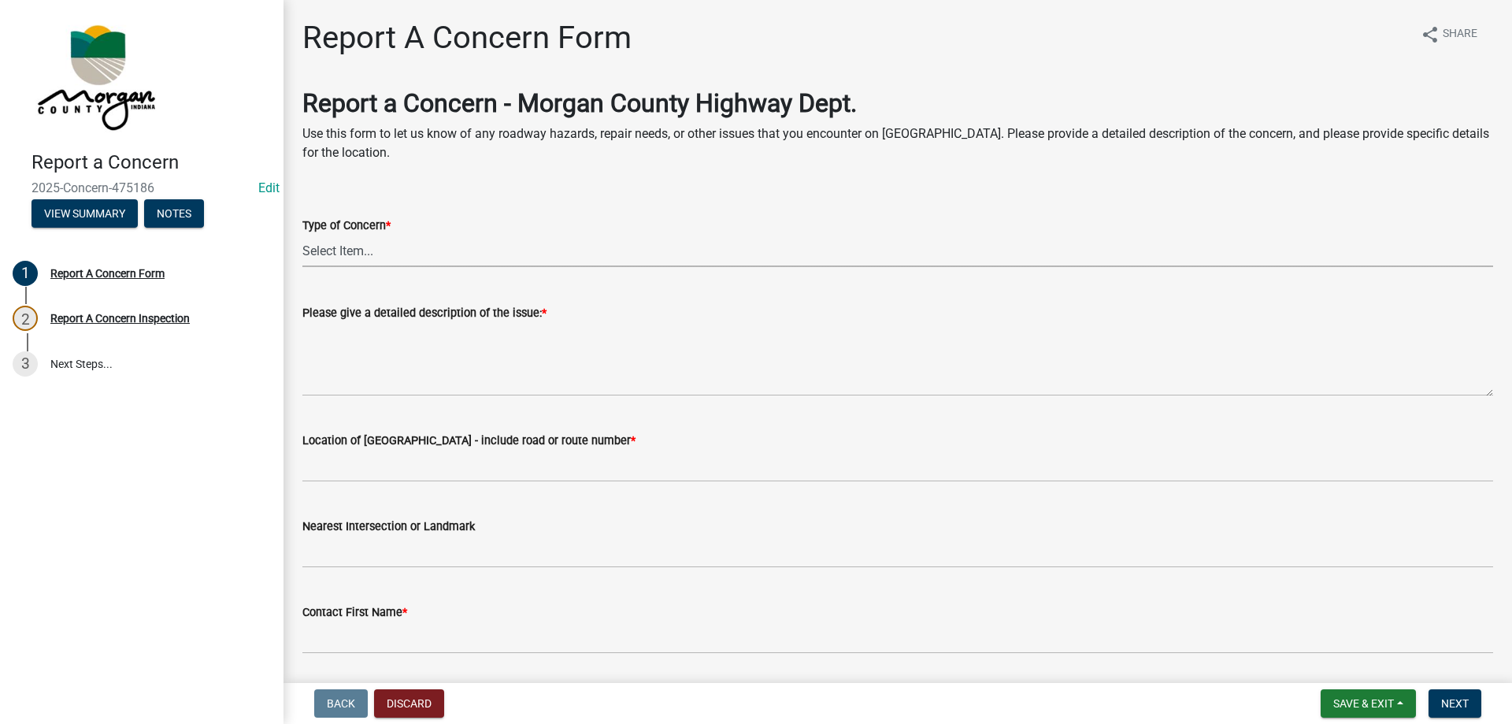
click at [389, 252] on select "Select Item... Pot Hole Patching Ditch Tree Sign Mowing Culvert Other" at bounding box center [897, 251] width 1191 height 32
click at [302, 235] on select "Select Item... Pot Hole Patching Ditch Tree Sign Mowing Culvert Other" at bounding box center [897, 251] width 1191 height 32
select select "05549d27-706b-4fc5-87d5-786b3b3055f9"
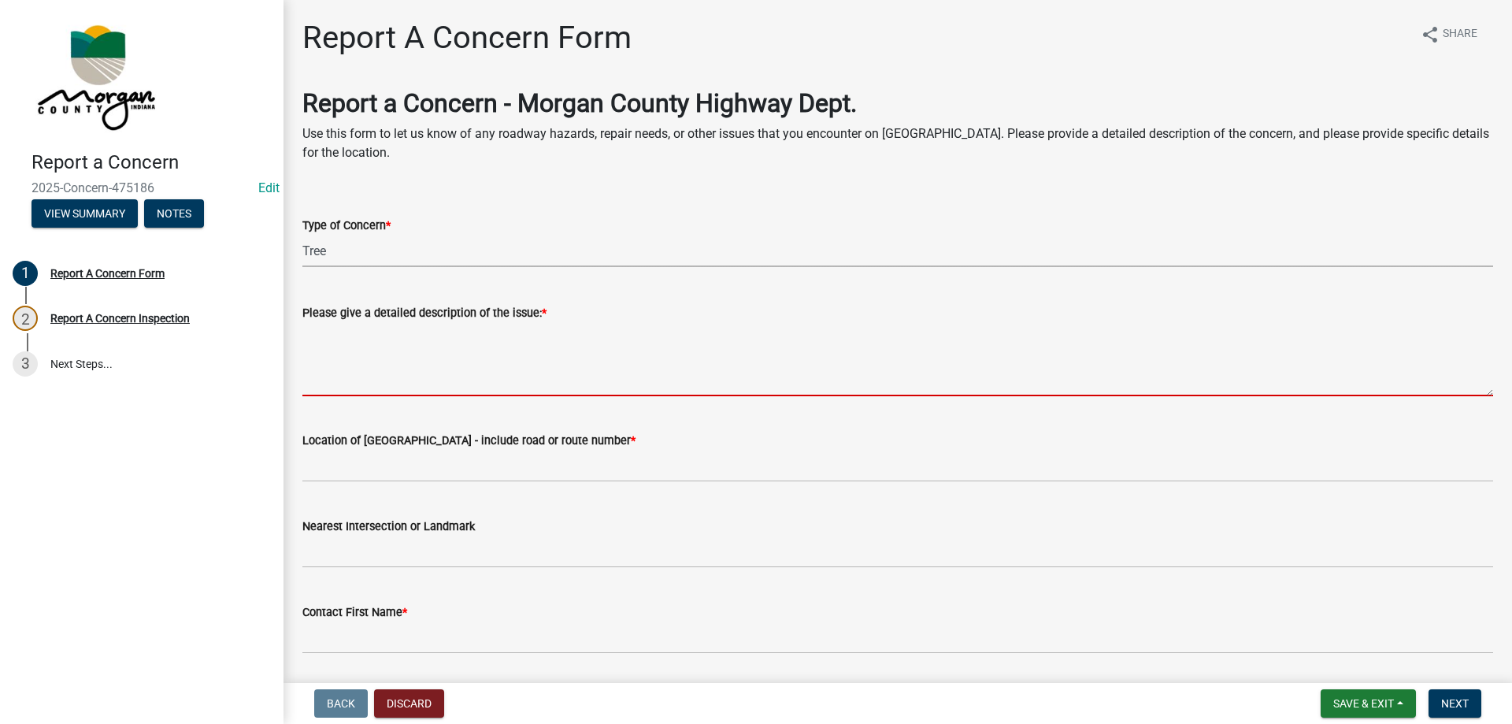
click at [466, 338] on textarea "Please give a detailed description of the issue: *" at bounding box center [897, 359] width 1191 height 74
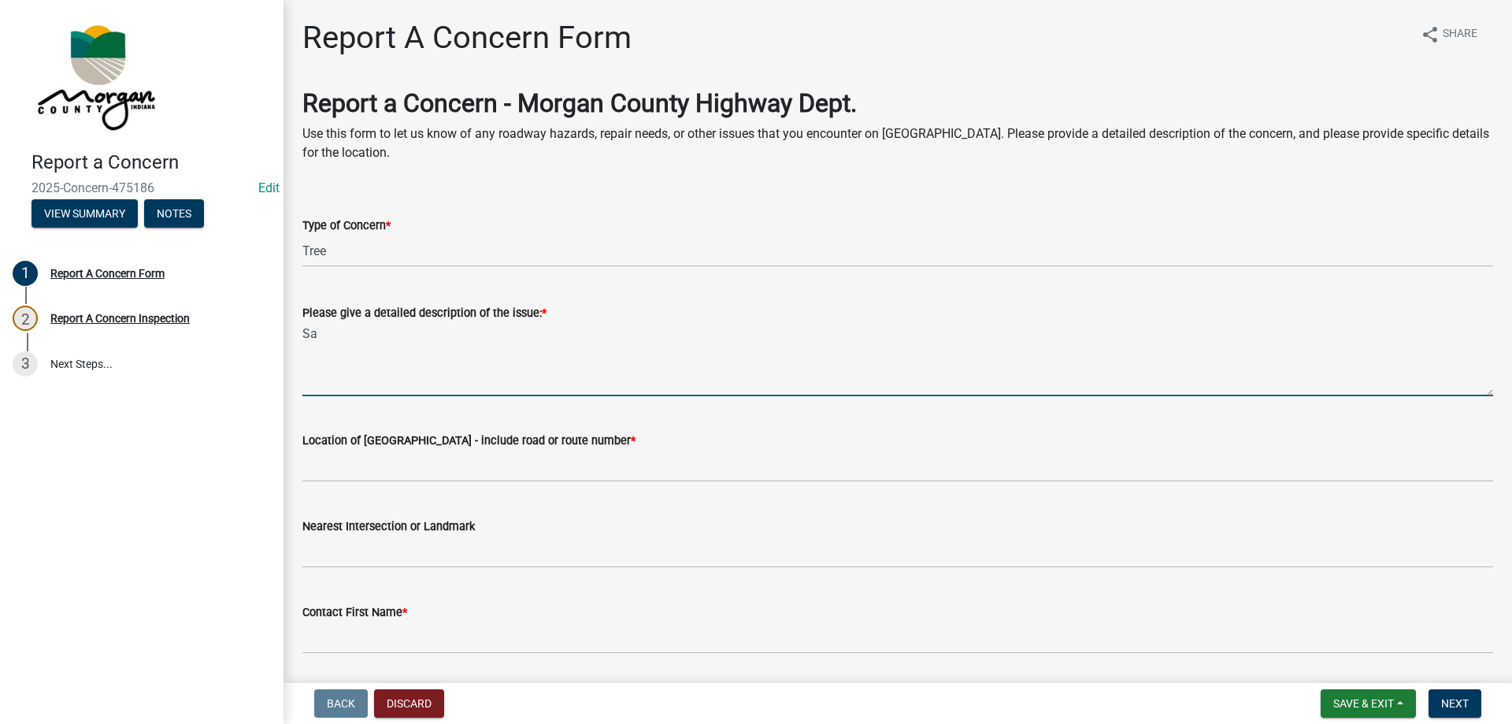
type textarea "S"
type textarea "r"
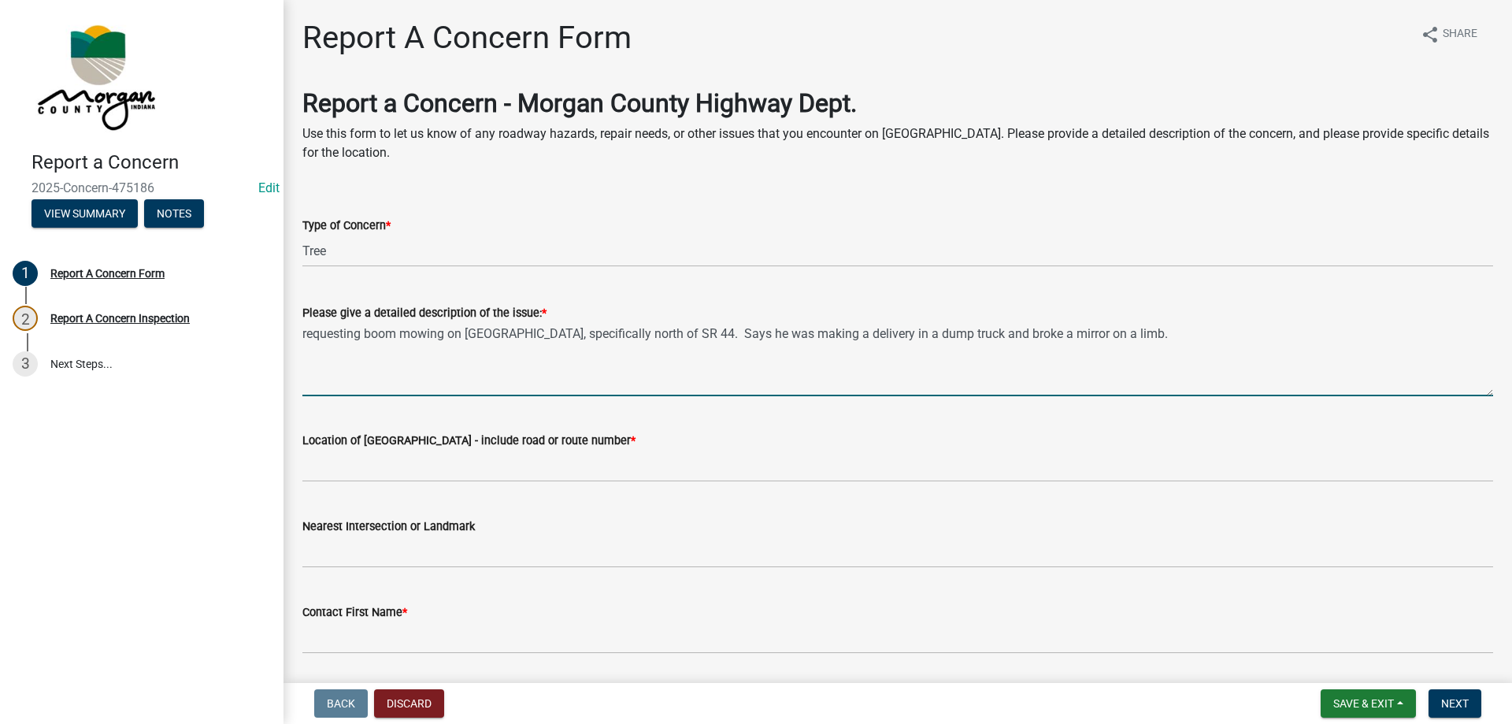
type textarea "requesting boom mowing on [GEOGRAPHIC_DATA], specifically north of SR 44. Says …"
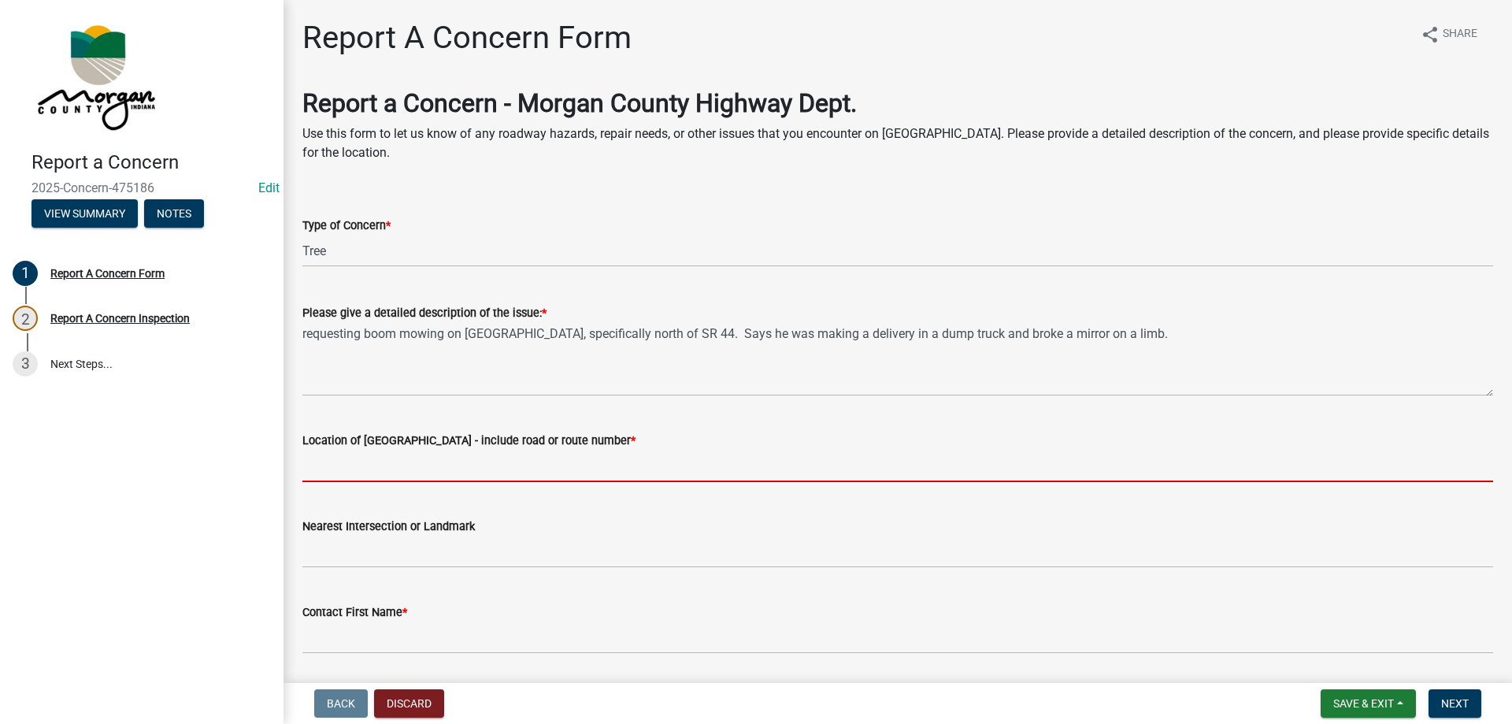
click at [444, 459] on input "Location of [GEOGRAPHIC_DATA] - include road or route number *" at bounding box center [897, 466] width 1191 height 32
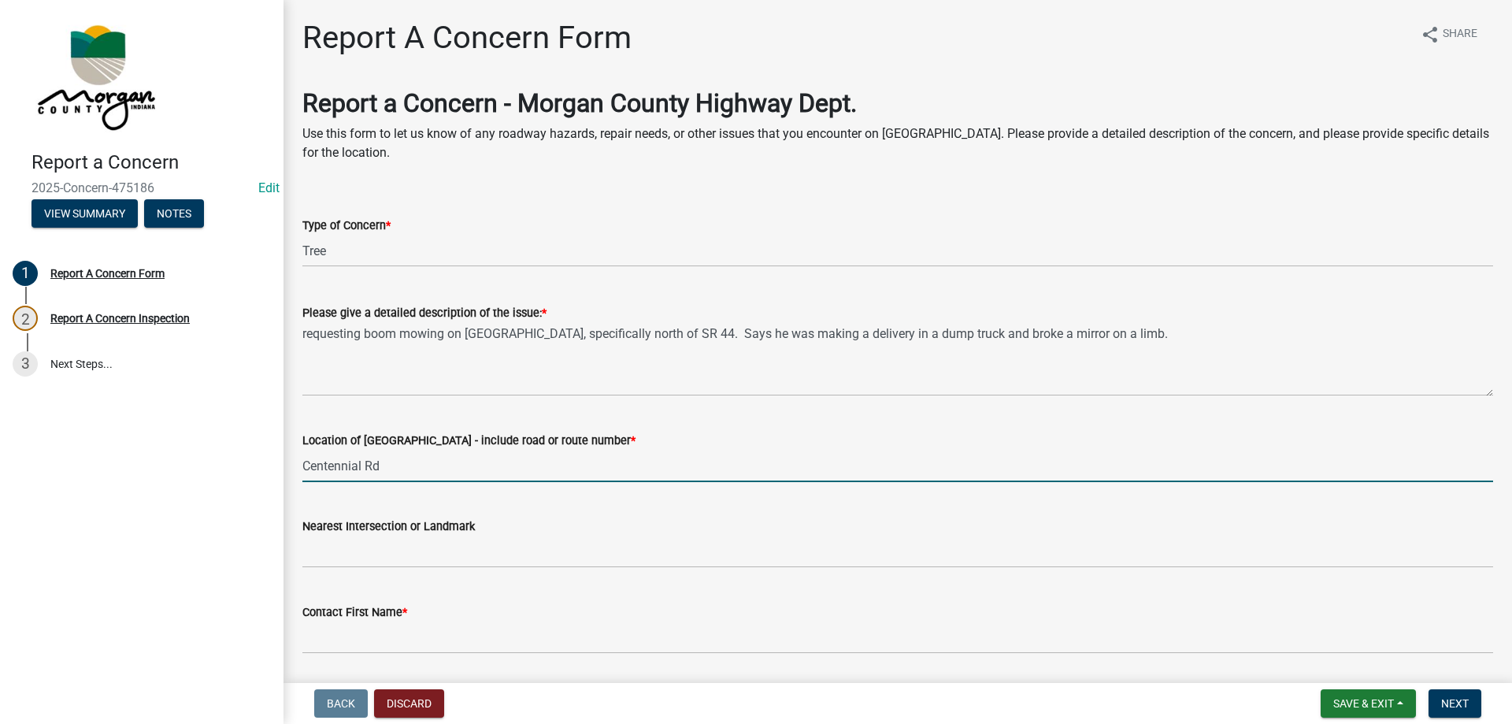
type input "Centennial Rd"
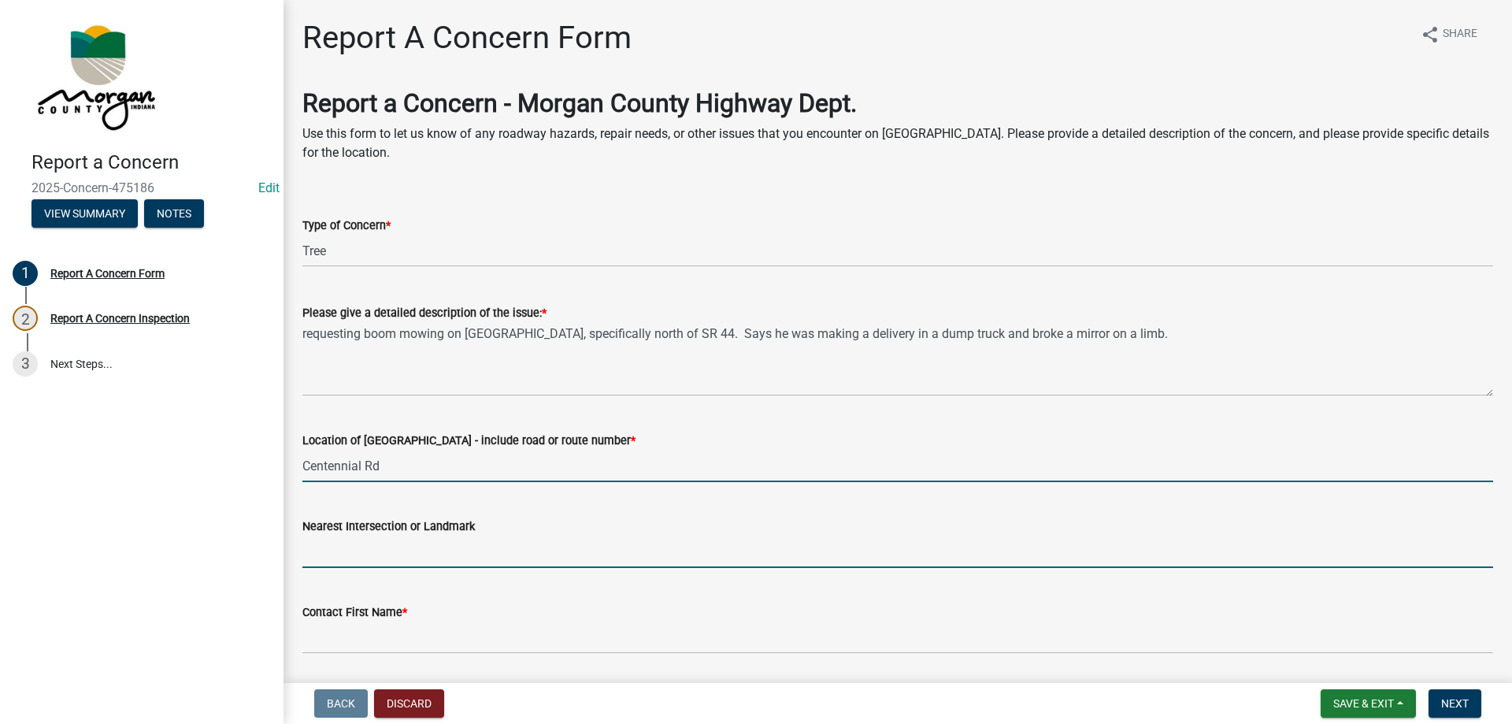
click at [603, 552] on input "Nearest Intersection or Landmark" at bounding box center [897, 552] width 1191 height 32
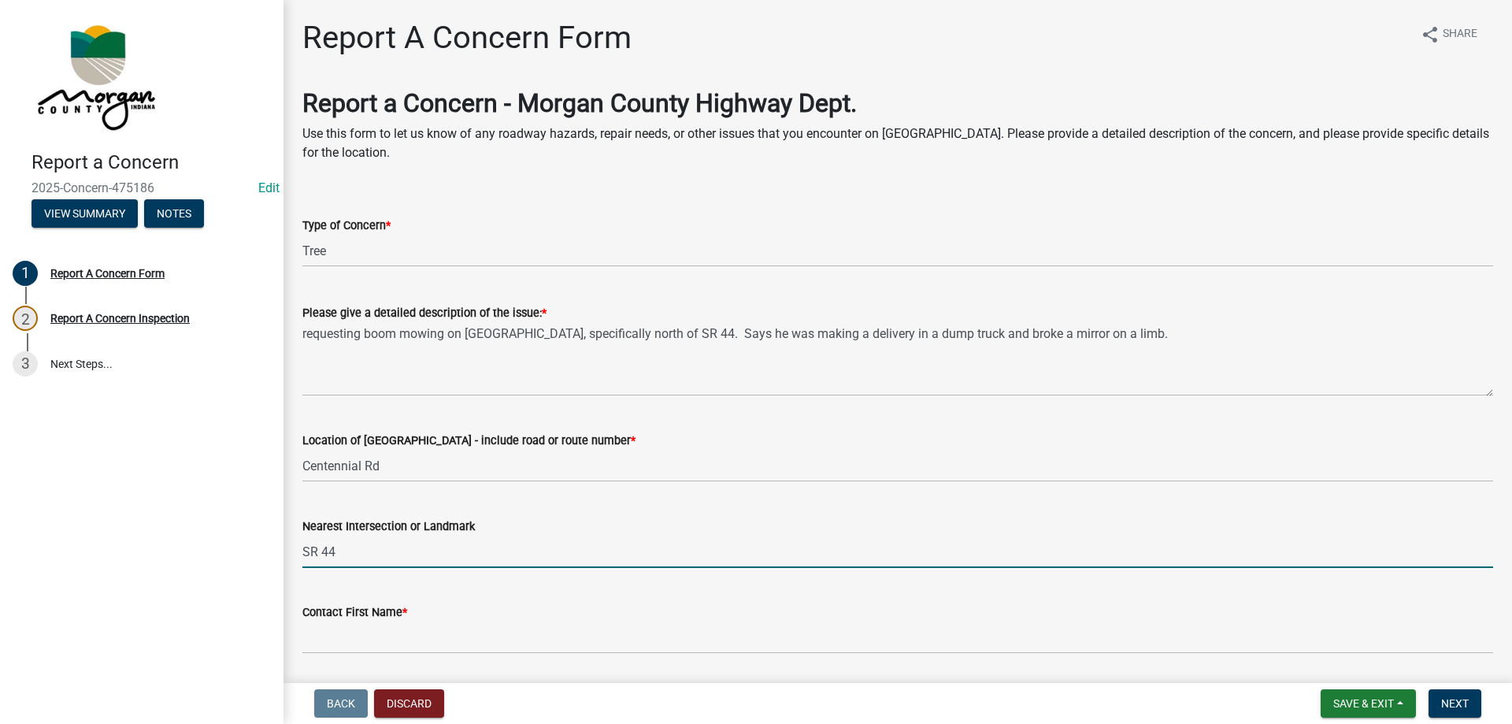
type input "SR 44"
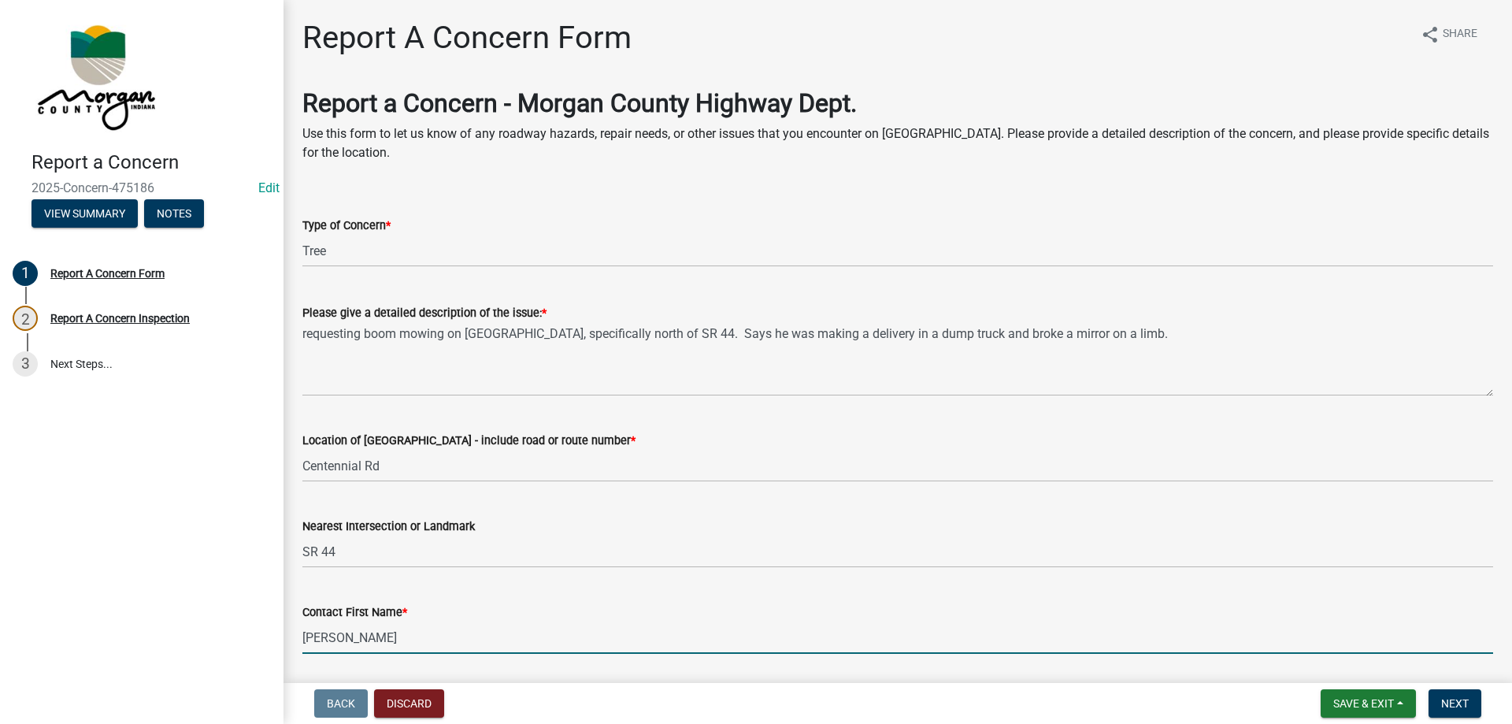
type input "[PERSON_NAME]"
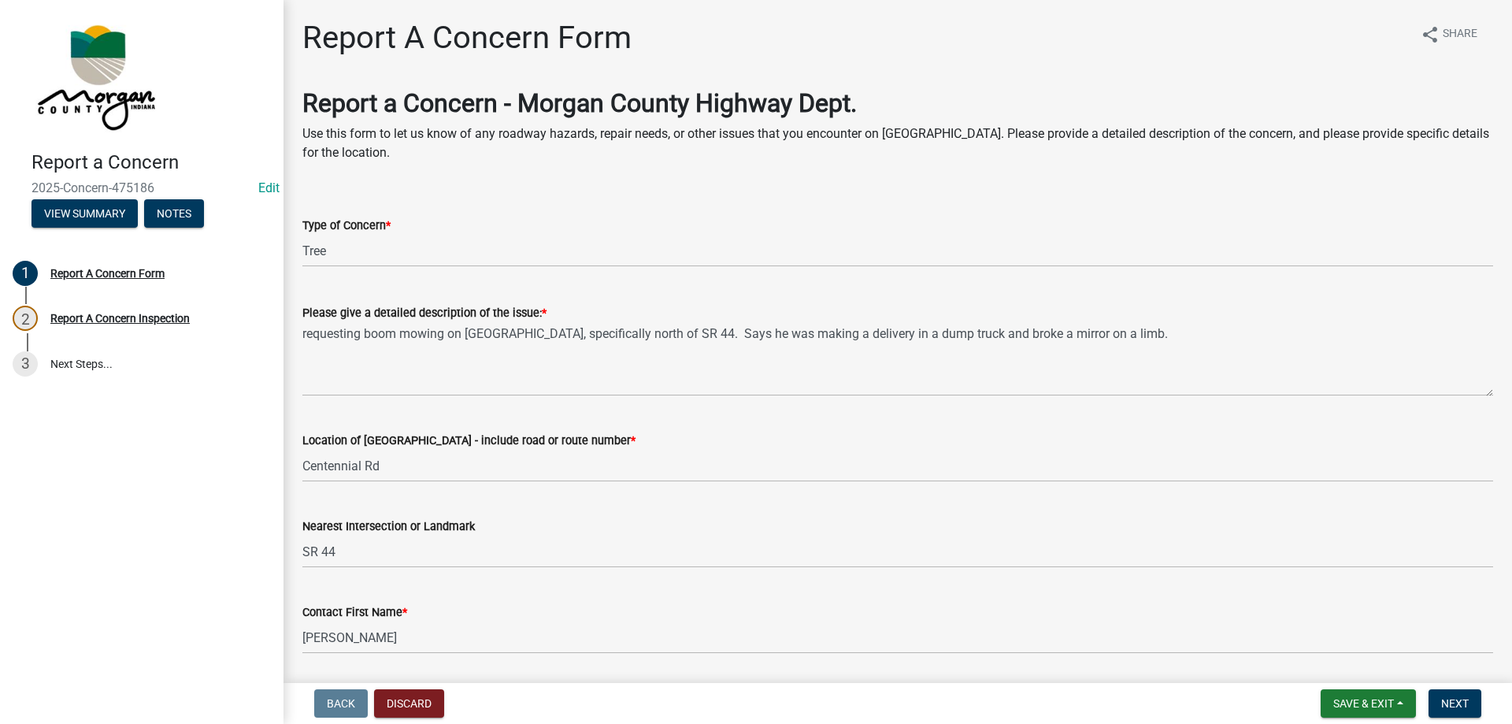
scroll to position [385, 0]
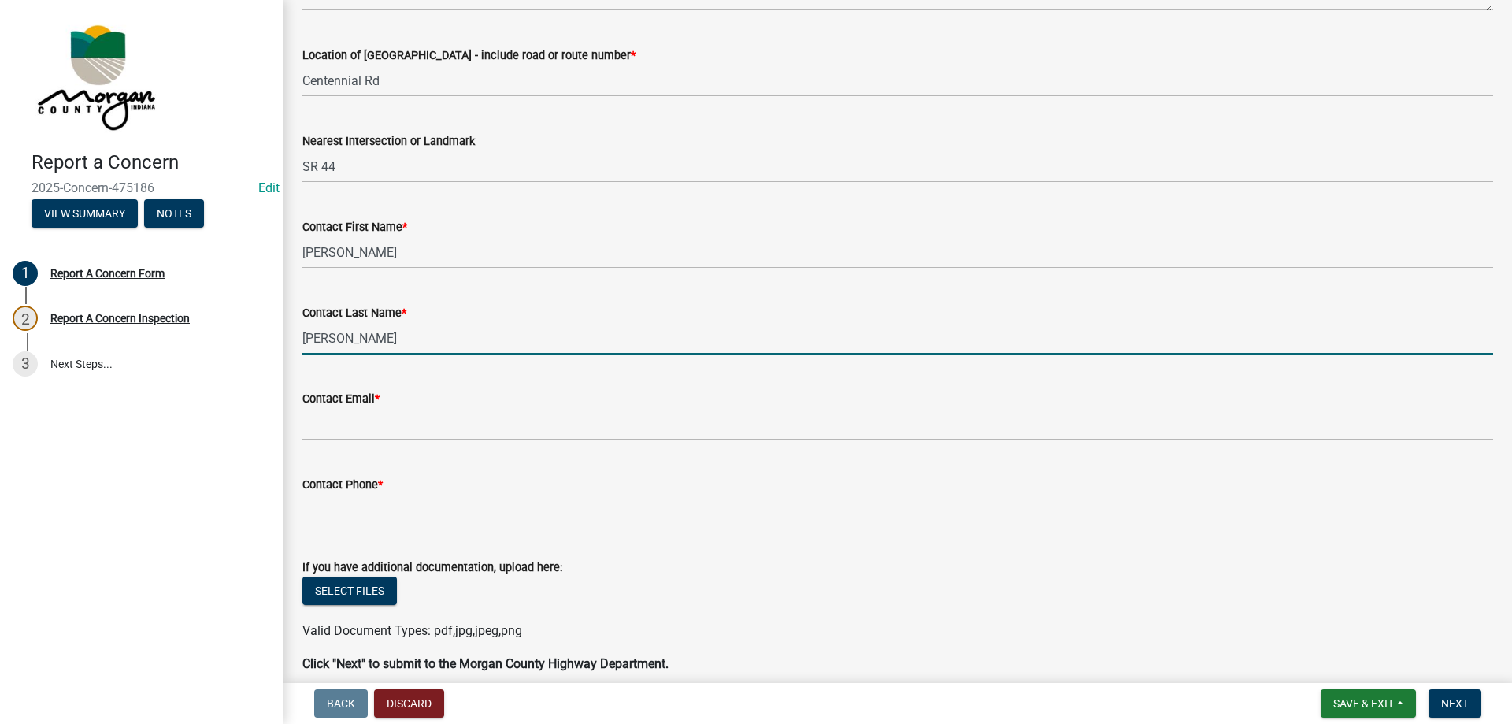
type input "[PERSON_NAME]"
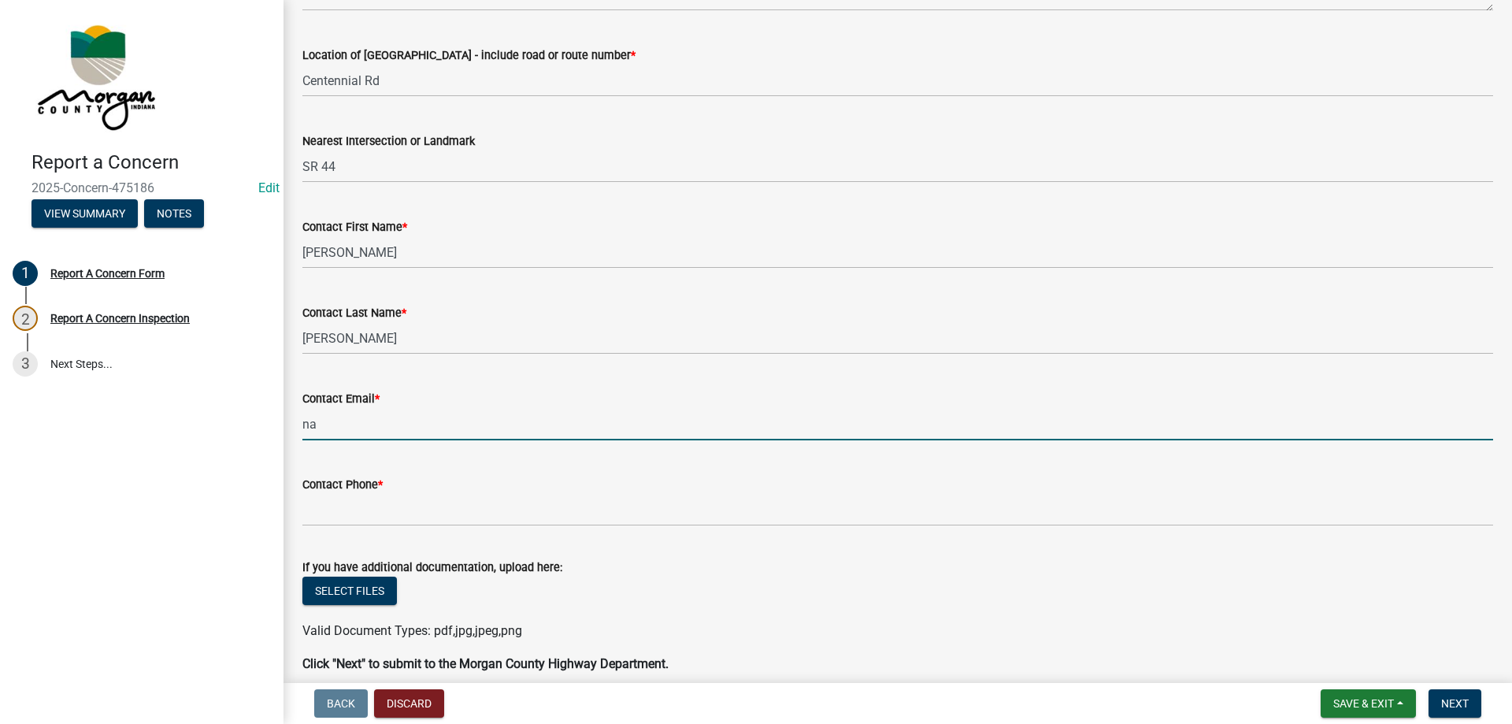
type input "[EMAIL_ADDRESS][DOMAIN_NAME]"
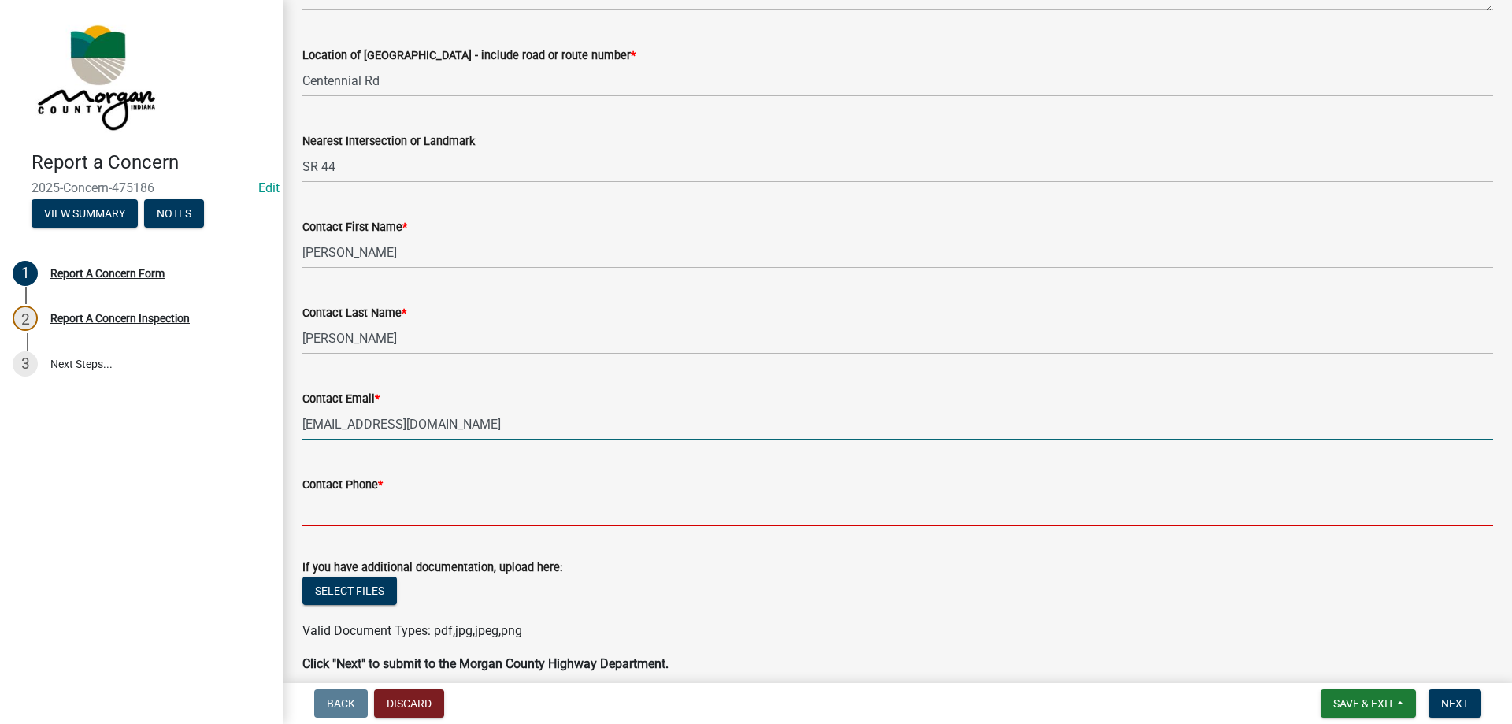
click at [454, 503] on input "Contact Phone *" at bounding box center [897, 510] width 1191 height 32
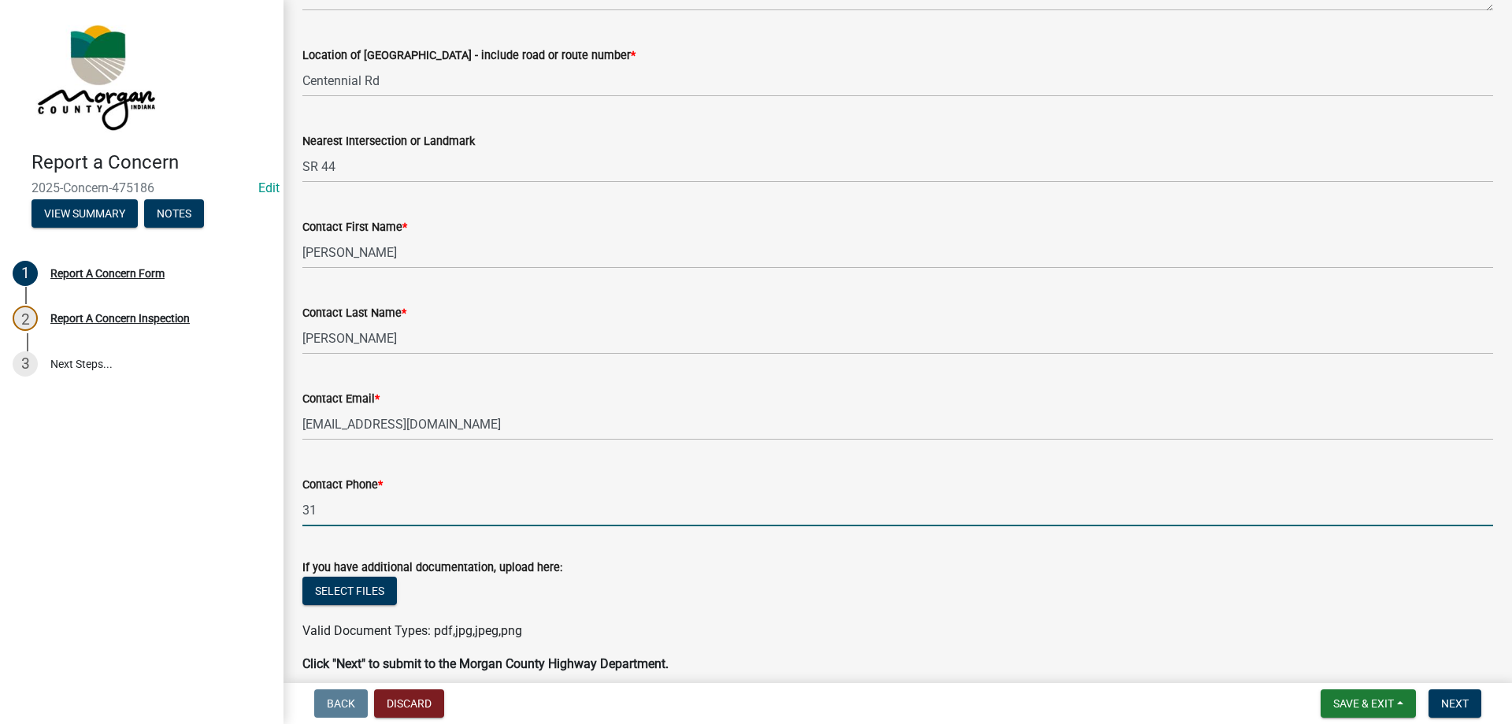
type input "3"
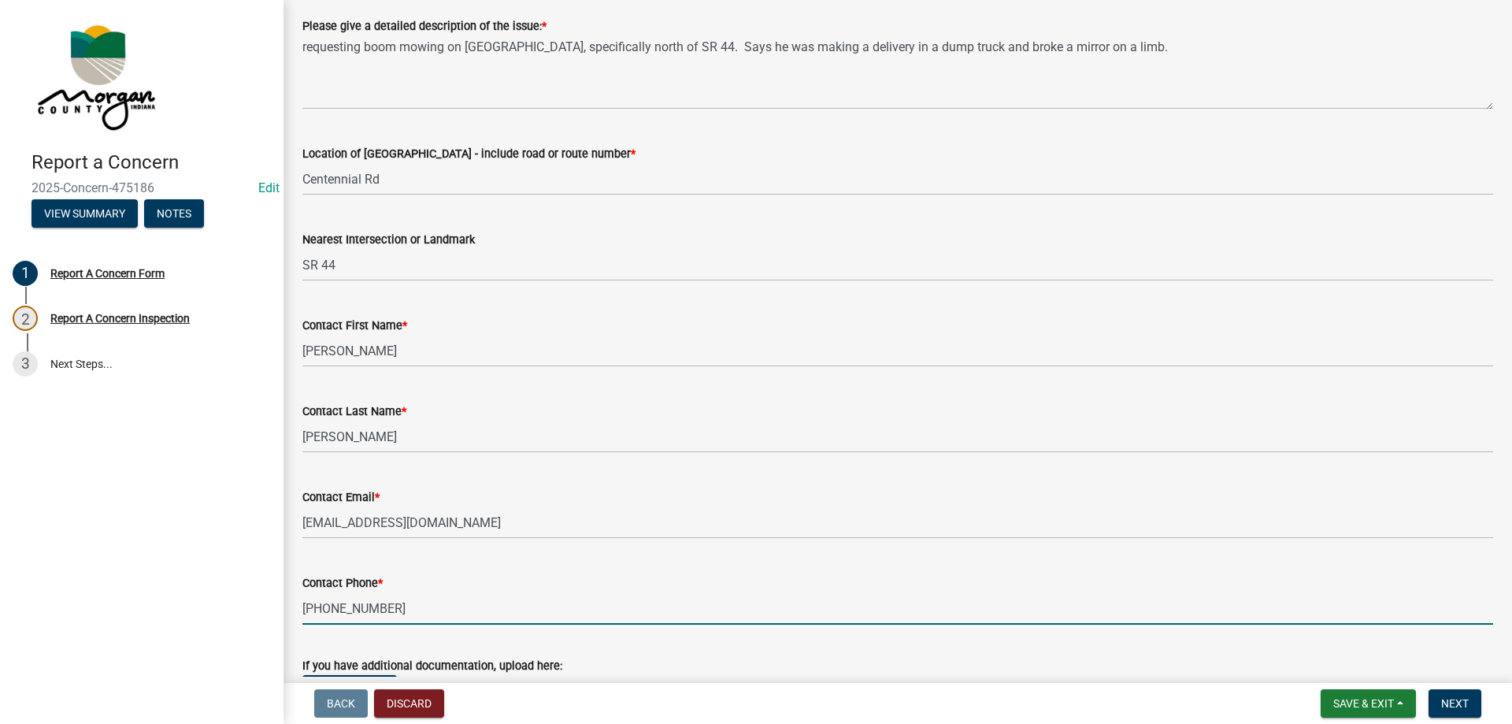
scroll to position [141, 0]
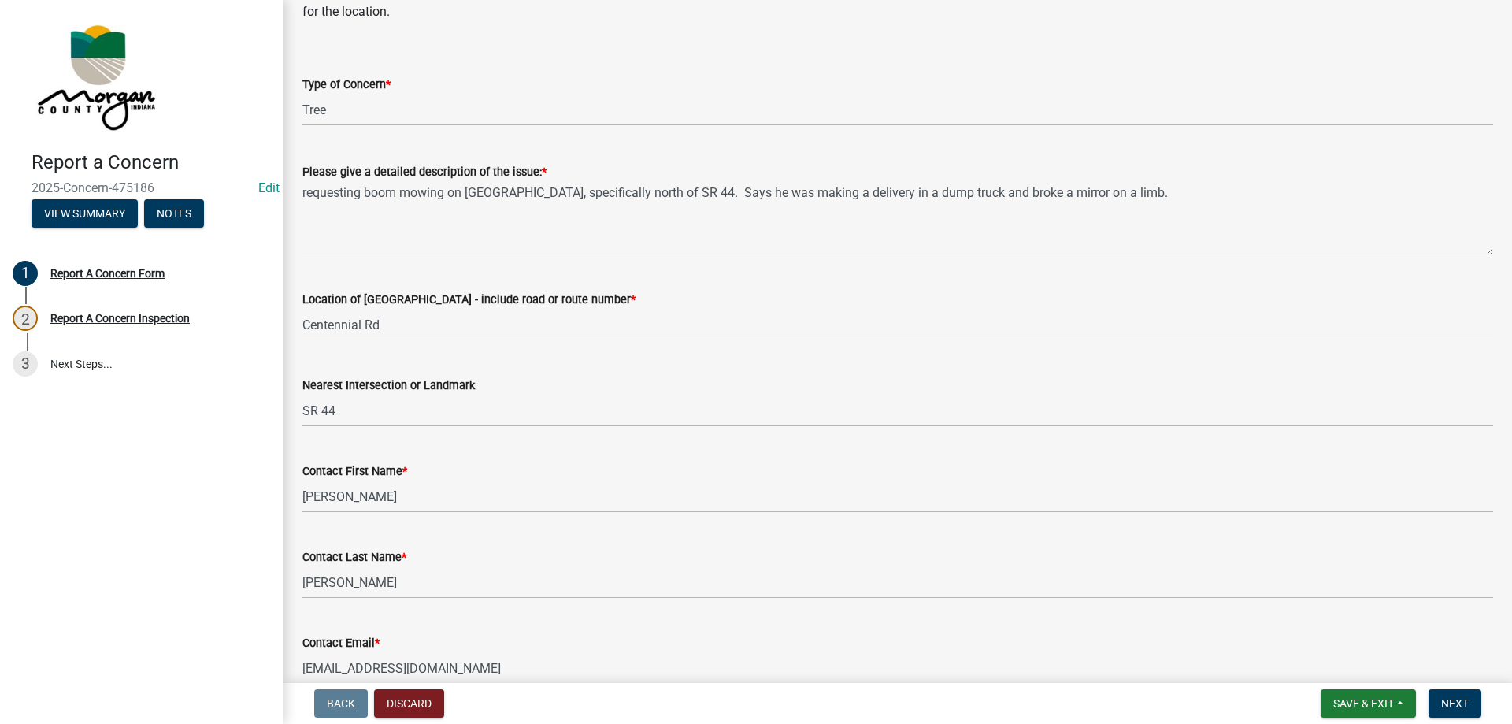
type input "[PHONE_NUMBER]"
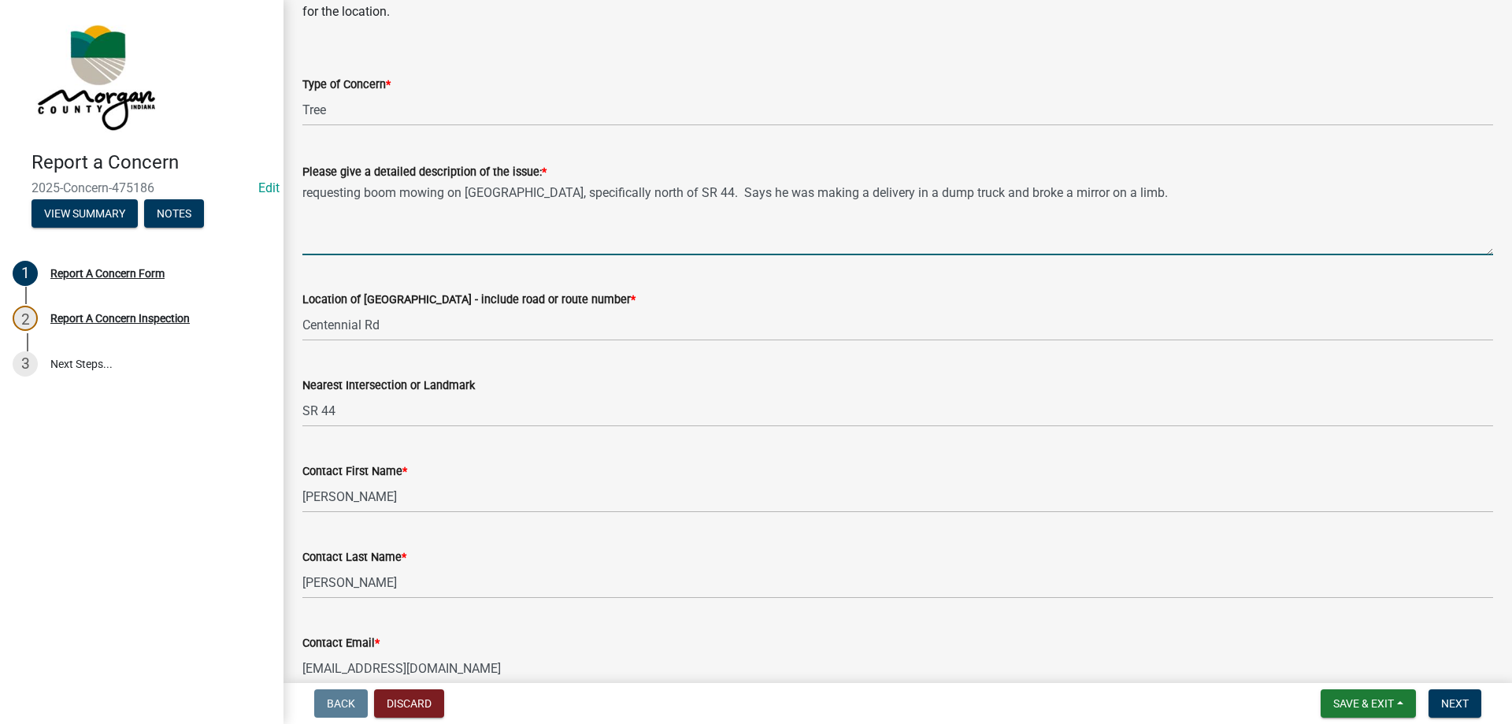
drag, startPoint x: 303, startPoint y: 192, endPoint x: 1365, endPoint y: 196, distance: 1061.8
click at [1365, 196] on textarea "requesting boom mowing on [GEOGRAPHIC_DATA], specifically north of SR 44. Says …" at bounding box center [897, 218] width 1191 height 74
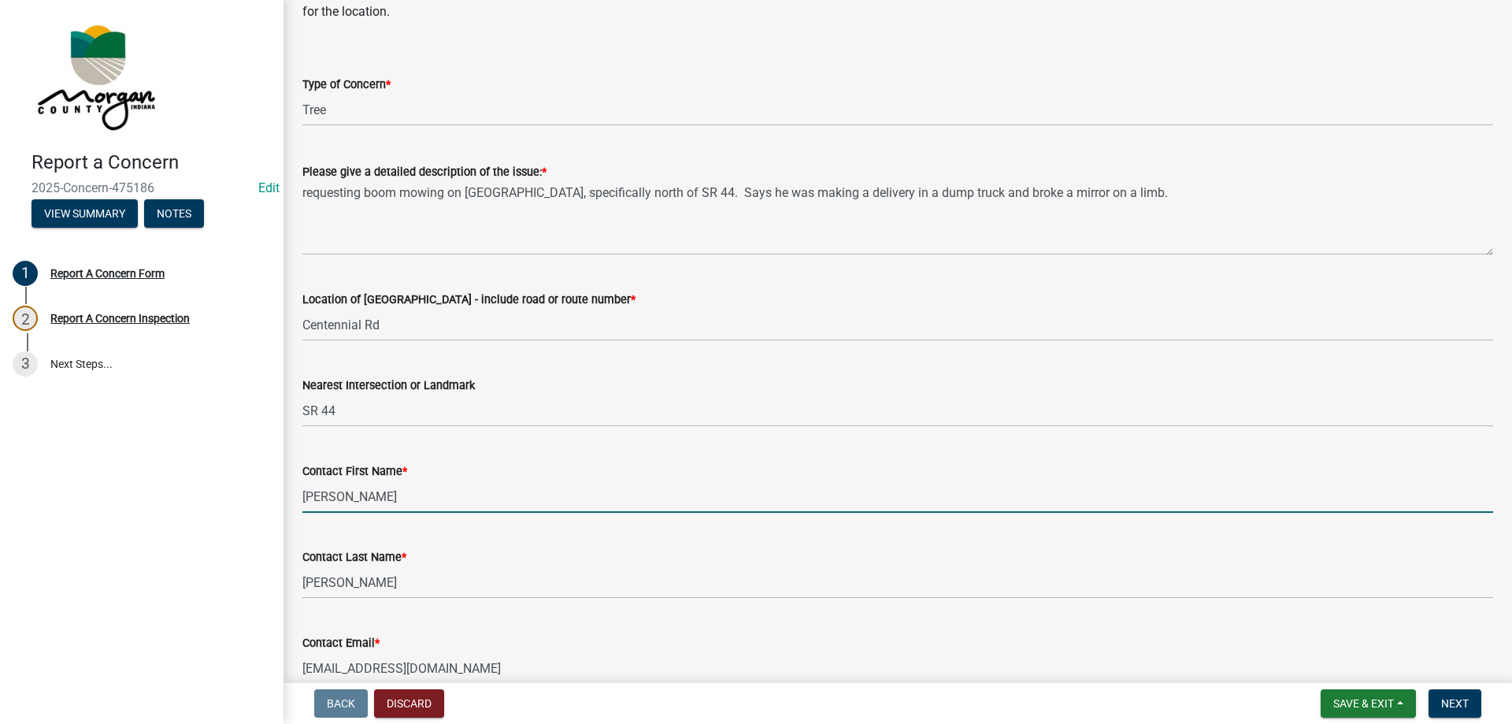
drag, startPoint x: 302, startPoint y: 492, endPoint x: 381, endPoint y: 488, distance: 78.9
click at [381, 488] on input "[PERSON_NAME]" at bounding box center [897, 496] width 1191 height 32
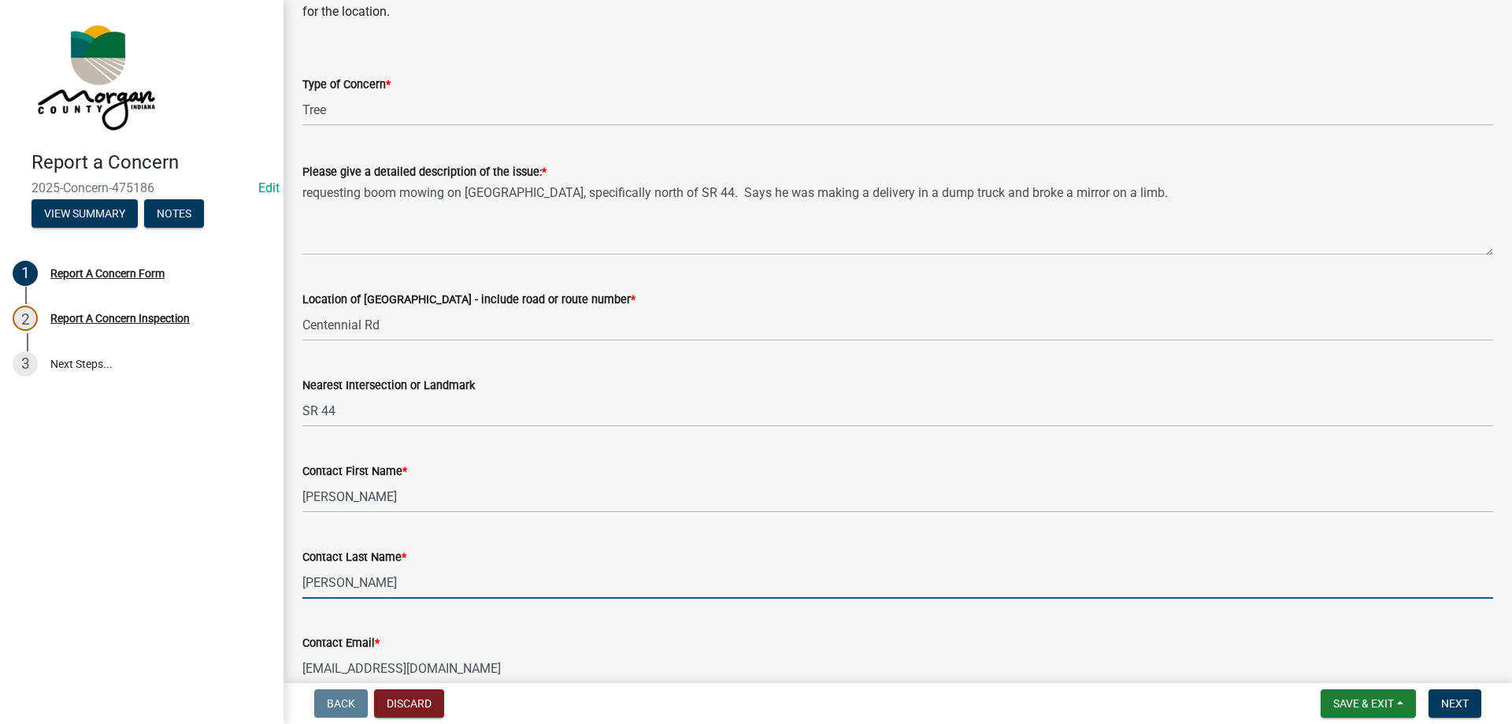
drag, startPoint x: 304, startPoint y: 584, endPoint x: 377, endPoint y: 580, distance: 72.6
click at [377, 580] on input "[PERSON_NAME]" at bounding box center [897, 582] width 1191 height 32
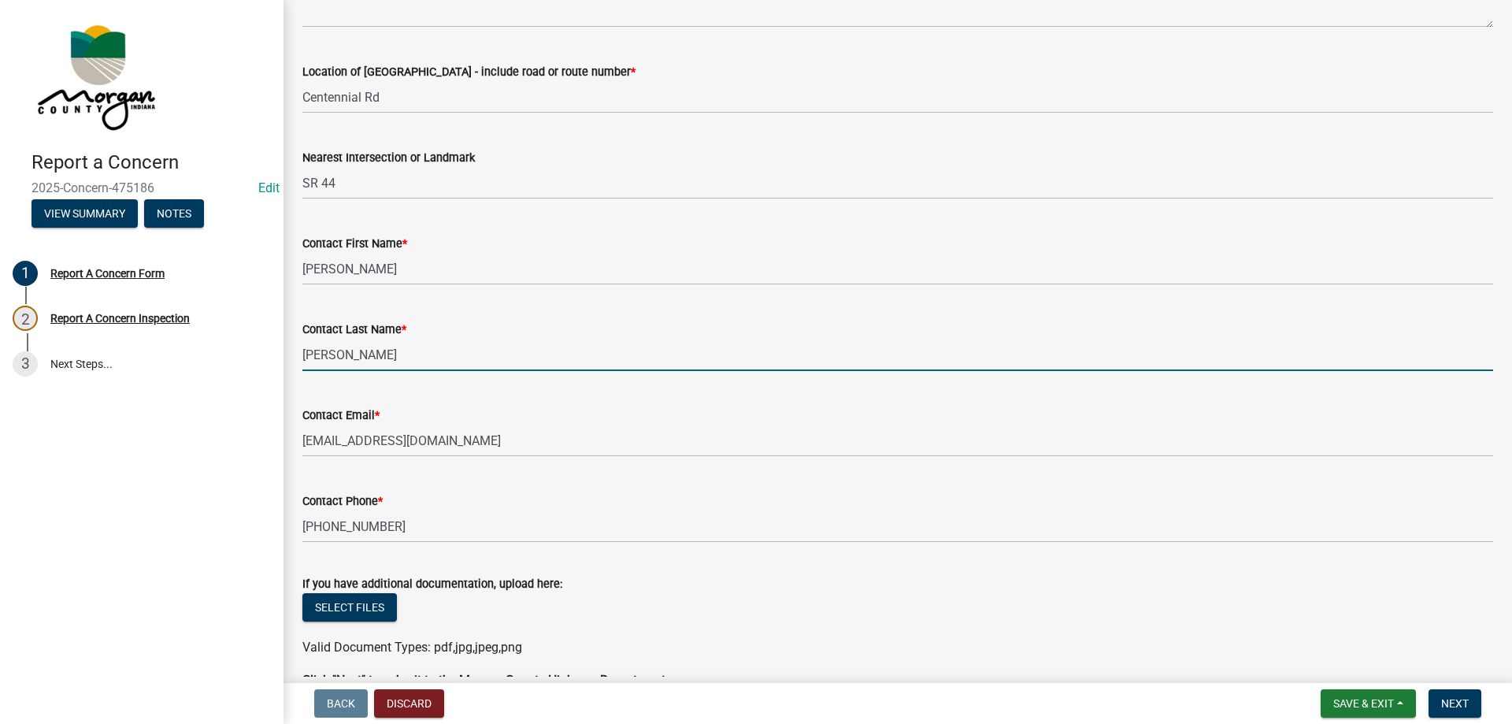
scroll to position [377, 0]
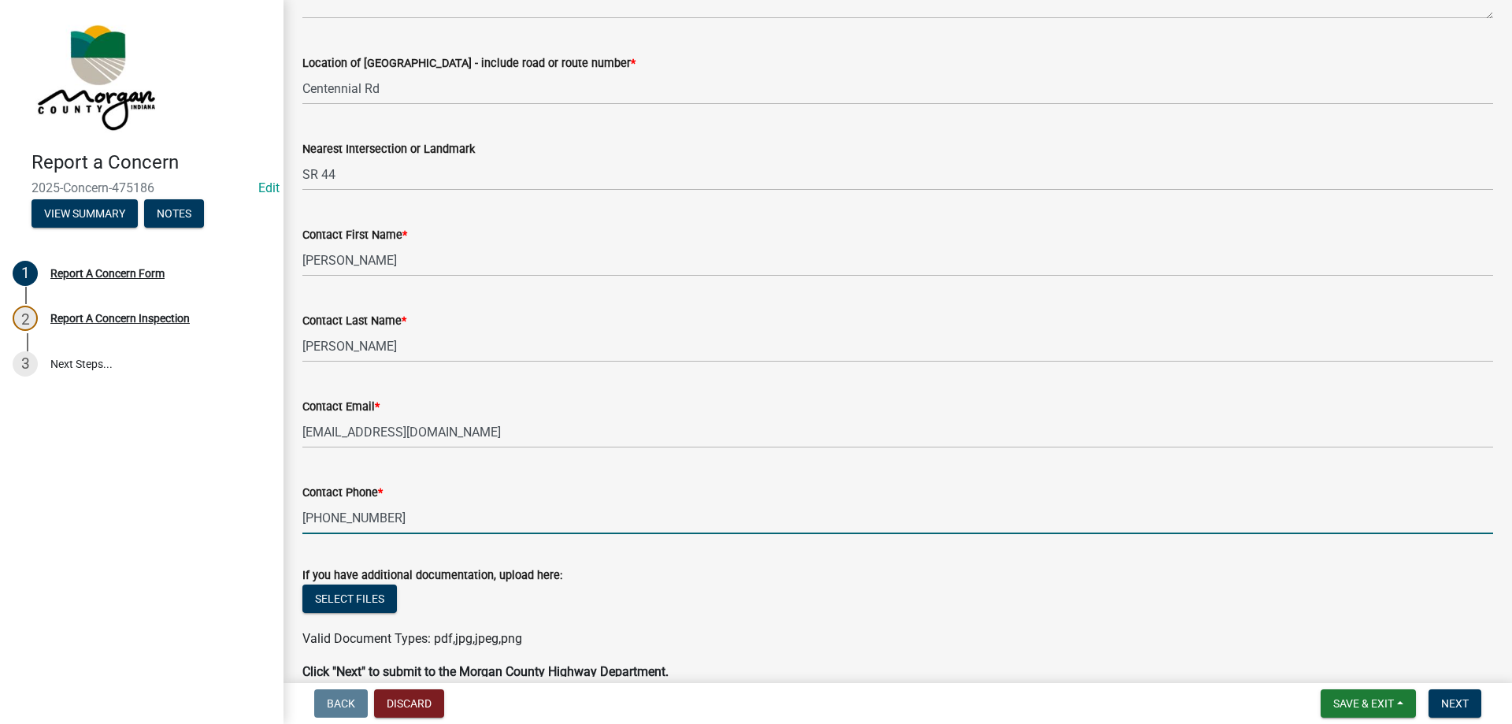
drag, startPoint x: 305, startPoint y: 522, endPoint x: 390, endPoint y: 511, distance: 85.8
click at [390, 511] on input "[PHONE_NUMBER]" at bounding box center [897, 518] width 1191 height 32
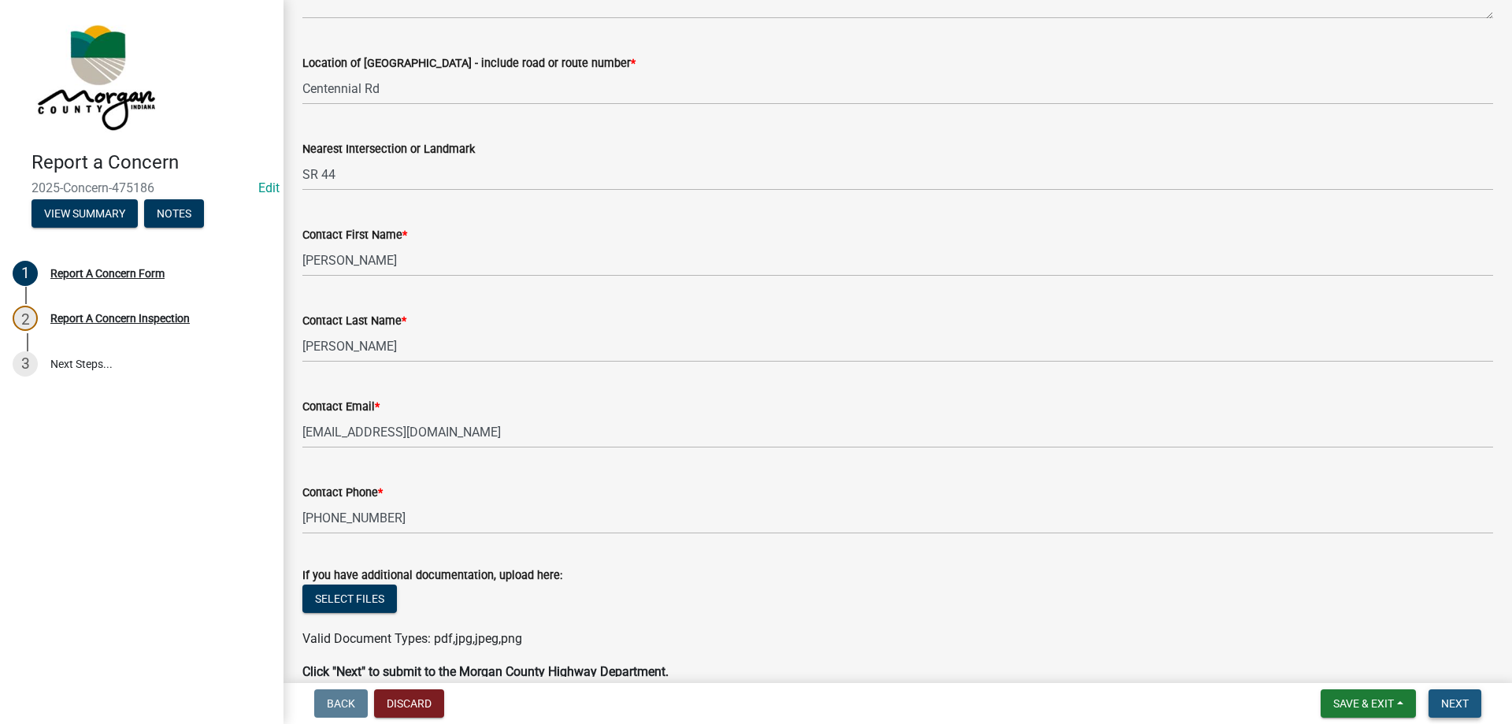
click at [1450, 699] on span "Next" at bounding box center [1455, 703] width 28 height 13
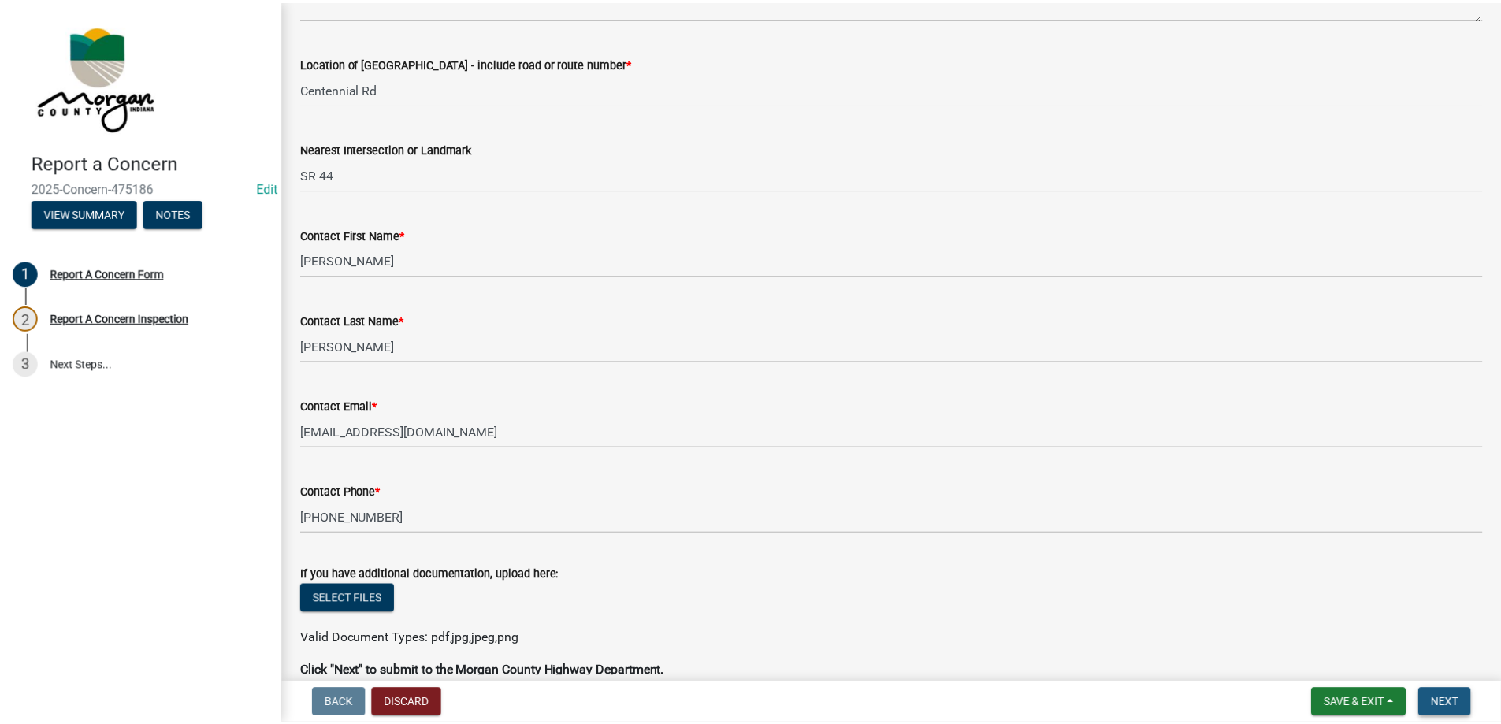
scroll to position [0, 0]
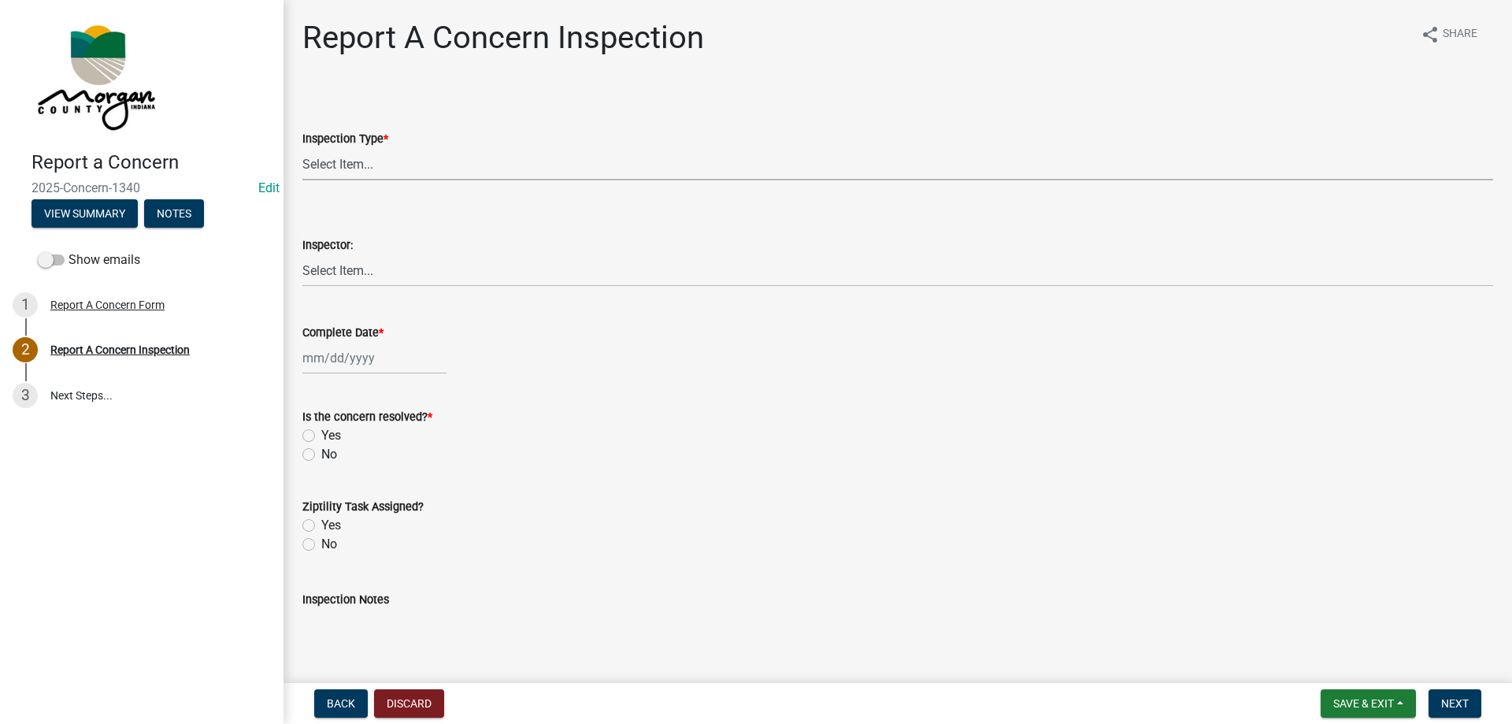
click at [343, 165] on select "Select Item... Pot Hole Patching Ditch Tree Sign Mowing Culvert Other" at bounding box center [897, 164] width 1191 height 32
click at [302, 148] on select "Select Item... Pot Hole Patching Ditch Tree Sign Mowing Culvert Other" at bounding box center [897, 164] width 1191 height 32
select select "05549d27-706b-4fc5-87d5-786b3b3055f9"
click at [335, 270] on select "Select Item... [PERSON_NAME] [PERSON_NAME] [PERSON_NAME] [PERSON_NAME] [PERSON_…" at bounding box center [897, 270] width 1191 height 32
click at [302, 254] on select "Select Item... [PERSON_NAME] [PERSON_NAME] [PERSON_NAME] [PERSON_NAME] [PERSON_…" at bounding box center [897, 270] width 1191 height 32
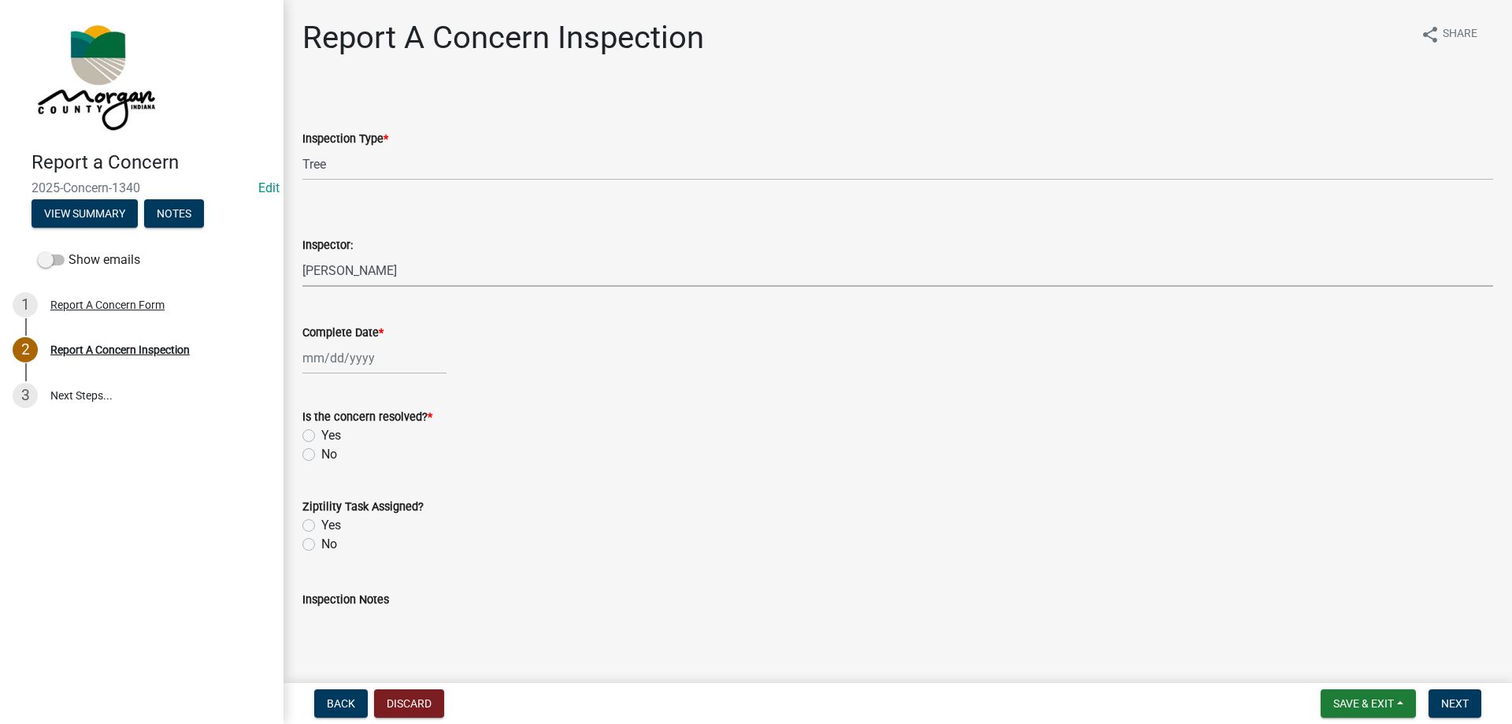
select select "8bda91b2-ac7b-41e2-ae5b-cef6dd645a83"
select select "9"
select select "2025"
drag, startPoint x: 334, startPoint y: 354, endPoint x: 336, endPoint y: 391, distance: 37.1
click at [334, 354] on div "[PERSON_NAME] Feb Mar Apr [PERSON_NAME][DATE] Oct Nov [DATE] 1526 1527 1528 152…" at bounding box center [374, 358] width 144 height 32
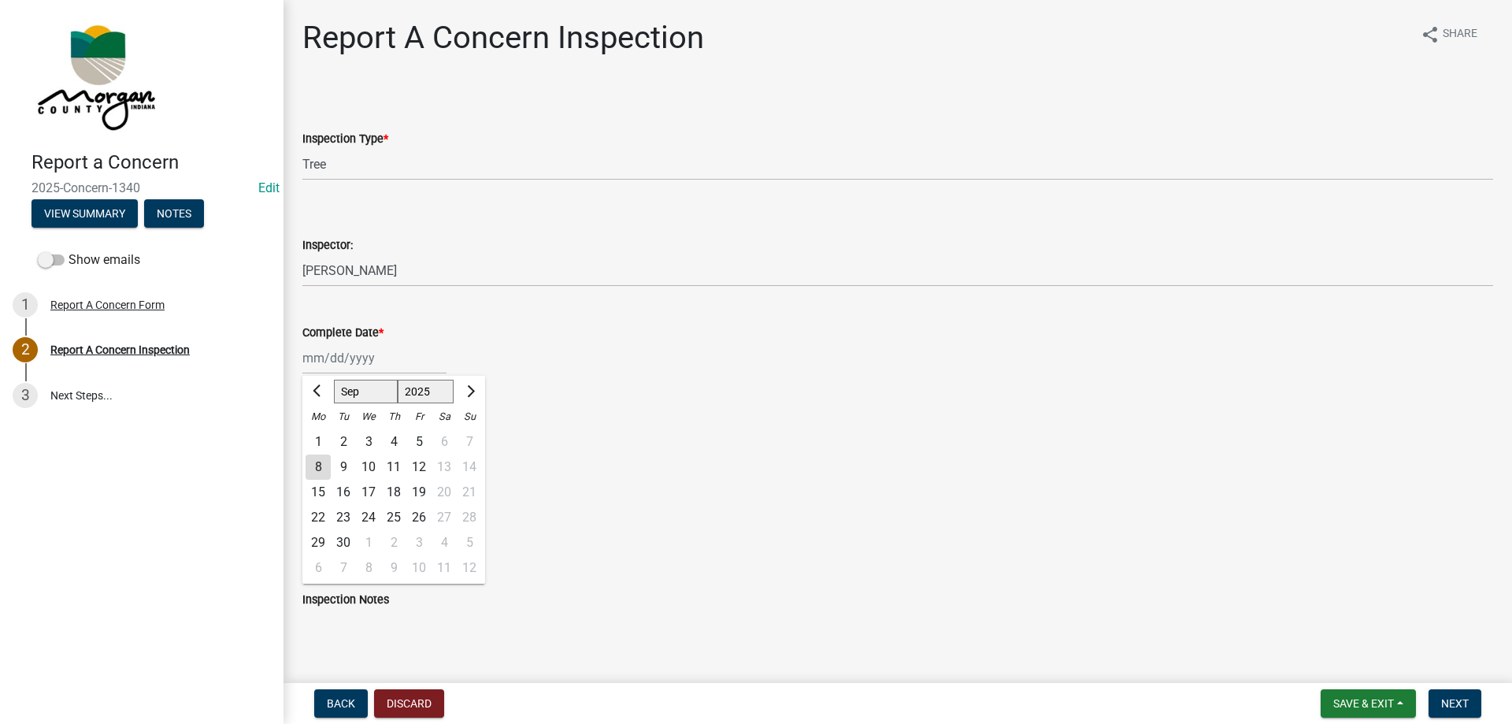
click at [316, 466] on div "8" at bounding box center [318, 466] width 25 height 25
type input "[DATE]"
click at [321, 438] on label "Yes" at bounding box center [331, 435] width 20 height 19
click at [321, 436] on input "Yes" at bounding box center [326, 431] width 10 height 10
radio input "true"
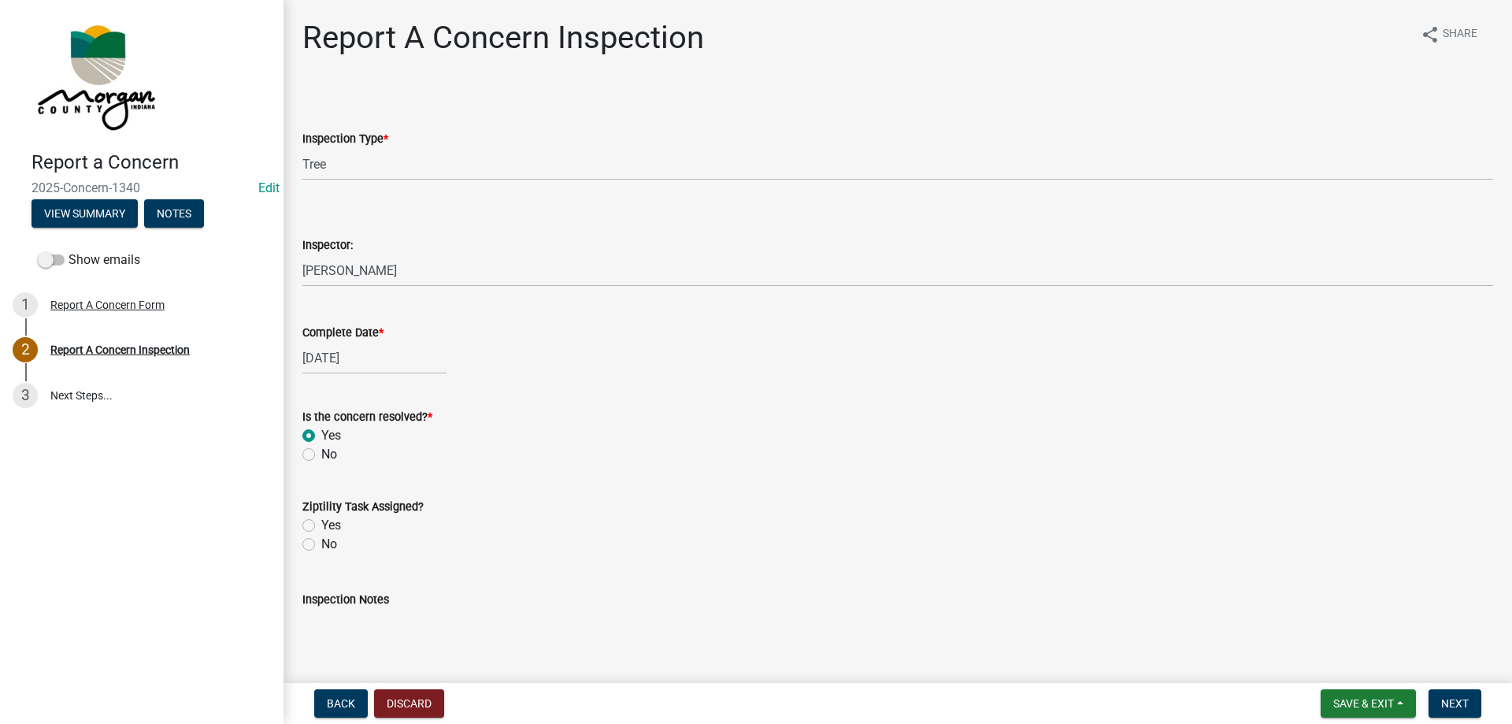
click at [321, 529] on label "Yes" at bounding box center [331, 525] width 20 height 19
click at [321, 526] on input "Yes" at bounding box center [326, 521] width 10 height 10
radio input "true"
click at [343, 630] on textarea "Inspection Notes" at bounding box center [897, 646] width 1191 height 74
type textarea "sent to D1"
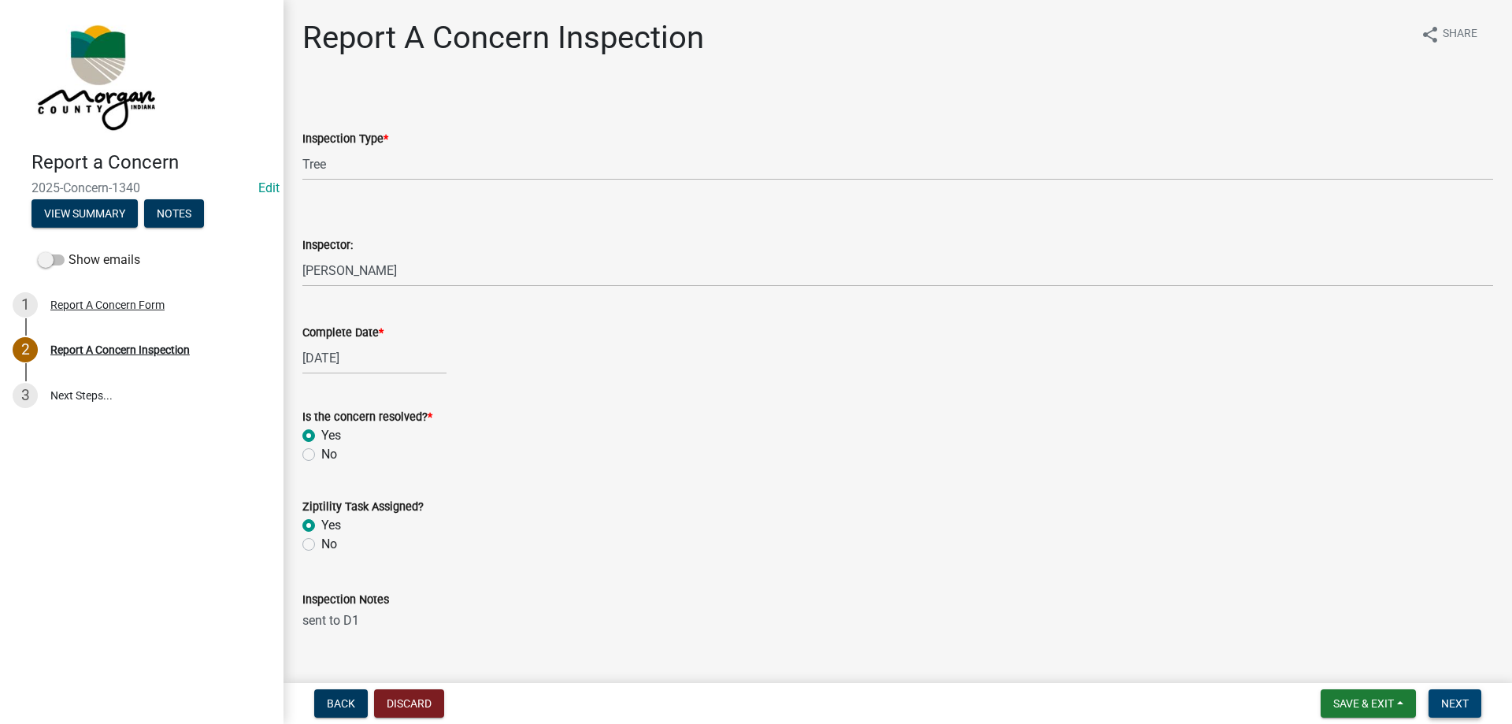
click at [1460, 703] on span "Next" at bounding box center [1455, 703] width 28 height 13
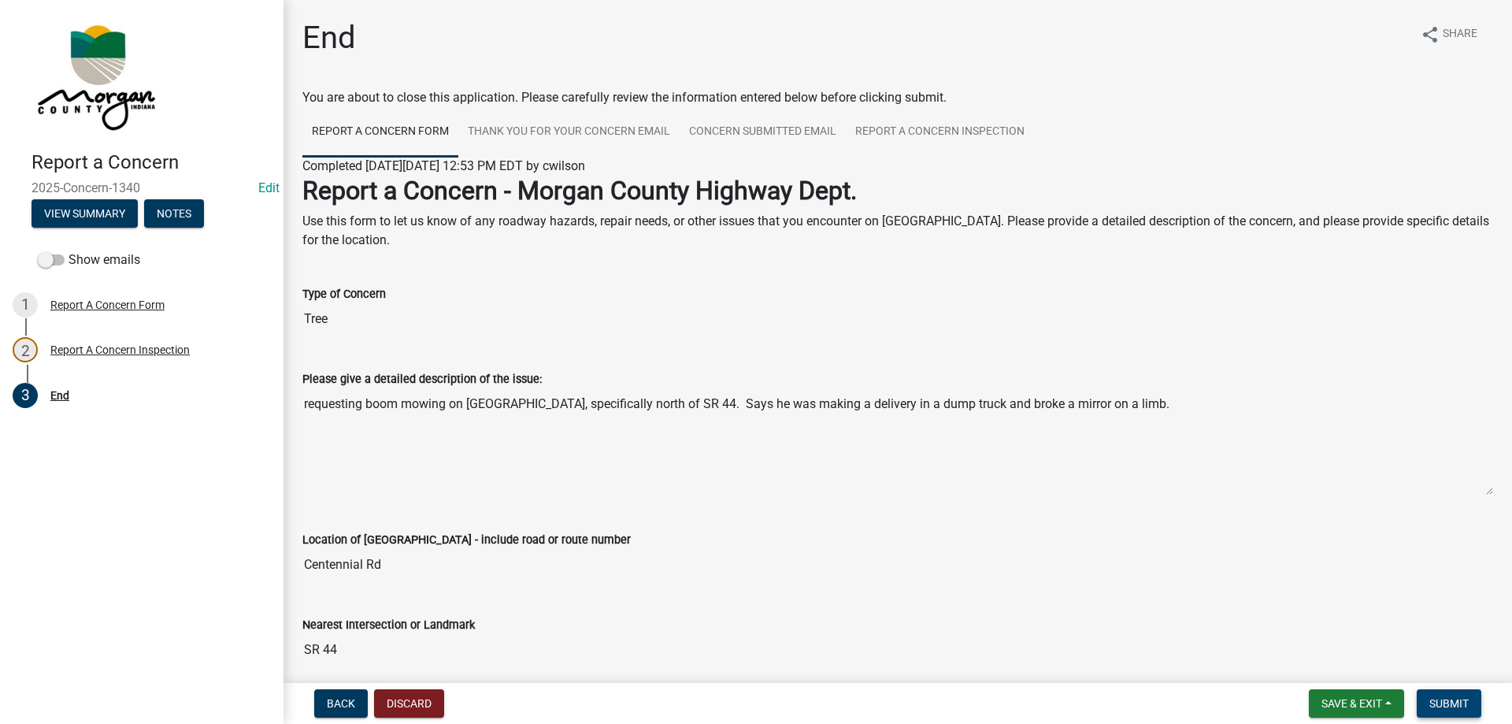
click at [1454, 699] on span "Submit" at bounding box center [1449, 703] width 39 height 13
